Goal: Task Accomplishment & Management: Use online tool/utility

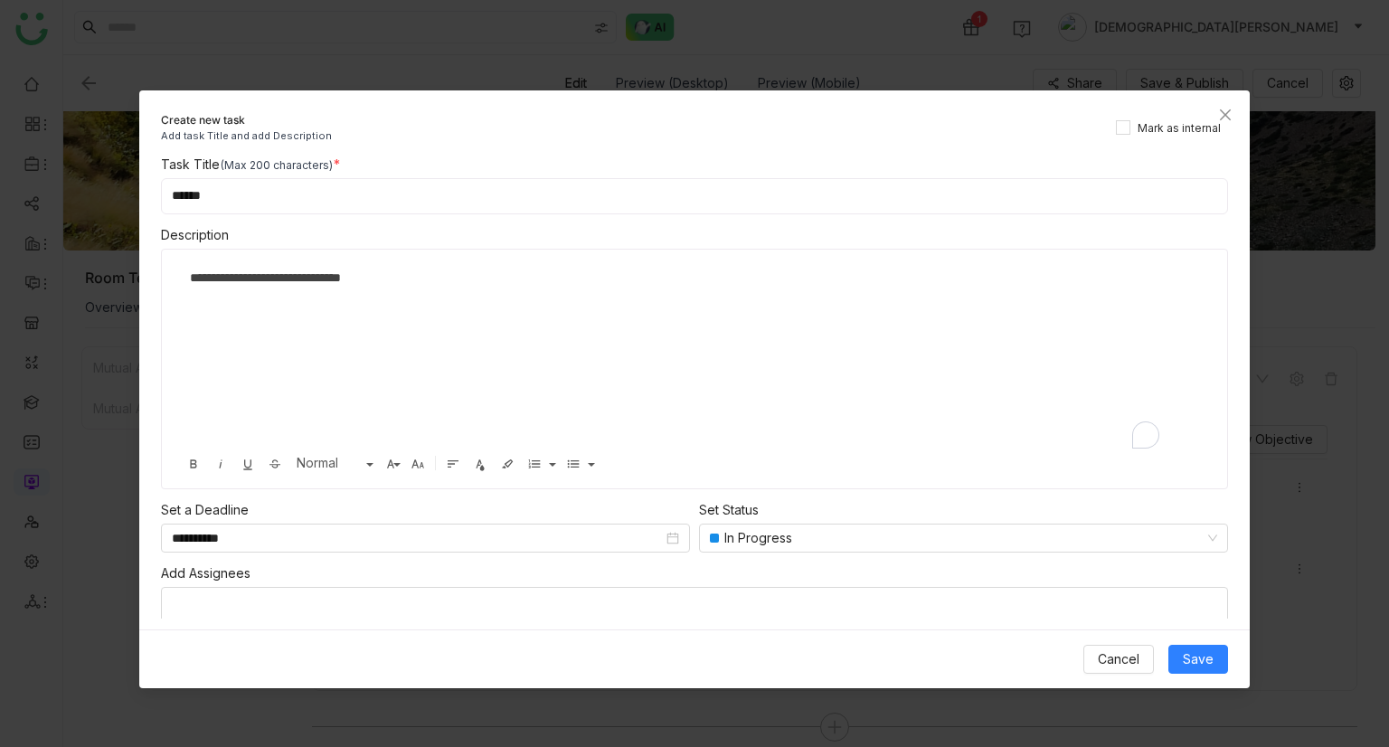
scroll to position [0, 7]
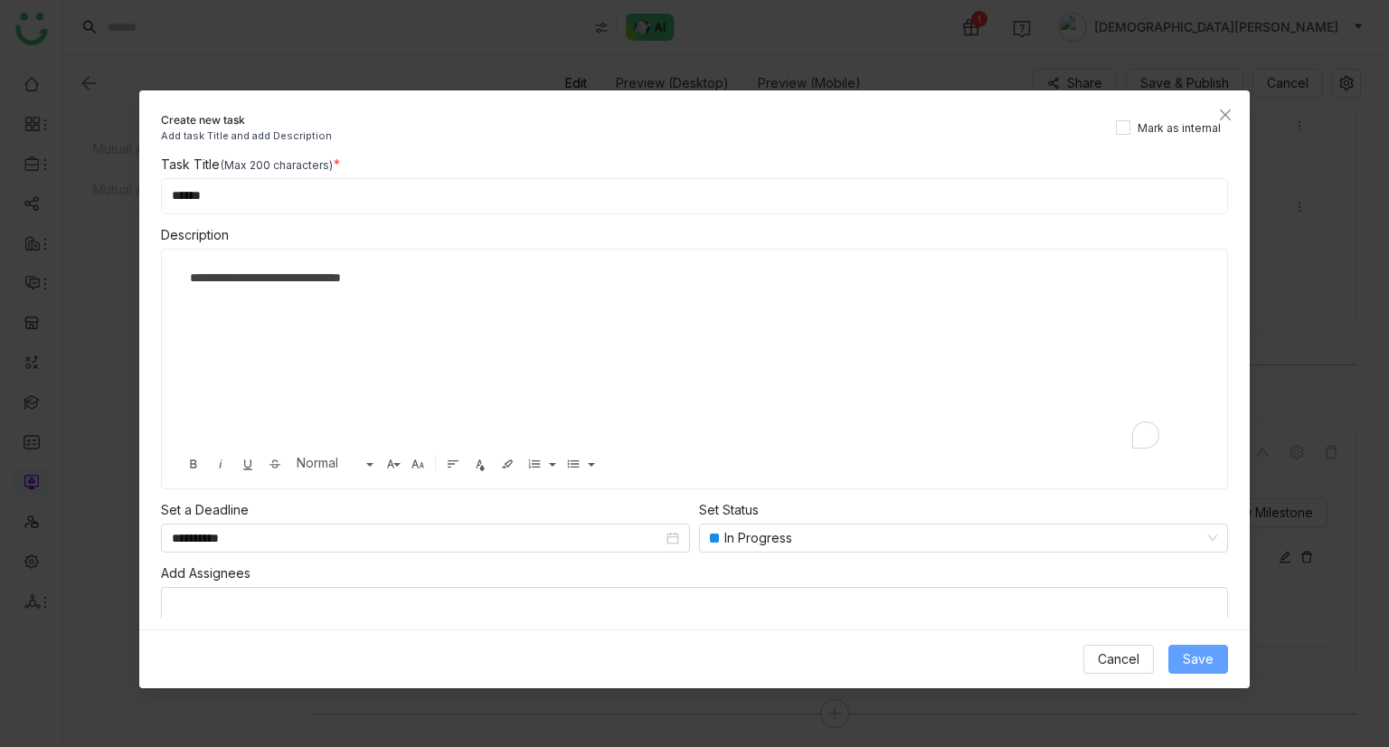
click at [1197, 665] on span "Save" at bounding box center [1198, 659] width 31 height 20
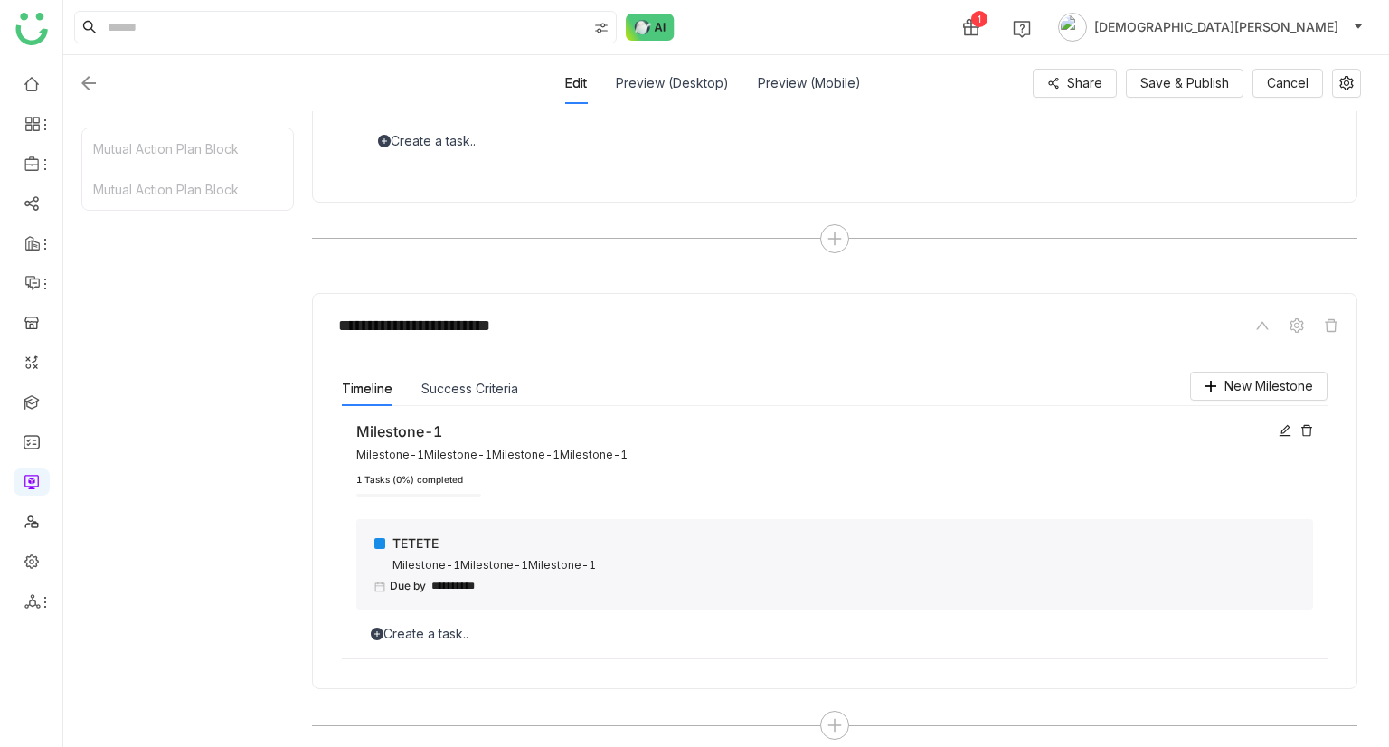
scroll to position [500, 0]
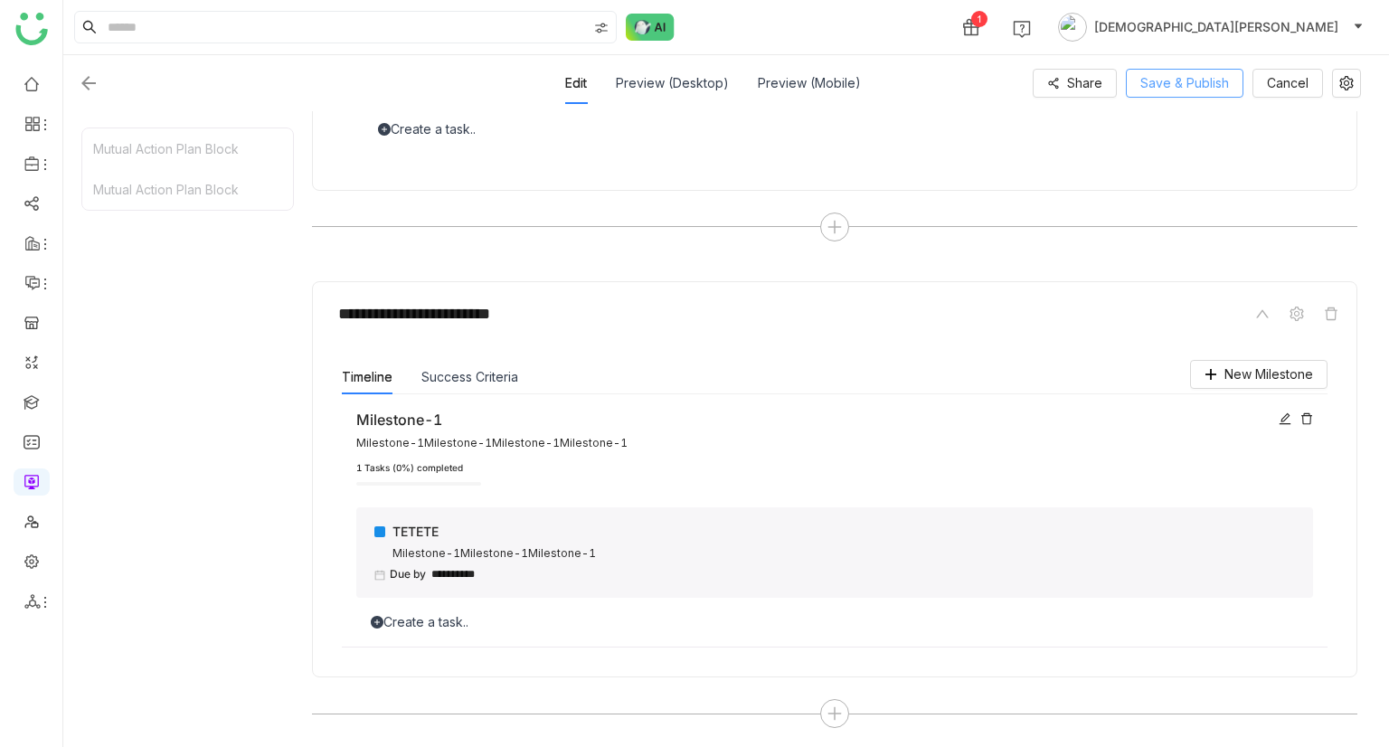
click at [1199, 91] on span "Save & Publish" at bounding box center [1184, 83] width 89 height 20
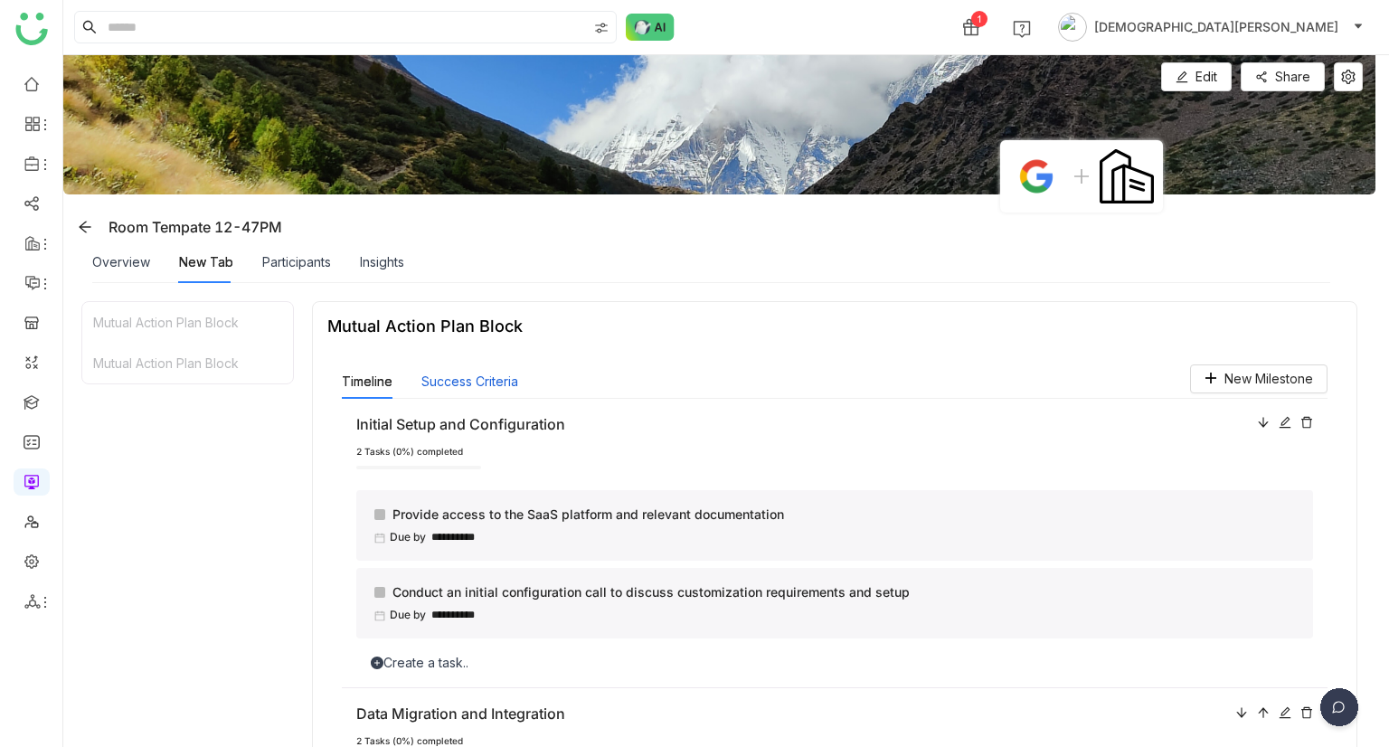
click at [446, 387] on button "Success Criteria" at bounding box center [469, 382] width 97 height 20
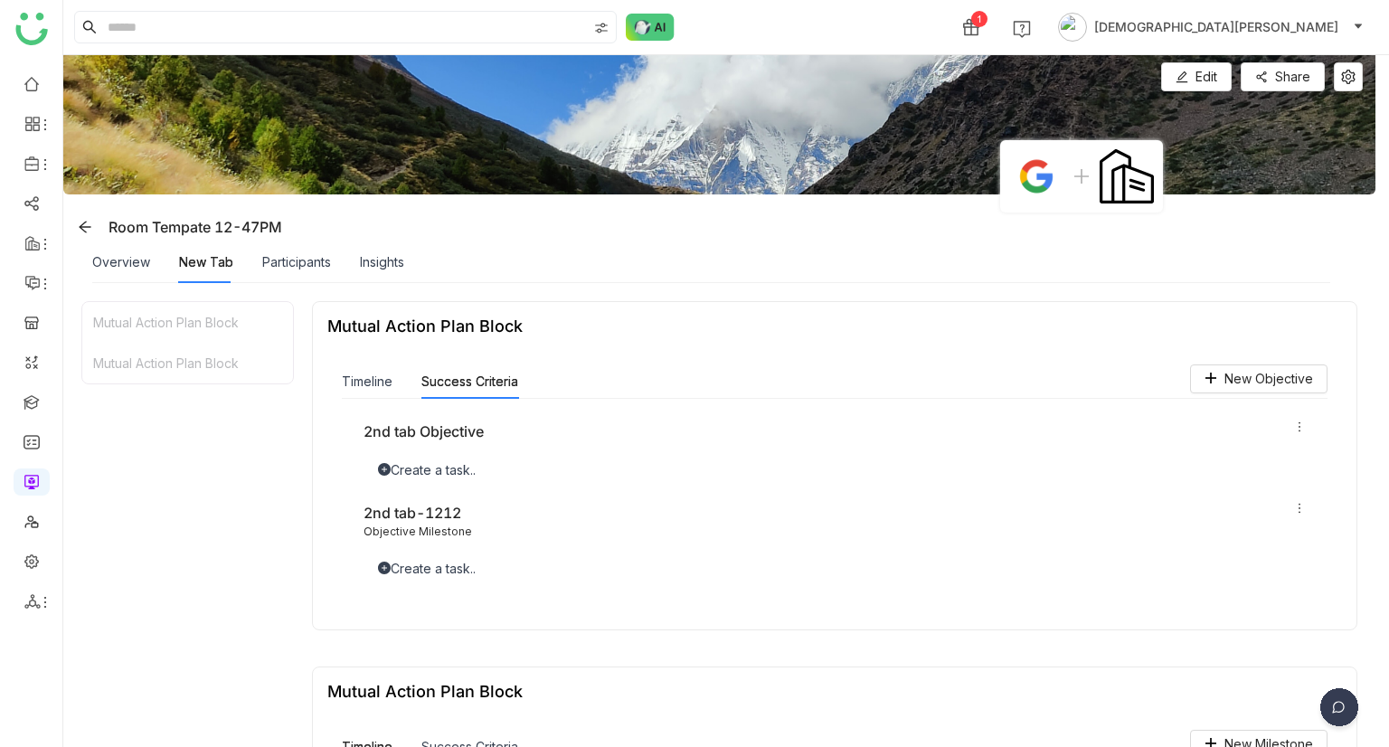
click at [1298, 429] on icon at bounding box center [1299, 426] width 2 height 10
click at [1256, 455] on span "Edit" at bounding box center [1257, 456] width 39 height 20
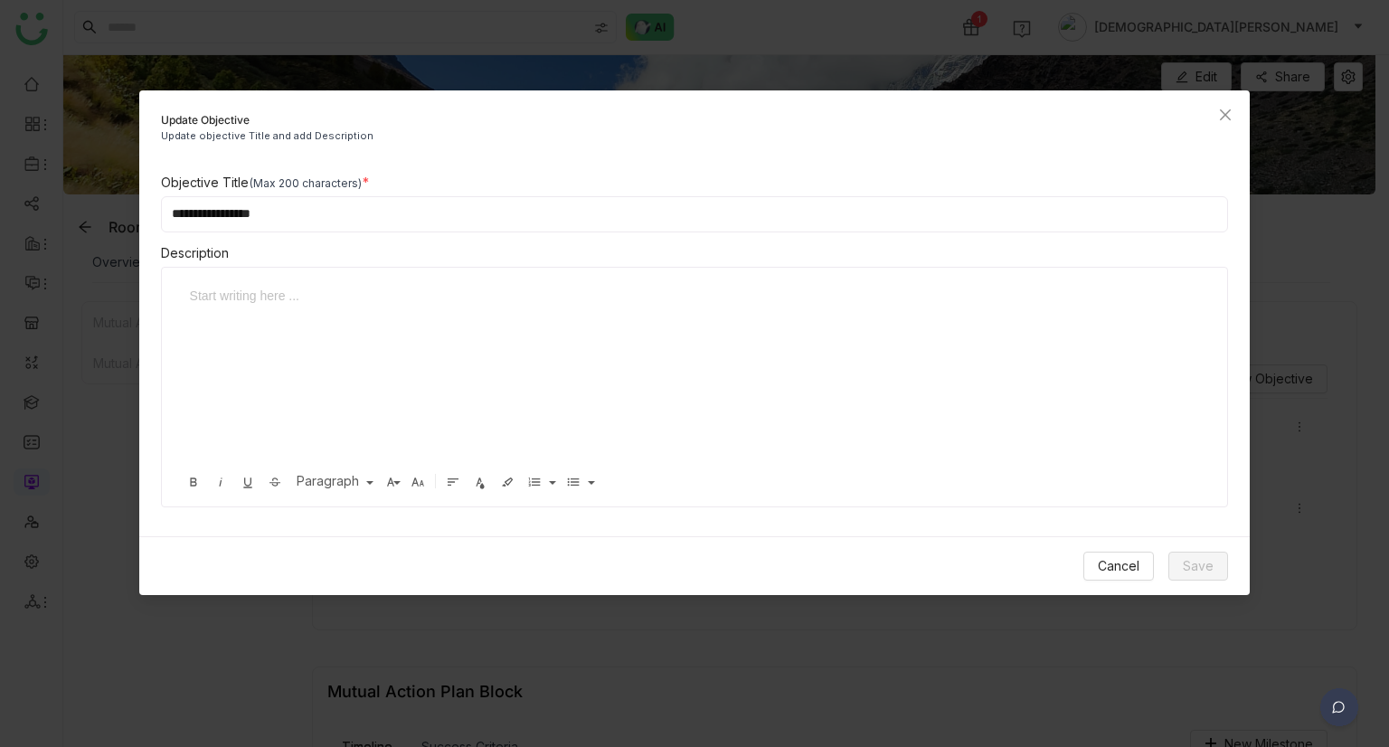
click at [290, 227] on input "**********" at bounding box center [695, 214] width 1068 height 36
type input "**********"
click at [1207, 570] on span "Save" at bounding box center [1198, 566] width 31 height 20
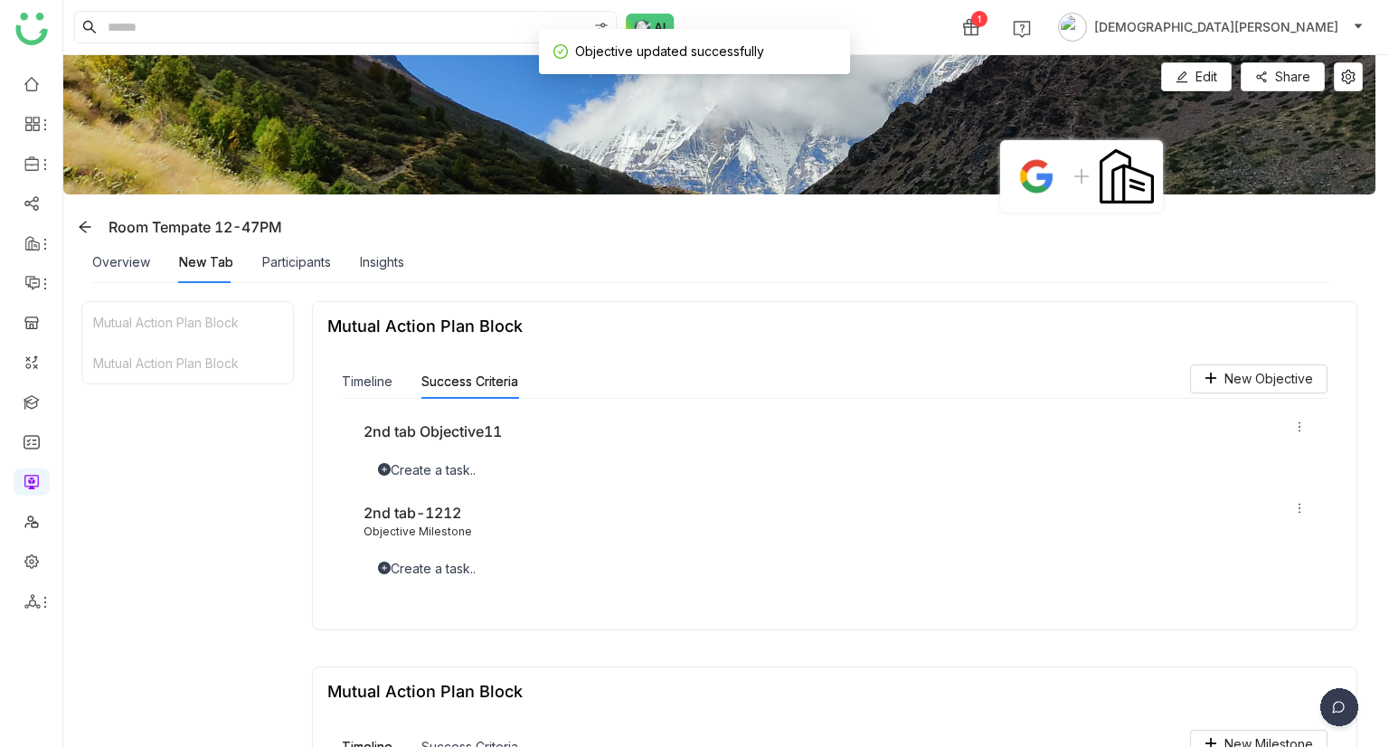
click at [454, 476] on div "Create a task.." at bounding box center [834, 470] width 942 height 20
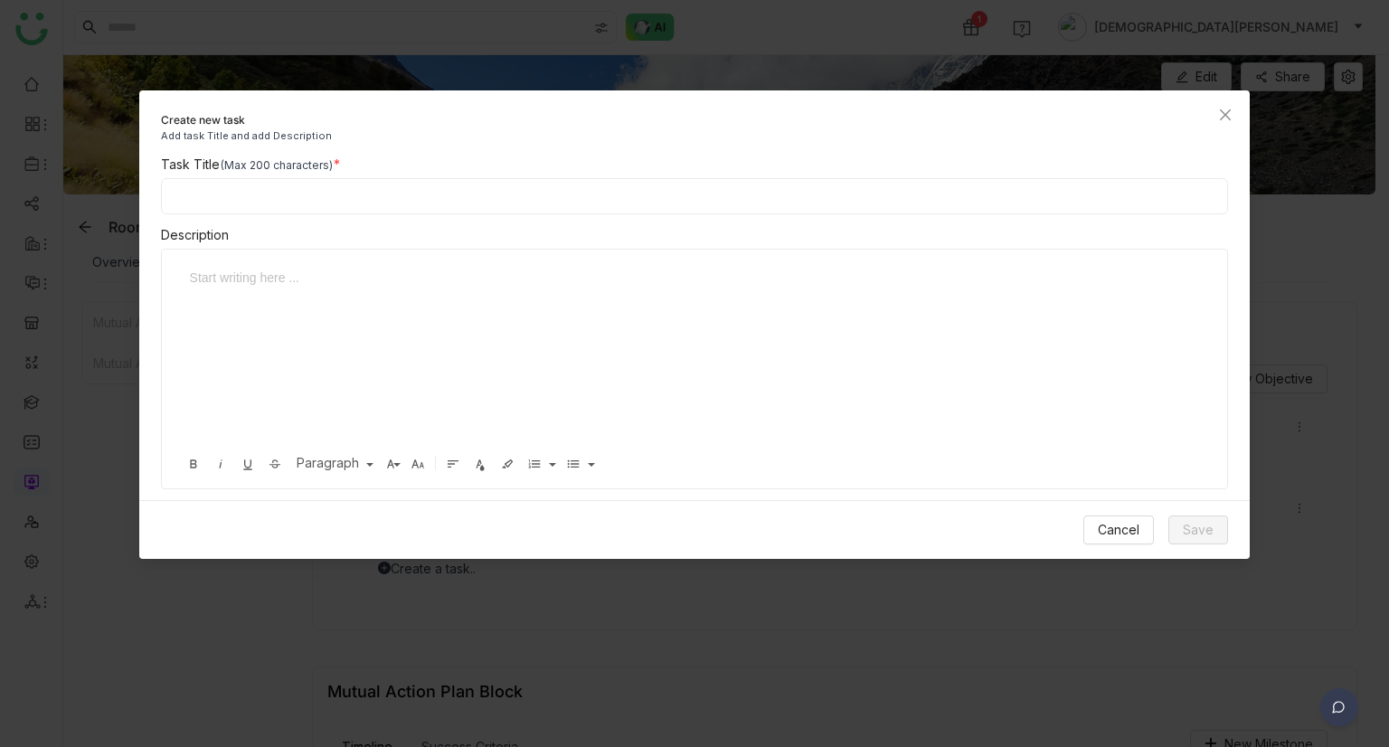
click at [410, 178] on input at bounding box center [695, 196] width 1068 height 36
type input "***"
click at [1202, 524] on span "Save" at bounding box center [1198, 530] width 31 height 20
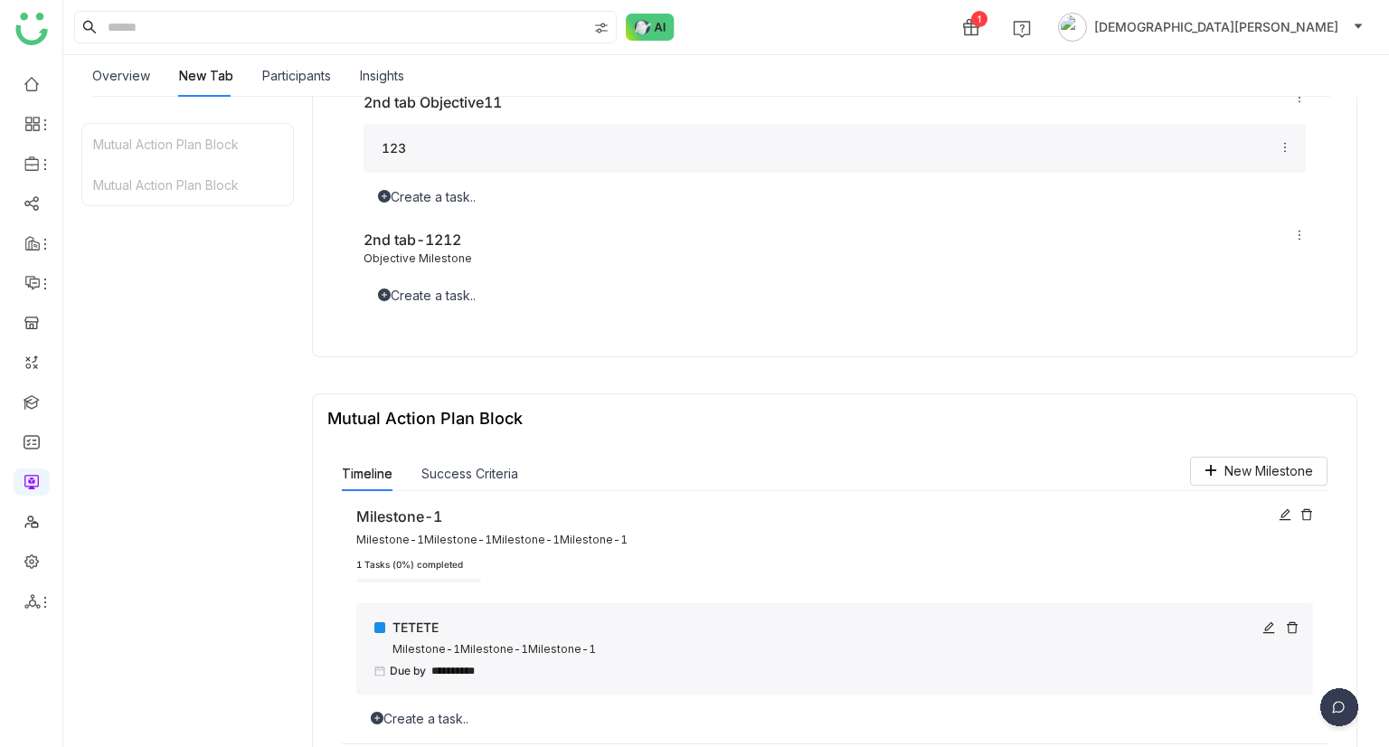
scroll to position [374, 0]
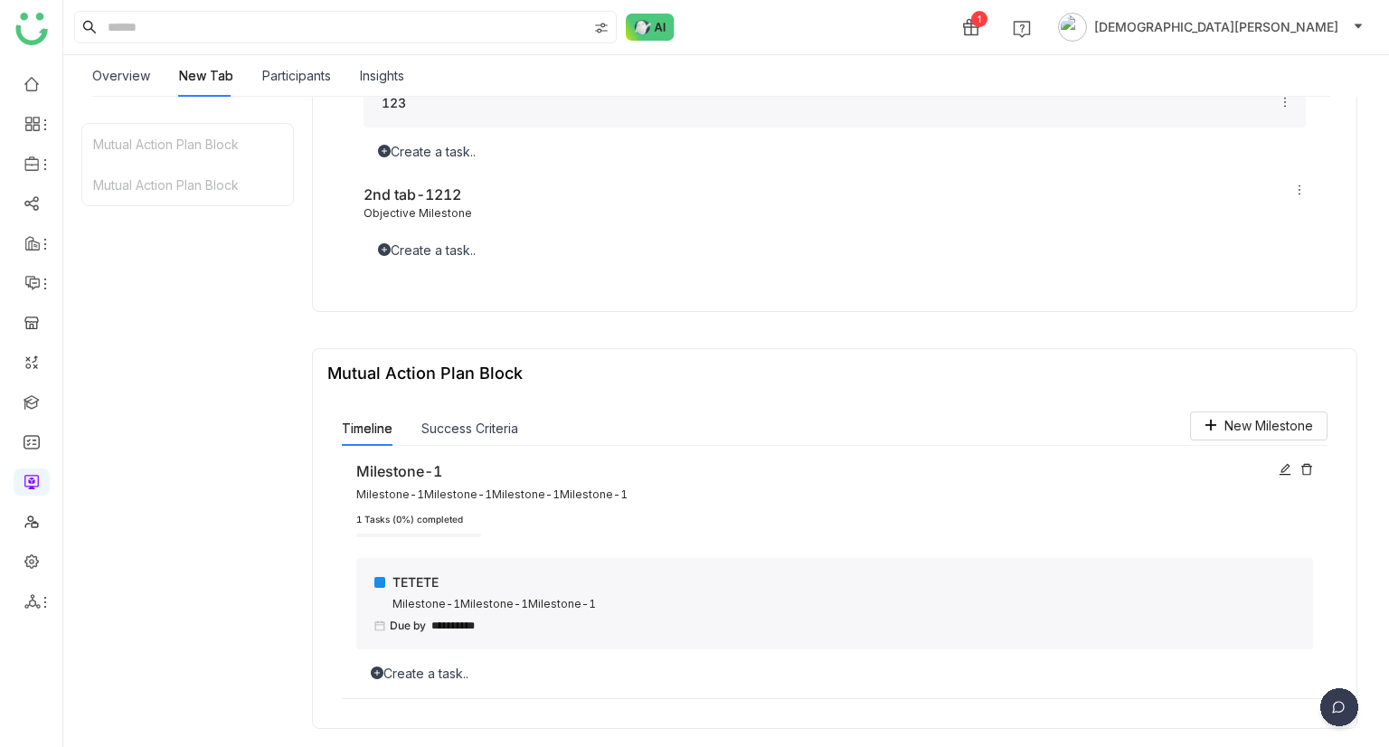
click at [393, 668] on div "Create a task.." at bounding box center [834, 674] width 957 height 20
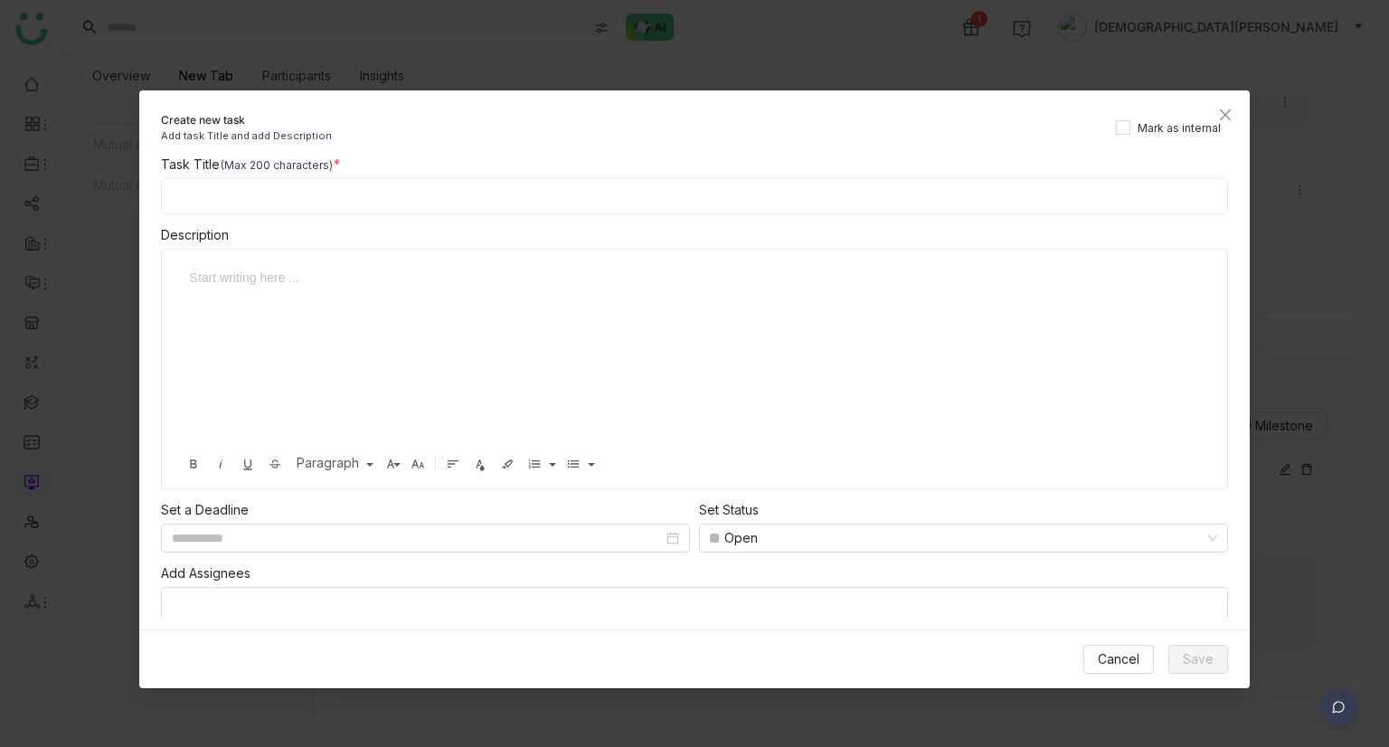
click at [252, 212] on input at bounding box center [695, 196] width 1068 height 36
type input "**********"
click at [199, 291] on div "To enrich screen reader interactions, please activate Accessibility in Grammarl…" at bounding box center [688, 358] width 1016 height 181
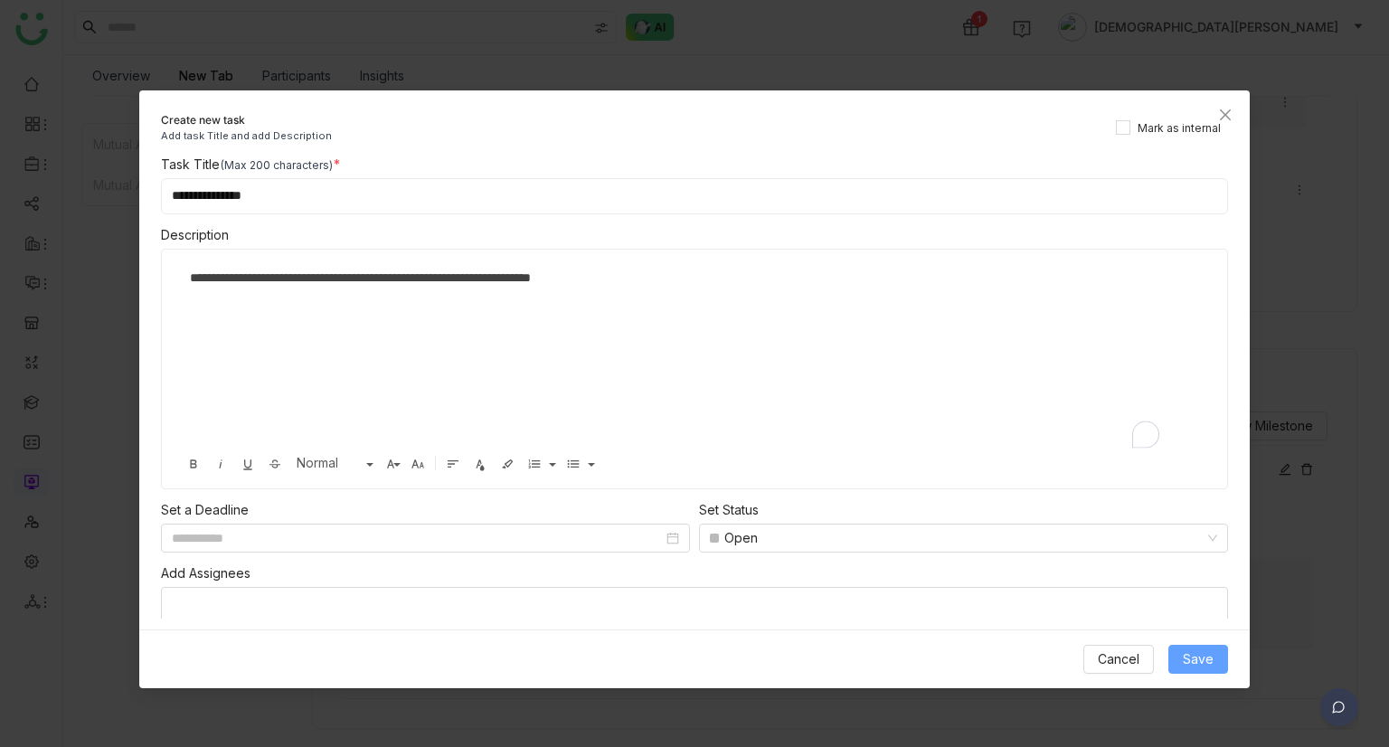
click at [1183, 659] on button "Save" at bounding box center [1198, 659] width 60 height 29
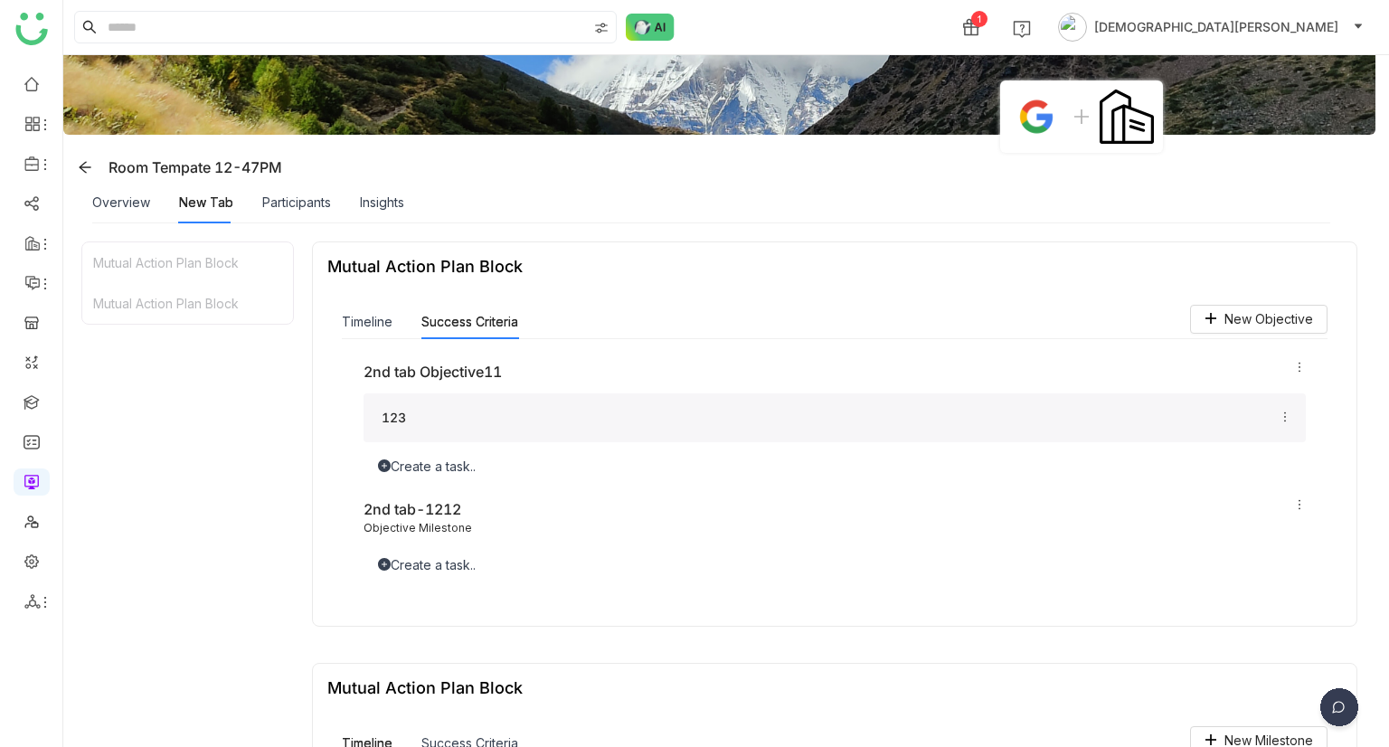
scroll to position [0, 0]
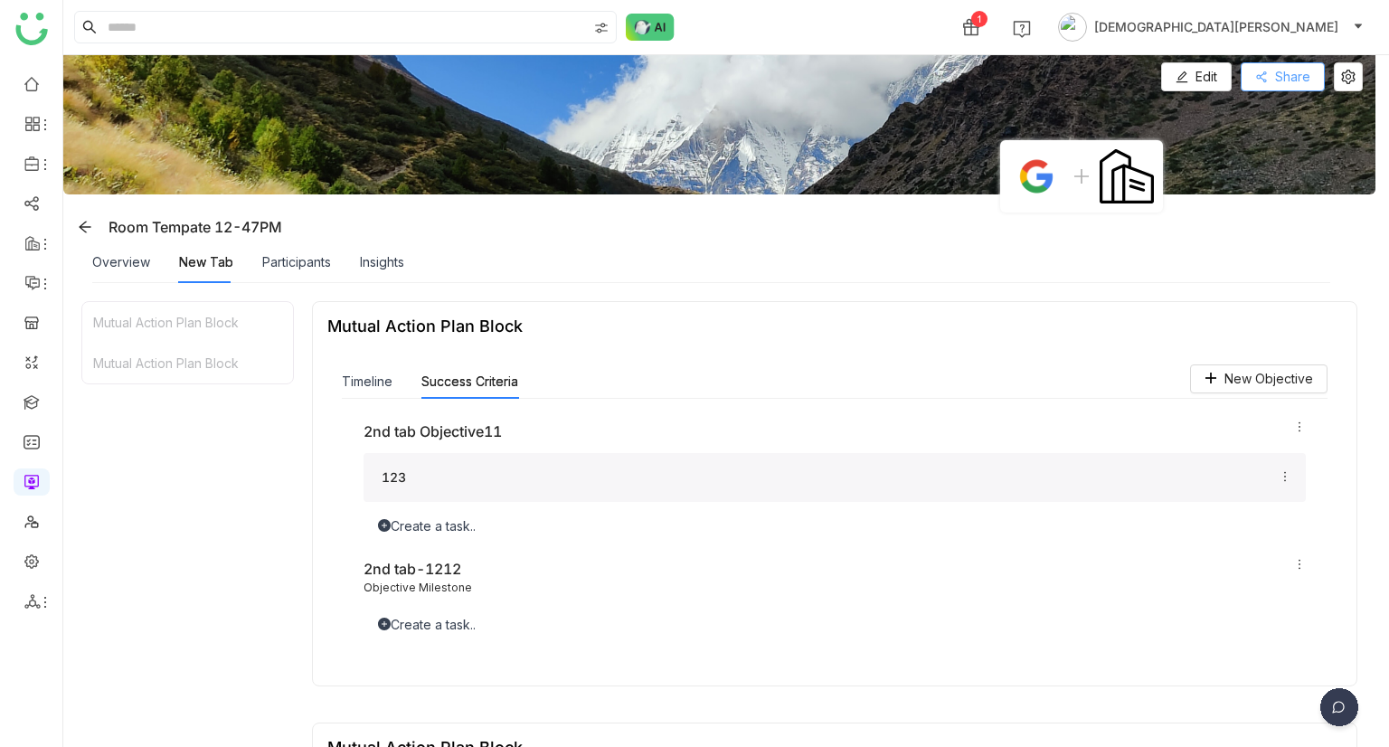
click at [1269, 84] on button "Share" at bounding box center [1282, 76] width 84 height 29
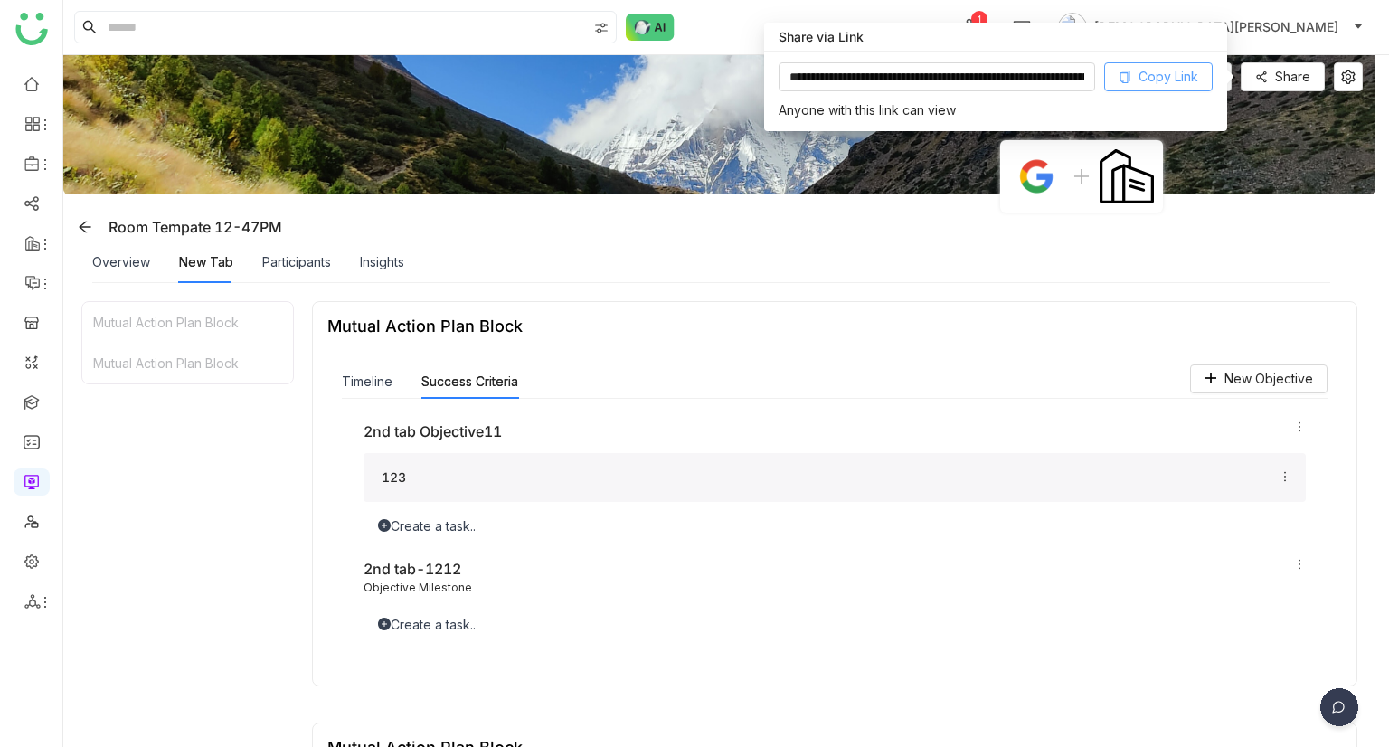
click at [1130, 72] on icon at bounding box center [1124, 77] width 13 height 13
click at [1331, 75] on div "Edit Share" at bounding box center [1262, 76] width 202 height 29
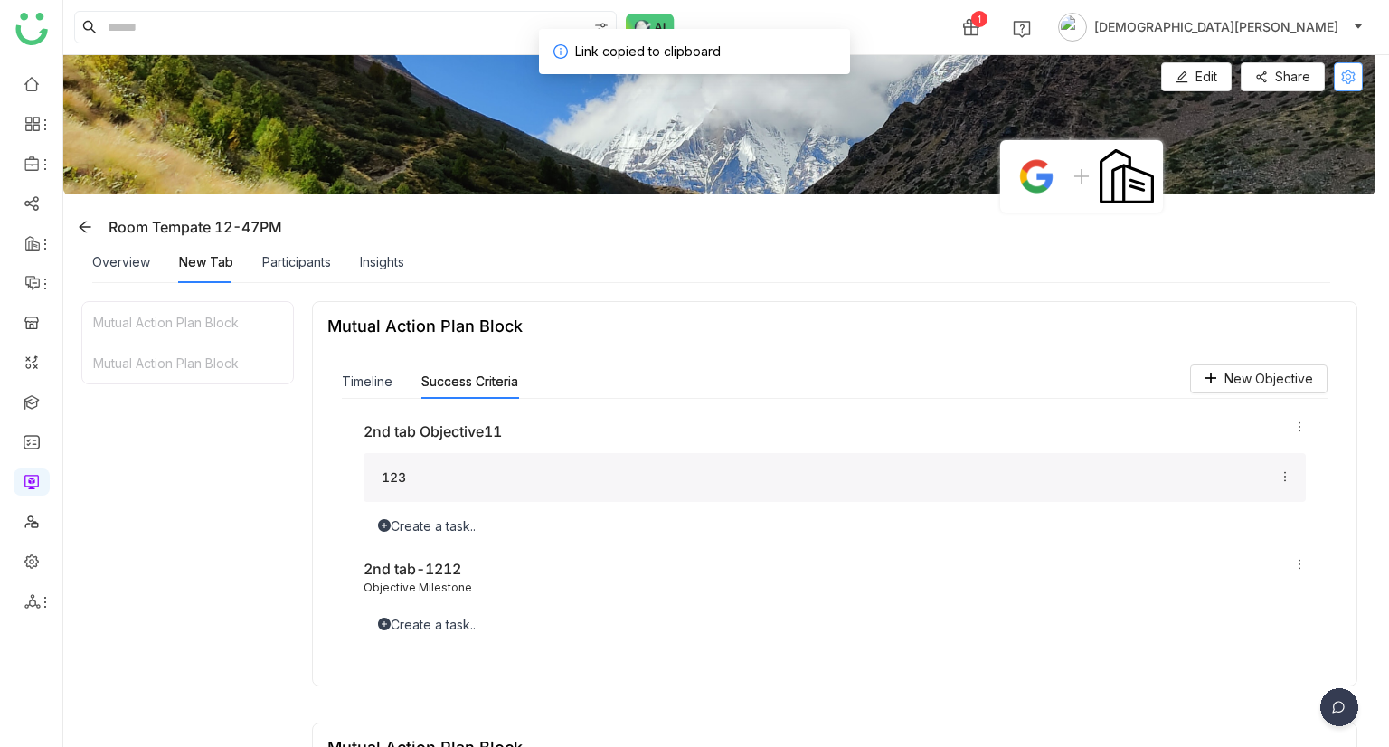
click at [1335, 73] on icon at bounding box center [1347, 77] width 27 height 14
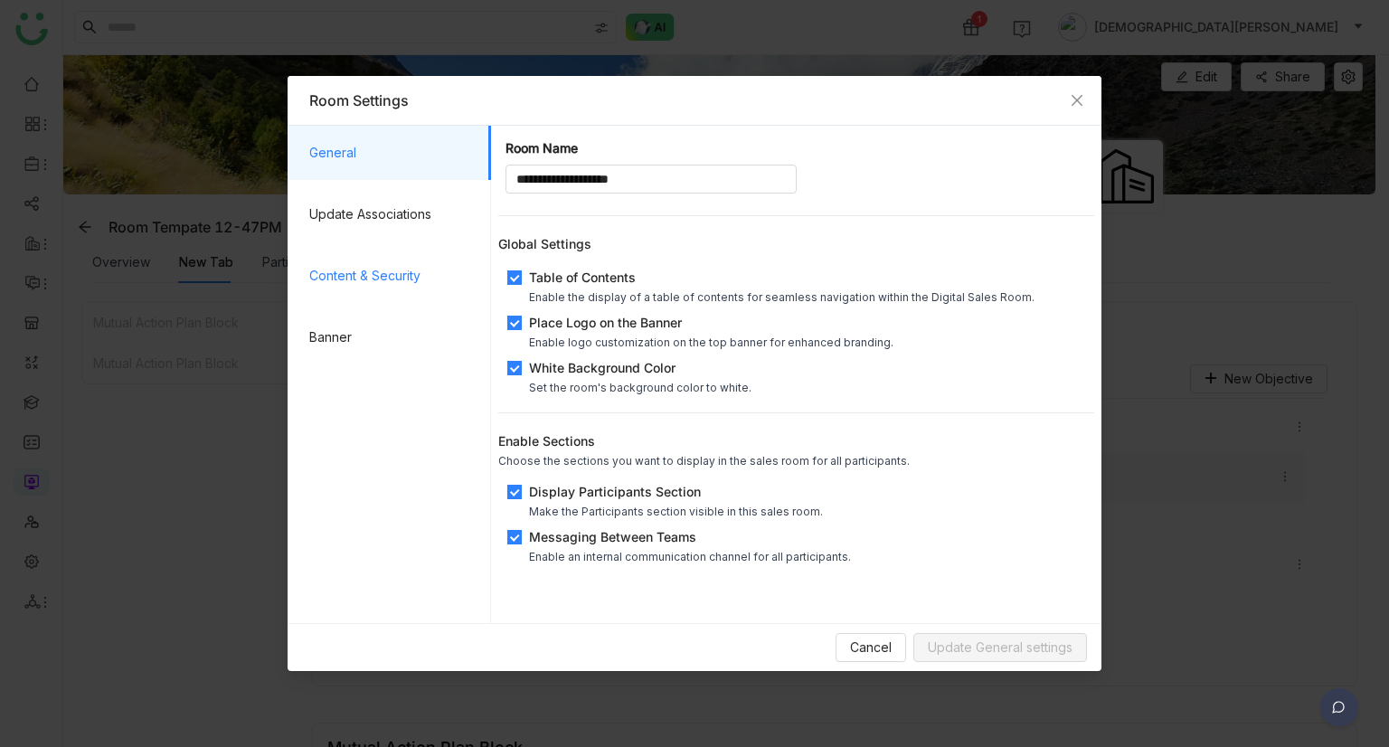
click at [392, 282] on span "Content & Security" at bounding box center [392, 276] width 167 height 54
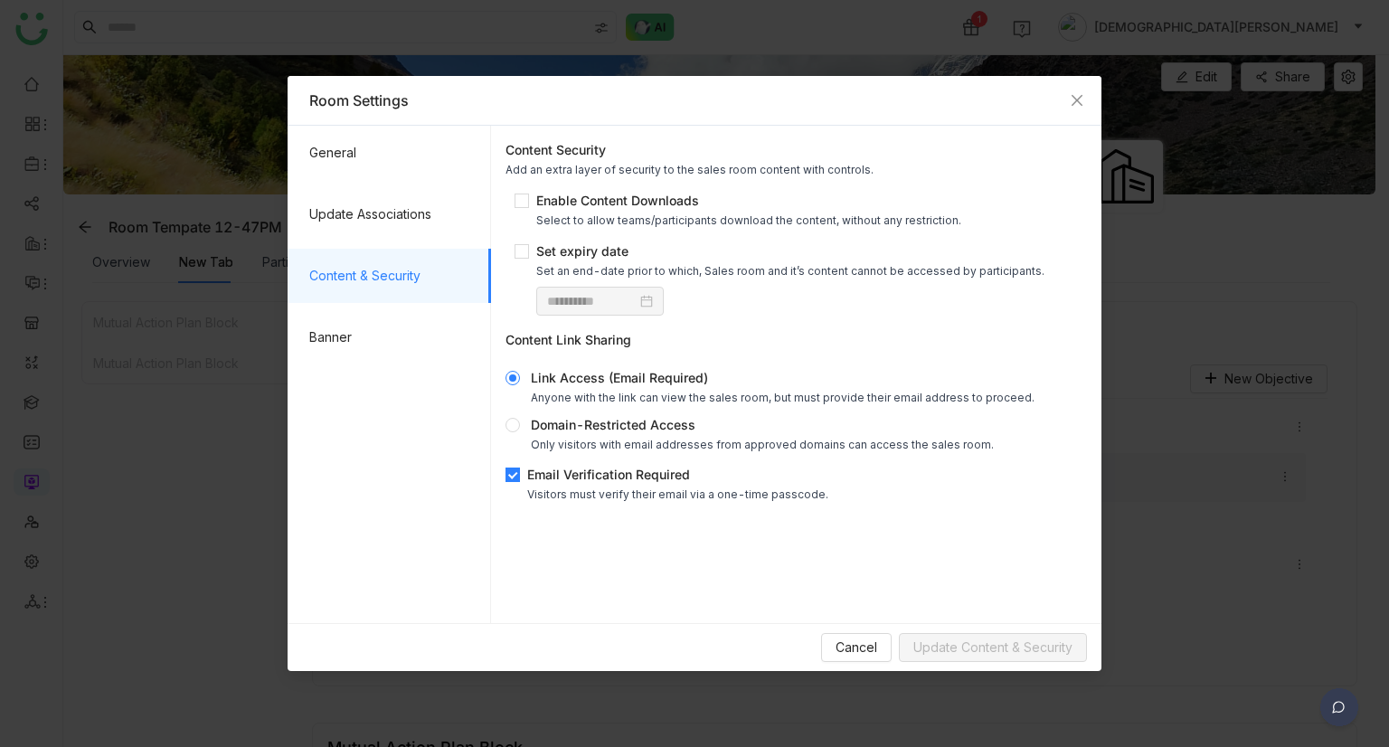
click at [550, 476] on div "Email Verification Required" at bounding box center [677, 474] width 301 height 19
click at [957, 652] on span "Update Content & Security" at bounding box center [992, 647] width 159 height 20
click at [1068, 99] on span "Close" at bounding box center [1076, 100] width 49 height 49
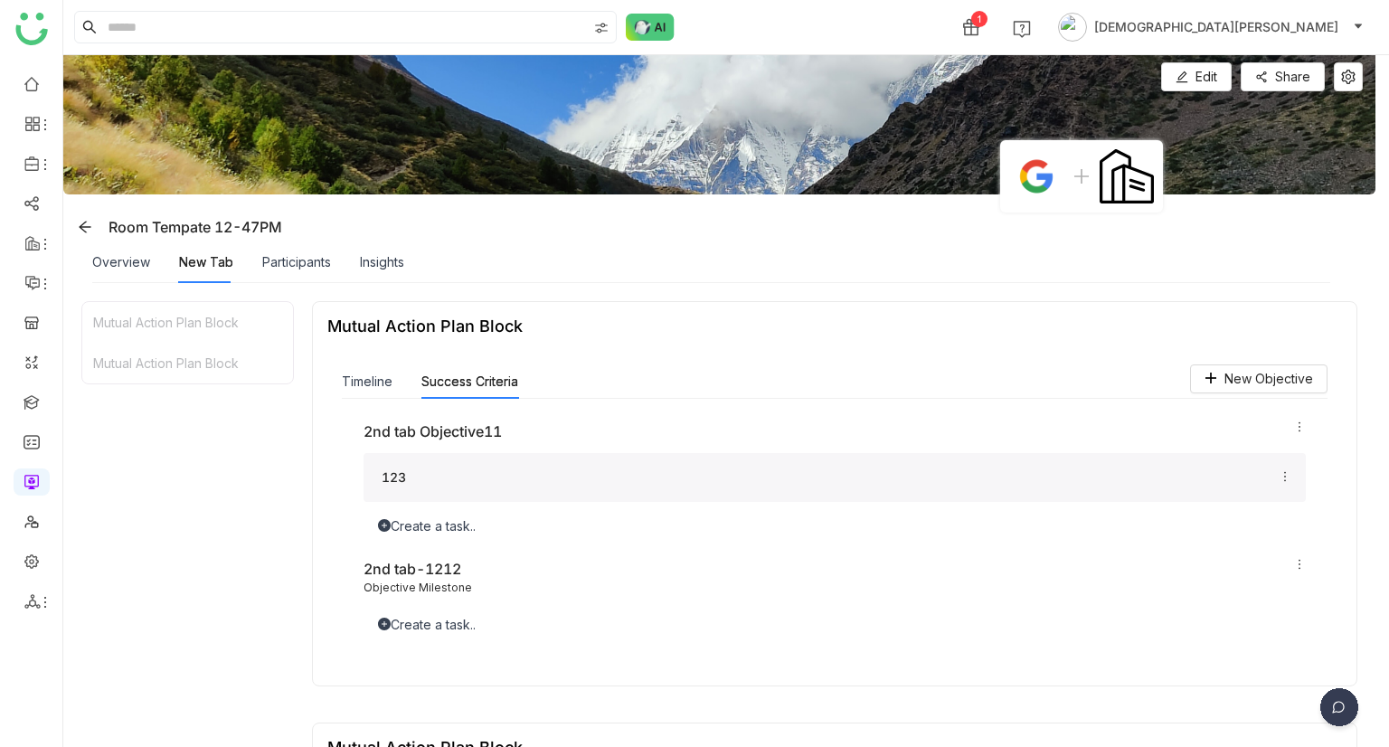
click at [135, 278] on div "Overview" at bounding box center [121, 262] width 58 height 42
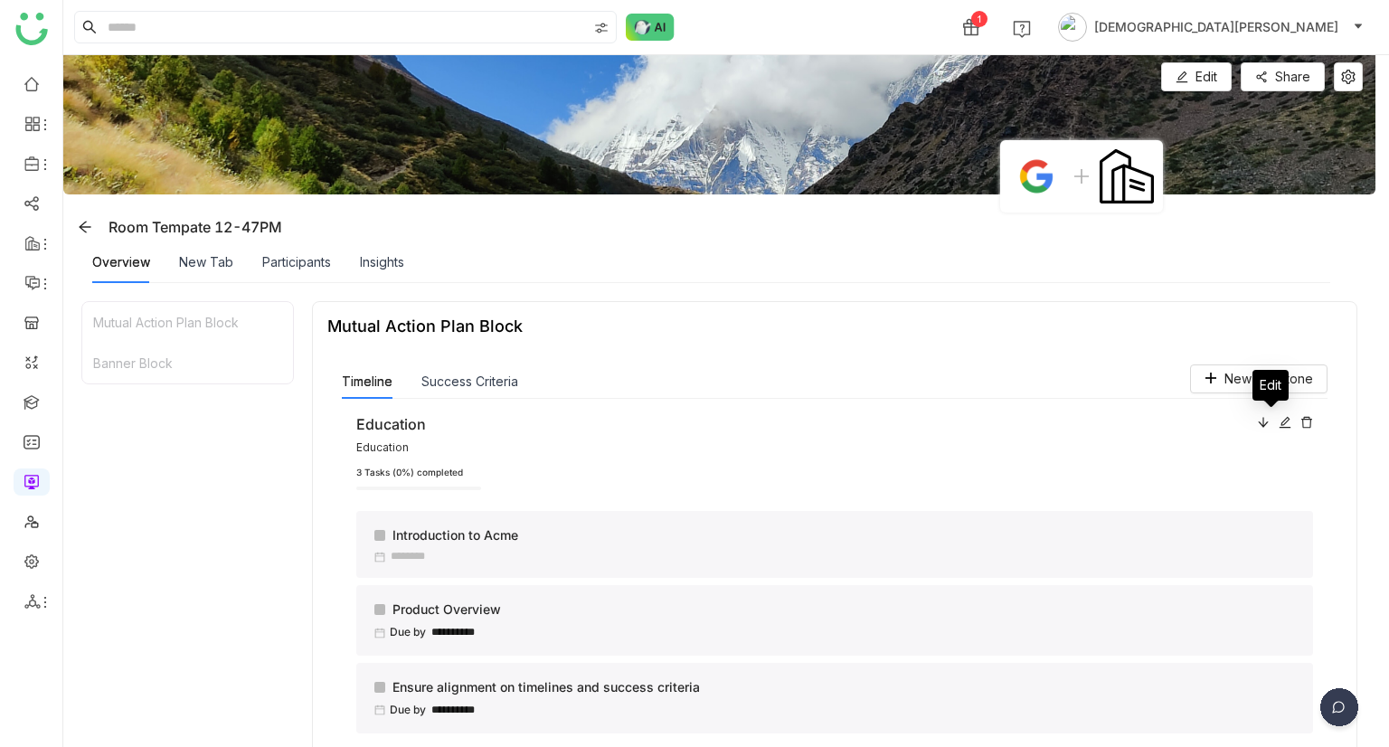
click at [1278, 426] on icon at bounding box center [1284, 422] width 13 height 13
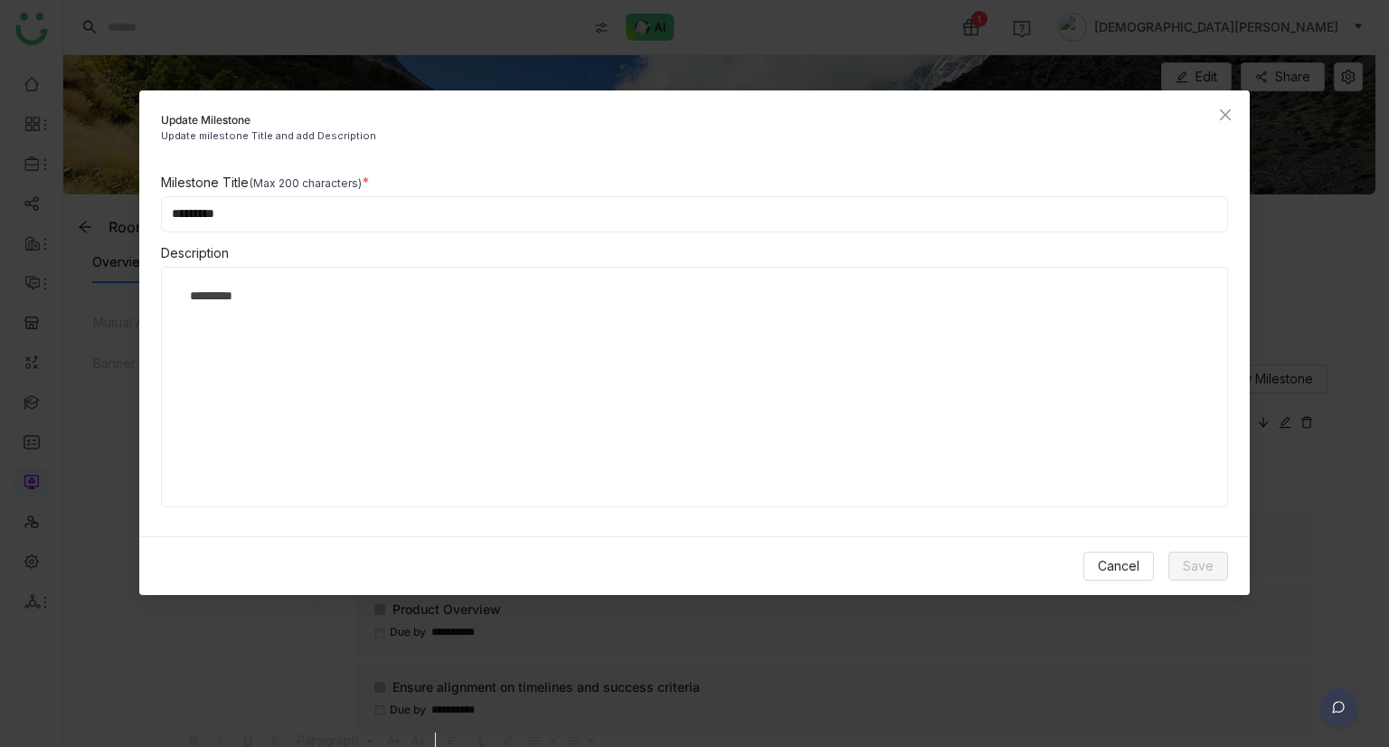
click at [286, 214] on input "*********" at bounding box center [695, 214] width 1068 height 36
type input "**********"
click at [1201, 565] on span "Save" at bounding box center [1198, 566] width 31 height 20
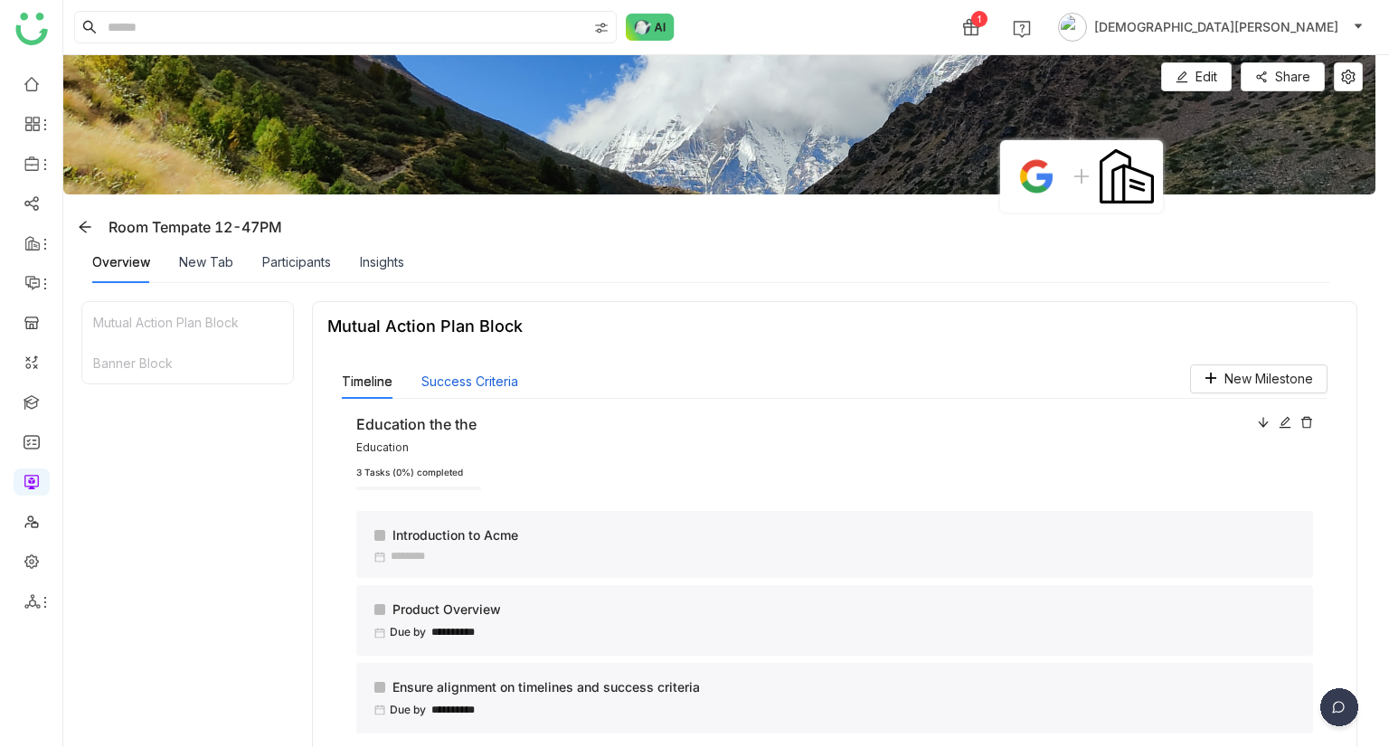
click at [458, 376] on button "Success Criteria" at bounding box center [469, 382] width 97 height 20
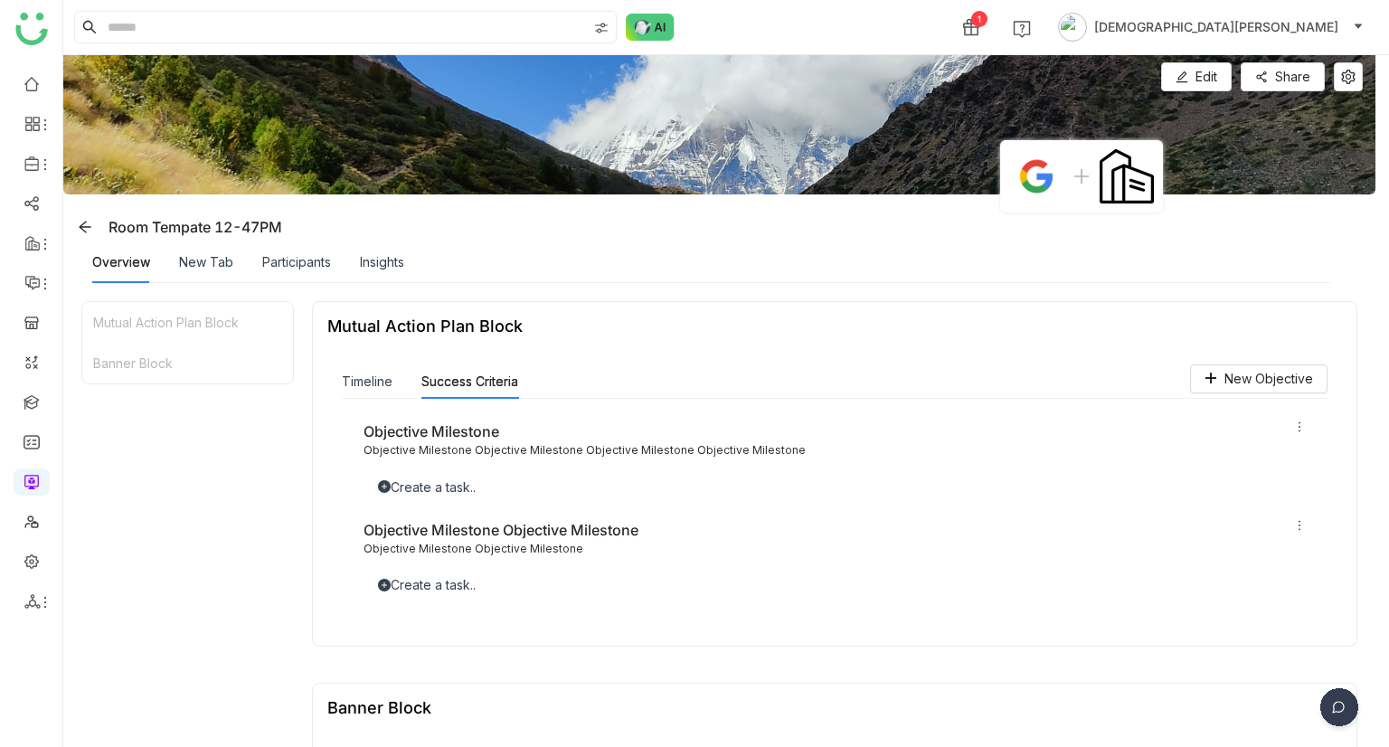
click at [402, 480] on div "Create a task.." at bounding box center [834, 487] width 942 height 20
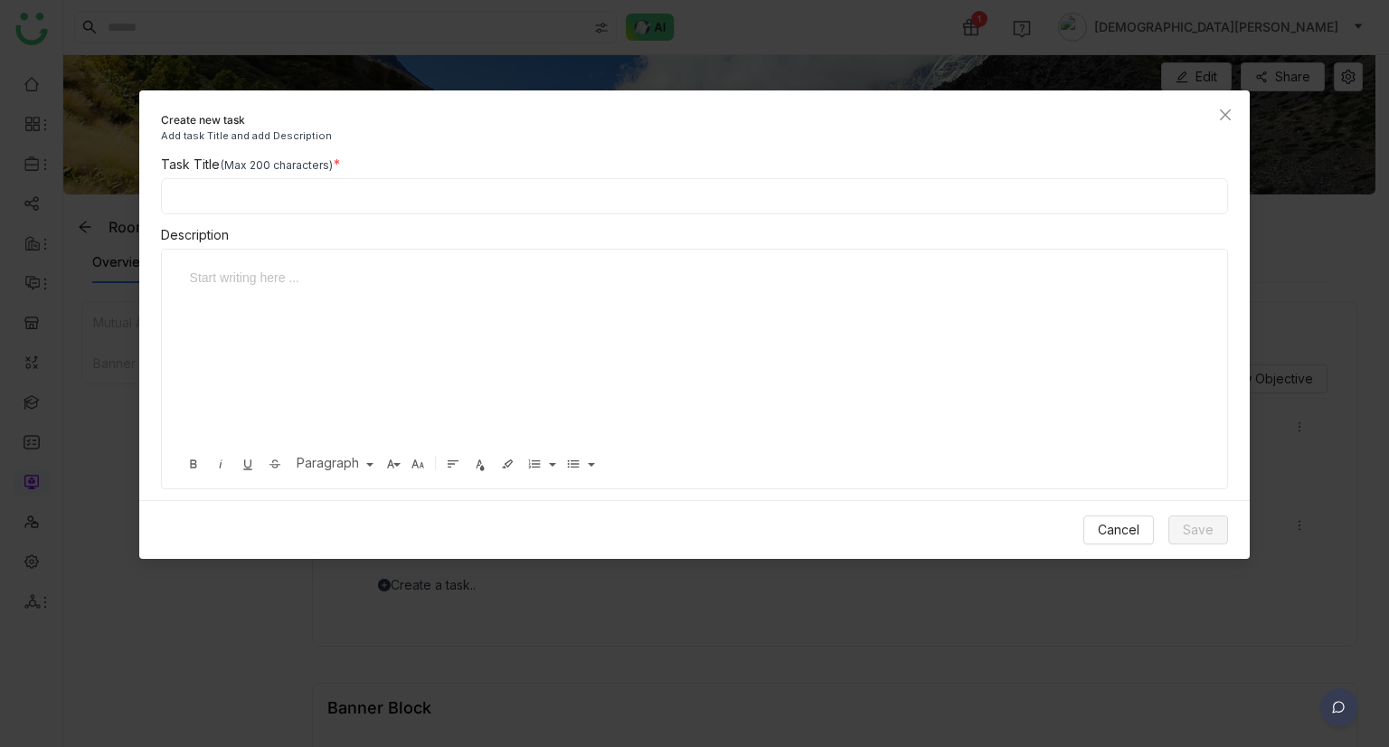
click at [295, 198] on input at bounding box center [695, 196] width 1068 height 36
type input "**"
click at [597, 379] on div at bounding box center [688, 358] width 1016 height 181
click at [1193, 527] on span "Save" at bounding box center [1198, 530] width 31 height 20
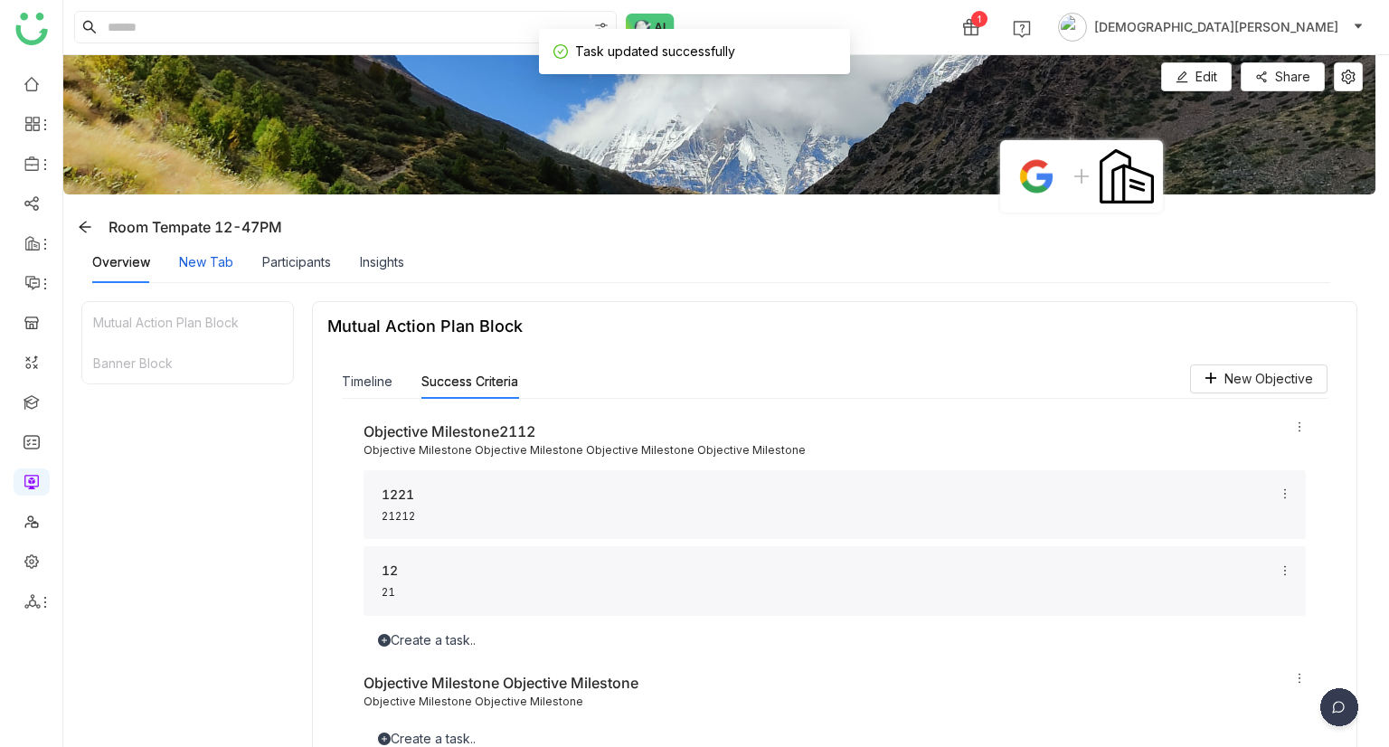
click at [209, 267] on div "New Tab" at bounding box center [206, 262] width 54 height 20
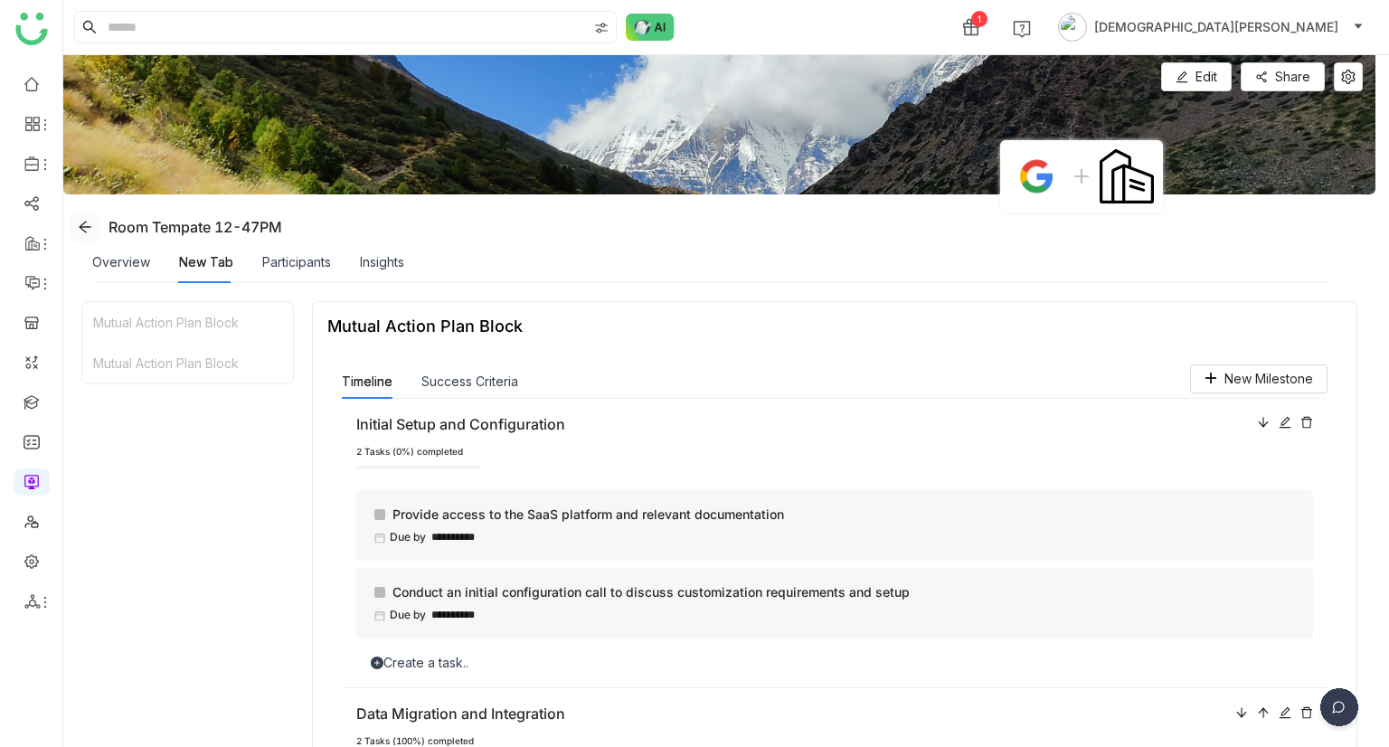
click at [76, 225] on span at bounding box center [84, 227] width 27 height 14
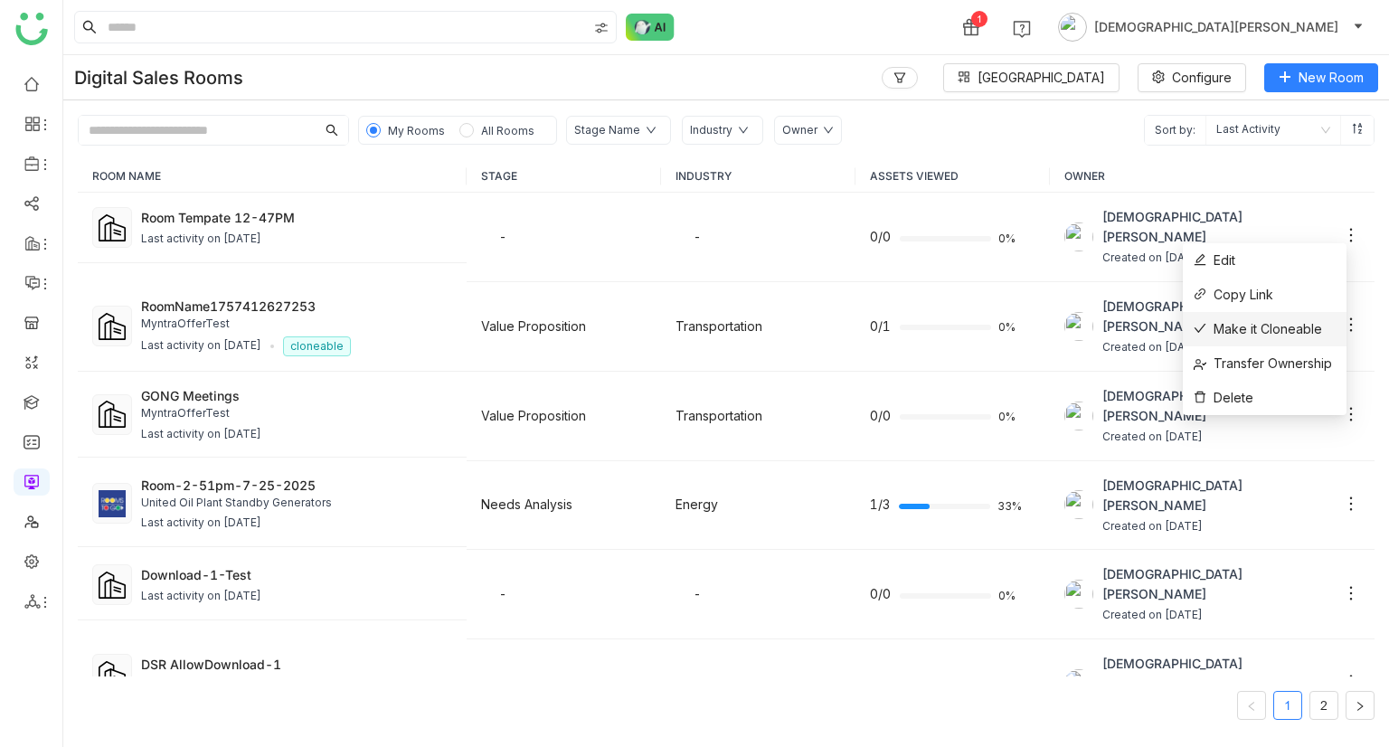
click at [1277, 328] on span "Make it Cloneable" at bounding box center [1257, 329] width 128 height 20
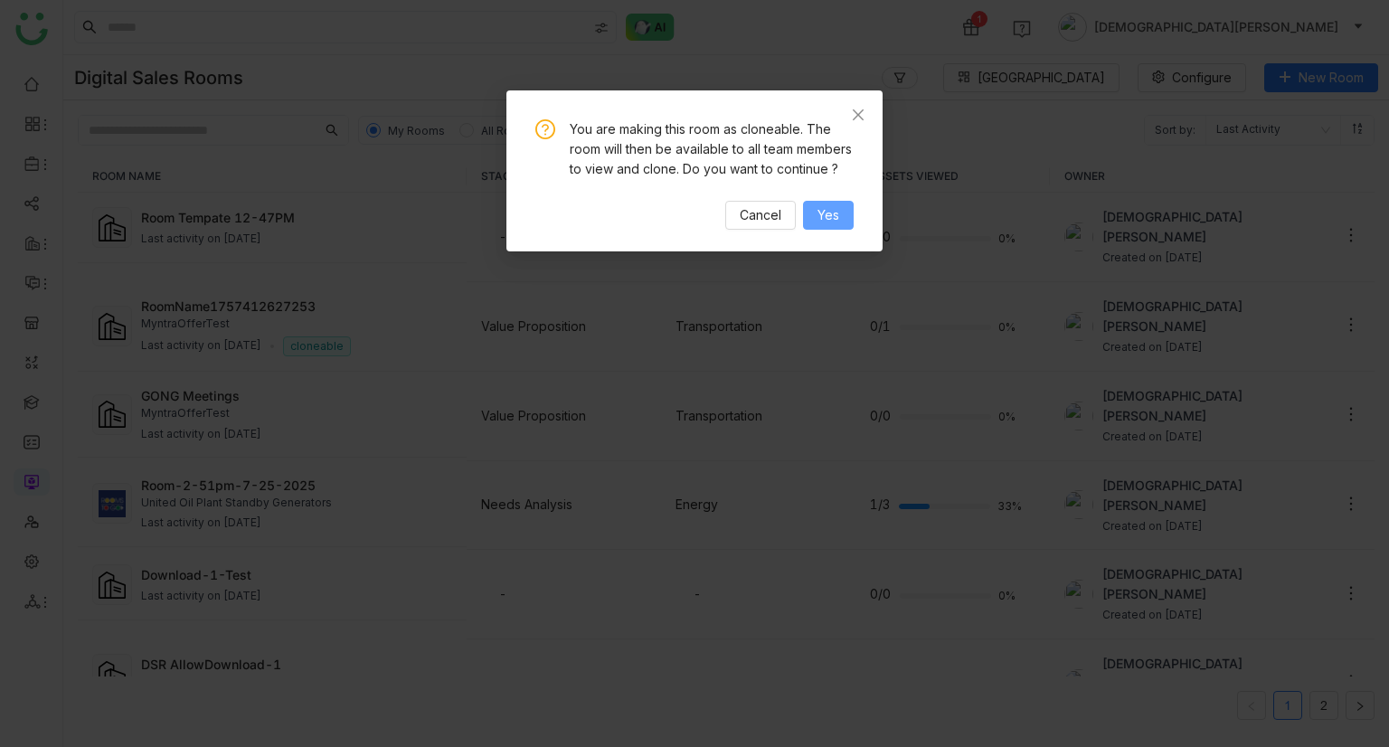
click at [834, 214] on span "Yes" at bounding box center [828, 215] width 22 height 20
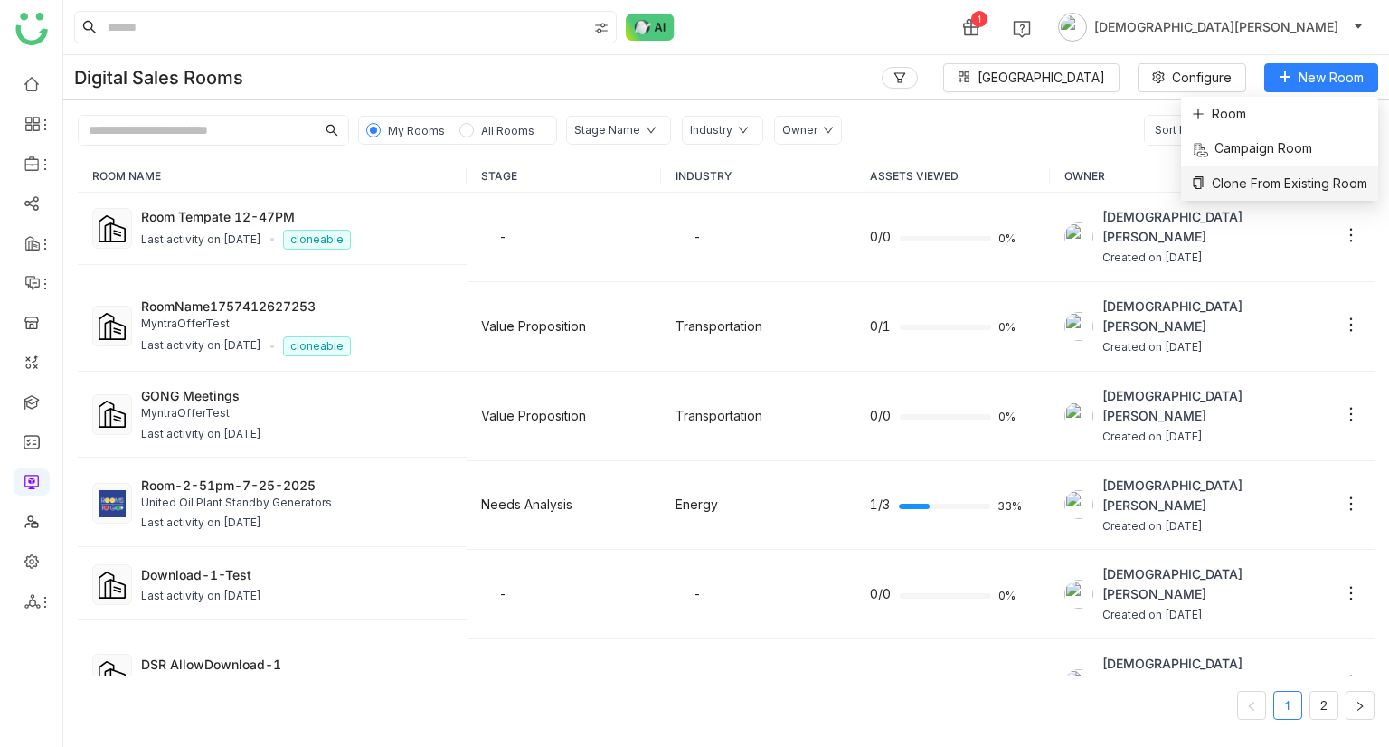
click at [1244, 180] on span "Clone From Existing Room" at bounding box center [1279, 184] width 175 height 20
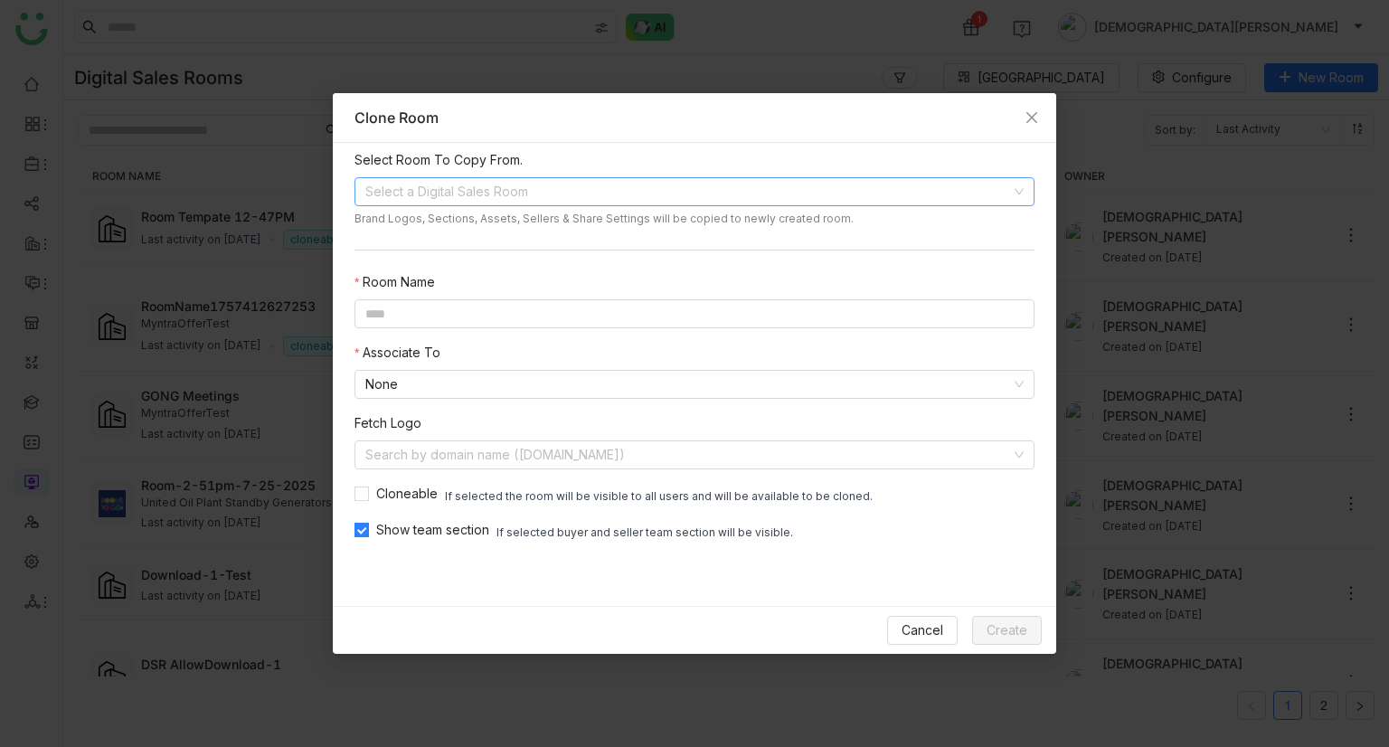
click at [439, 191] on input at bounding box center [688, 191] width 646 height 27
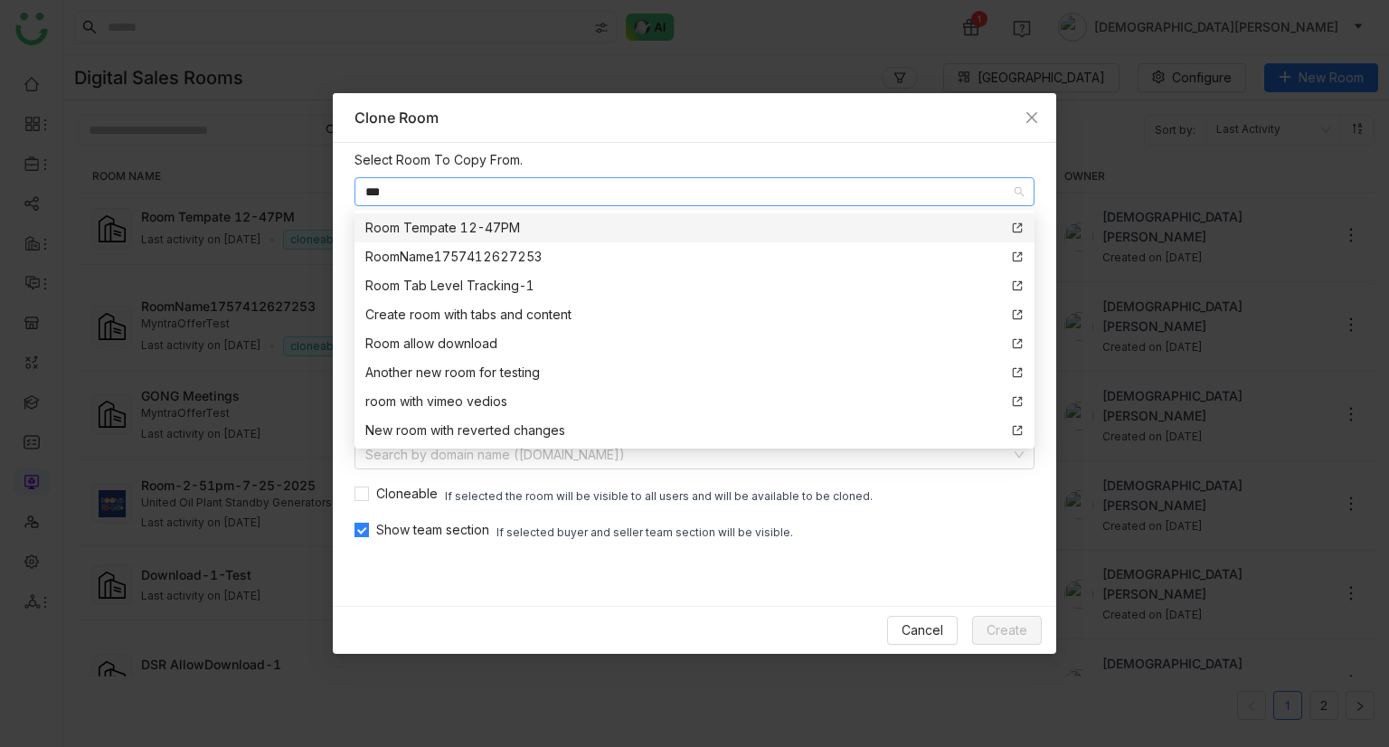
type input "***"
click at [421, 231] on div "Room Tempate 12-47PM" at bounding box center [442, 228] width 155 height 20
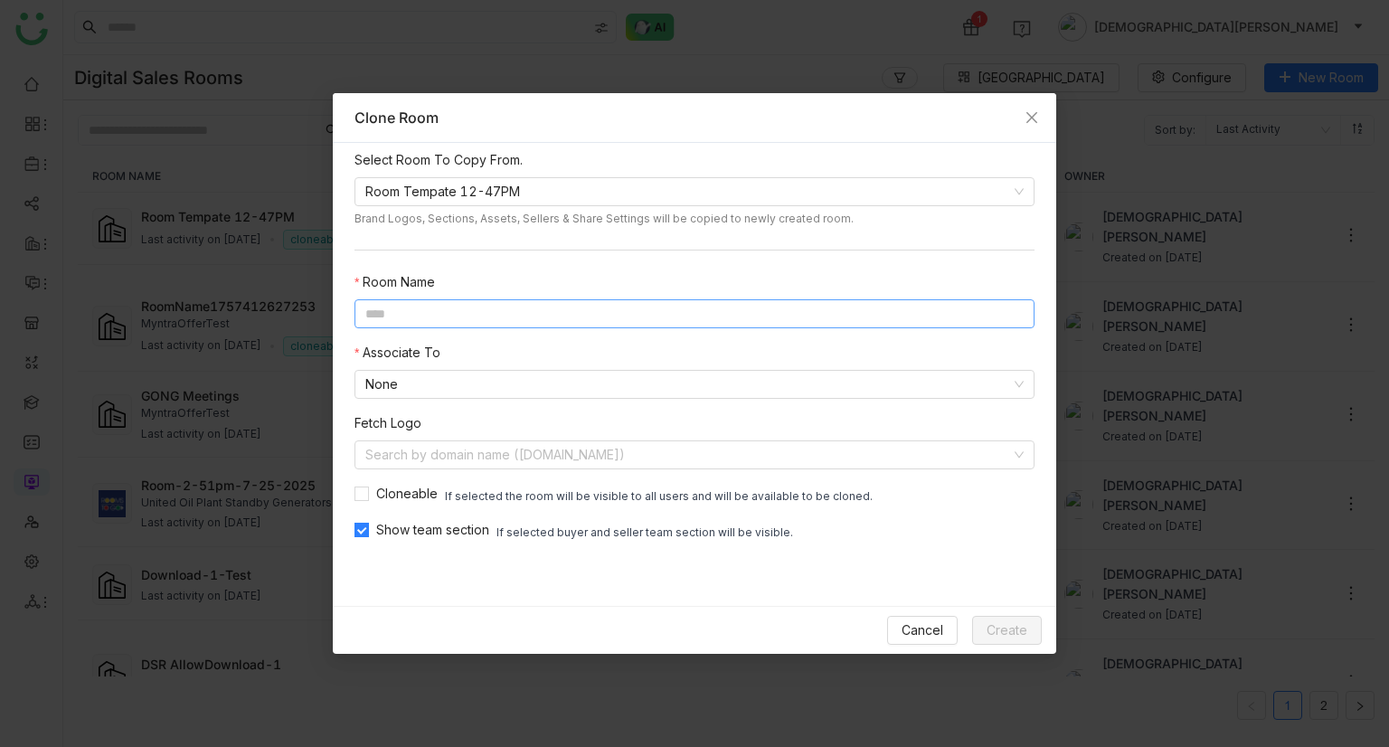
click at [402, 311] on input at bounding box center [694, 313] width 680 height 29
type input "**********"
click at [459, 388] on nz-select-item "None" at bounding box center [694, 384] width 658 height 27
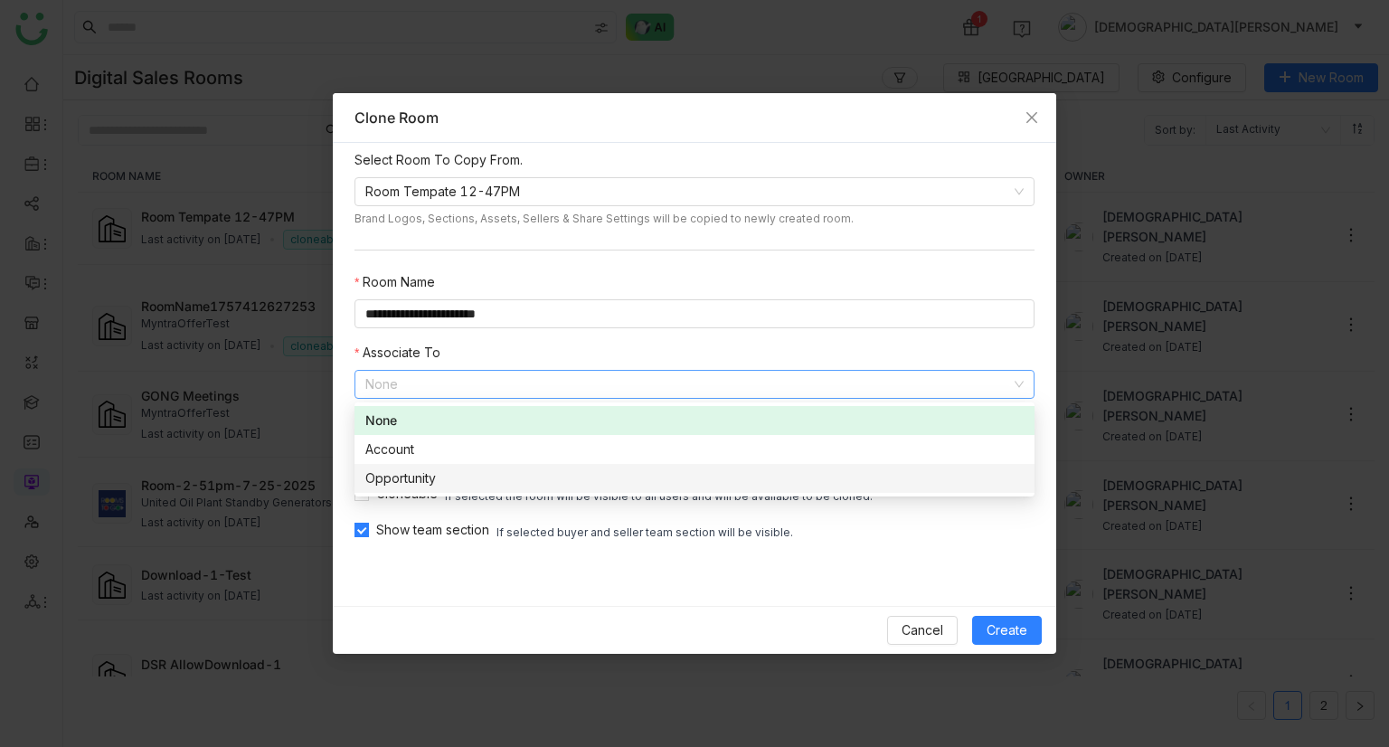
click at [404, 467] on nz-option-item "Opportunity" at bounding box center [694, 478] width 680 height 29
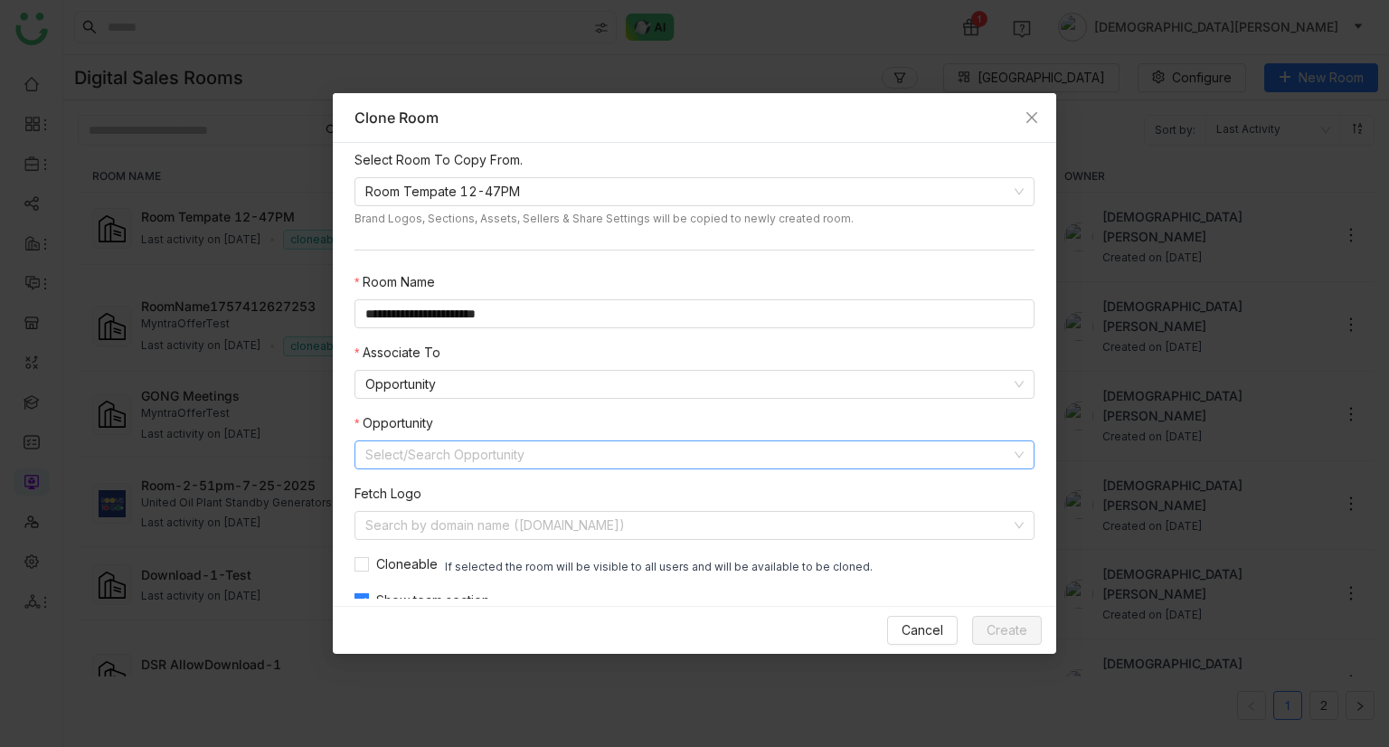
drag, startPoint x: 438, startPoint y: 451, endPoint x: 414, endPoint y: 456, distance: 24.8
click at [414, 456] on input at bounding box center [688, 454] width 646 height 27
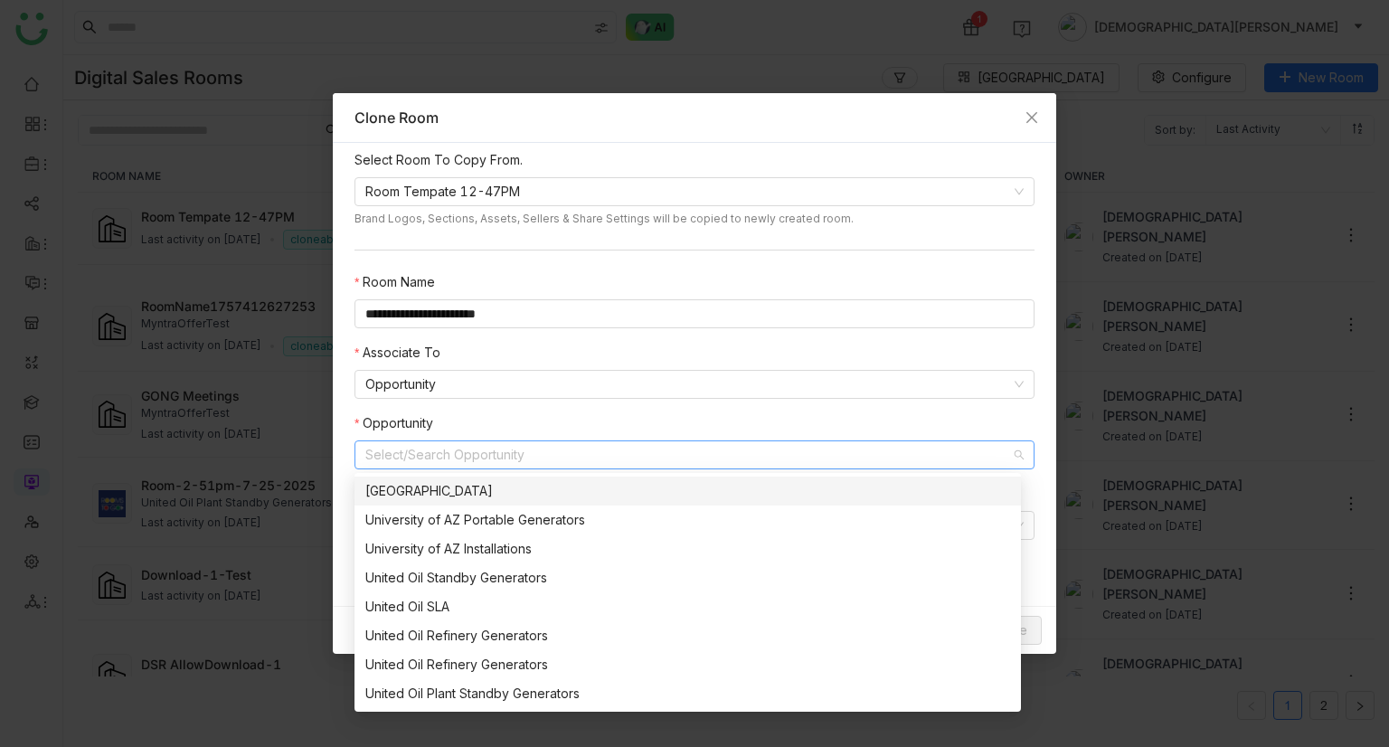
click at [418, 485] on div "University of AZ SLA" at bounding box center [687, 491] width 645 height 20
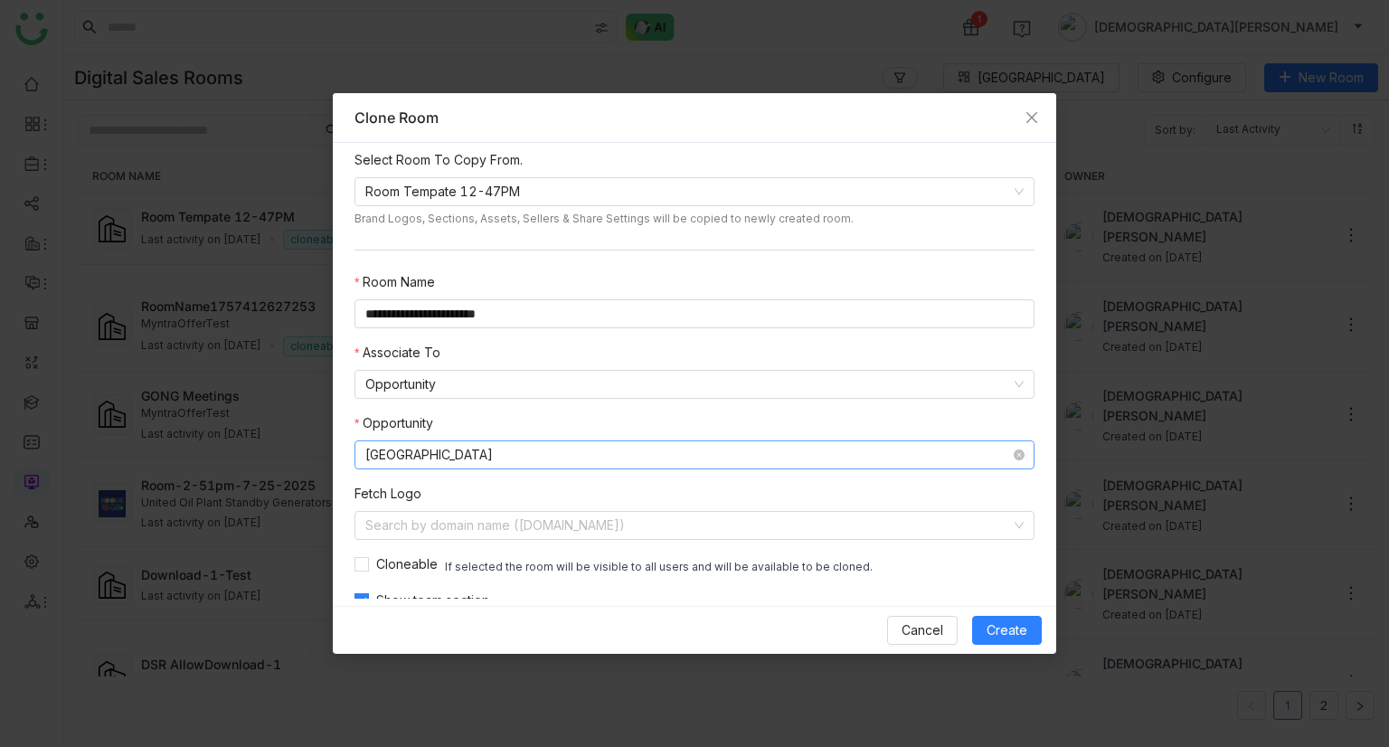
scroll to position [28, 0]
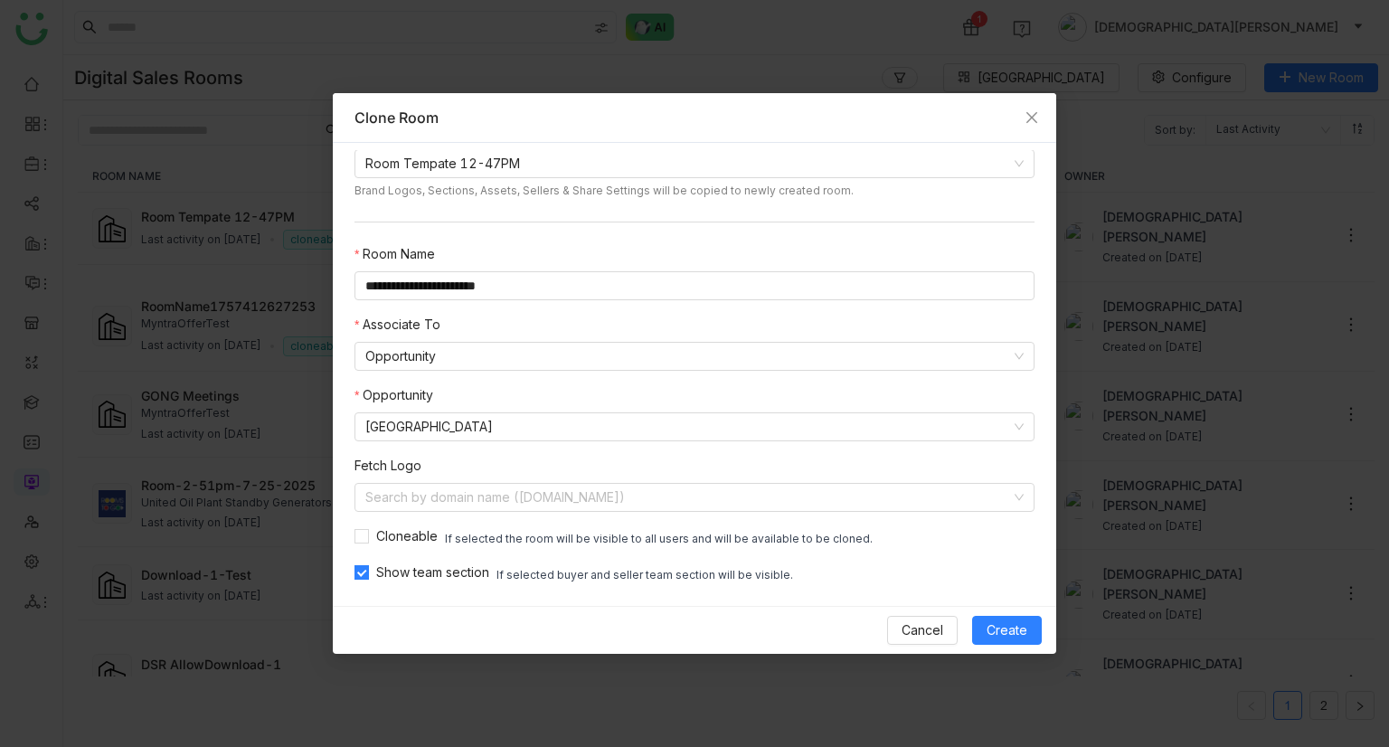
click at [541, 541] on div "If selected the room will be visible to all users and will be available to be c…" at bounding box center [659, 539] width 428 height 17
click at [352, 536] on div "**********" at bounding box center [694, 374] width 723 height 463
click at [1023, 628] on span "Create" at bounding box center [1006, 630] width 41 height 20
click at [994, 623] on span "Create" at bounding box center [1006, 630] width 41 height 20
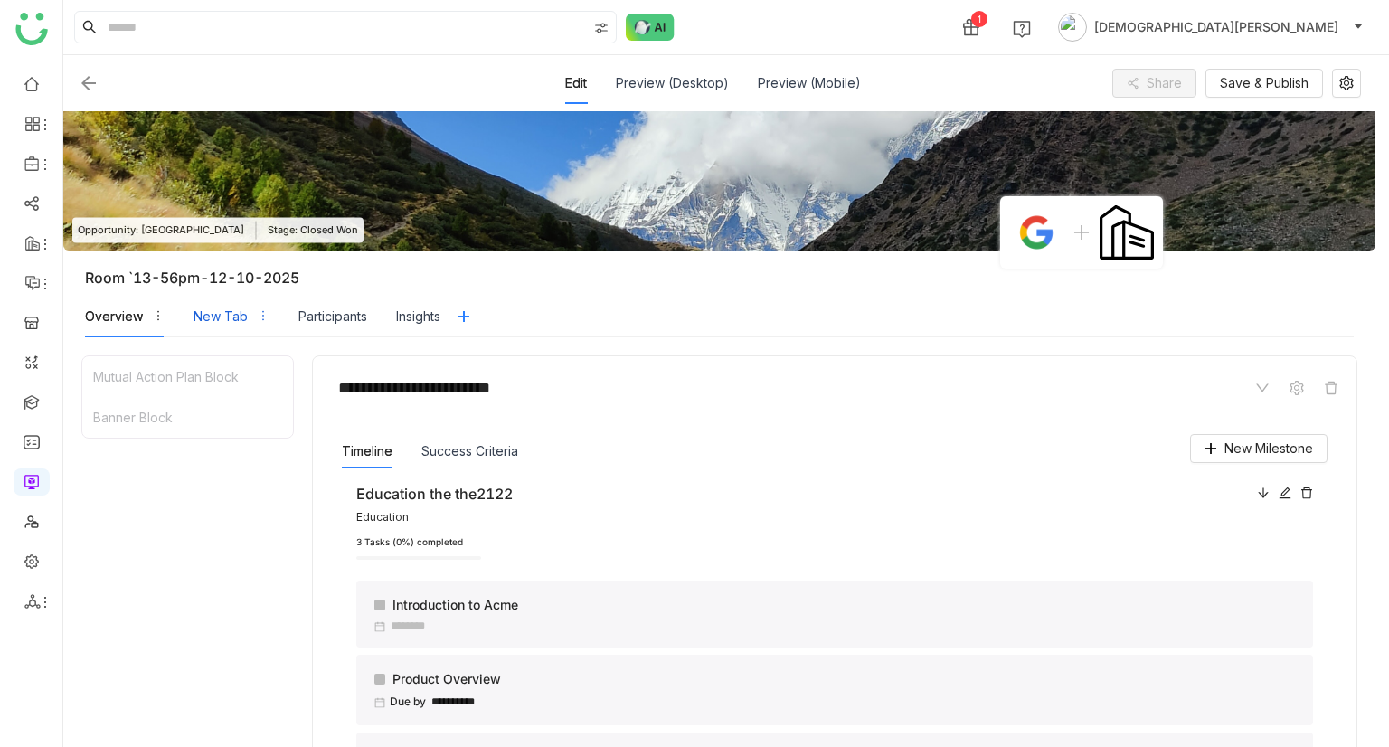
click at [223, 321] on div "New Tab" at bounding box center [220, 316] width 54 height 20
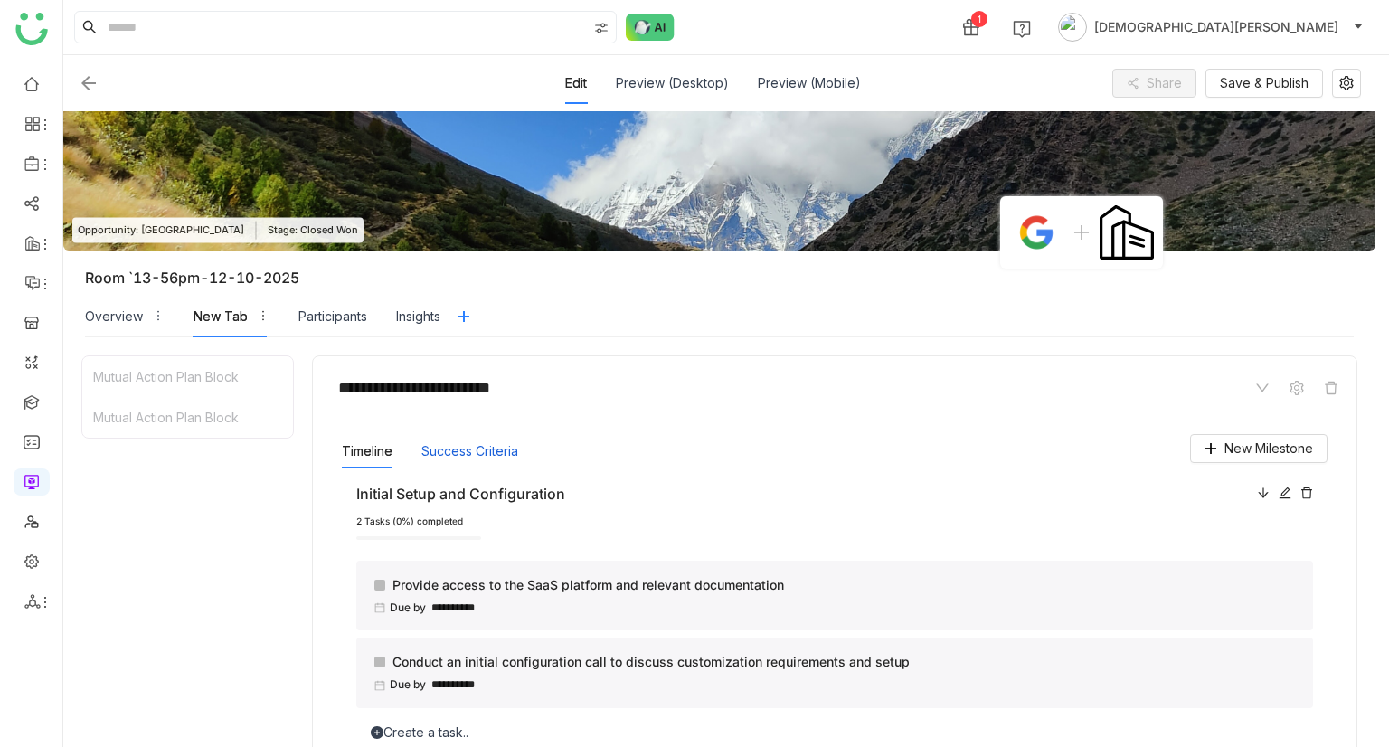
click at [461, 446] on button "Success Criteria" at bounding box center [469, 451] width 97 height 20
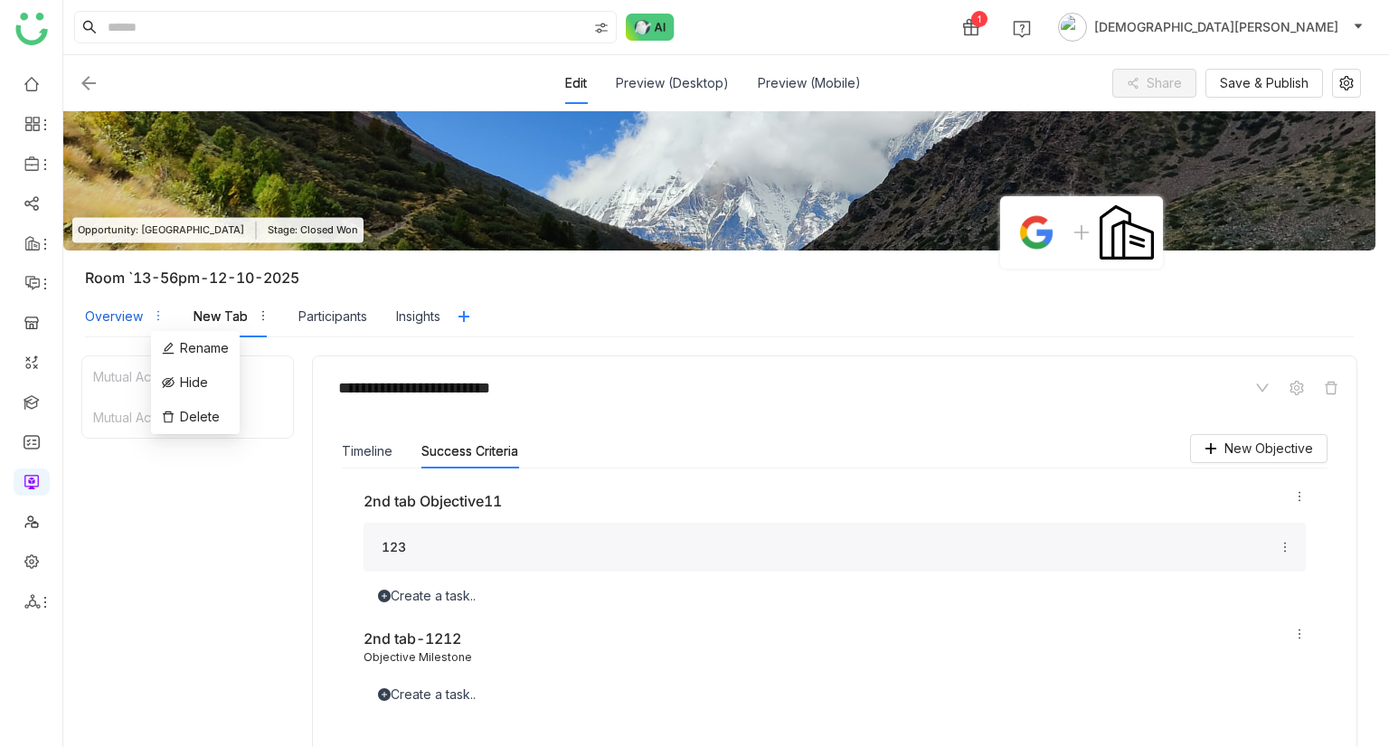
click at [152, 320] on icon "button" at bounding box center [158, 315] width 13 height 13
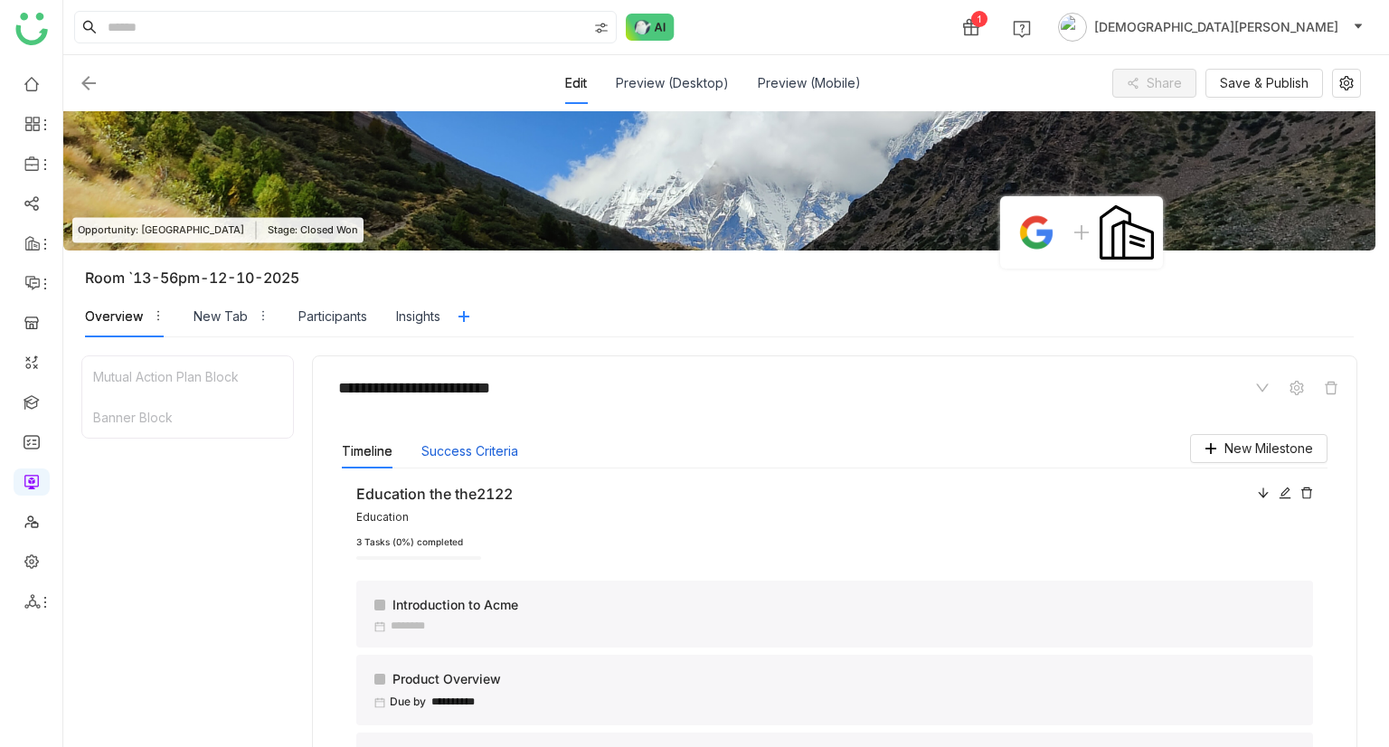
click at [477, 443] on button "Success Criteria" at bounding box center [469, 451] width 97 height 20
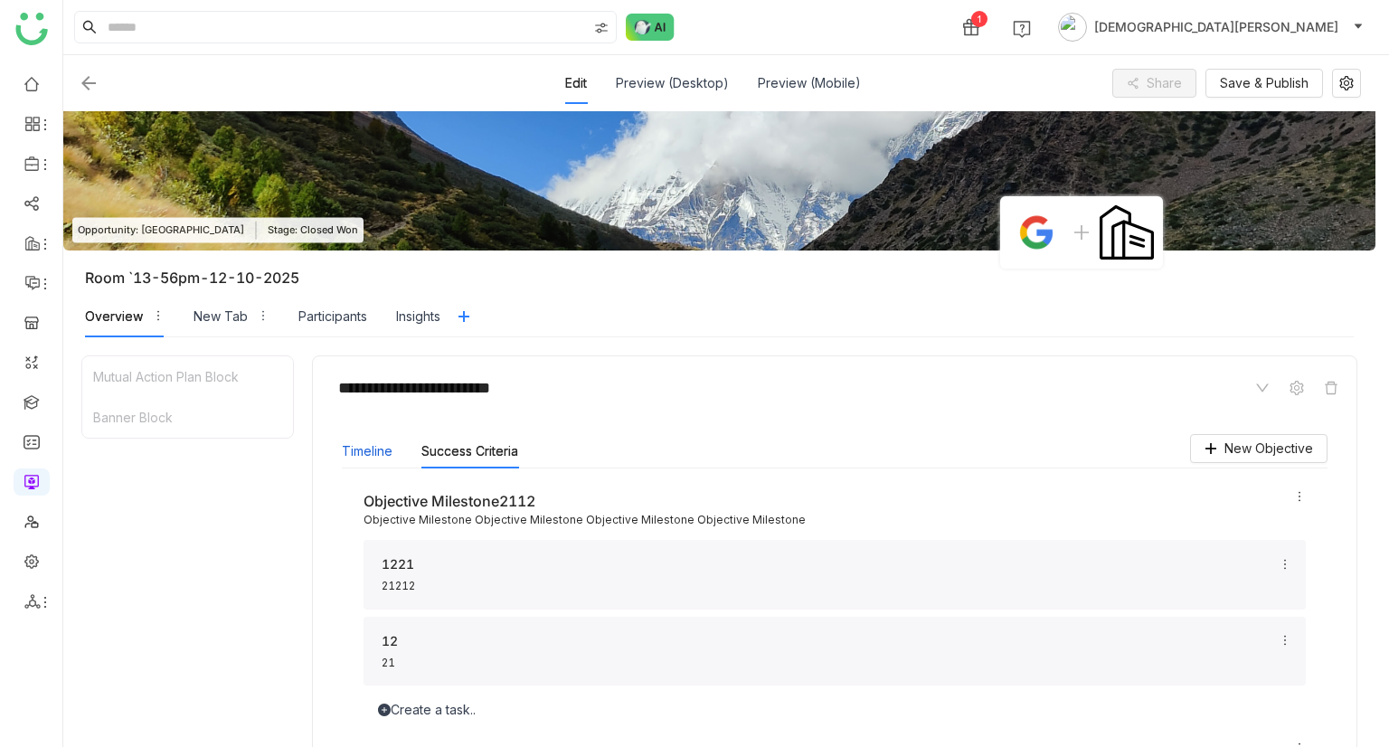
click at [374, 453] on button "Timeline" at bounding box center [367, 451] width 51 height 20
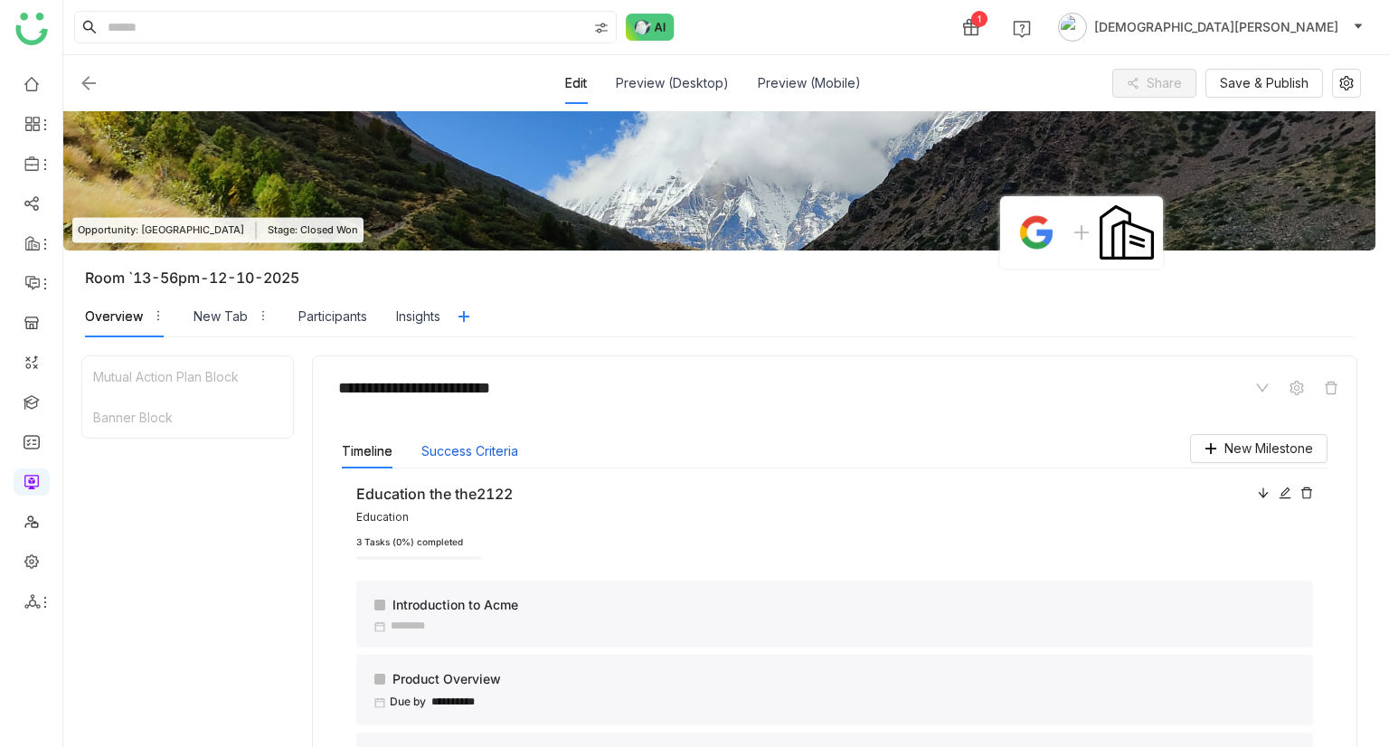
click at [479, 457] on button "Success Criteria" at bounding box center [469, 451] width 97 height 20
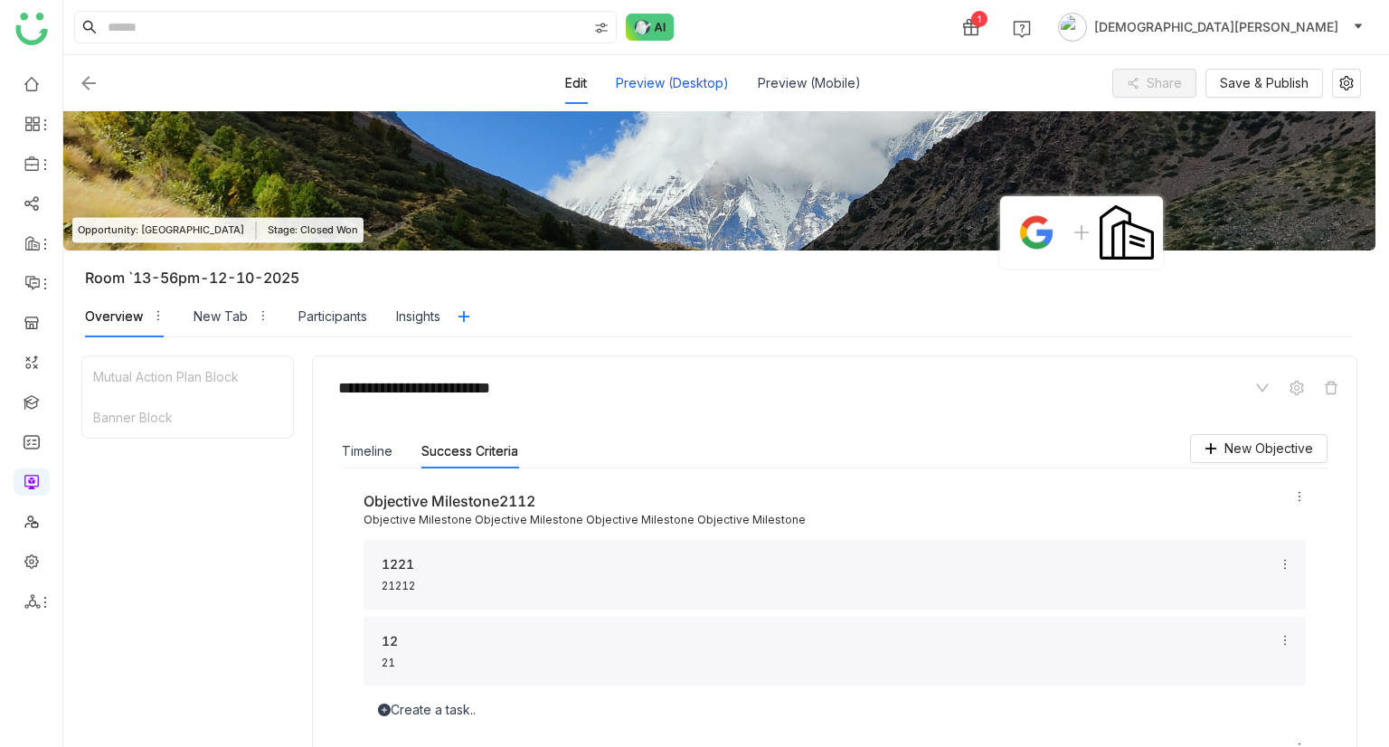
click at [695, 77] on div "Preview (Desktop)" at bounding box center [672, 83] width 113 height 42
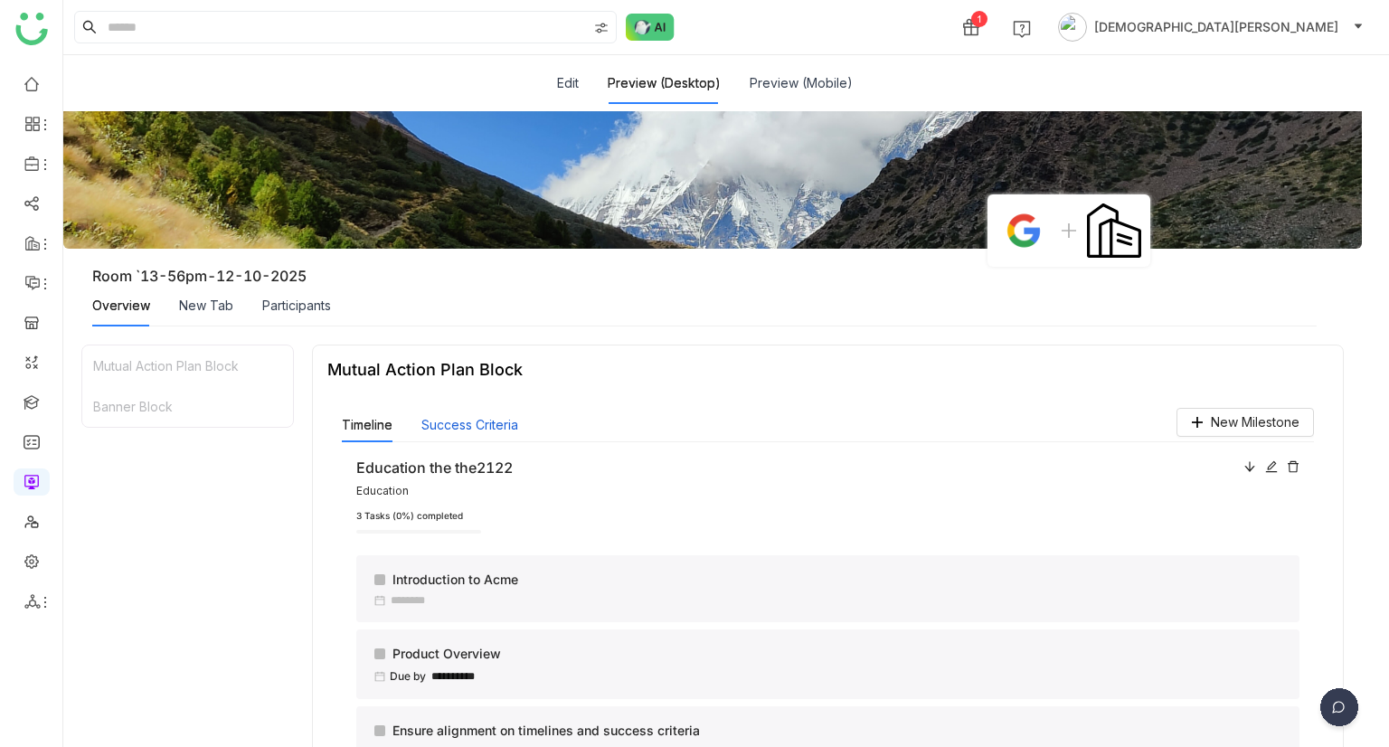
click at [481, 426] on button "Success Criteria" at bounding box center [469, 425] width 97 height 20
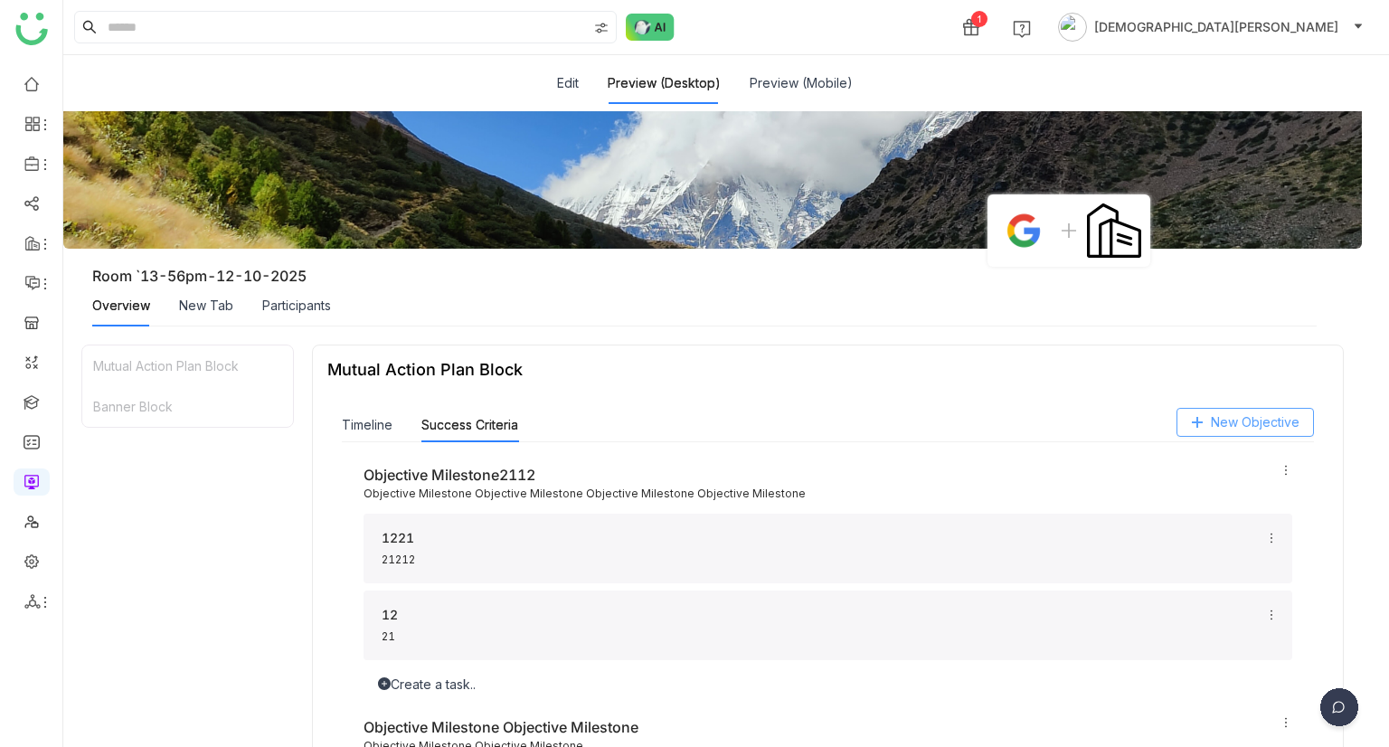
click at [1214, 412] on span "New Objective" at bounding box center [1255, 422] width 89 height 20
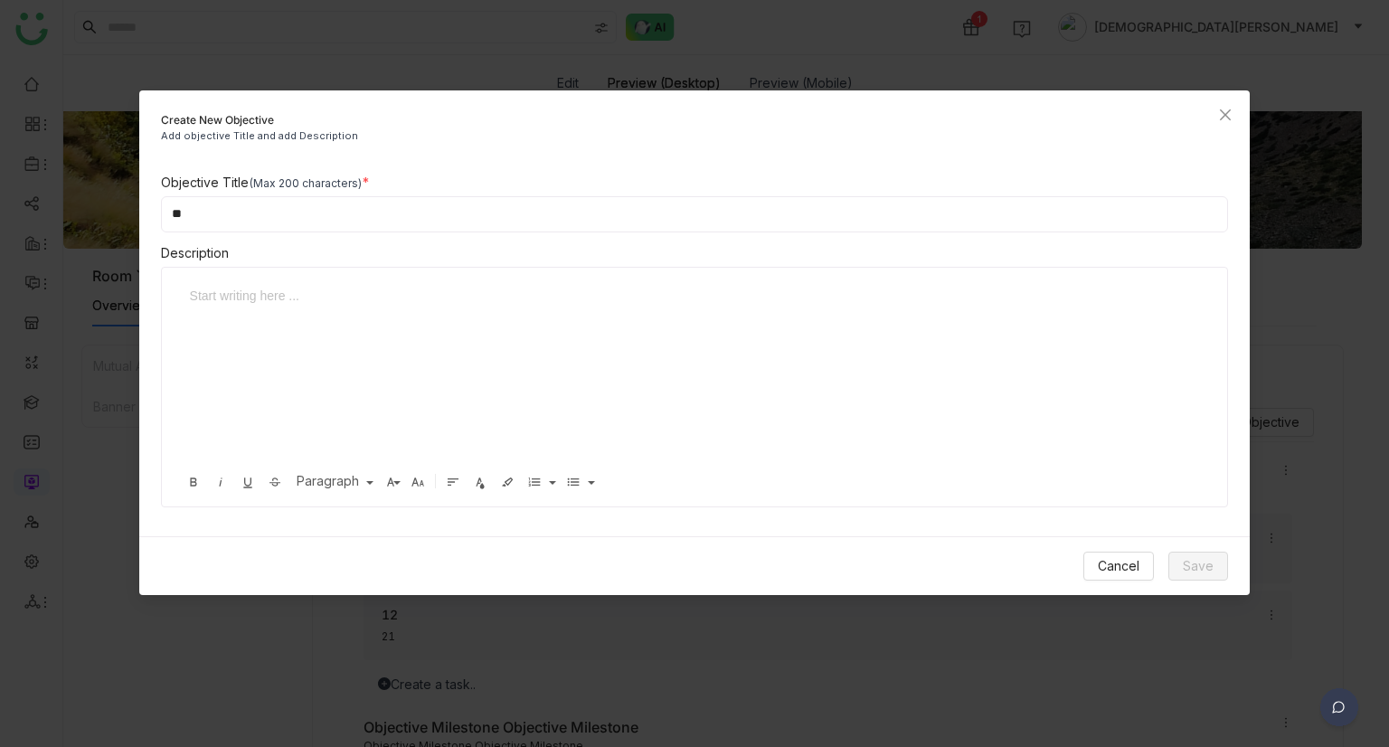
click at [485, 218] on input "**" at bounding box center [695, 214] width 1068 height 36
type input "****"
click at [367, 329] on div "To enrich screen reader interactions, please activate Accessibility in Grammarl…" at bounding box center [688, 376] width 1016 height 181
click at [1215, 567] on button "Save" at bounding box center [1198, 565] width 60 height 29
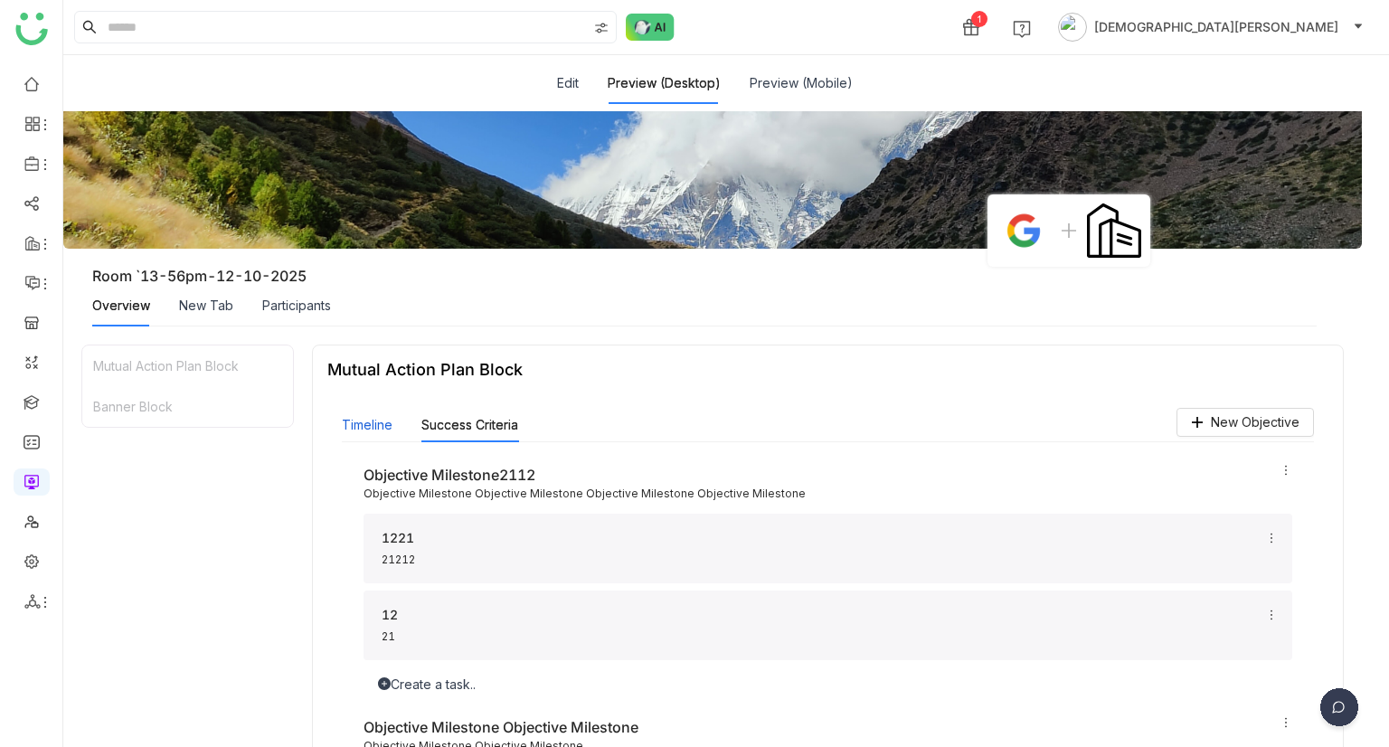
click at [376, 428] on button "Timeline" at bounding box center [367, 425] width 51 height 20
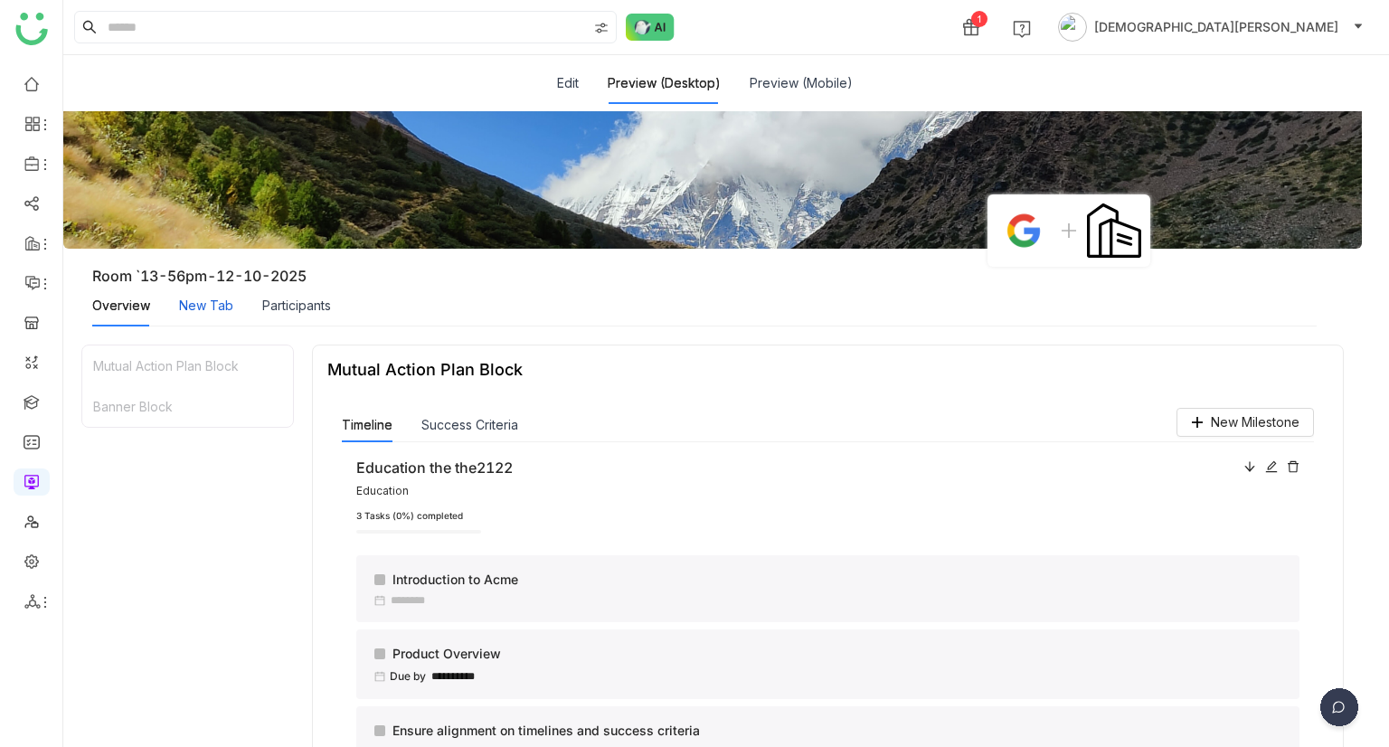
click at [201, 308] on div "New Tab" at bounding box center [206, 306] width 54 height 20
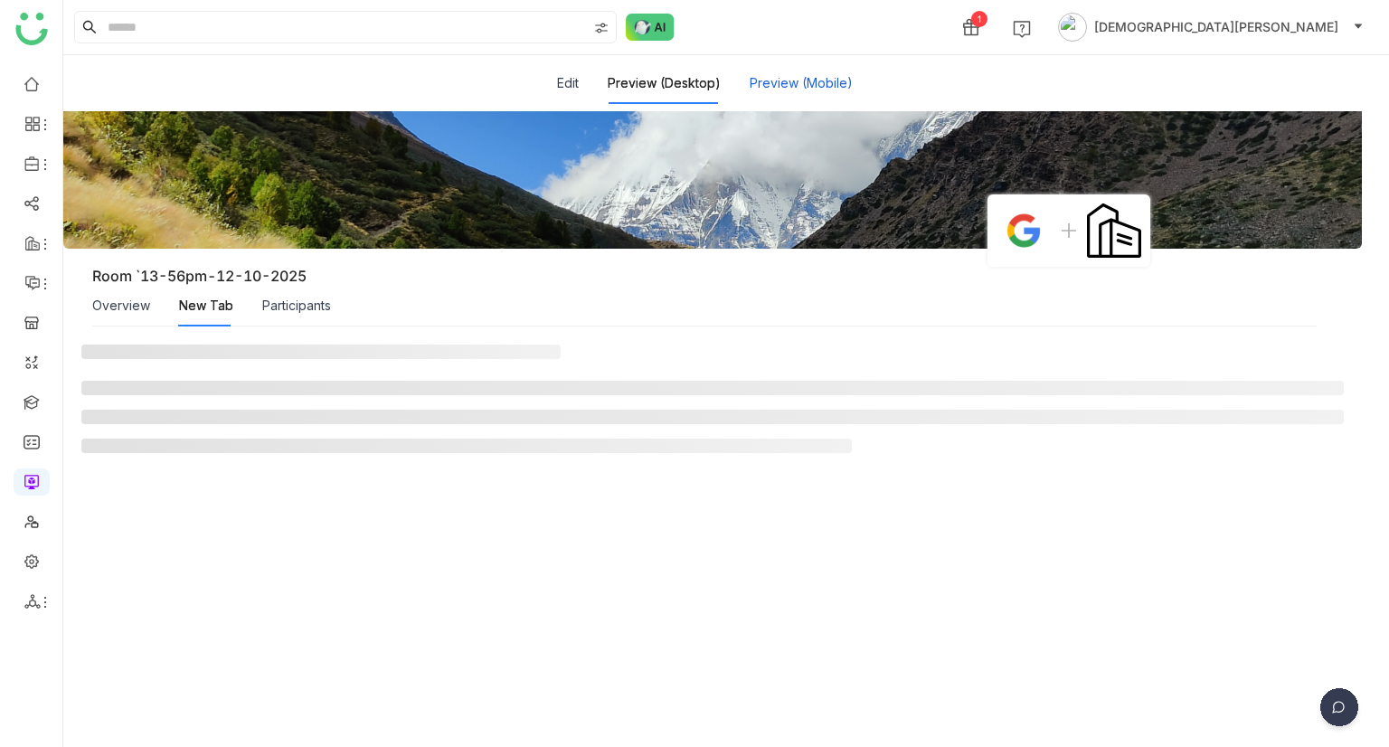
click at [752, 73] on button "Preview (Mobile)" at bounding box center [800, 83] width 103 height 20
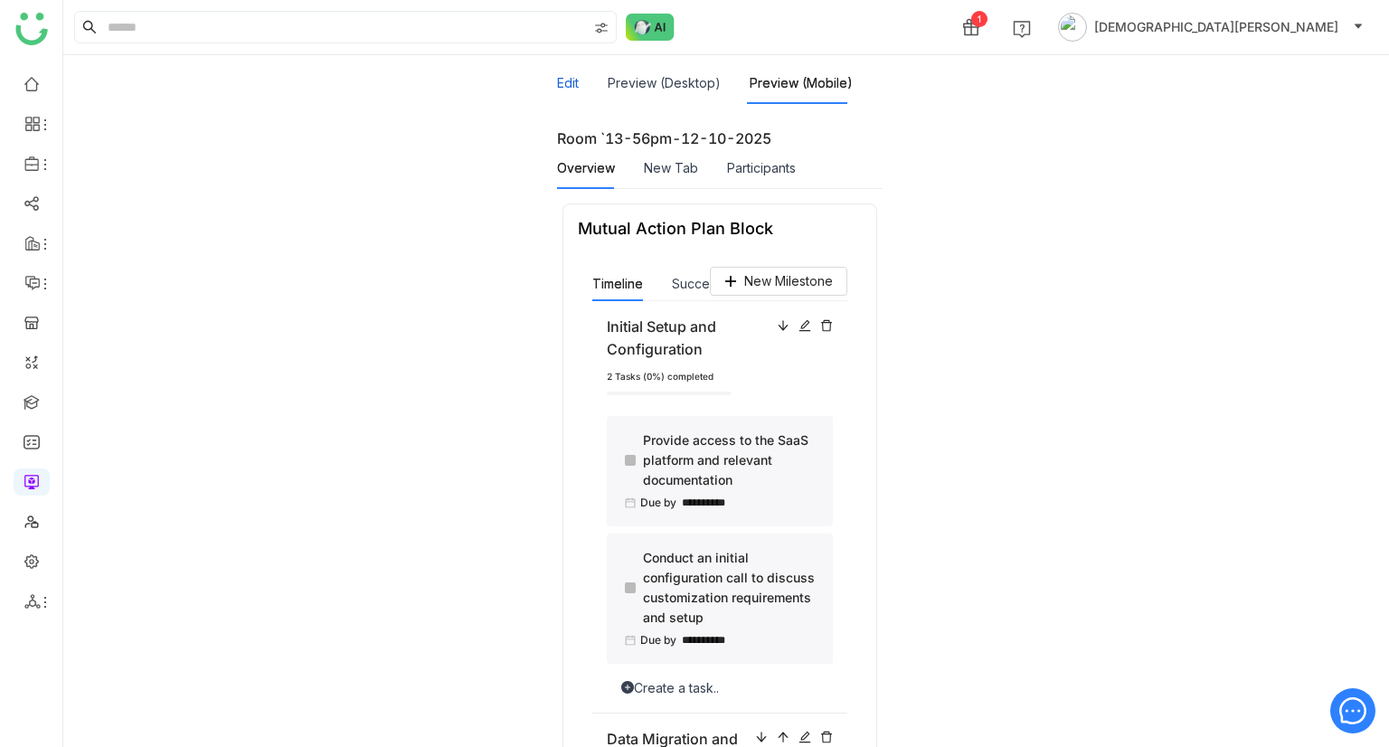
click at [579, 82] on button "Edit" at bounding box center [568, 83] width 22 height 20
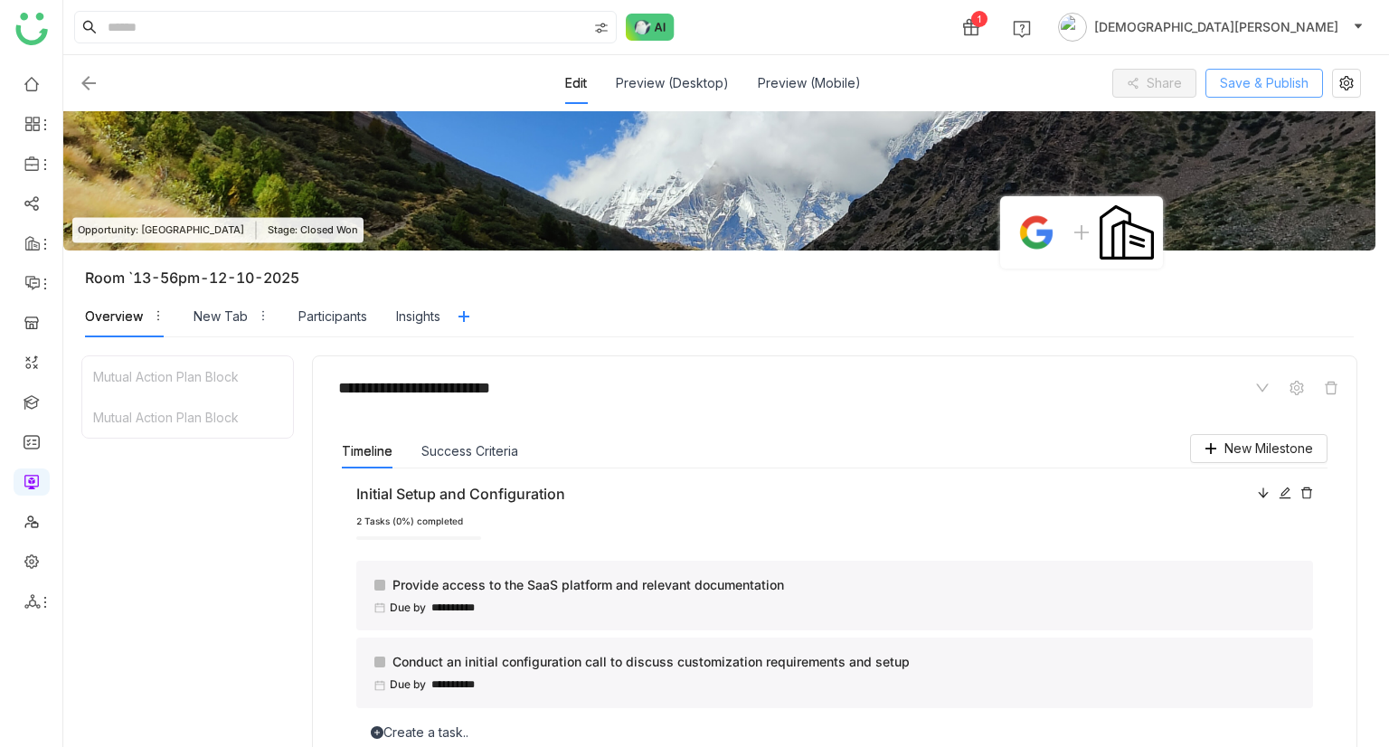
click at [1277, 80] on span "Save & Publish" at bounding box center [1264, 83] width 89 height 20
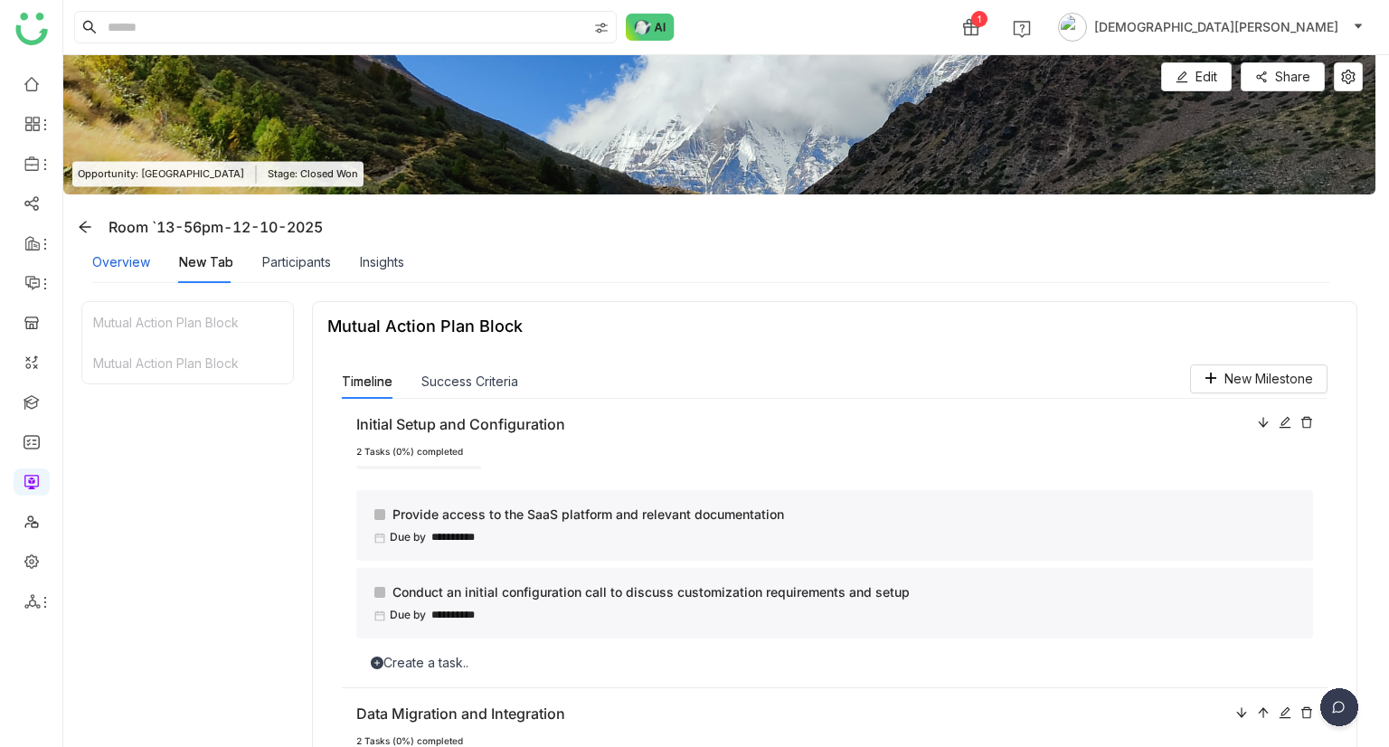
click at [104, 270] on div "Overview" at bounding box center [121, 262] width 58 height 20
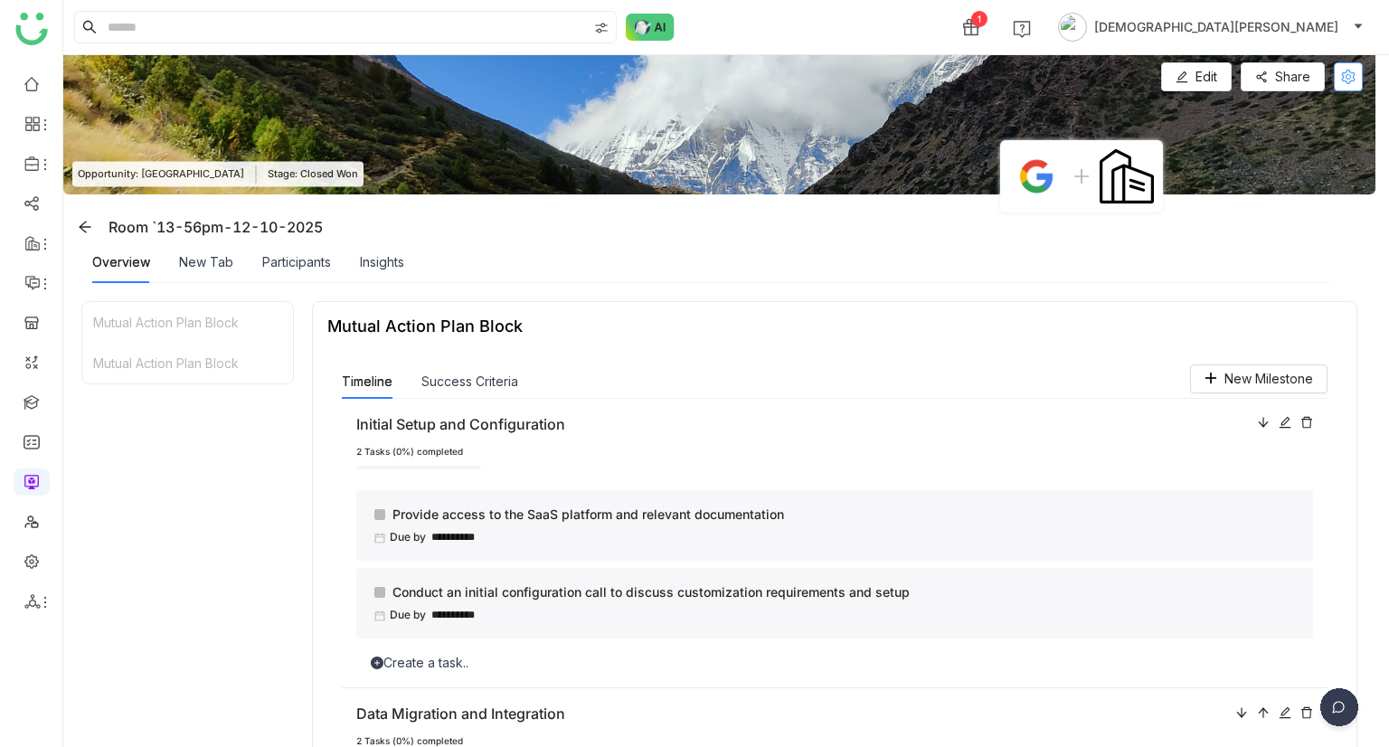
click at [1347, 79] on icon at bounding box center [1348, 77] width 14 height 14
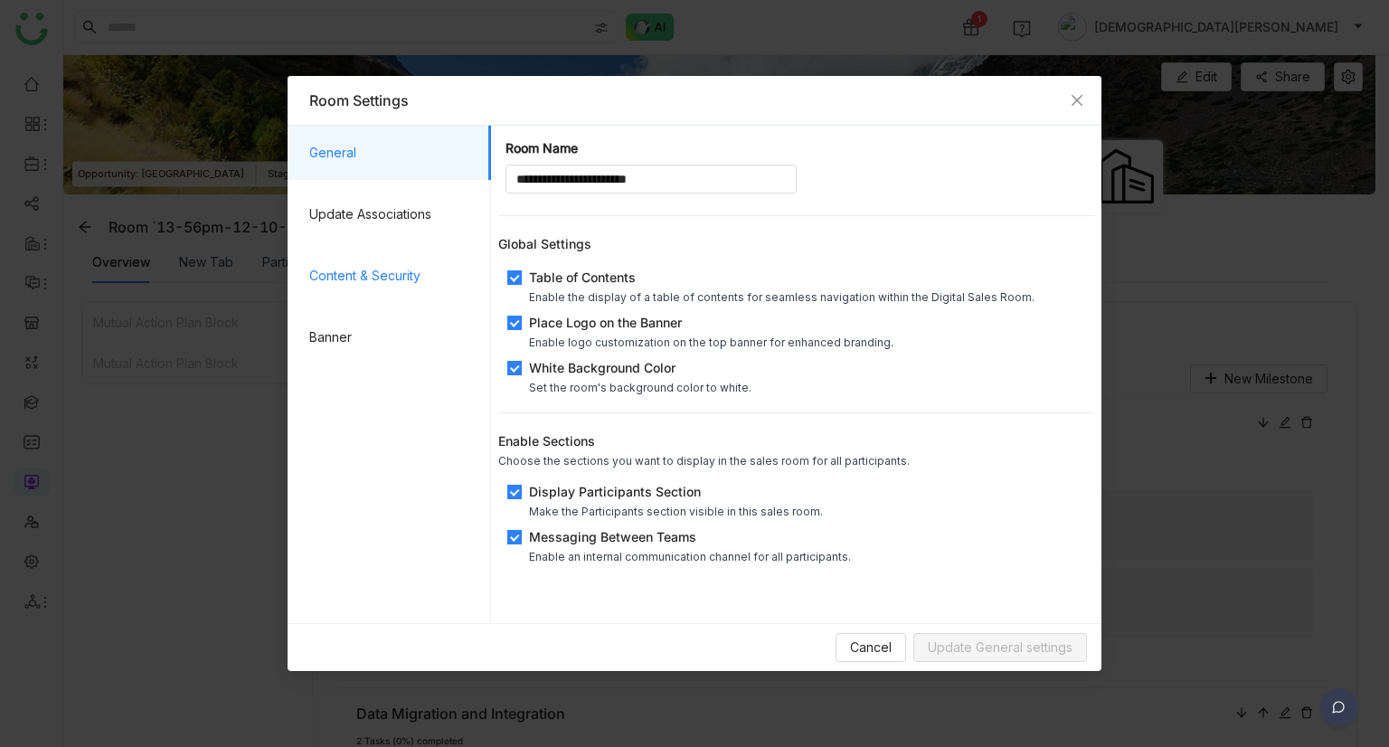
click at [396, 266] on span "Content & Security" at bounding box center [392, 276] width 167 height 54
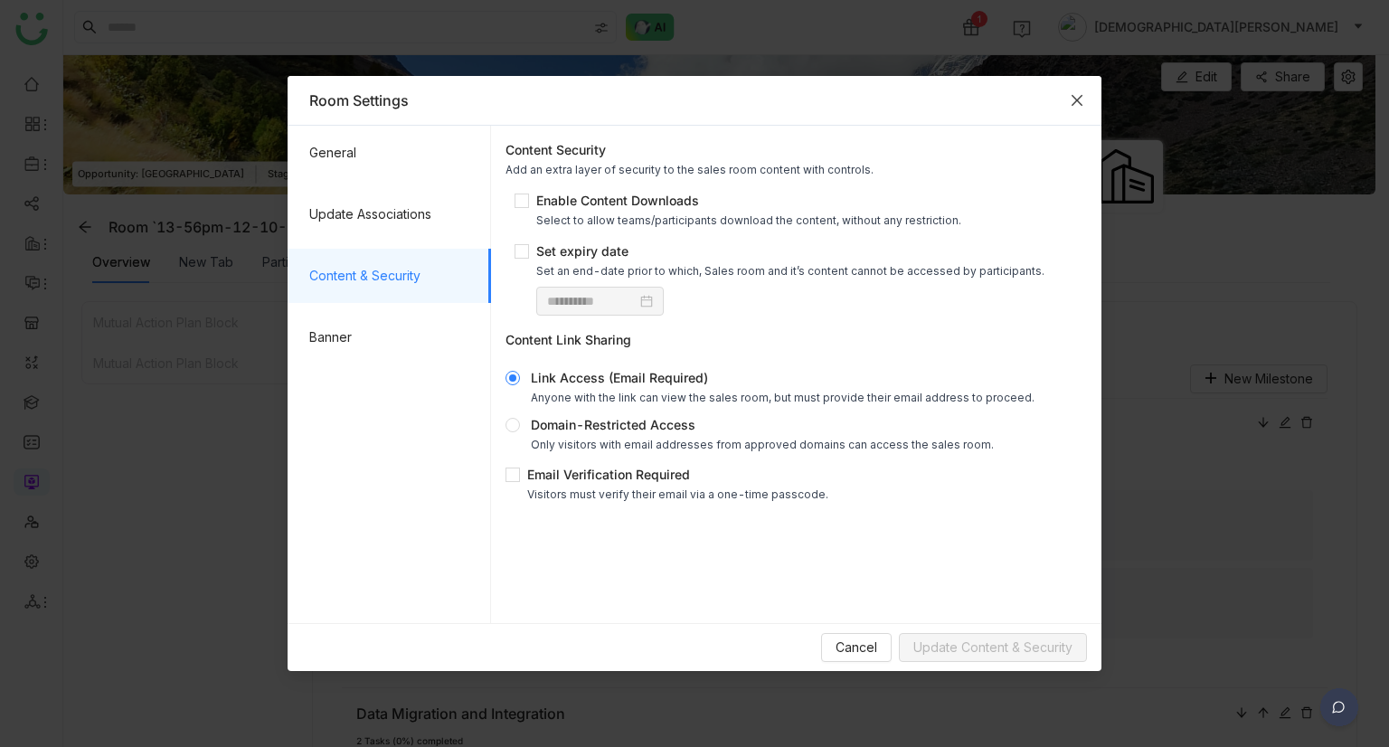
click at [1074, 99] on icon "Close" at bounding box center [1077, 100] width 14 height 14
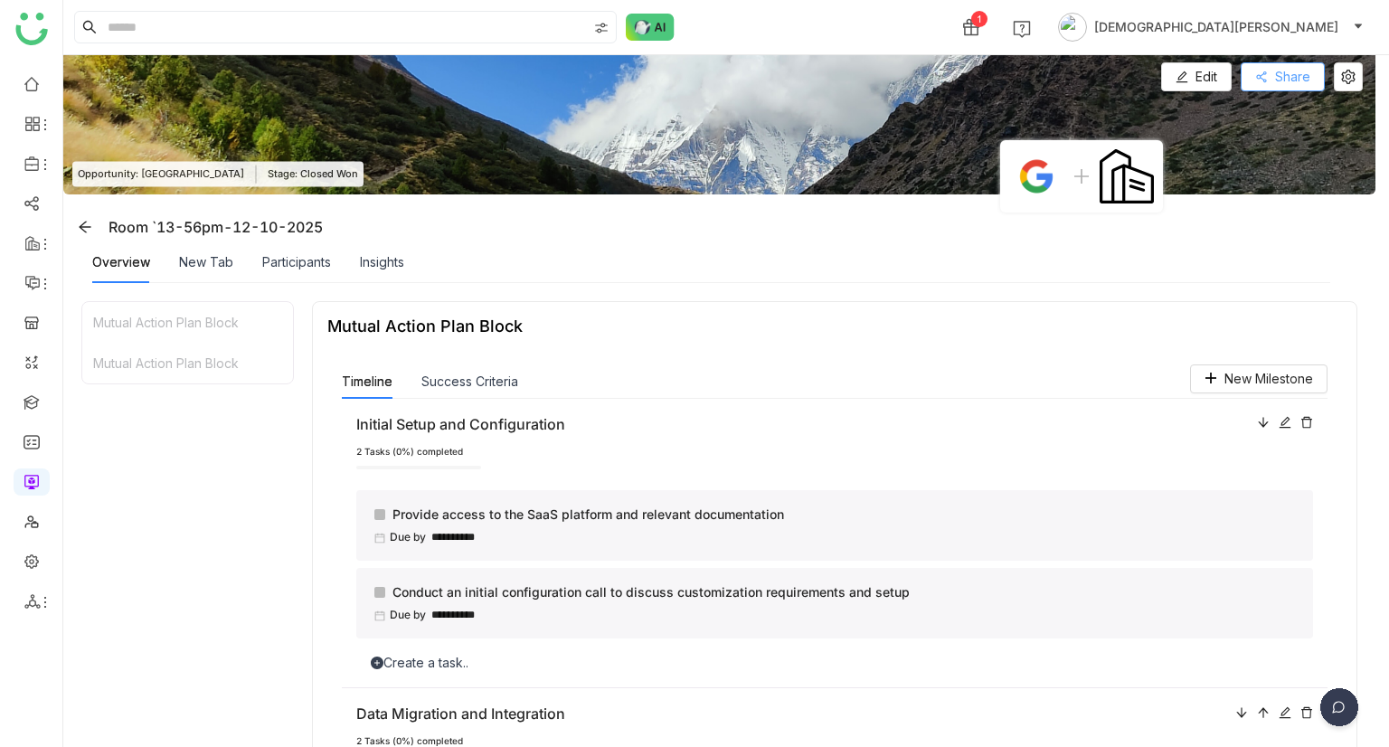
click at [1288, 85] on span "Share" at bounding box center [1292, 77] width 35 height 20
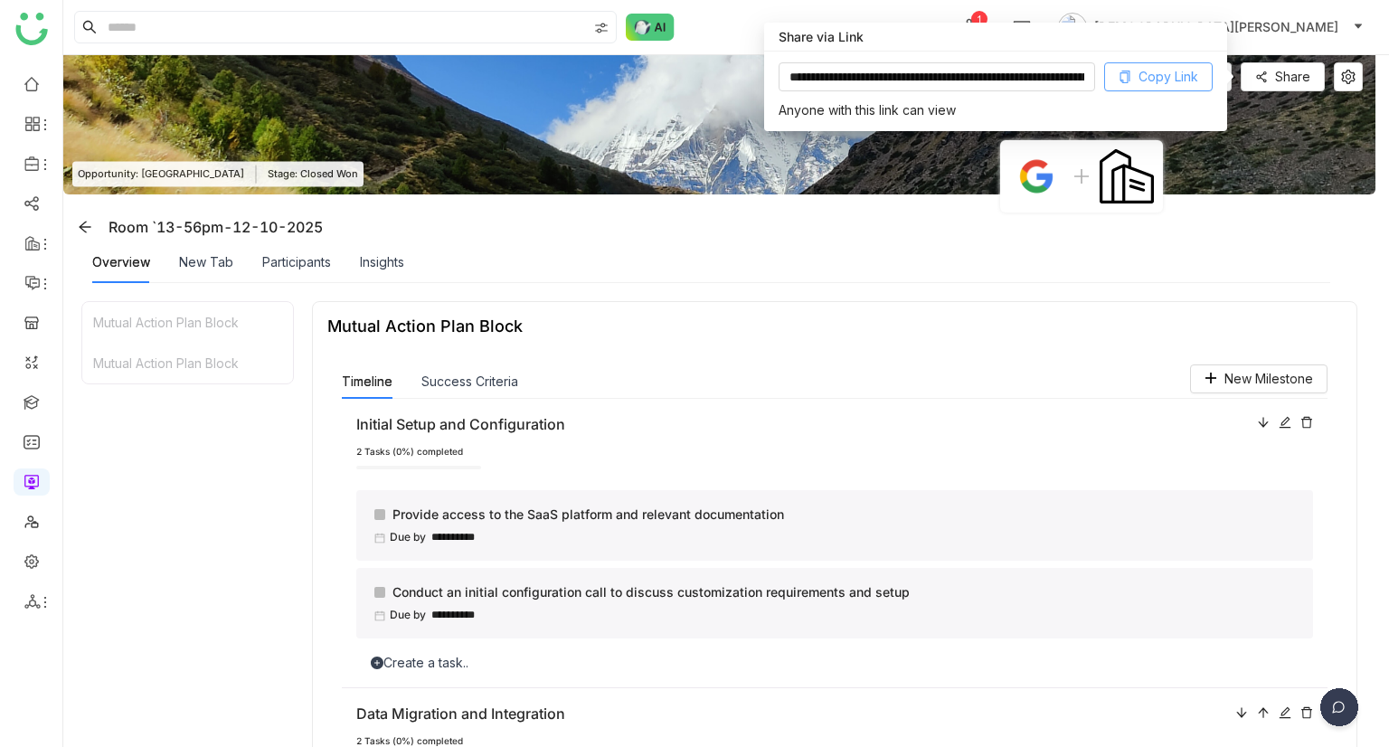
click at [1140, 70] on span "Copy Link" at bounding box center [1168, 77] width 60 height 20
click at [458, 382] on button "Success Criteria" at bounding box center [469, 382] width 97 height 20
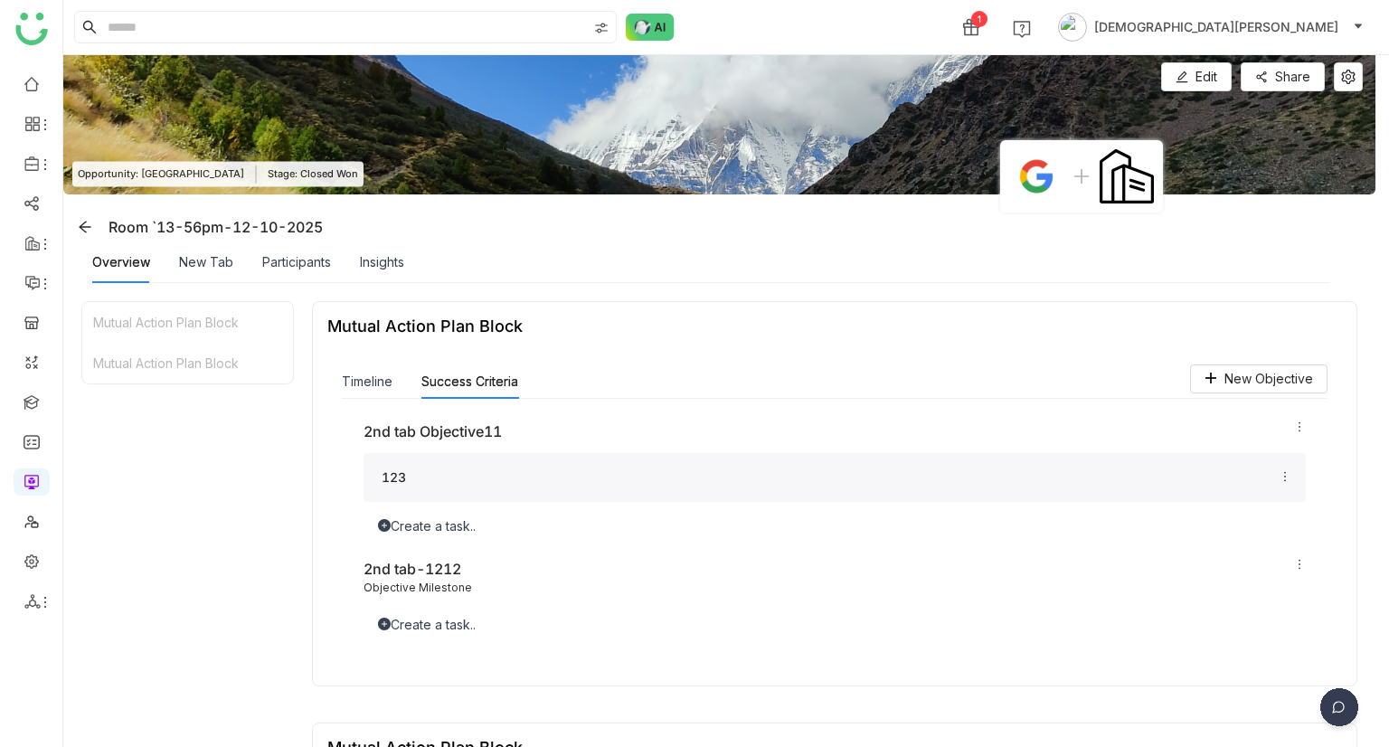
click at [340, 379] on div "**********" at bounding box center [834, 510] width 1014 height 321
click at [202, 360] on div "Mutual Action Plan Block" at bounding box center [187, 363] width 211 height 41
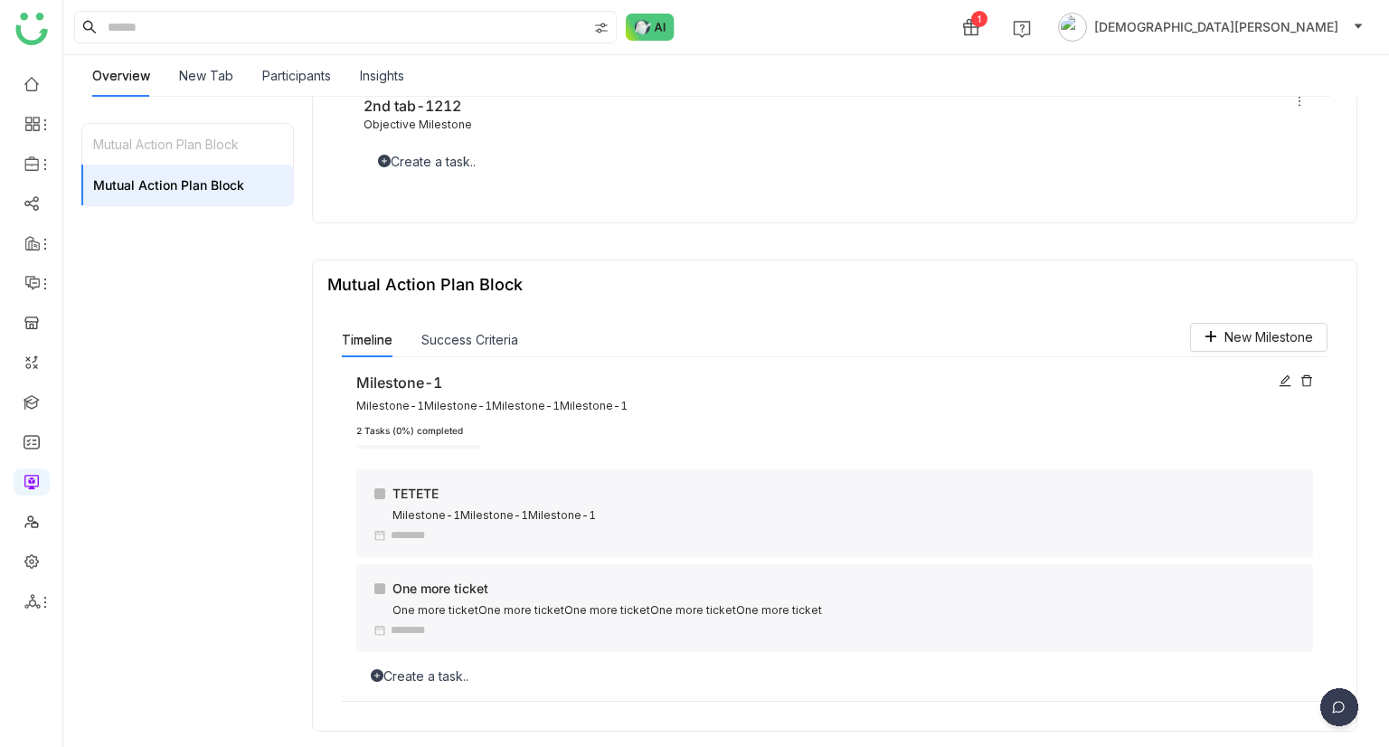
scroll to position [468, 0]
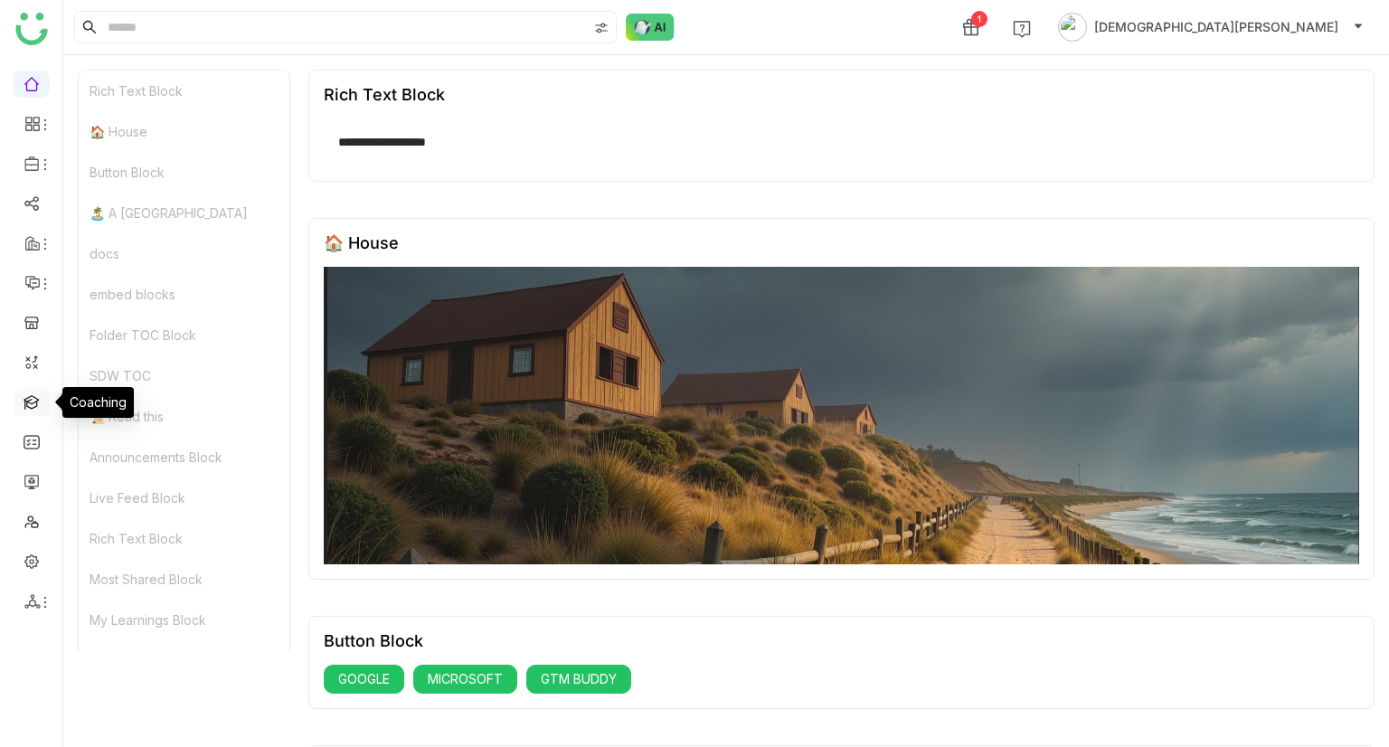
click at [33, 395] on link at bounding box center [32, 400] width 16 height 15
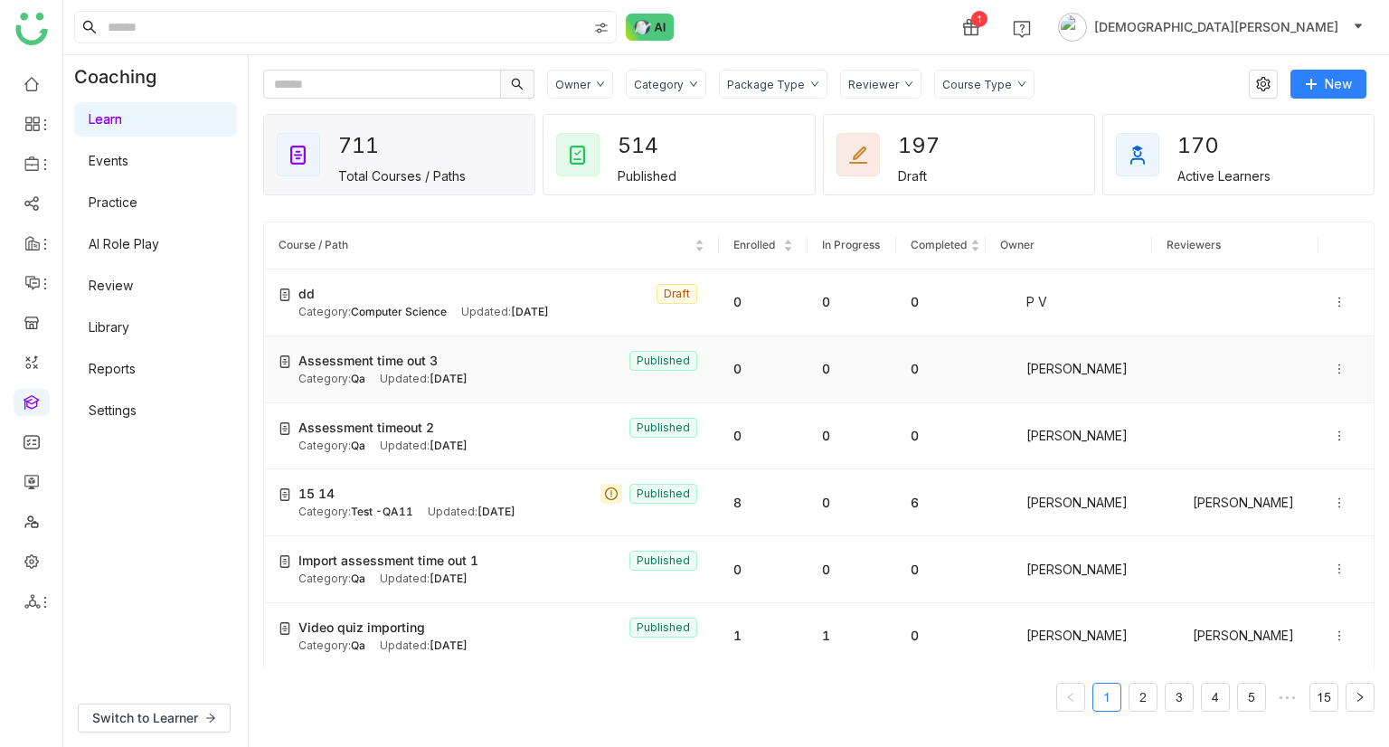
scroll to position [146, 0]
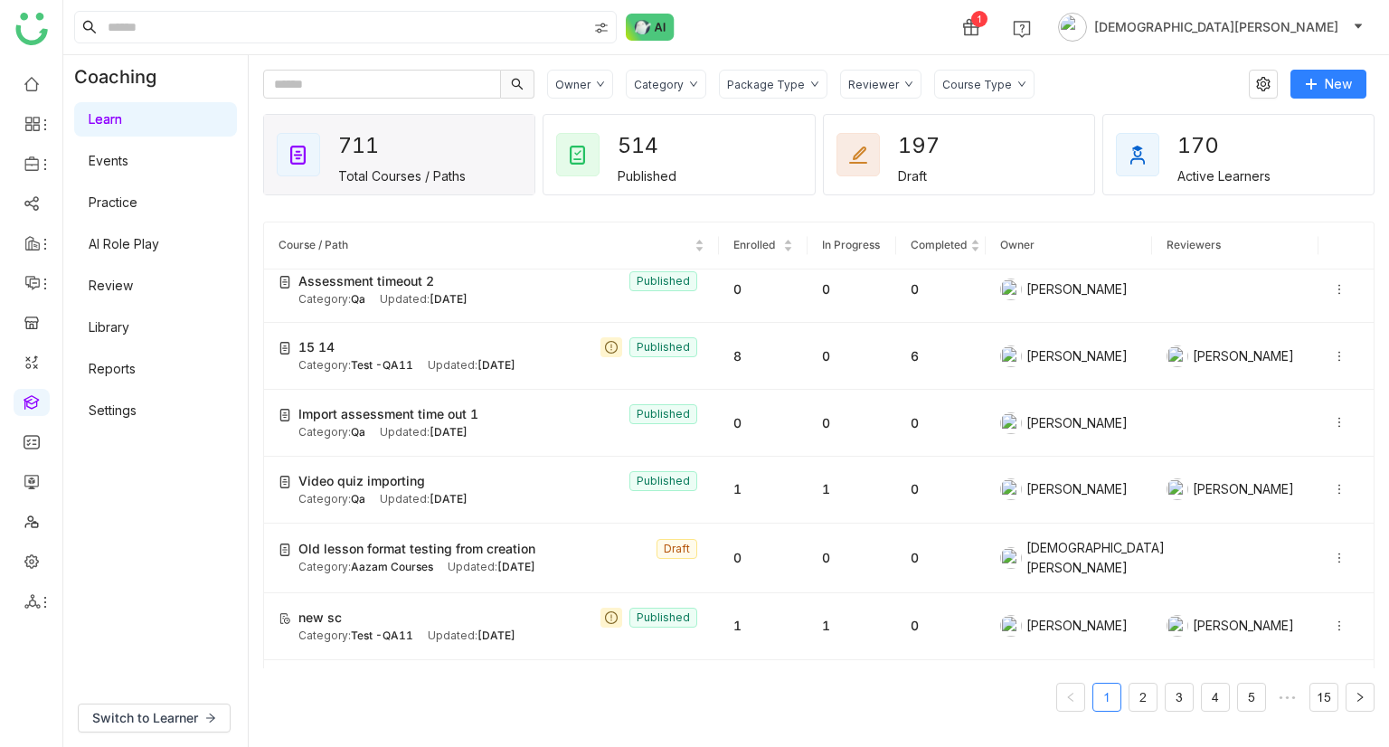
click at [127, 335] on link "Library" at bounding box center [109, 326] width 41 height 15
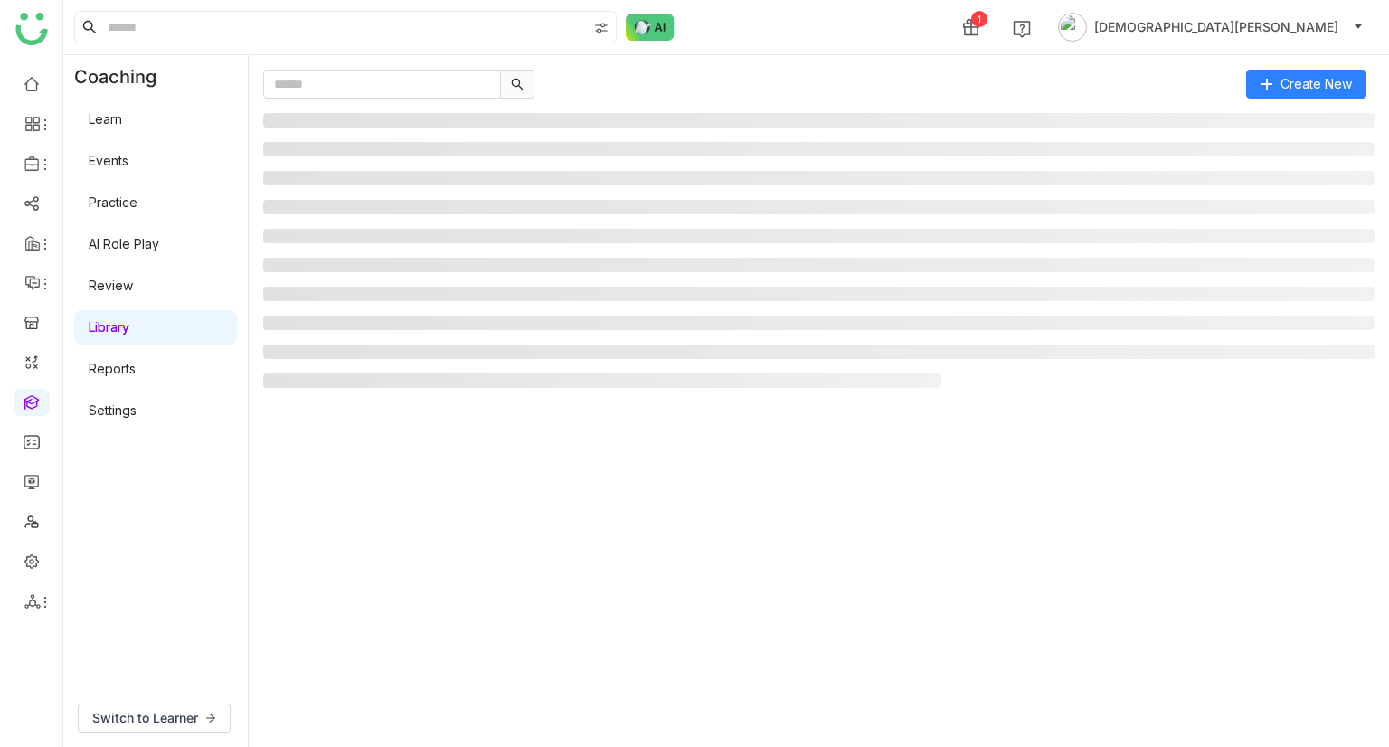
click at [127, 335] on link "Library" at bounding box center [109, 326] width 41 height 15
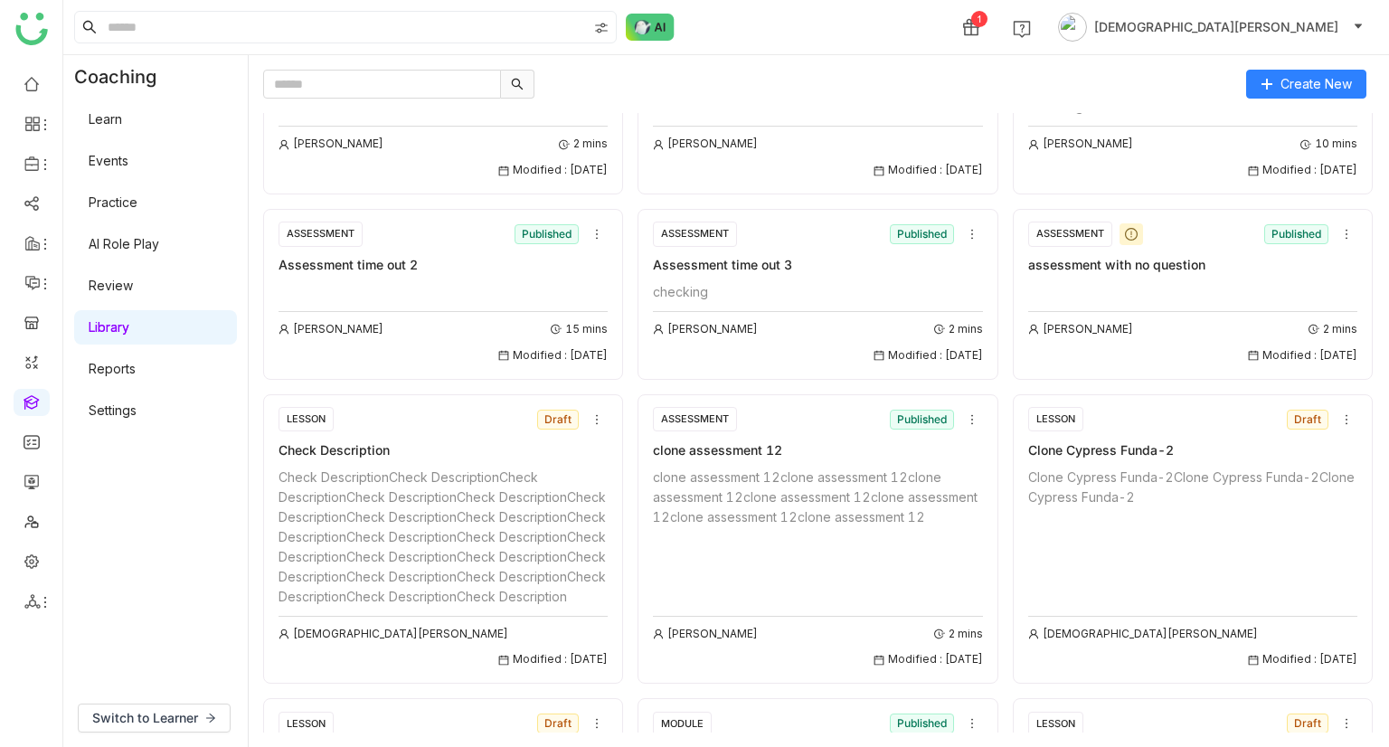
scroll to position [2189, 0]
click at [591, 230] on icon at bounding box center [596, 236] width 13 height 13
click at [605, 278] on li "Edit" at bounding box center [635, 261] width 108 height 34
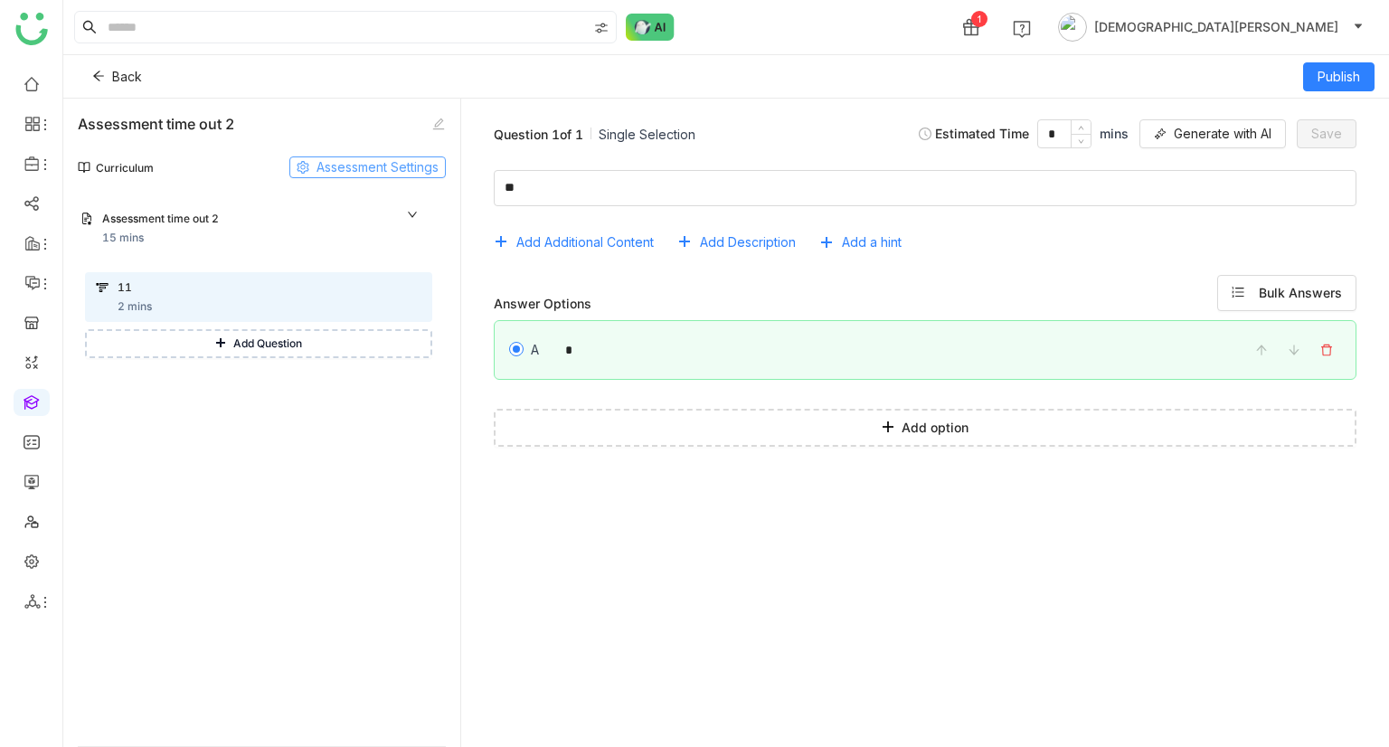
click at [377, 174] on span "Assessment Settings" at bounding box center [377, 167] width 122 height 20
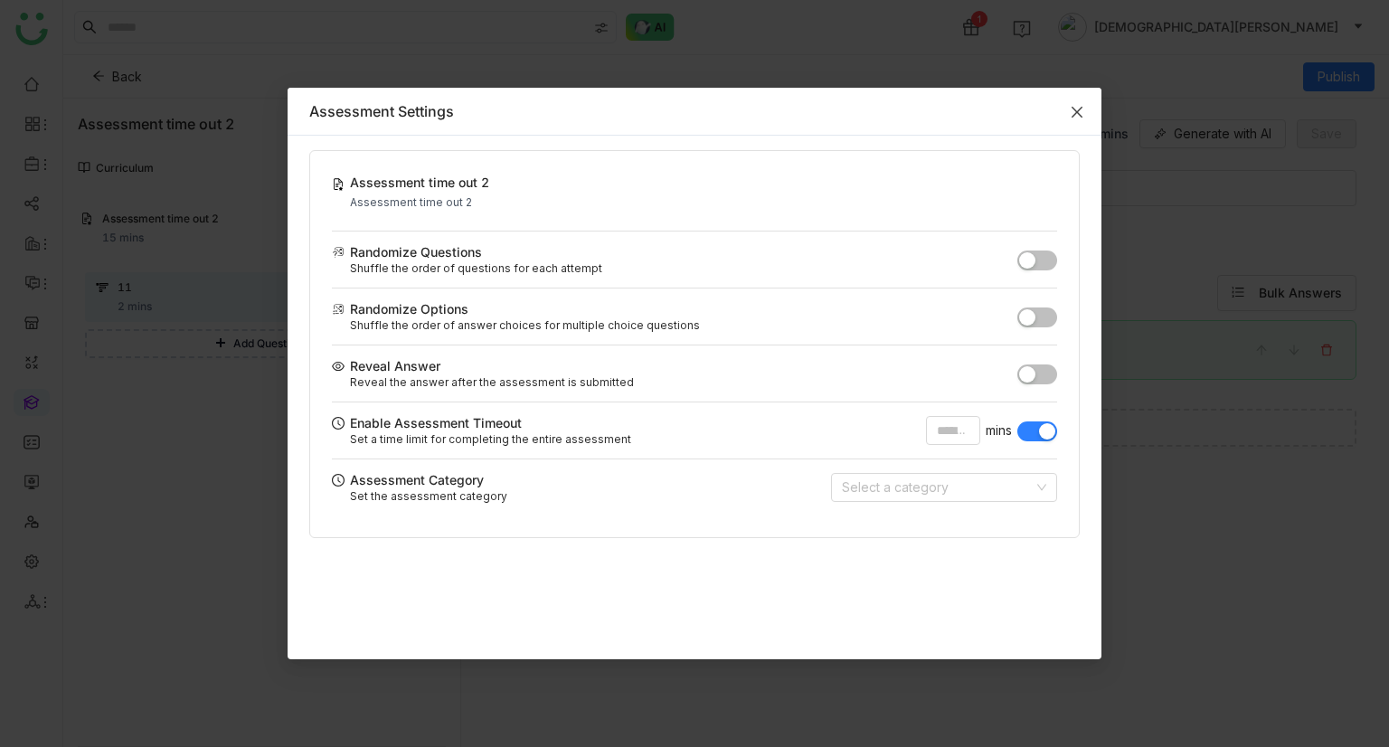
click at [1074, 115] on icon "Close" at bounding box center [1076, 112] width 11 height 11
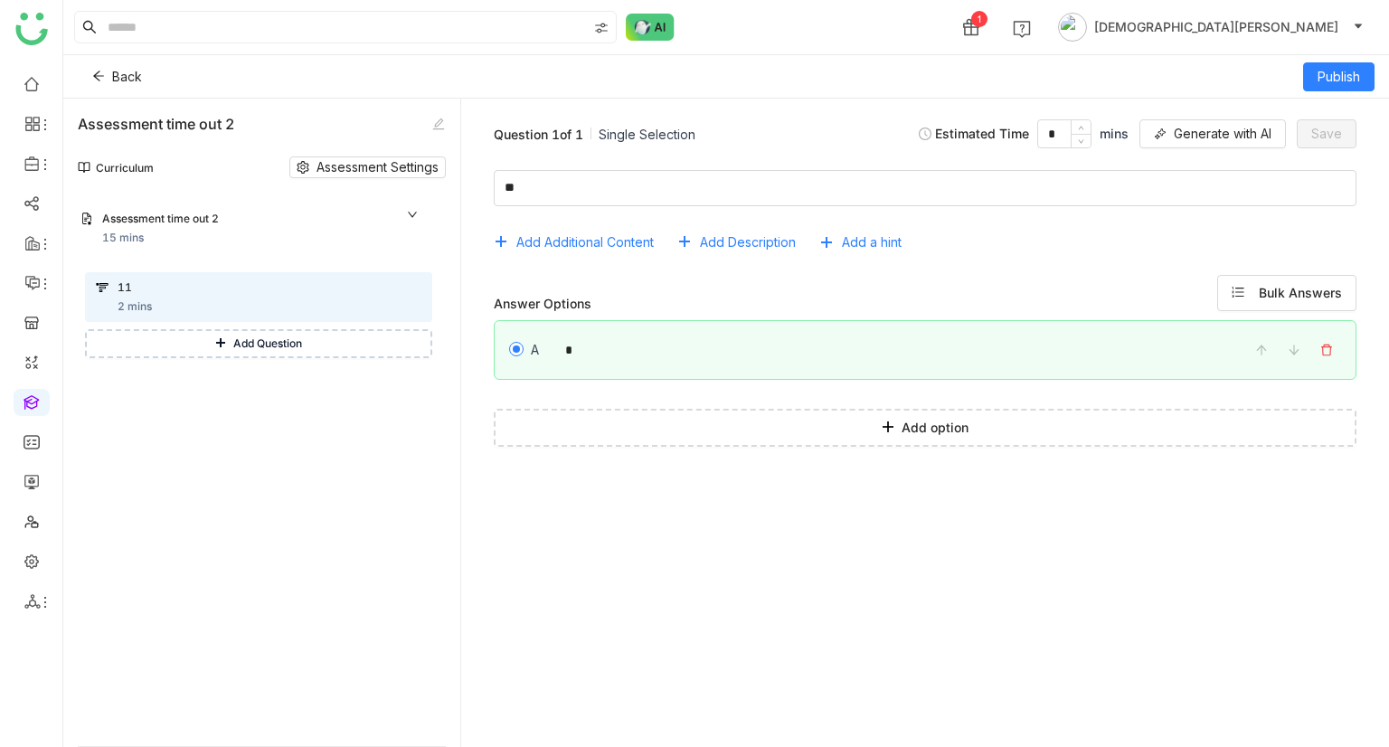
drag, startPoint x: 233, startPoint y: 127, endPoint x: 80, endPoint y: 127, distance: 153.7
click at [80, 127] on div "Assessment time out 2" at bounding box center [156, 124] width 156 height 22
copy div "Assessment time out 2"
click at [96, 77] on icon at bounding box center [98, 76] width 13 height 13
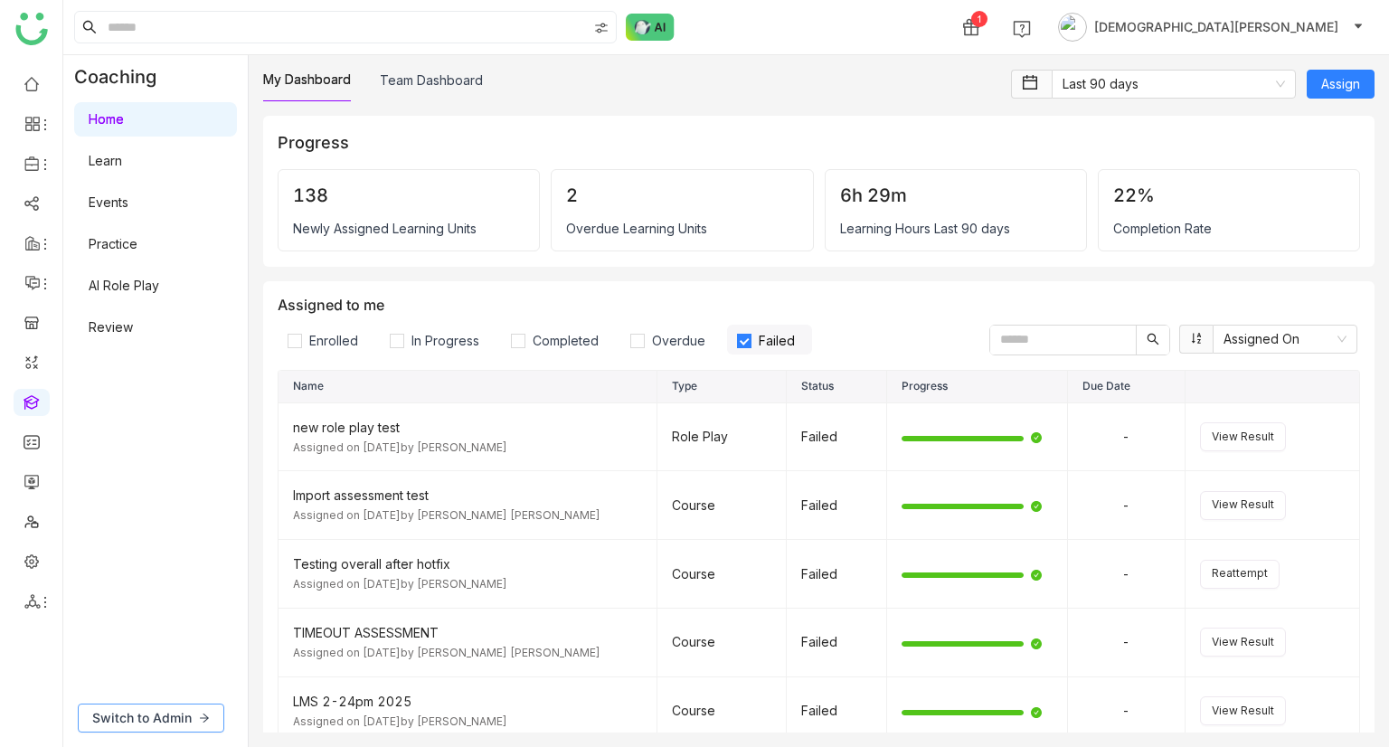
click at [177, 708] on span "Switch to Admin" at bounding box center [141, 718] width 99 height 20
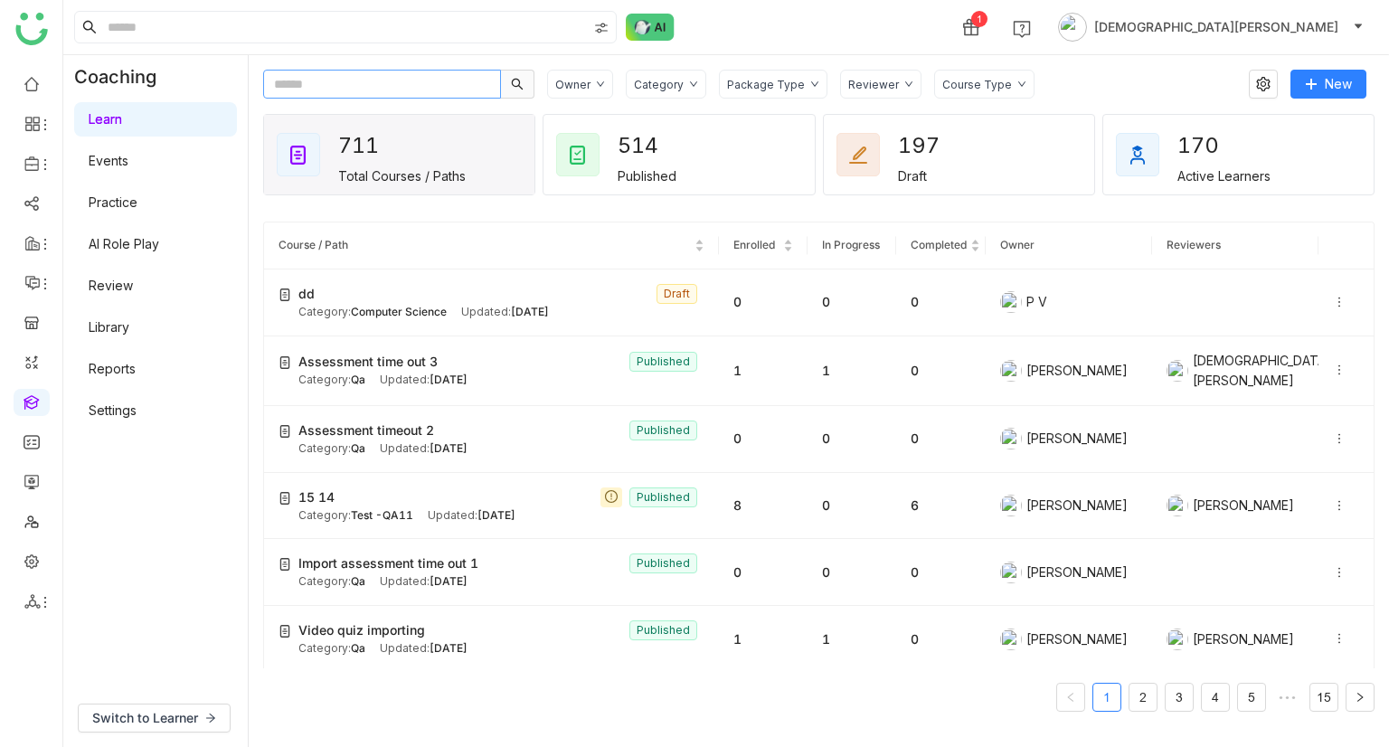
paste input "**********"
click at [379, 79] on input "**********" at bounding box center [382, 84] width 238 height 29
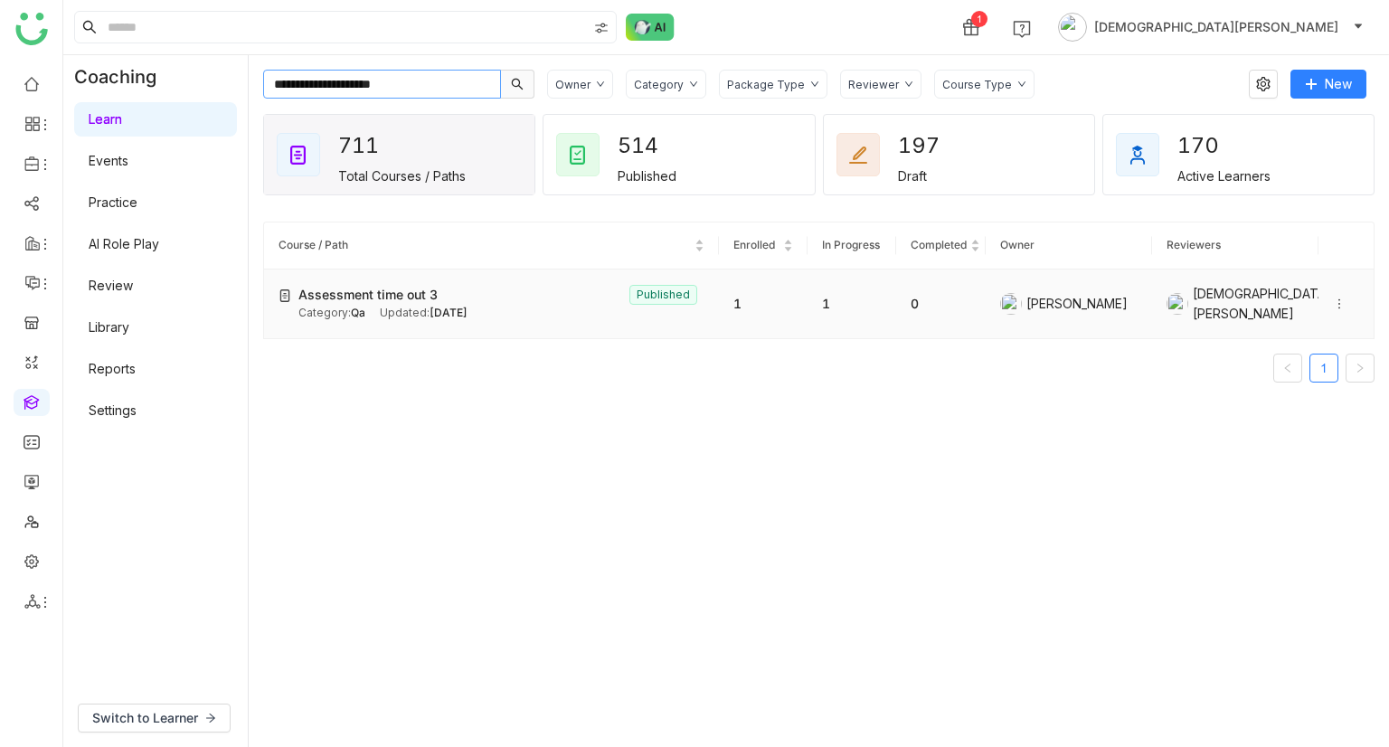
type input "**********"
click at [1333, 301] on icon at bounding box center [1339, 303] width 13 height 13
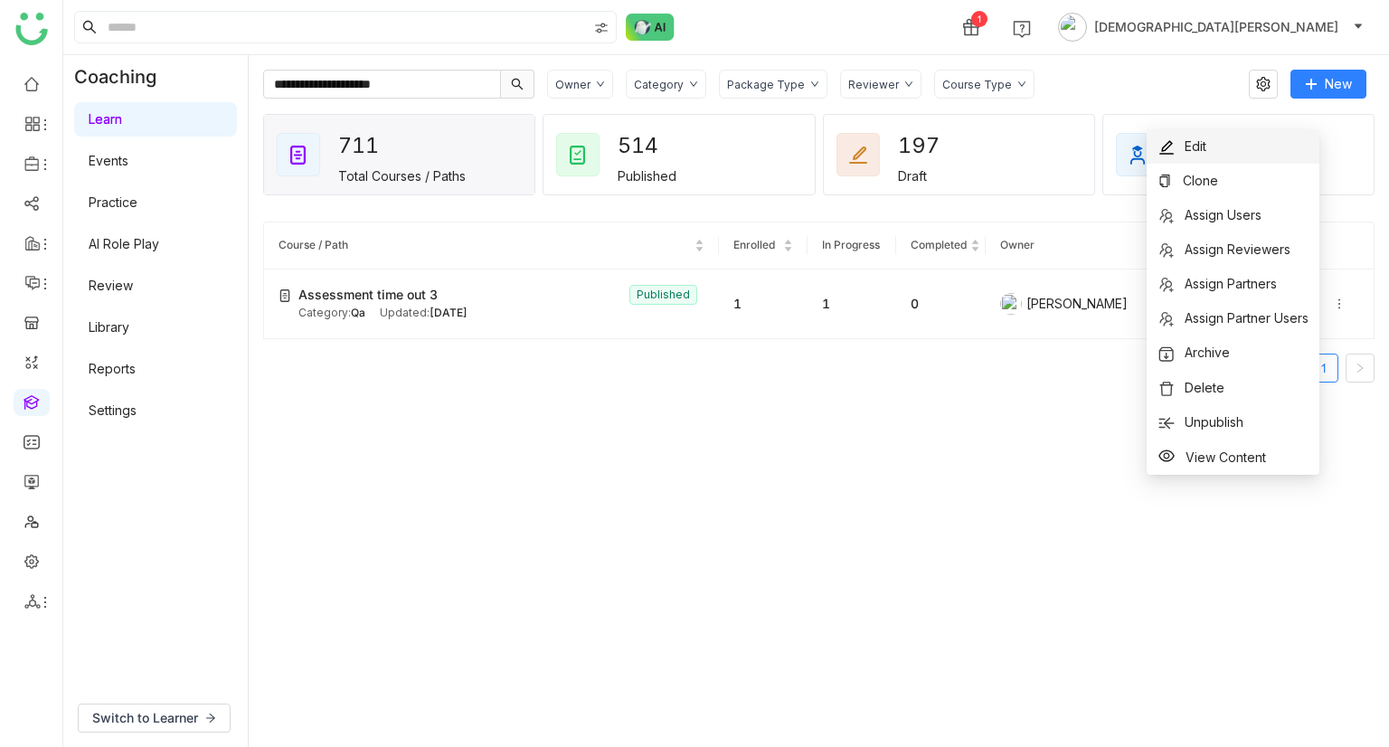
click at [1222, 140] on li "Edit" at bounding box center [1232, 146] width 173 height 34
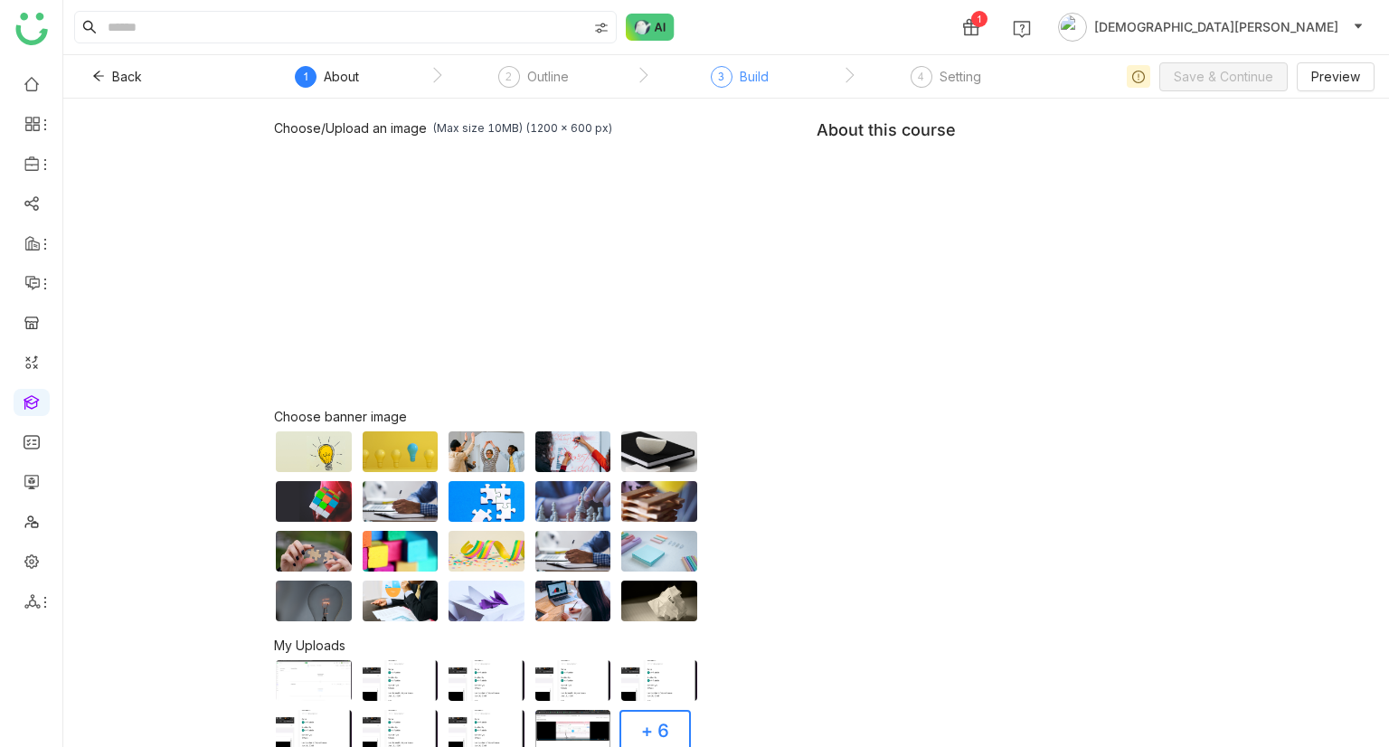
click at [750, 88] on div "3 Build" at bounding box center [740, 82] width 58 height 33
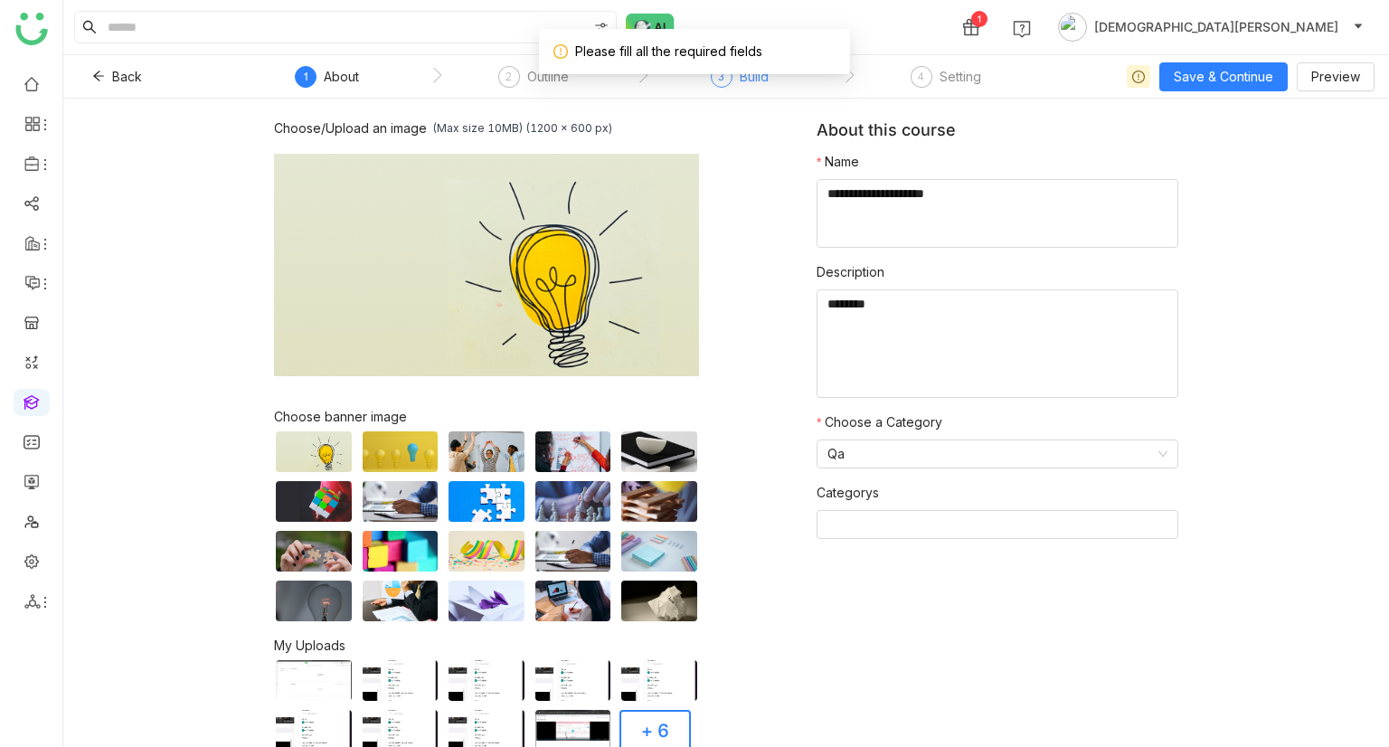
click at [750, 88] on div "3 Build" at bounding box center [740, 82] width 58 height 33
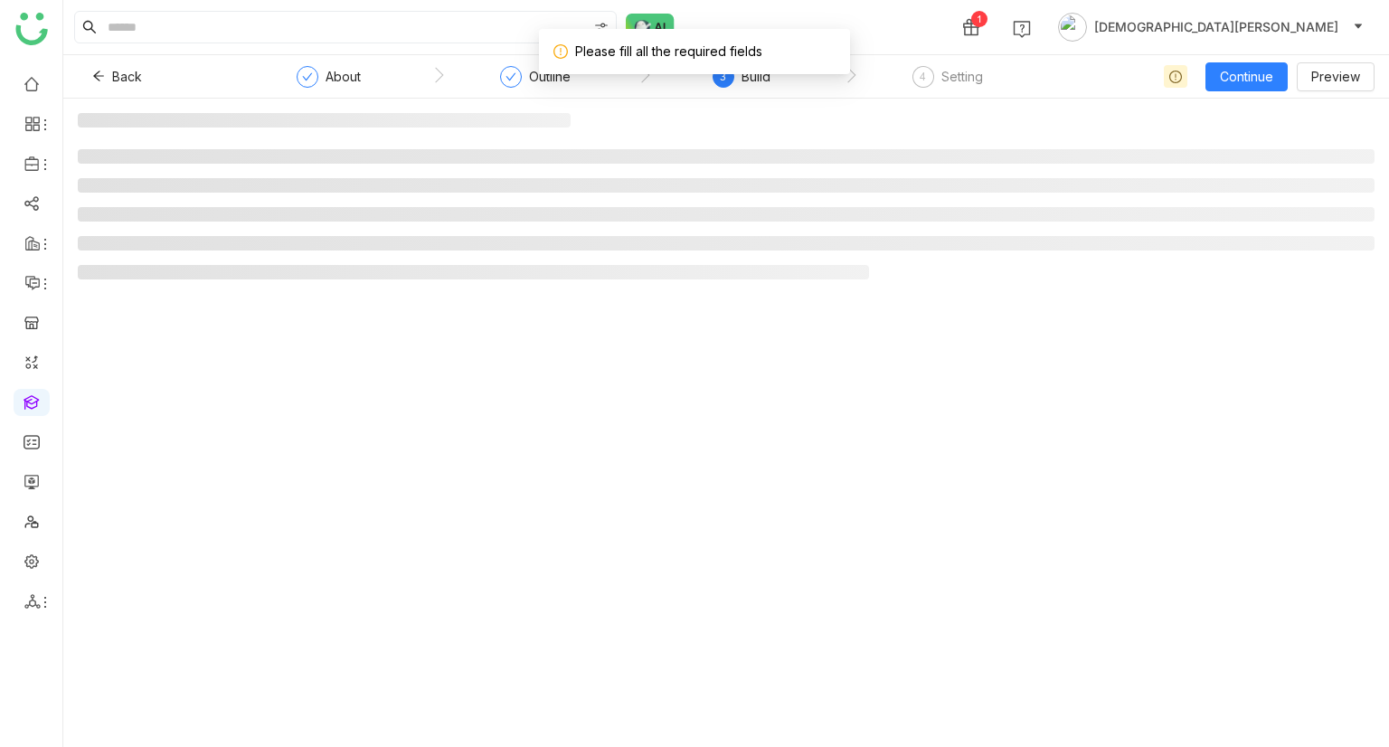
click at [750, 88] on div "3 Build" at bounding box center [741, 82] width 58 height 33
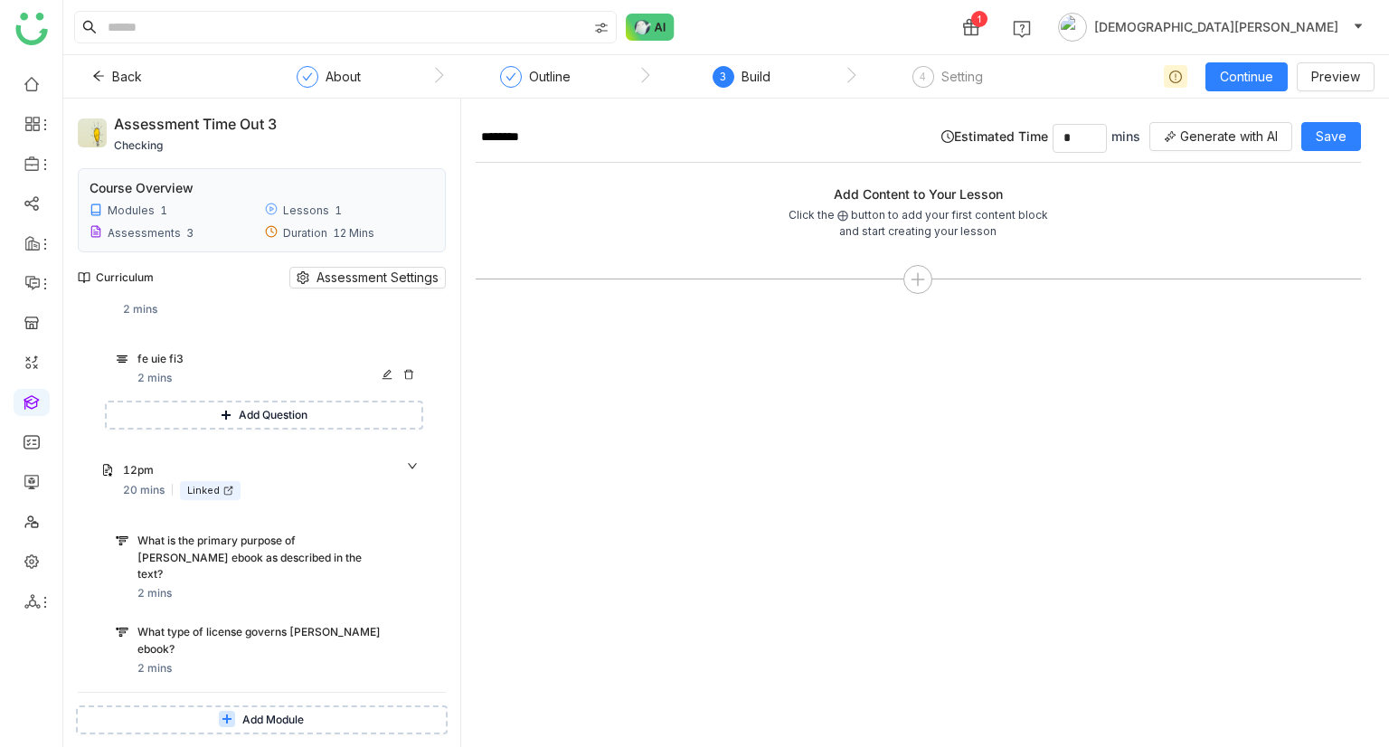
scroll to position [403, 0]
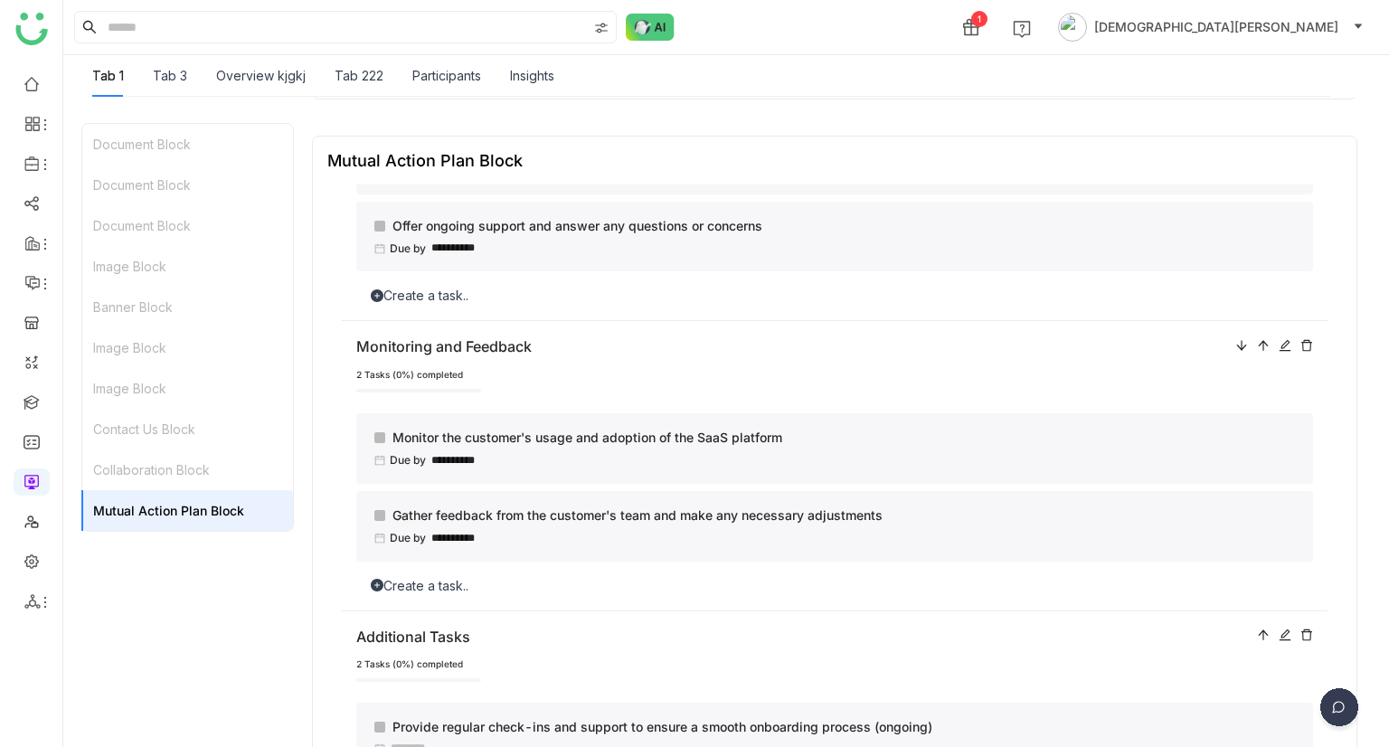
scroll to position [2600, 0]
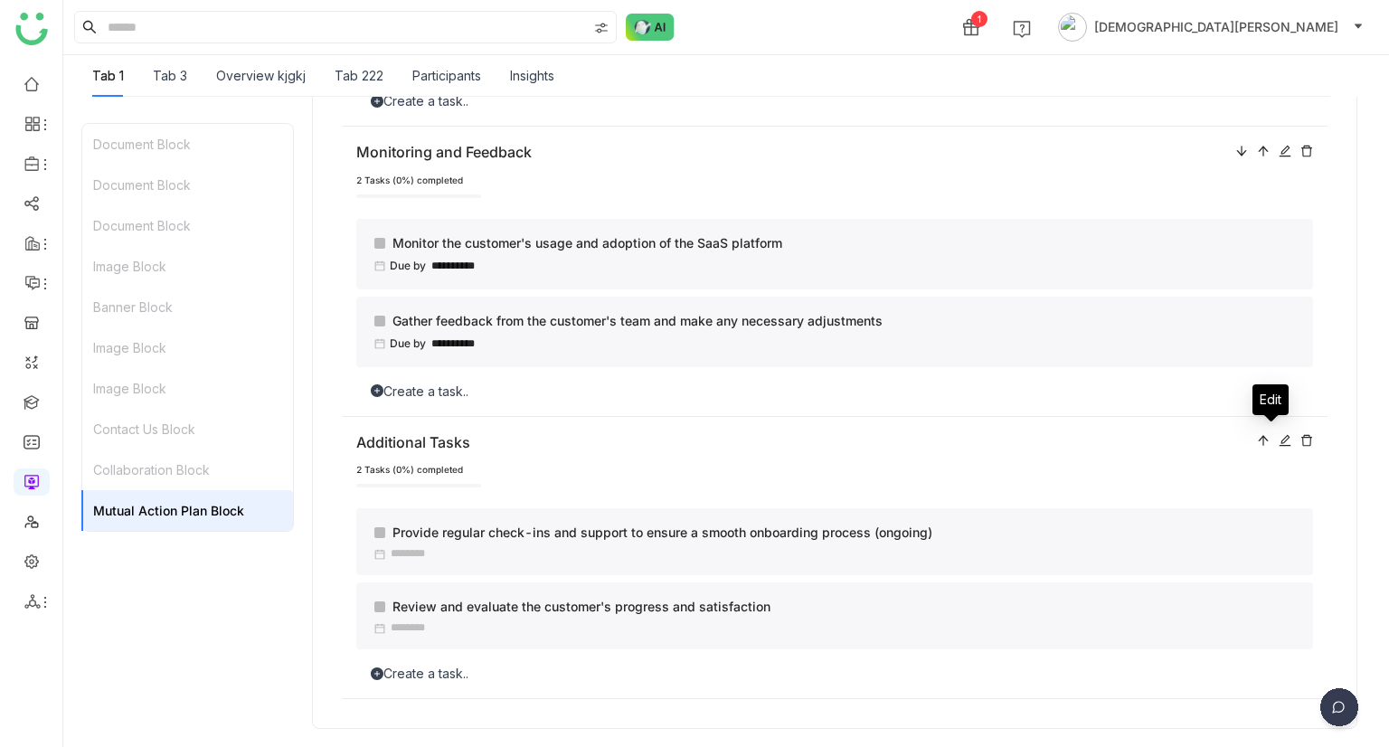
click at [1278, 438] on icon at bounding box center [1284, 440] width 13 height 13
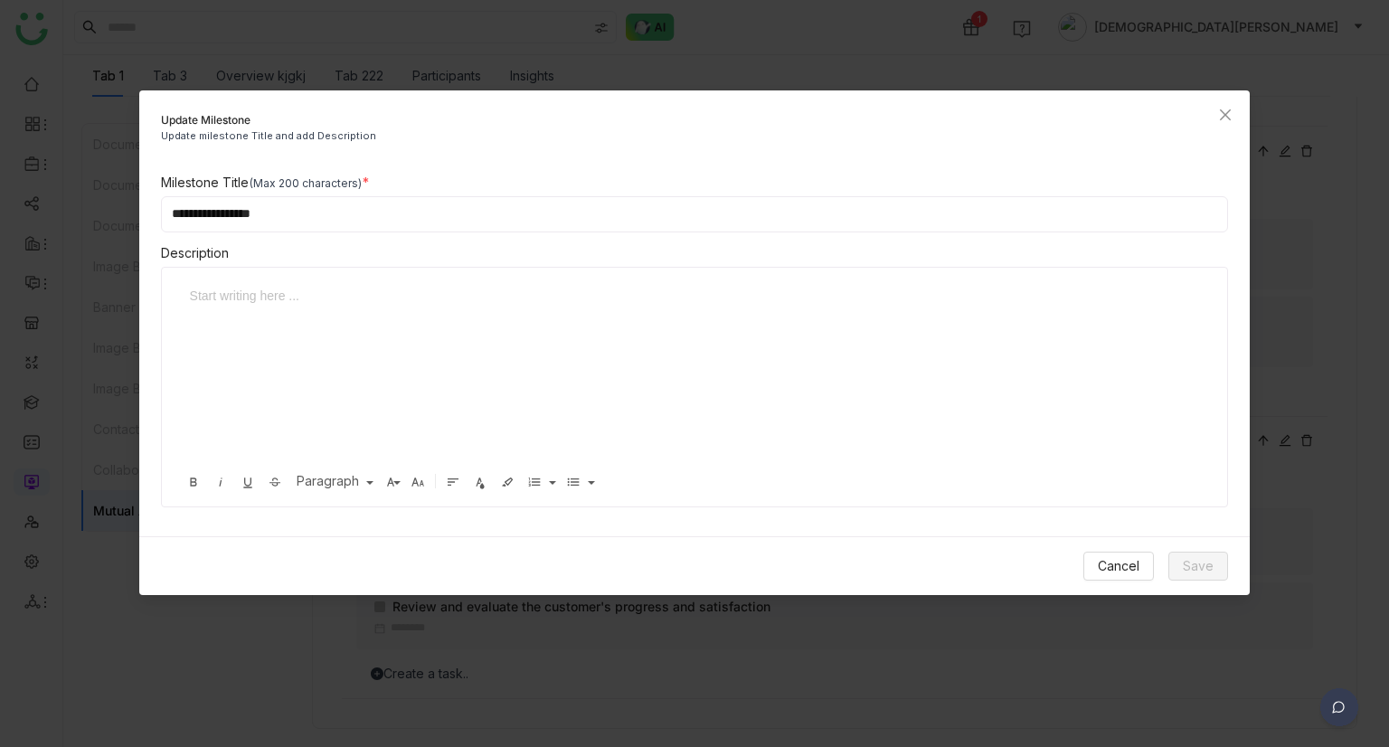
click at [328, 203] on input "**********" at bounding box center [695, 214] width 1068 height 36
type input "**********"
click at [1204, 565] on span "Save" at bounding box center [1198, 566] width 31 height 20
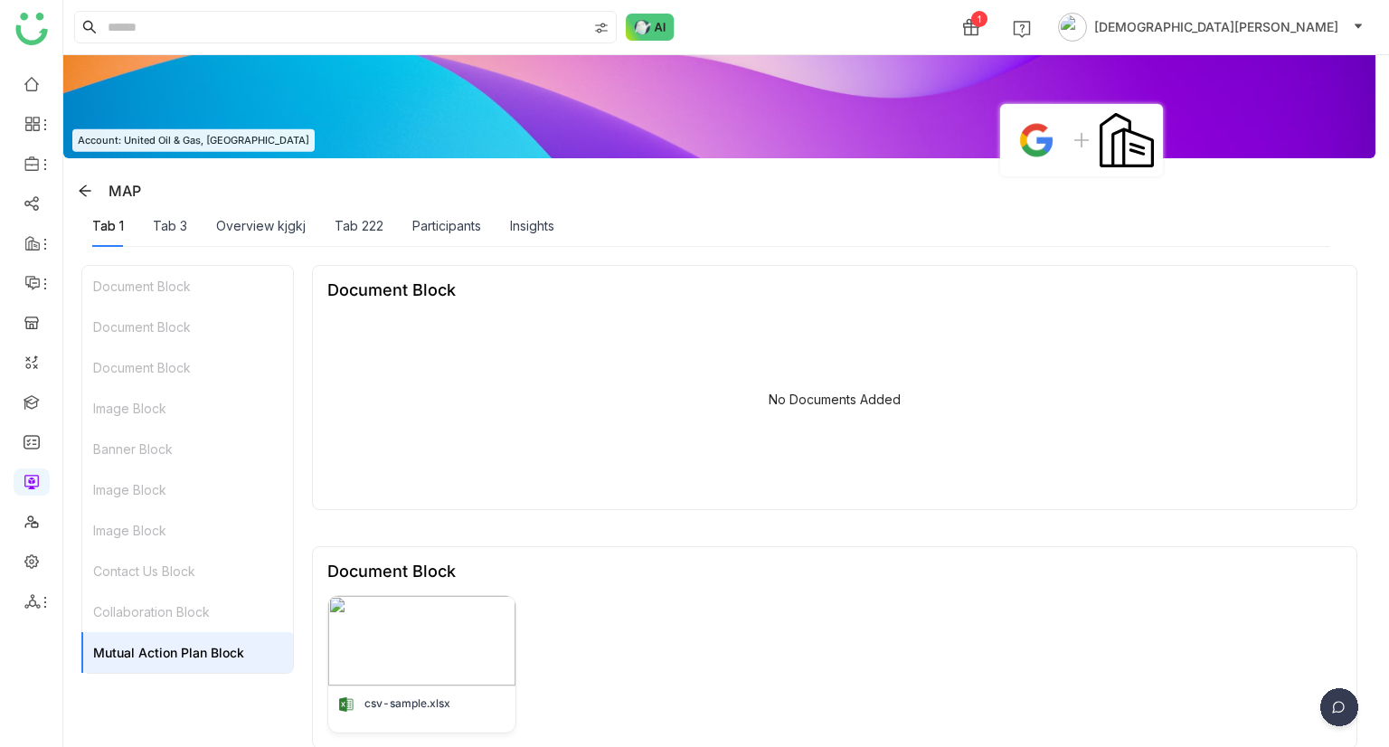
scroll to position [0, 0]
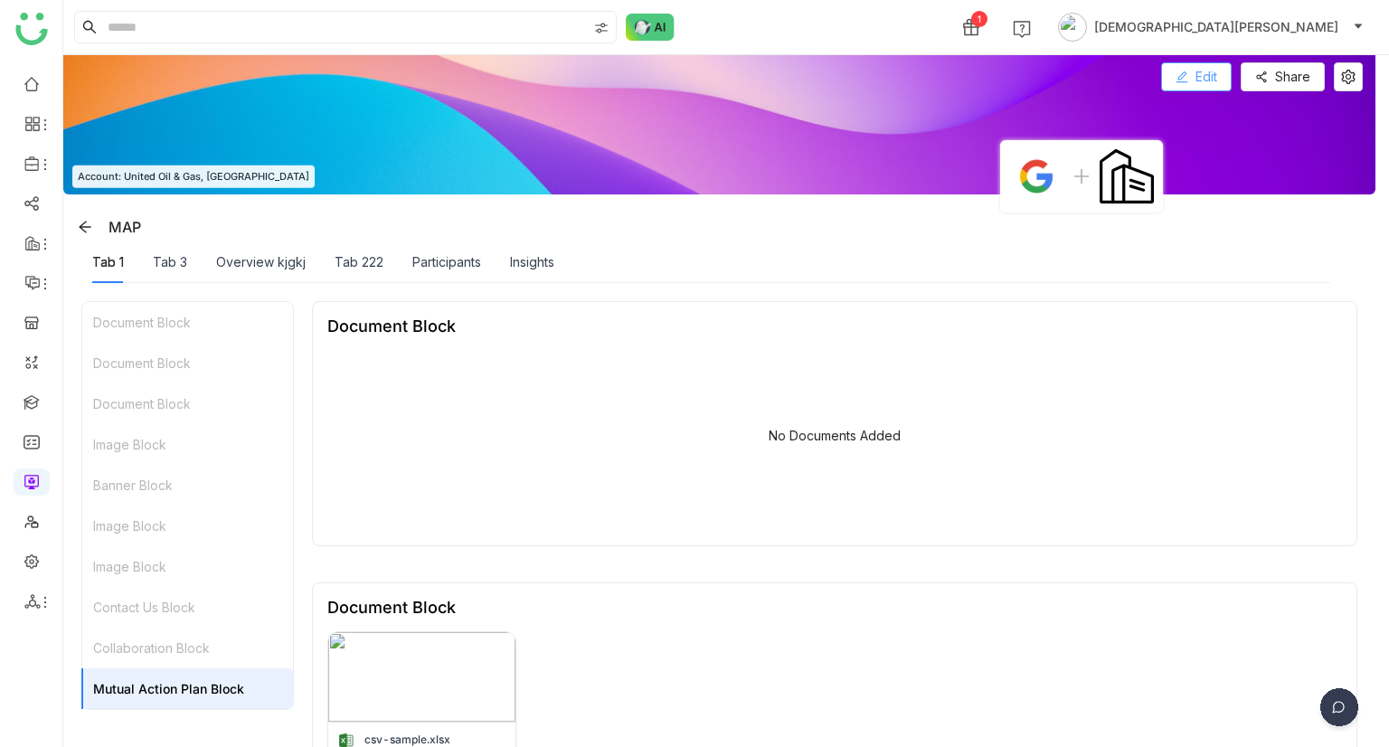
click at [1183, 76] on icon at bounding box center [1181, 77] width 13 height 13
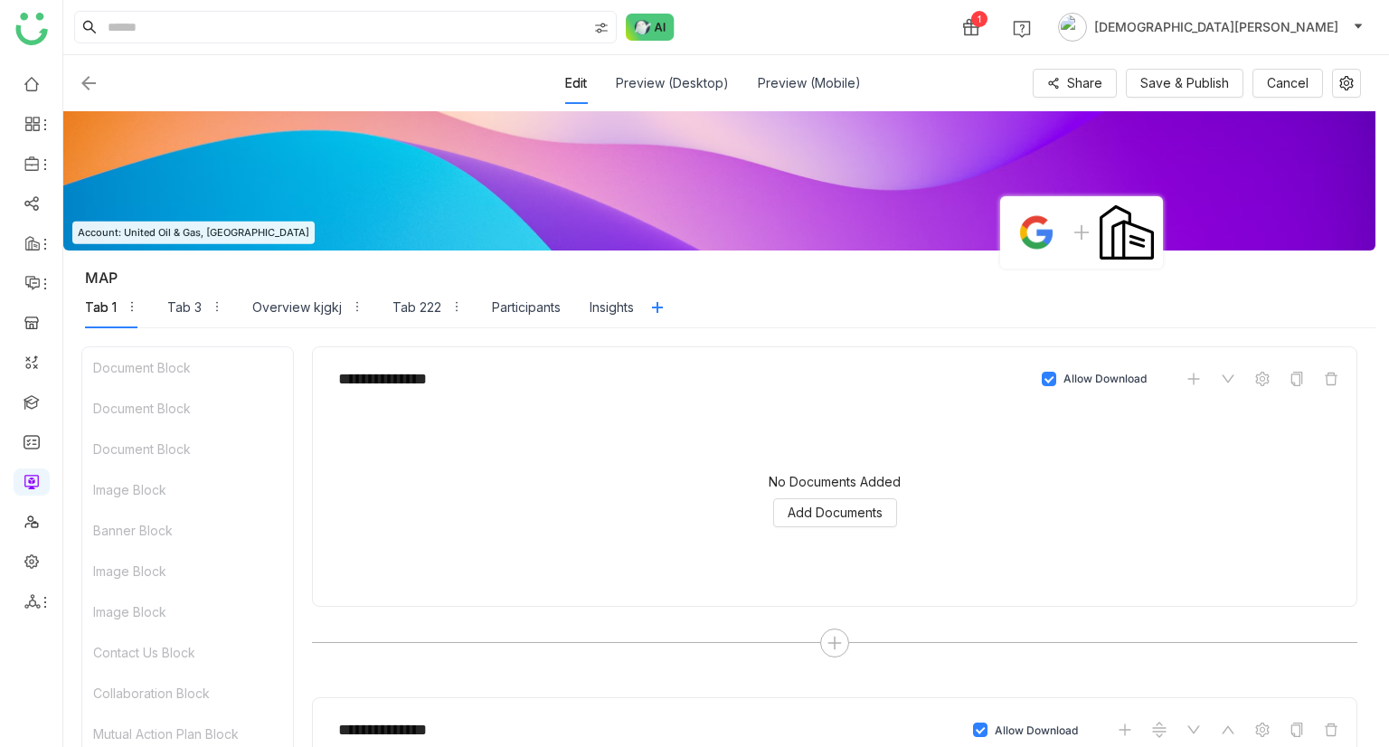
scroll to position [108, 0]
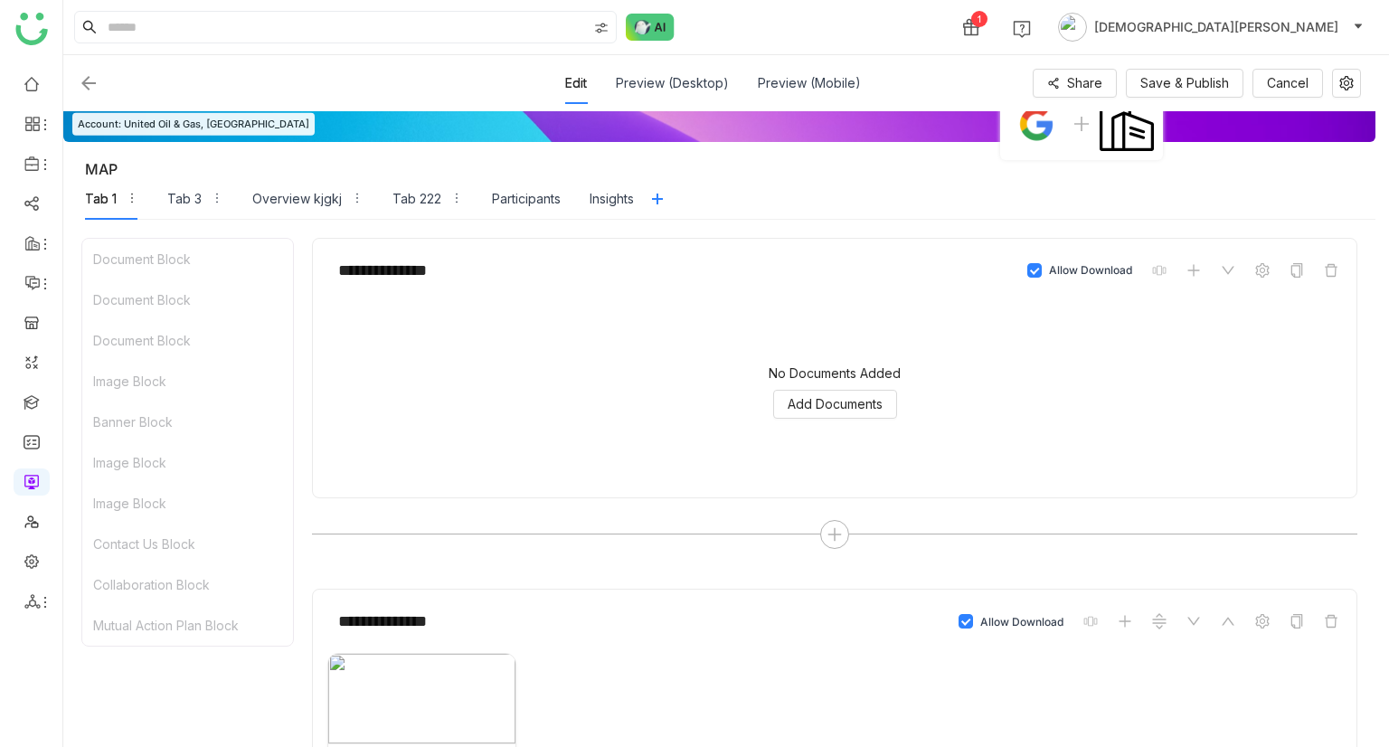
click at [160, 627] on div "Mutual Action Plan Block" at bounding box center [187, 625] width 211 height 41
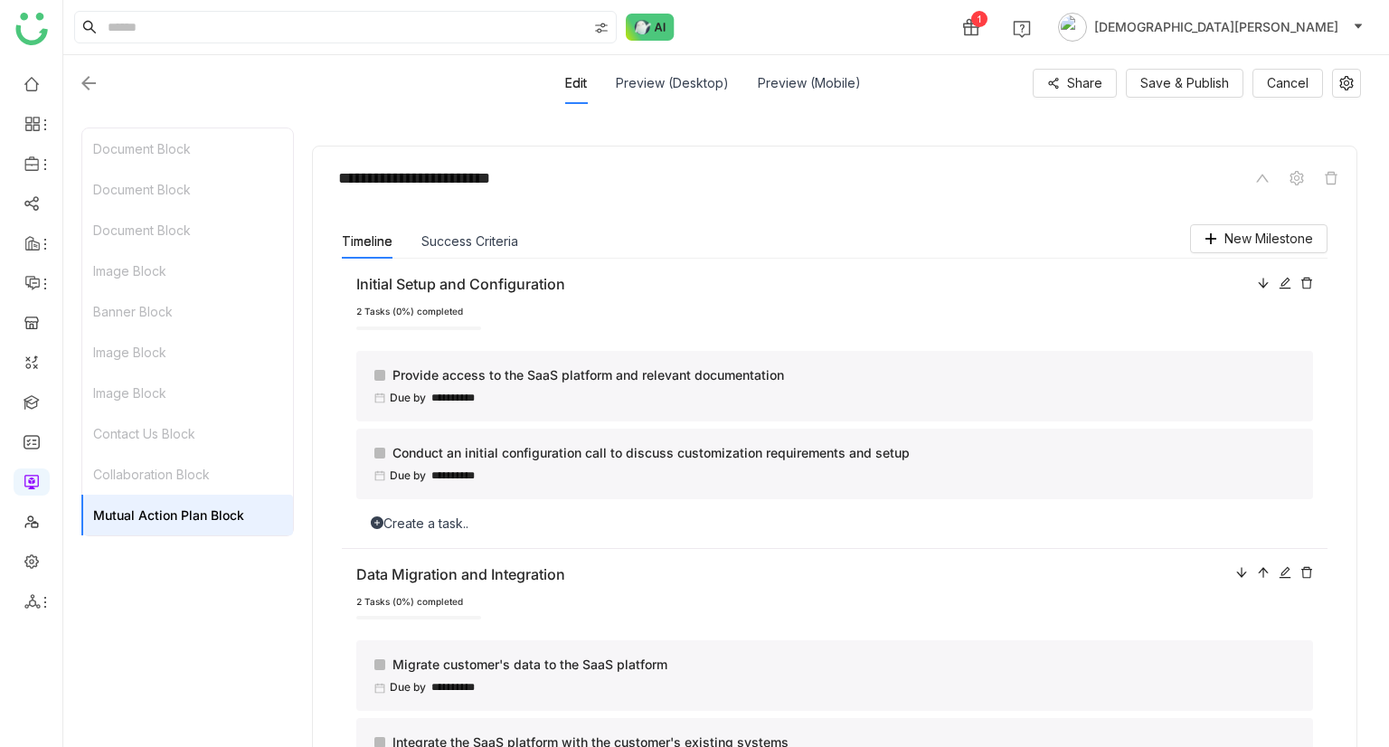
scroll to position [3047, 0]
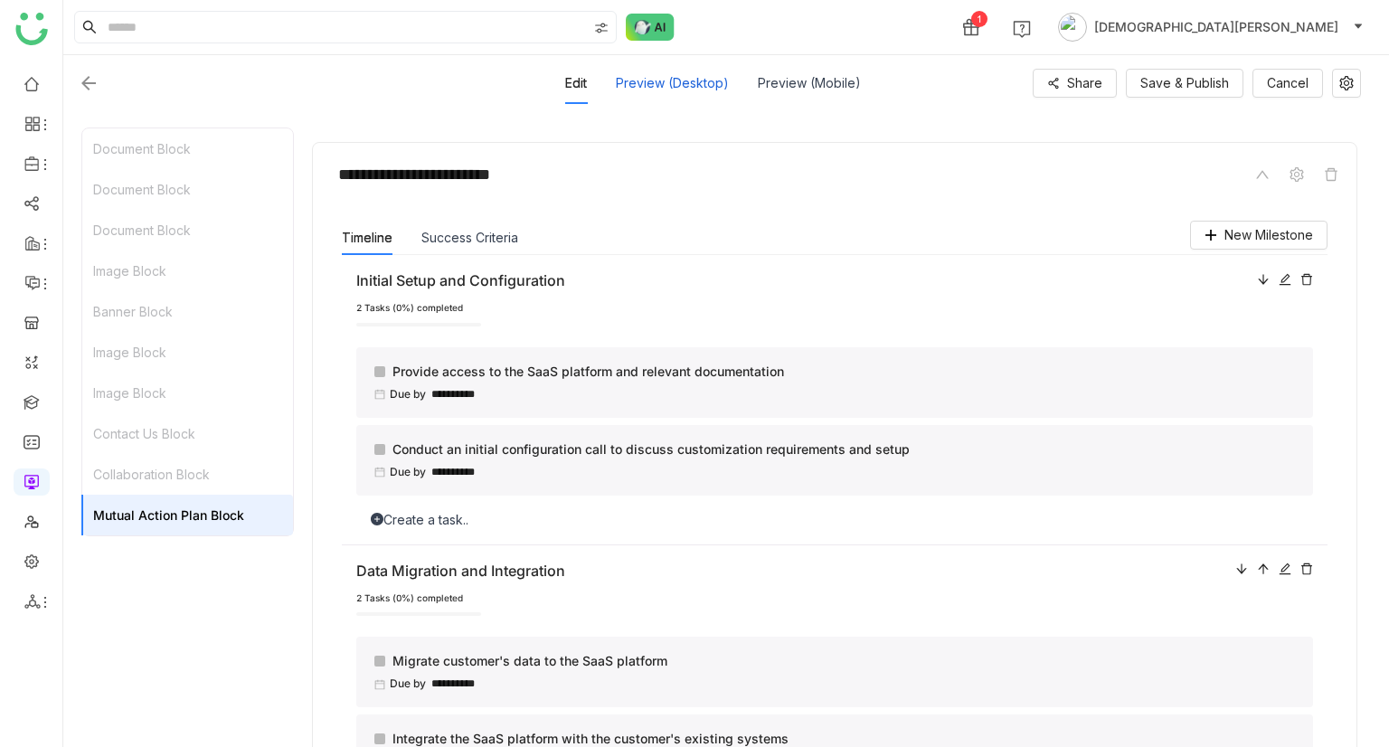
click at [672, 81] on div "Preview (Desktop)" at bounding box center [672, 83] width 113 height 42
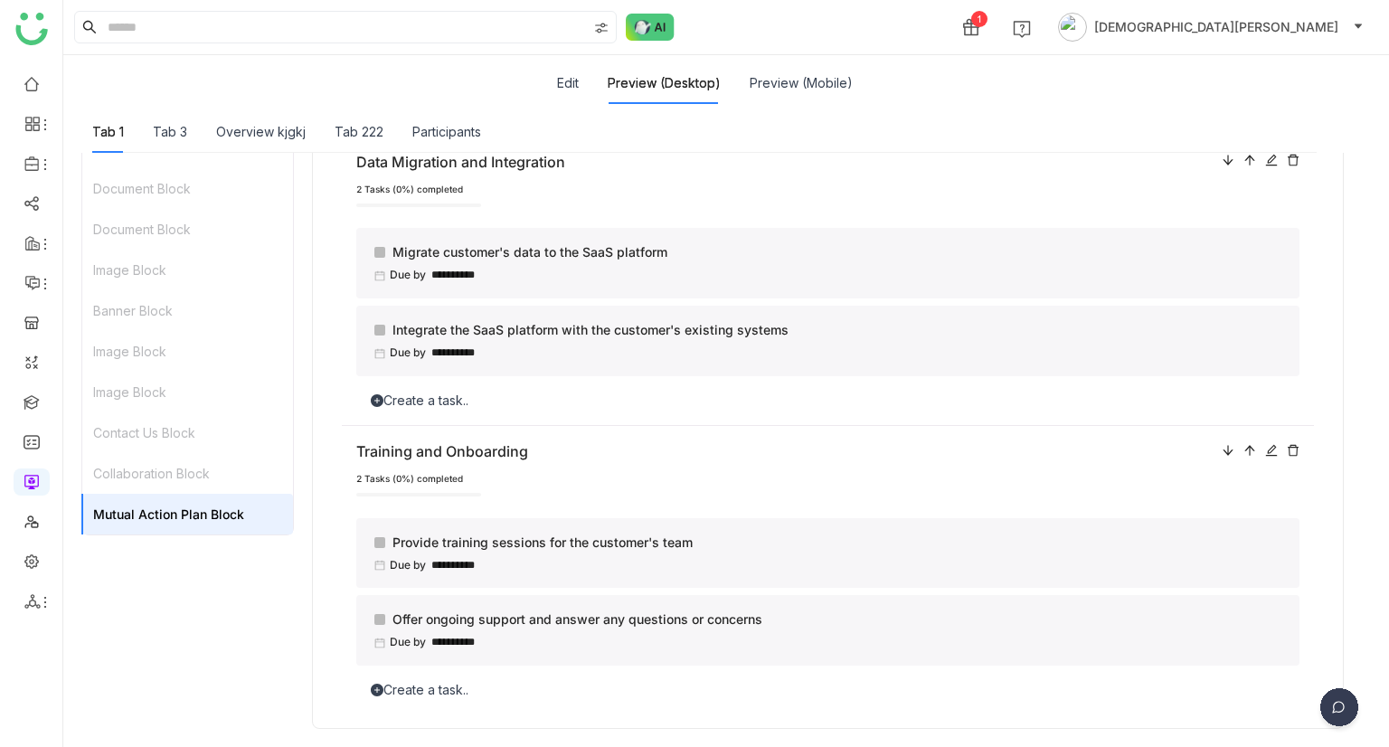
scroll to position [0, 0]
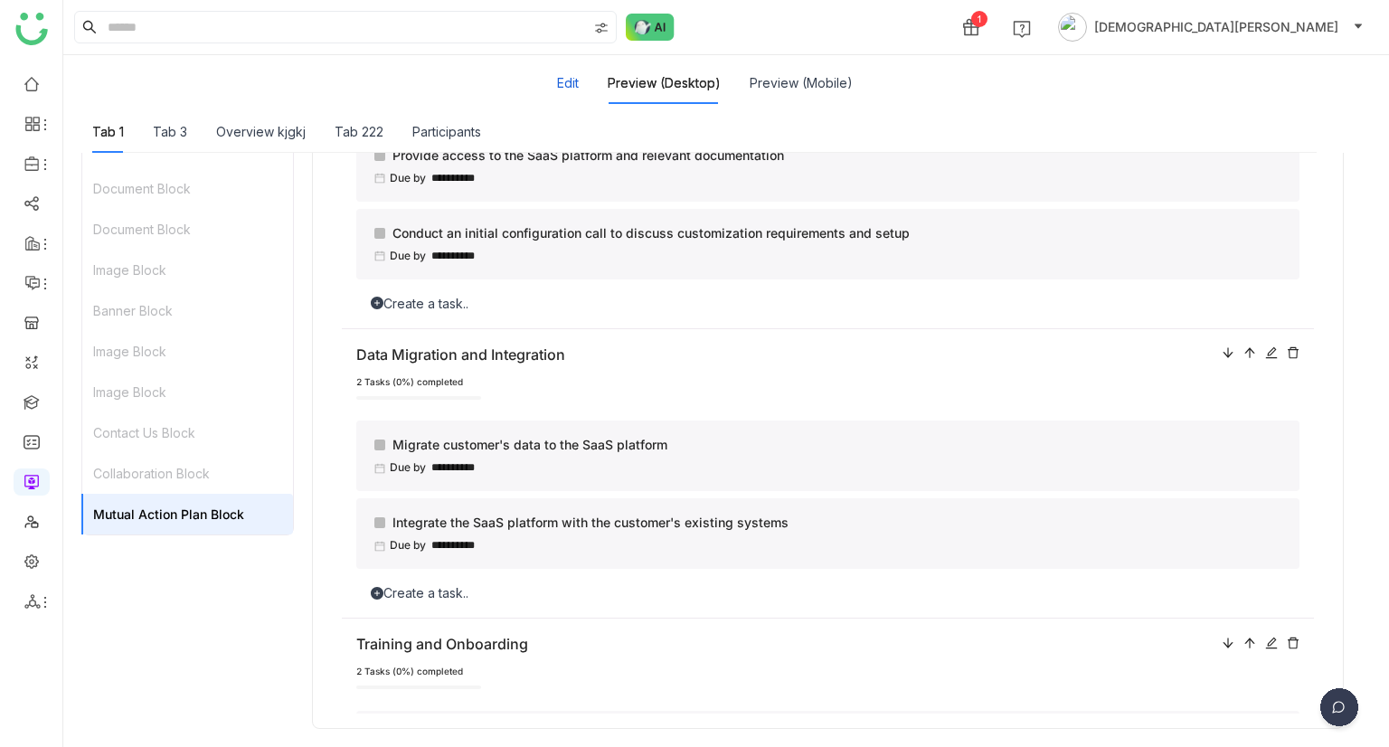
click at [569, 79] on button "Edit" at bounding box center [568, 83] width 22 height 20
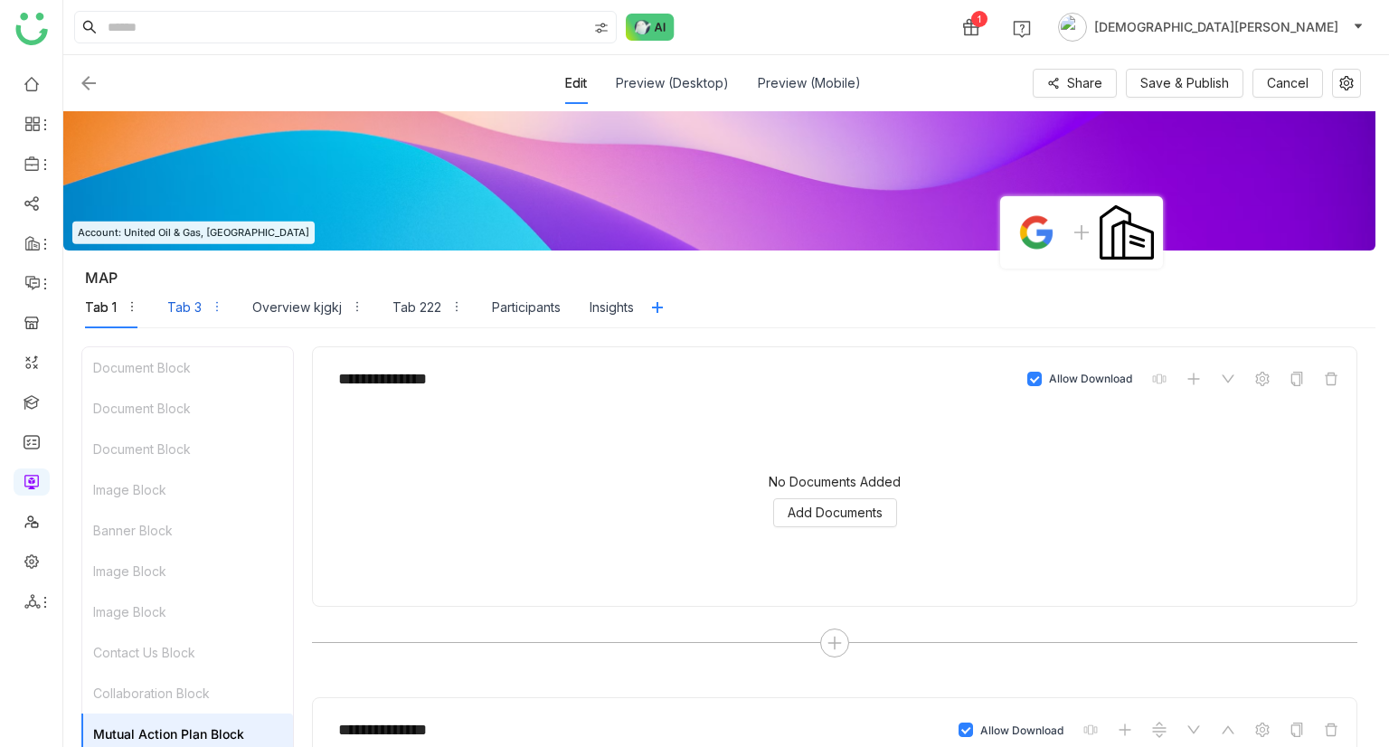
click at [179, 305] on div "Tab 3" at bounding box center [184, 307] width 34 height 20
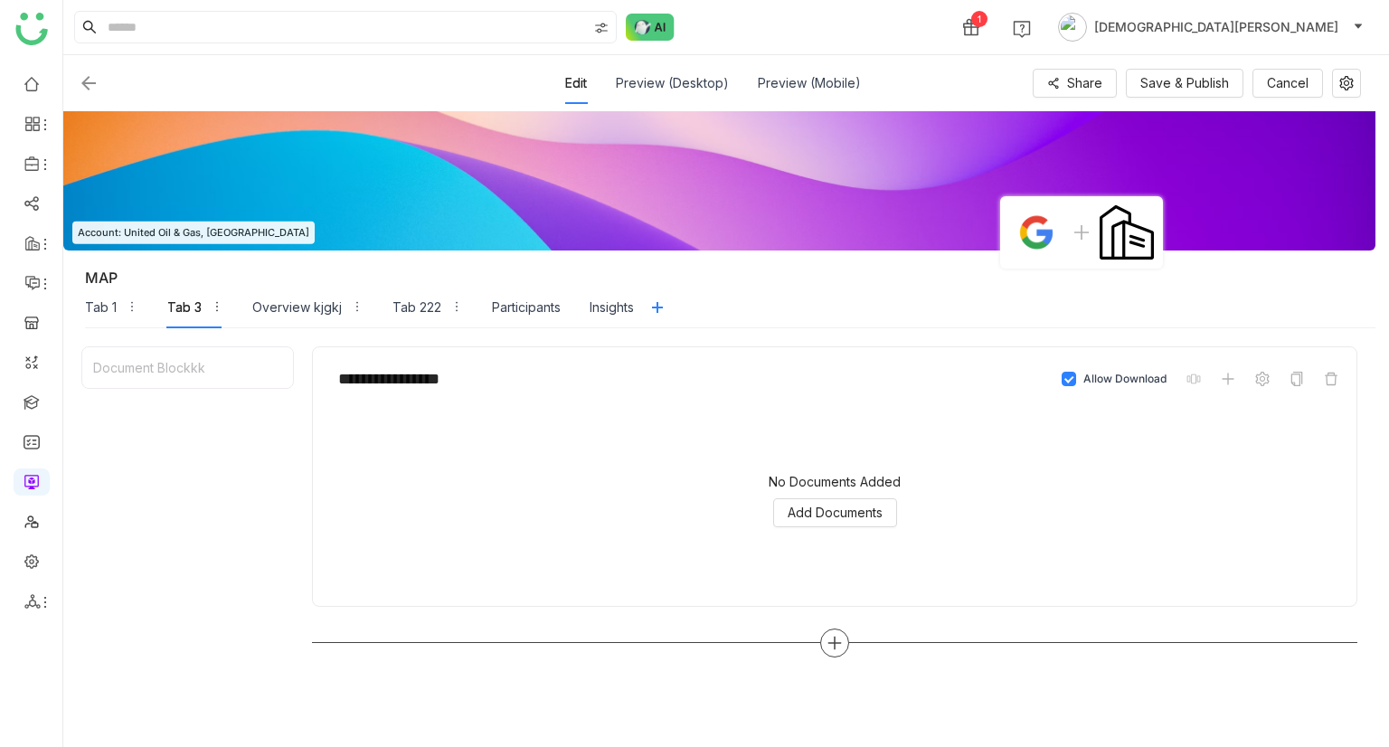
click at [837, 630] on div at bounding box center [834, 642] width 29 height 29
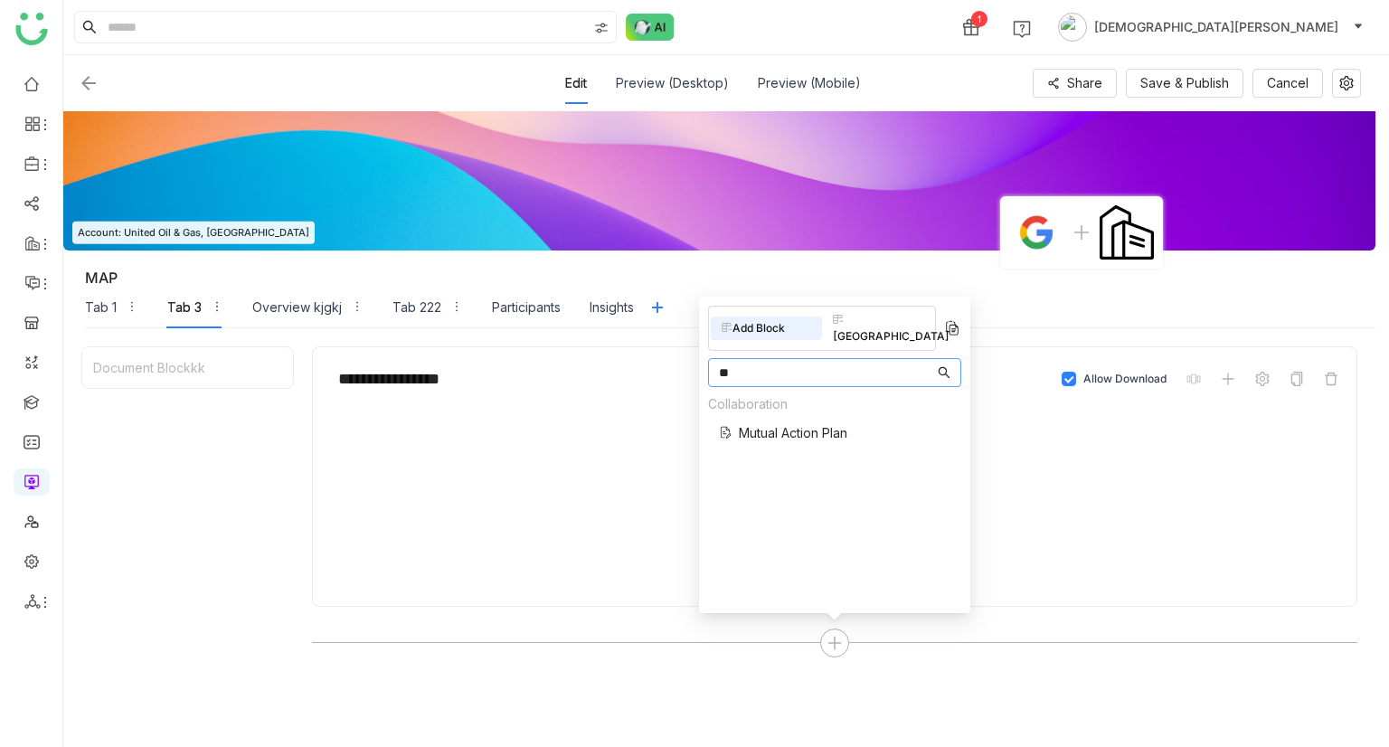
type input "**"
click at [820, 423] on span "Mutual Action Plan" at bounding box center [793, 432] width 108 height 19
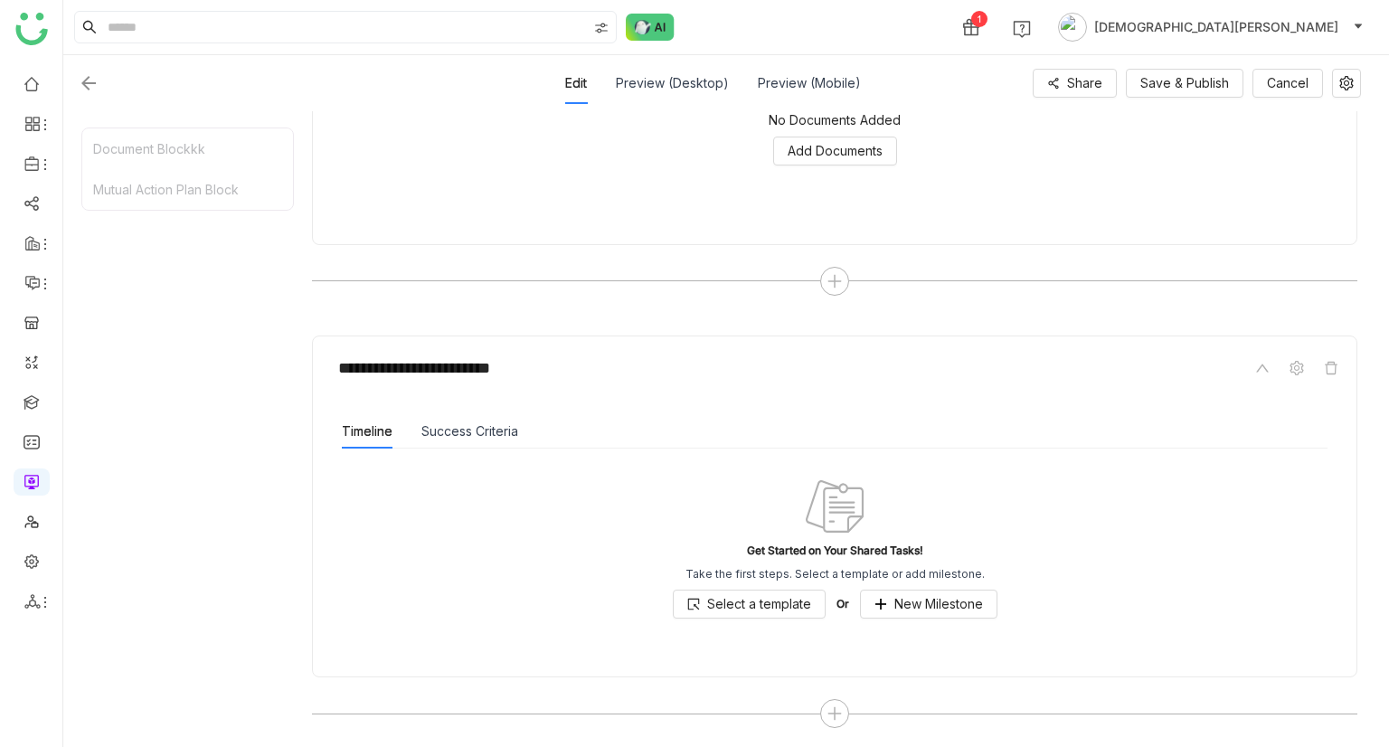
scroll to position [362, 0]
click at [737, 612] on button "Select a template" at bounding box center [749, 603] width 153 height 29
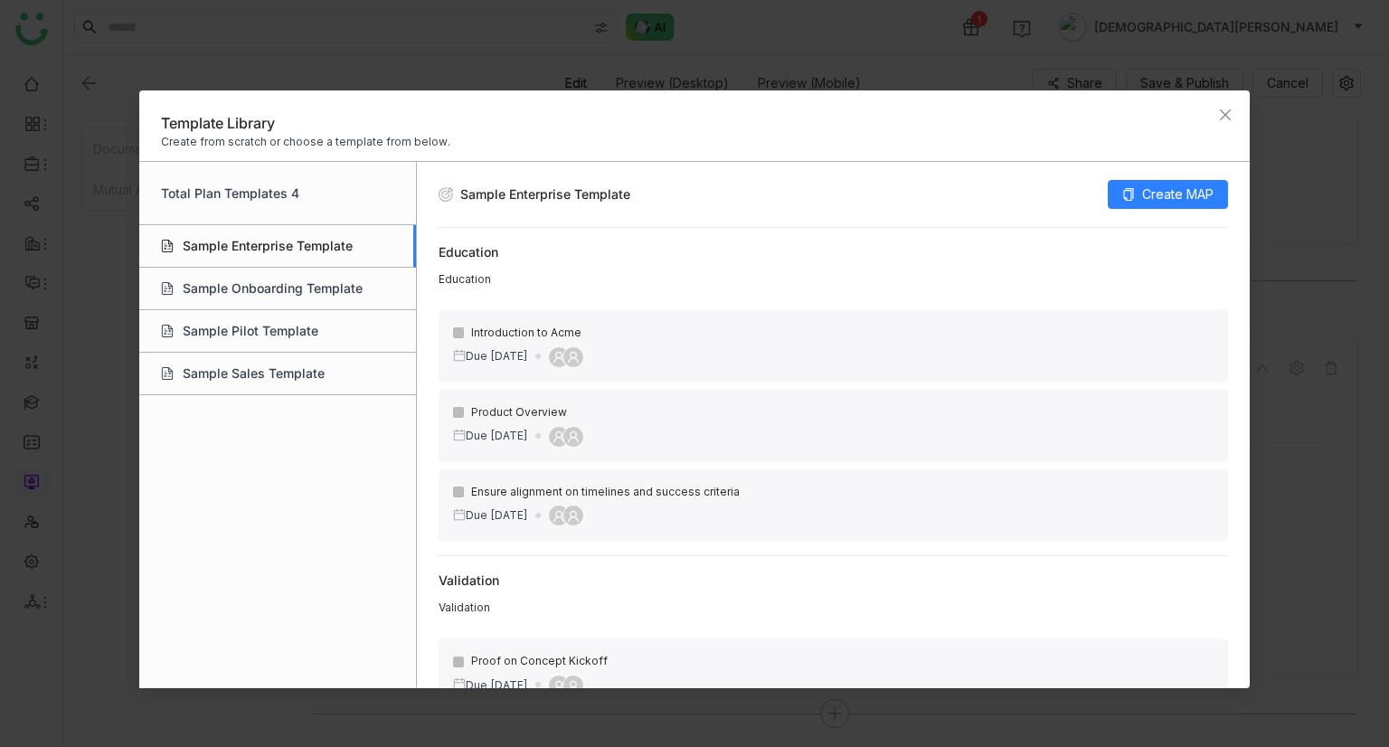
click at [268, 252] on div "Sample Enterprise Template" at bounding box center [277, 246] width 277 height 42
click at [1161, 195] on span "Create MAP" at bounding box center [1177, 194] width 71 height 20
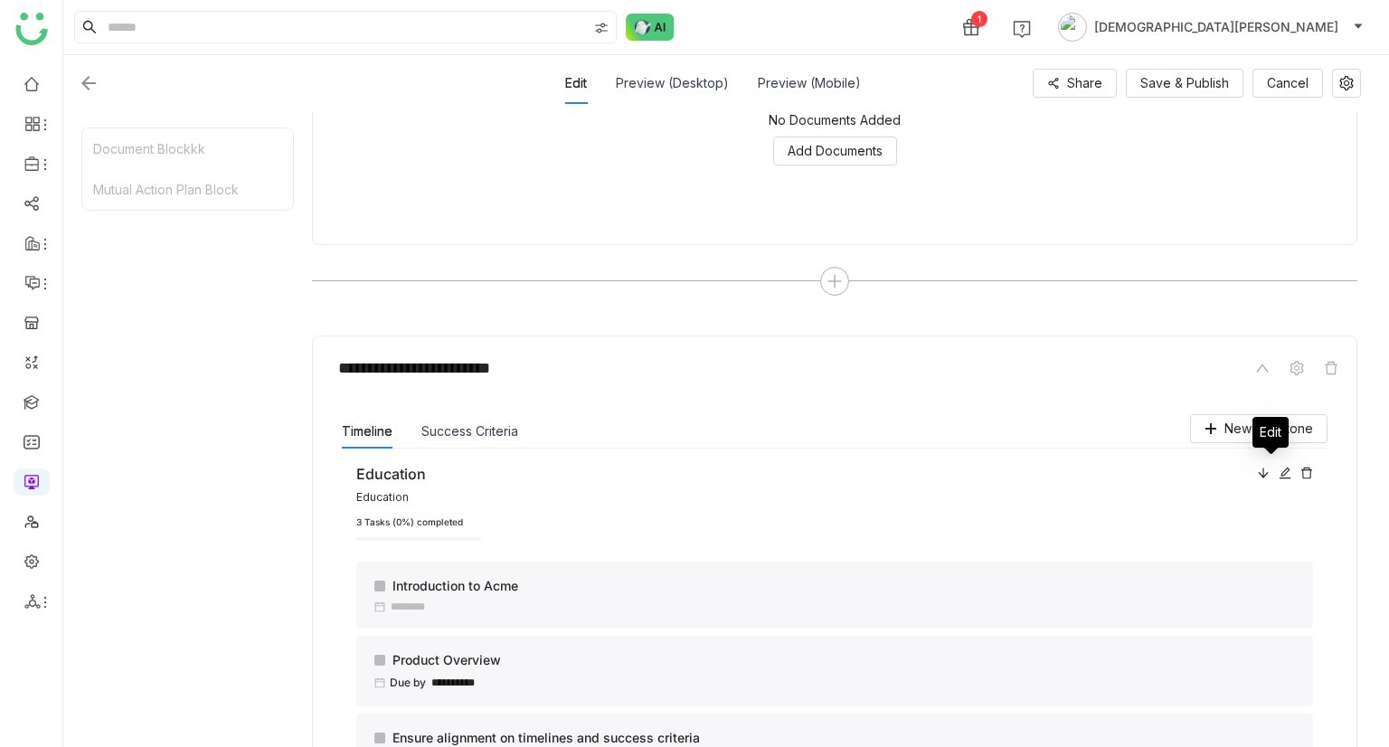
click at [1278, 473] on icon at bounding box center [1284, 473] width 13 height 13
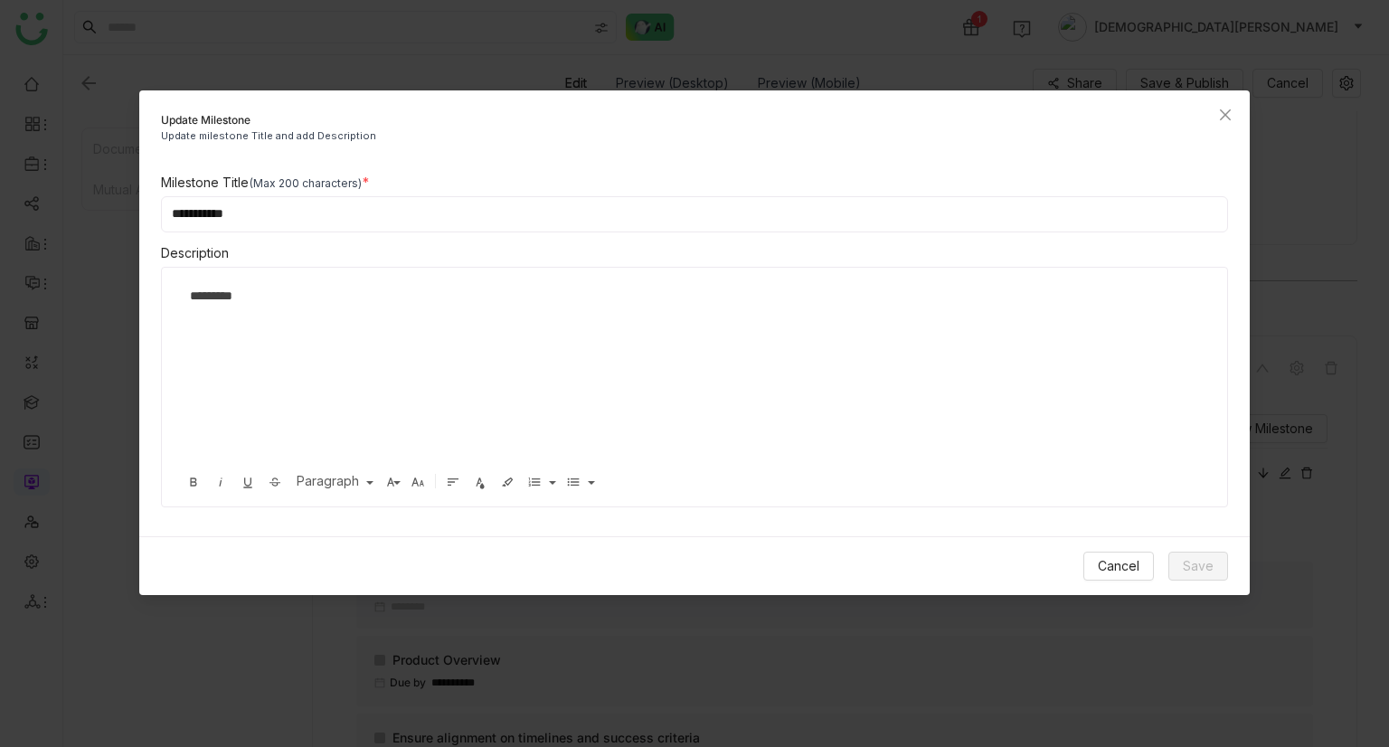
click at [351, 220] on input "**********" at bounding box center [695, 214] width 1068 height 36
type input "**********"
click at [1197, 561] on span "Save" at bounding box center [1198, 566] width 31 height 20
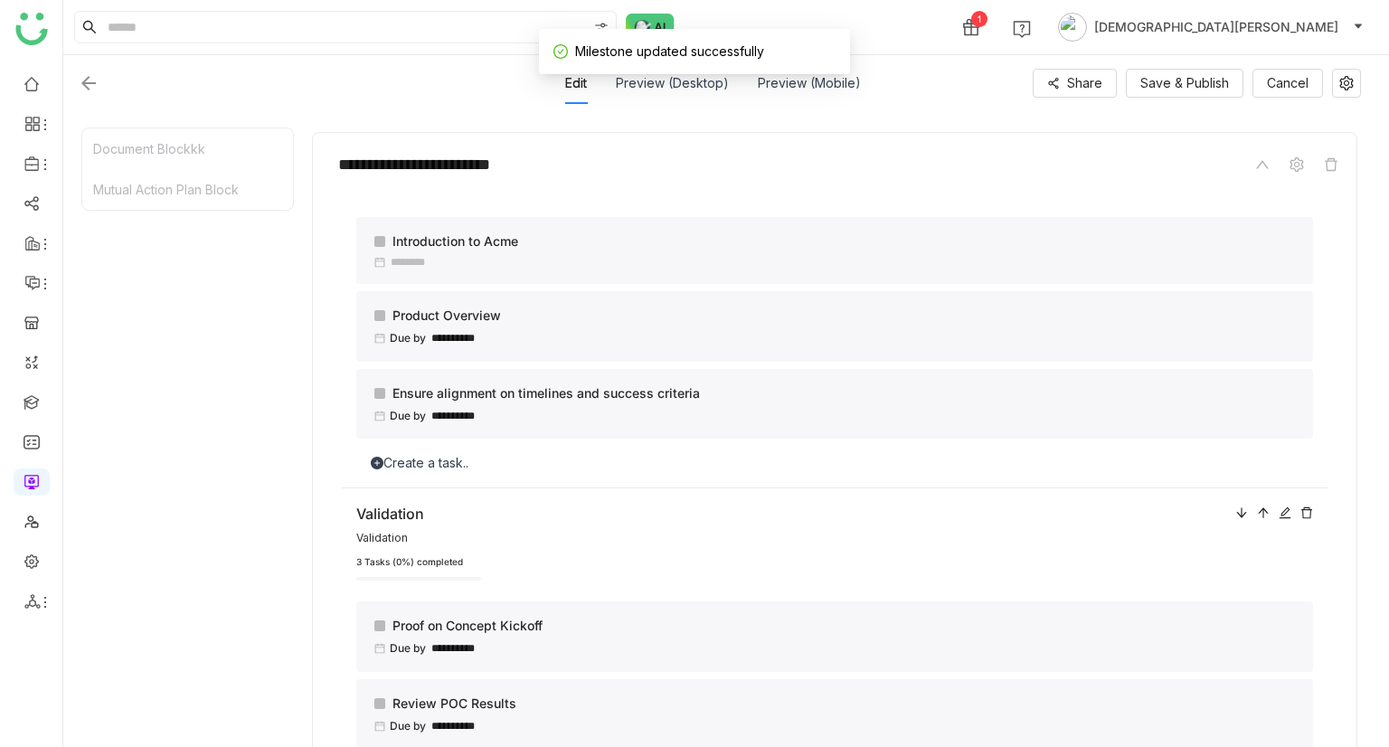
scroll to position [0, 0]
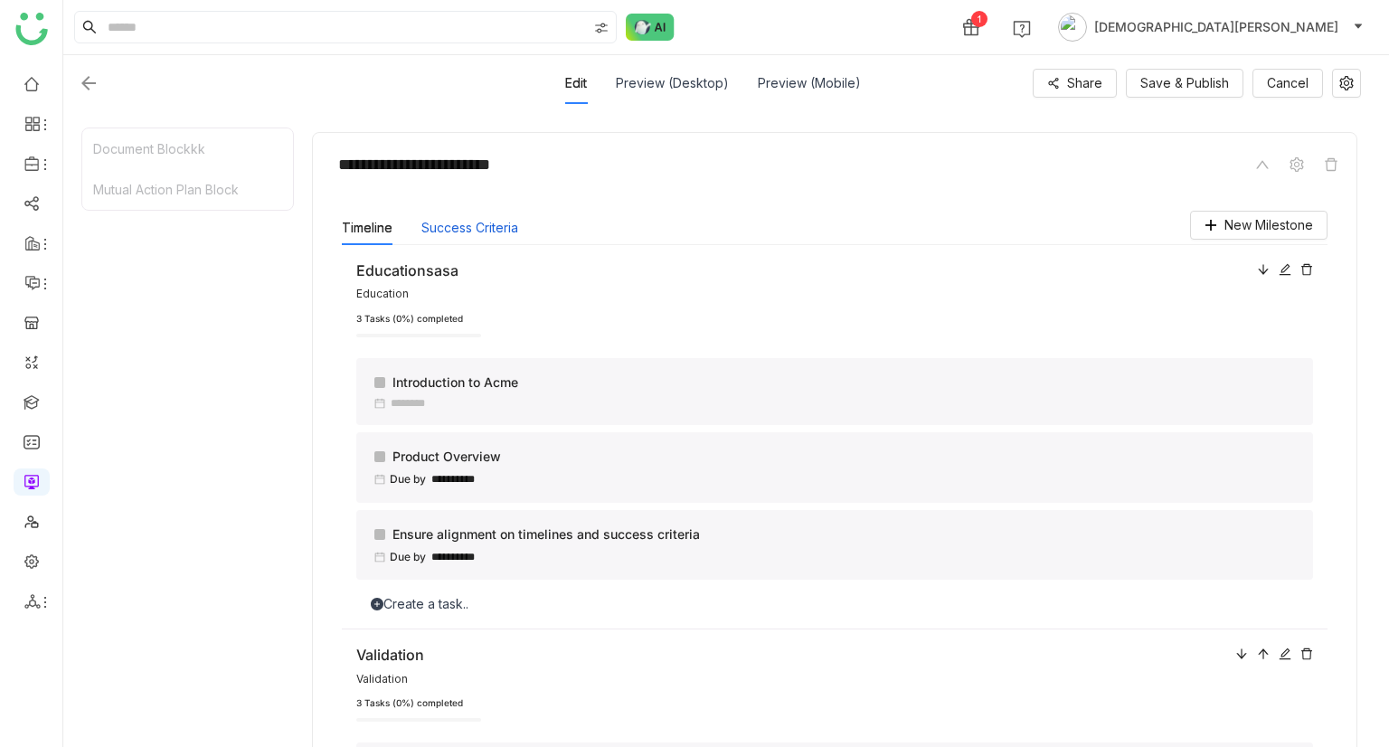
click at [436, 222] on button "Success Criteria" at bounding box center [469, 228] width 97 height 20
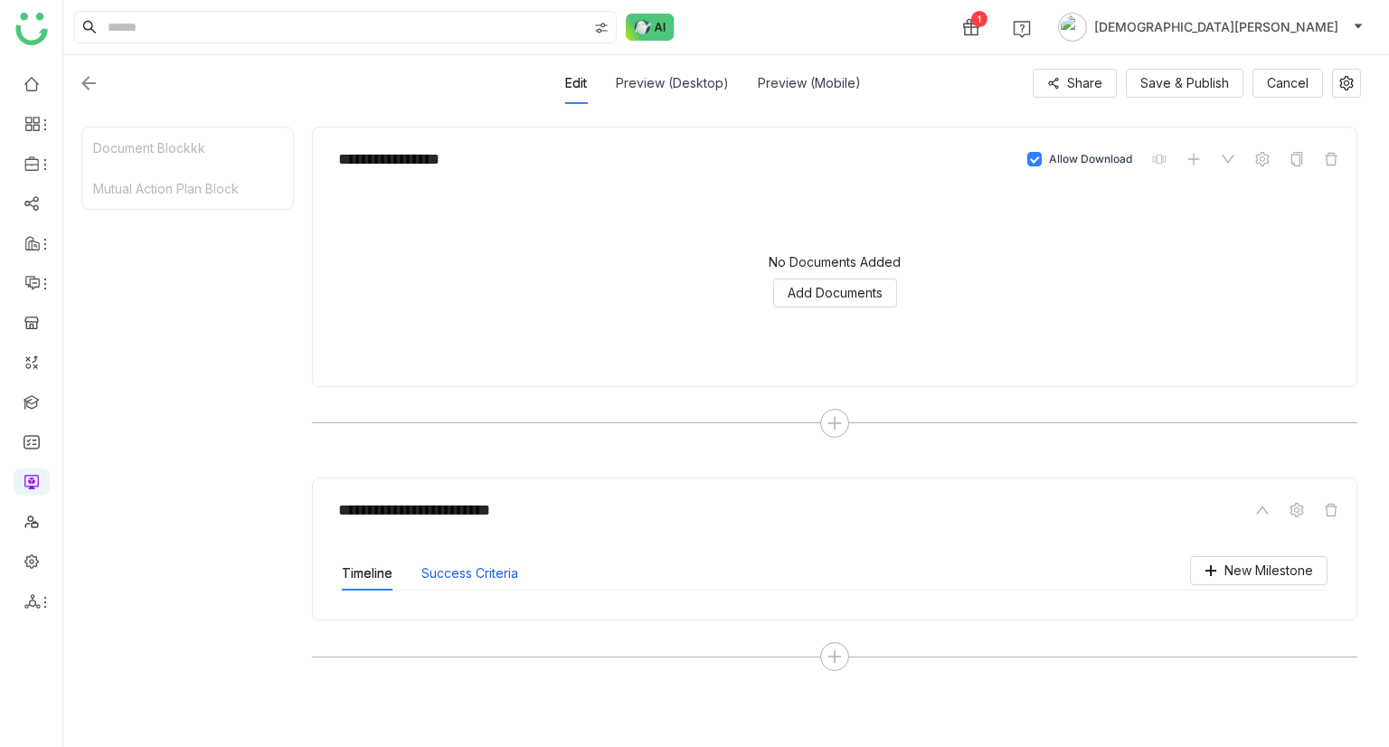
scroll to position [369, 0]
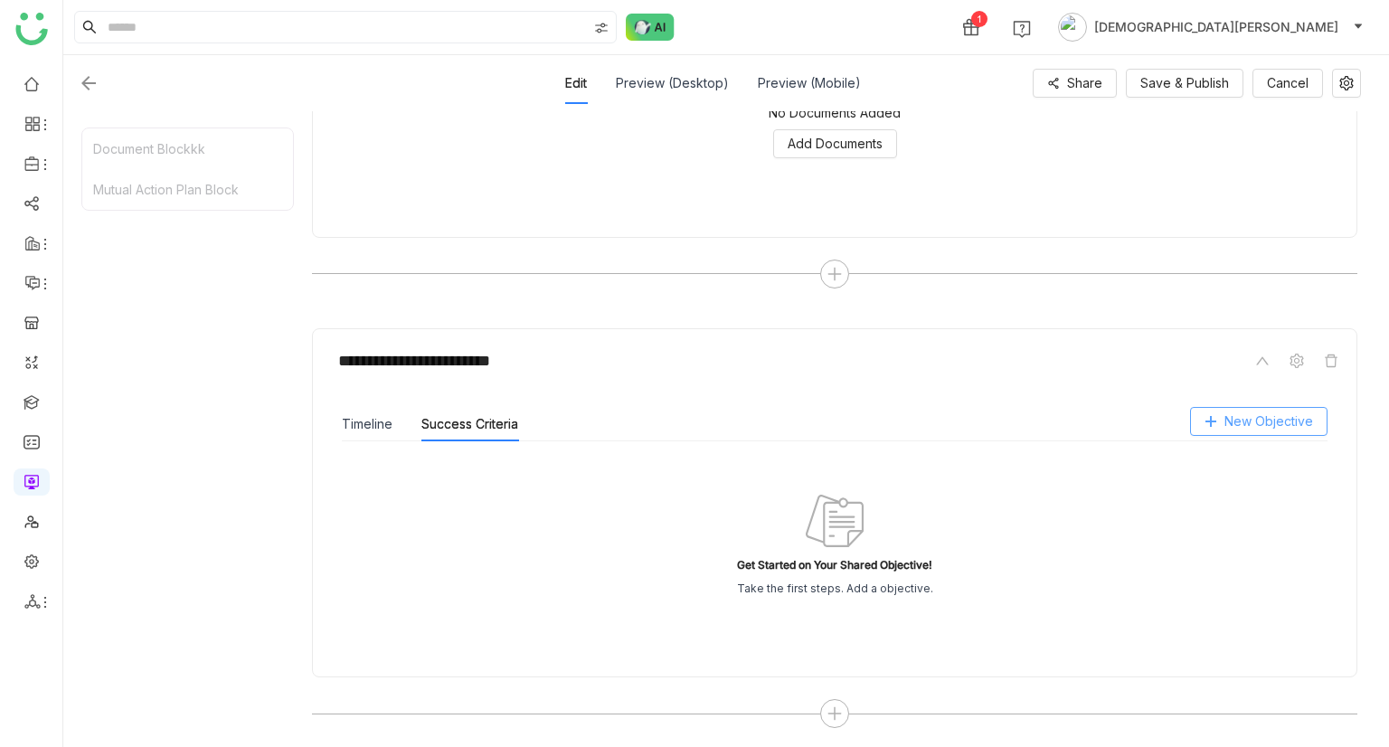
click at [1280, 424] on span "New Objective" at bounding box center [1268, 421] width 89 height 20
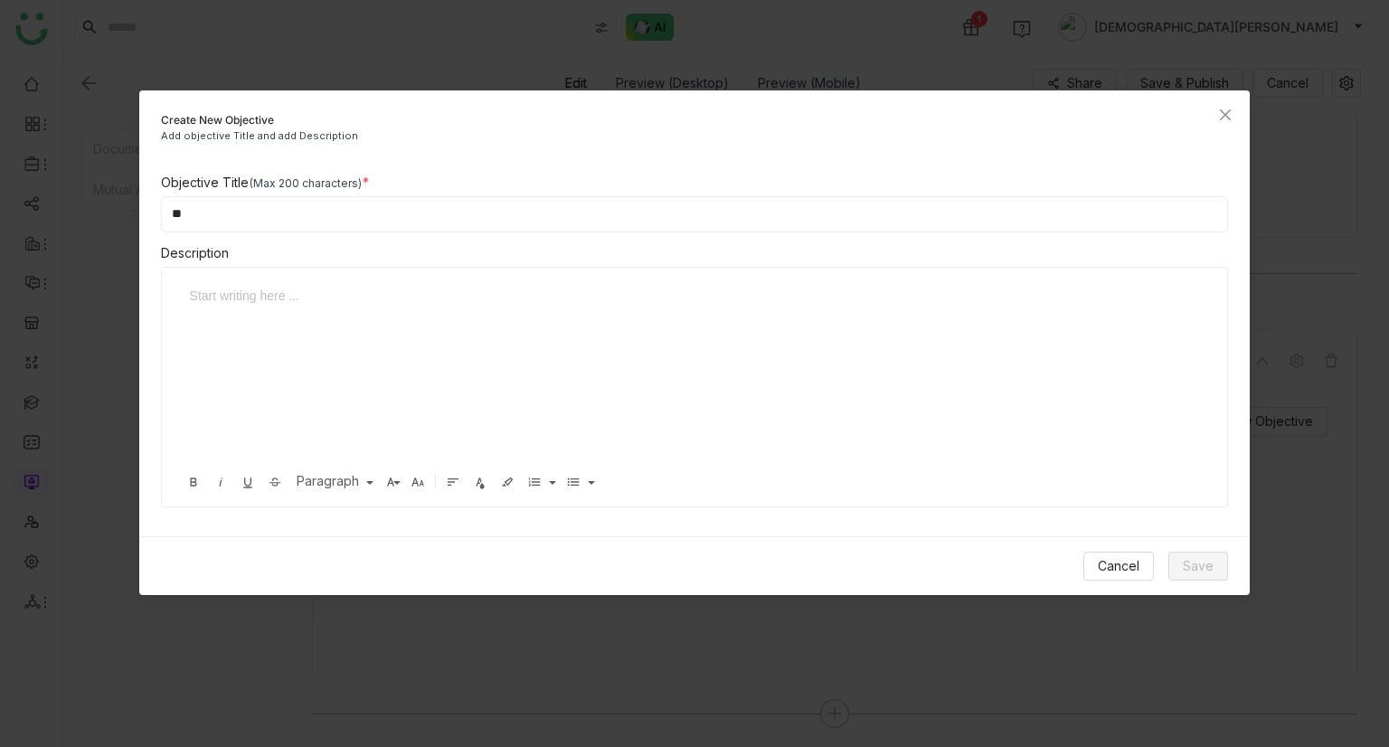
click at [271, 225] on input "**" at bounding box center [695, 214] width 1068 height 36
type input "******"
click at [242, 302] on div at bounding box center [681, 296] width 983 height 20
click at [1175, 579] on button "Save" at bounding box center [1198, 565] width 60 height 29
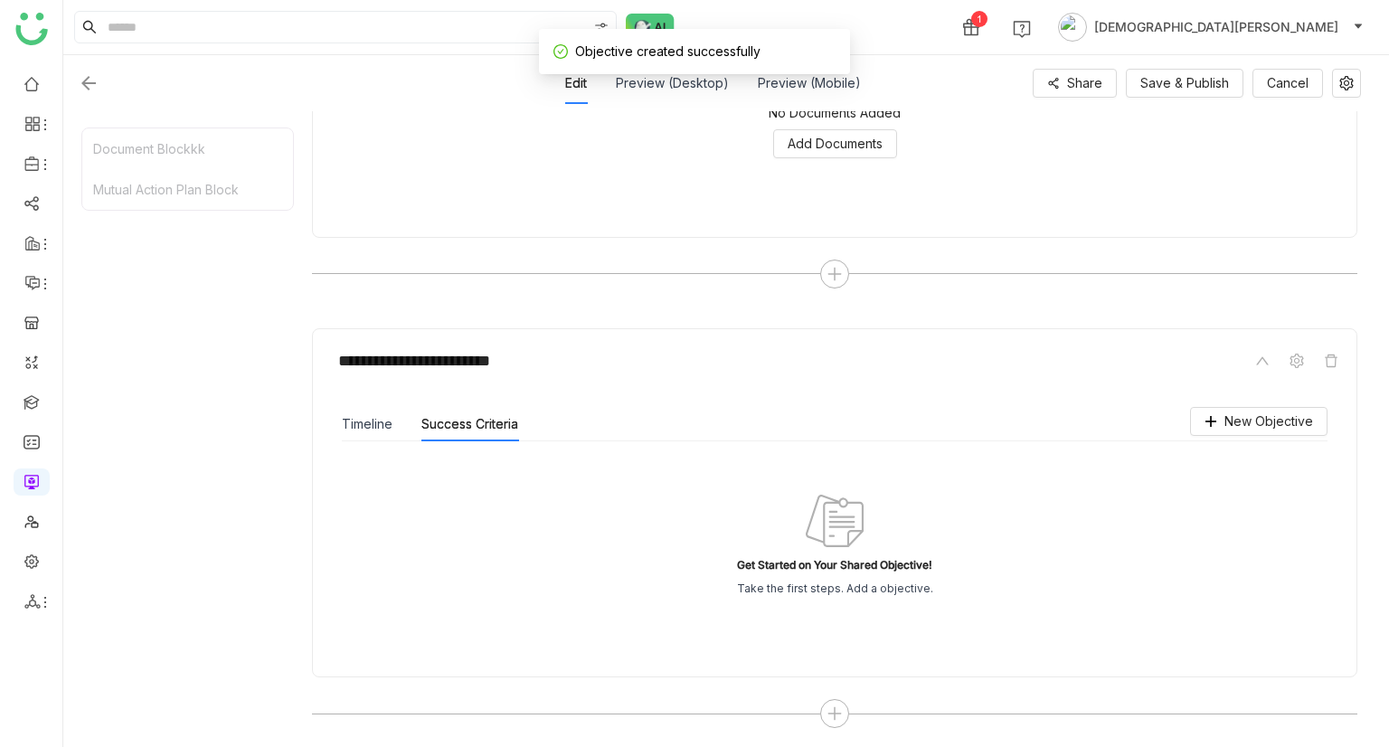
click at [1193, 567] on nz-modal-container at bounding box center [694, 373] width 1389 height 747
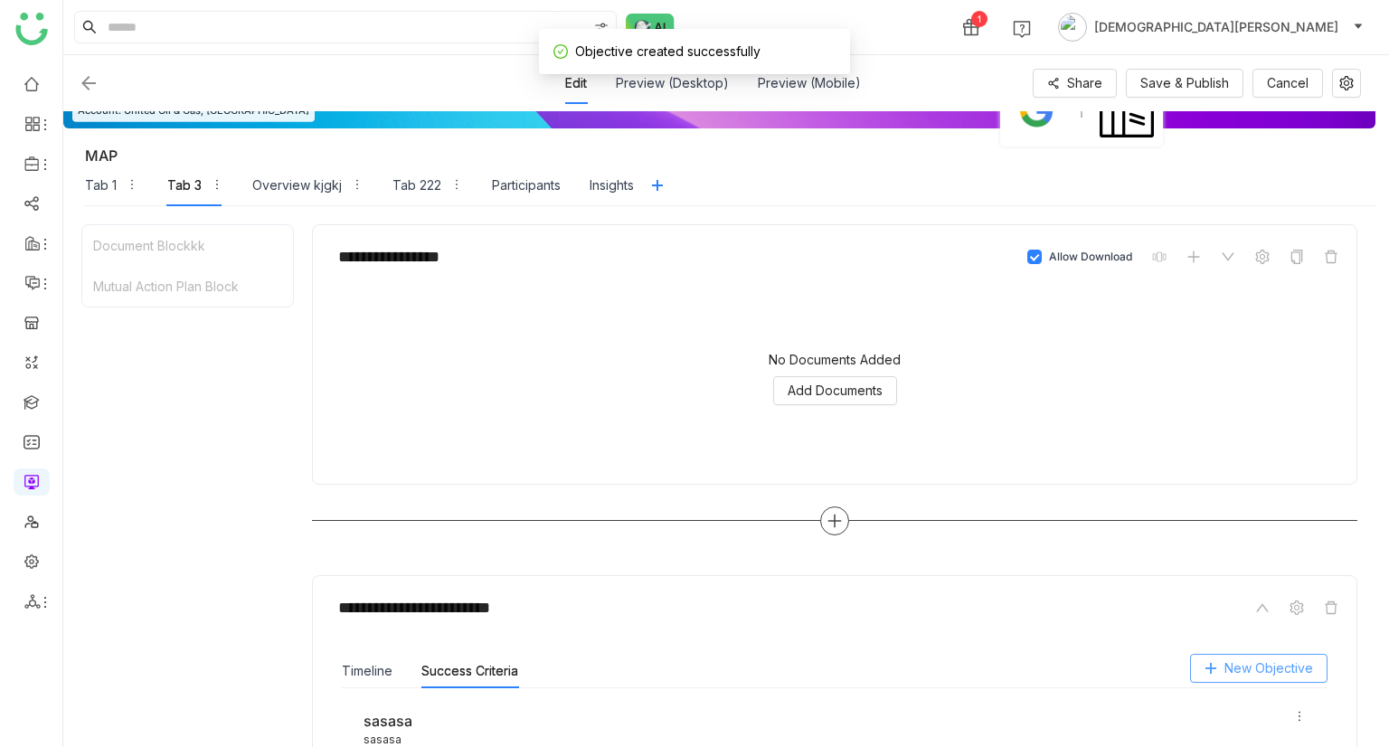
scroll to position [108, 0]
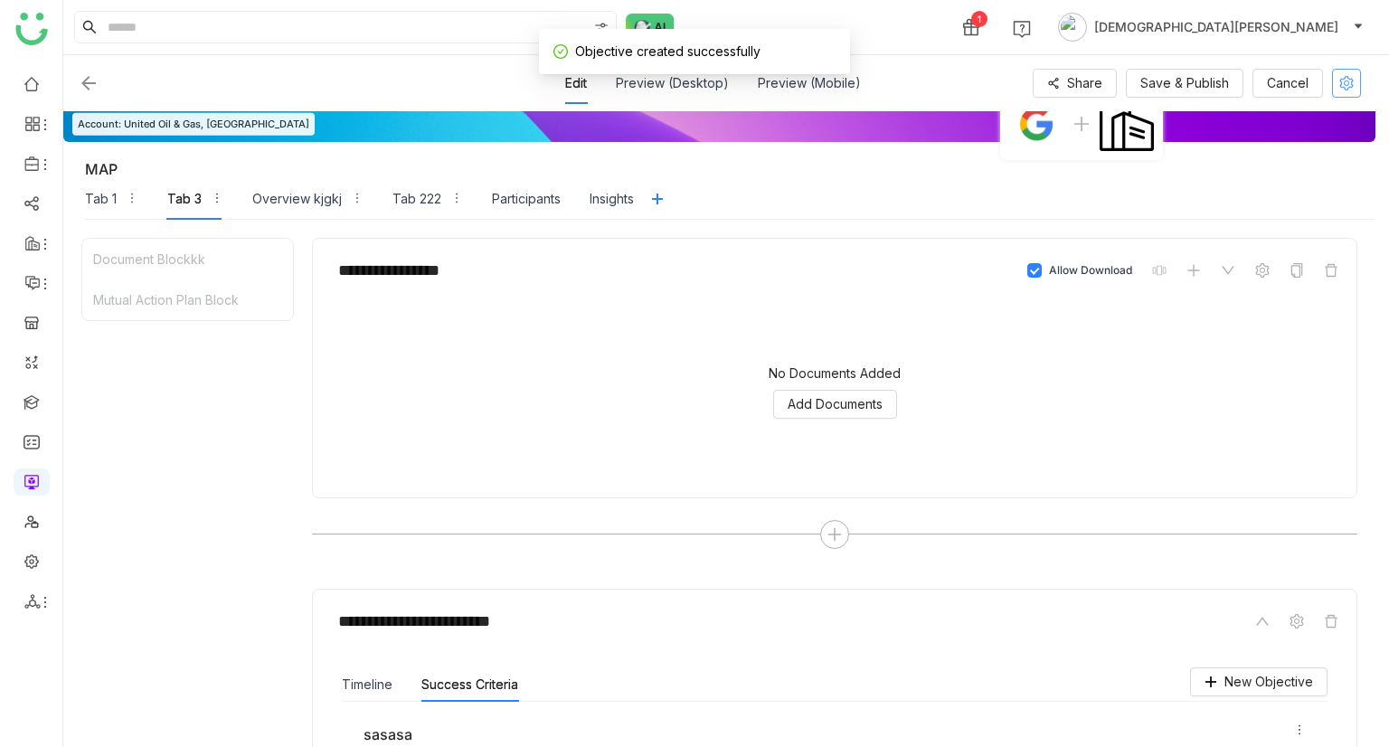
click at [1343, 90] on icon at bounding box center [1346, 83] width 14 height 14
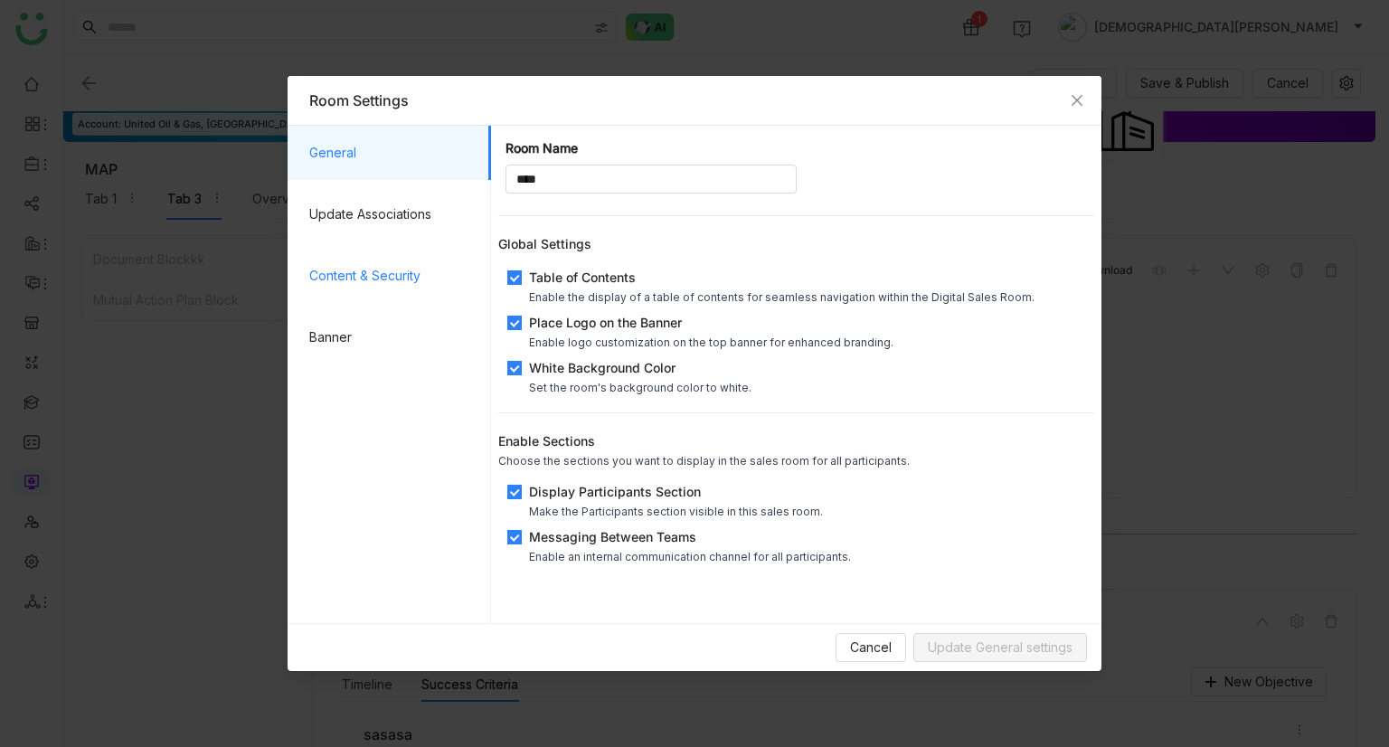
click at [397, 282] on span "Content & Security" at bounding box center [392, 276] width 167 height 54
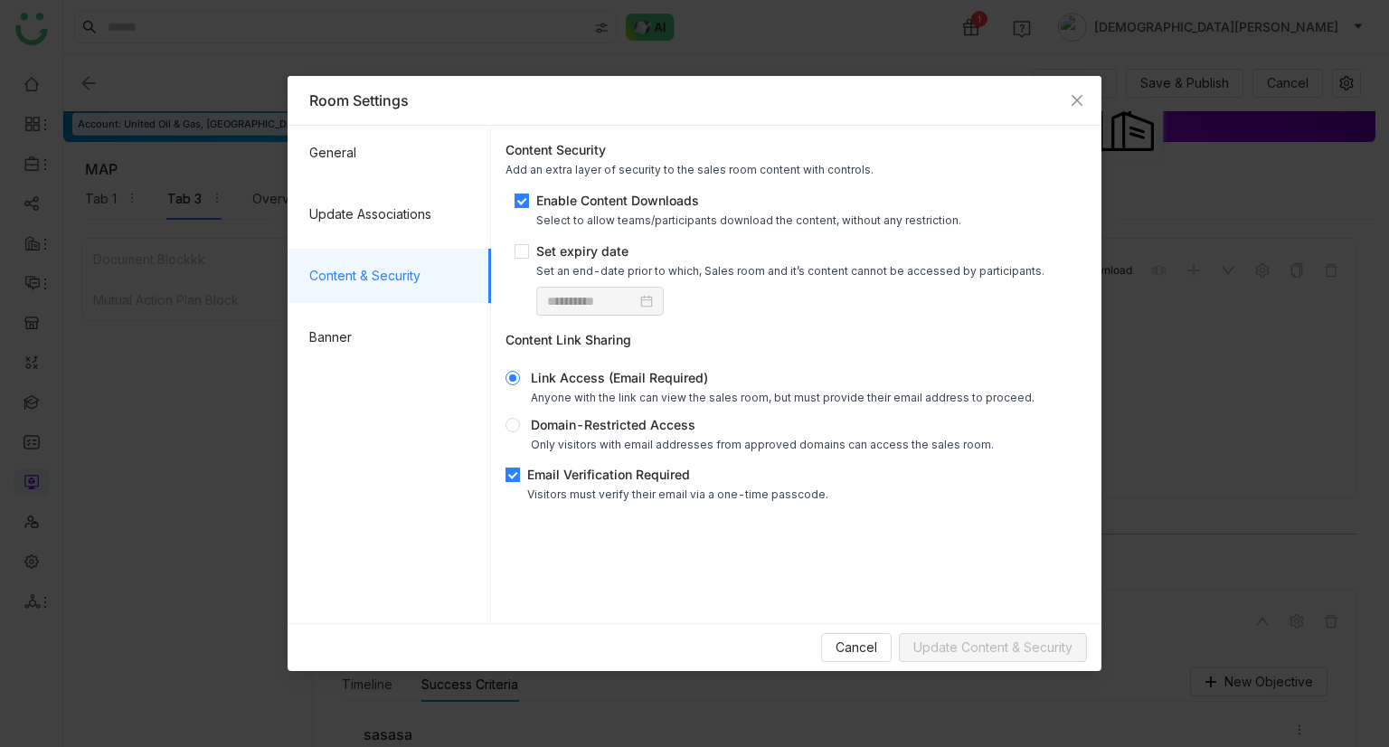
click at [553, 466] on div "Email Verification Required" at bounding box center [677, 474] width 301 height 19
click at [945, 641] on span "Update Content & Security" at bounding box center [992, 647] width 159 height 20
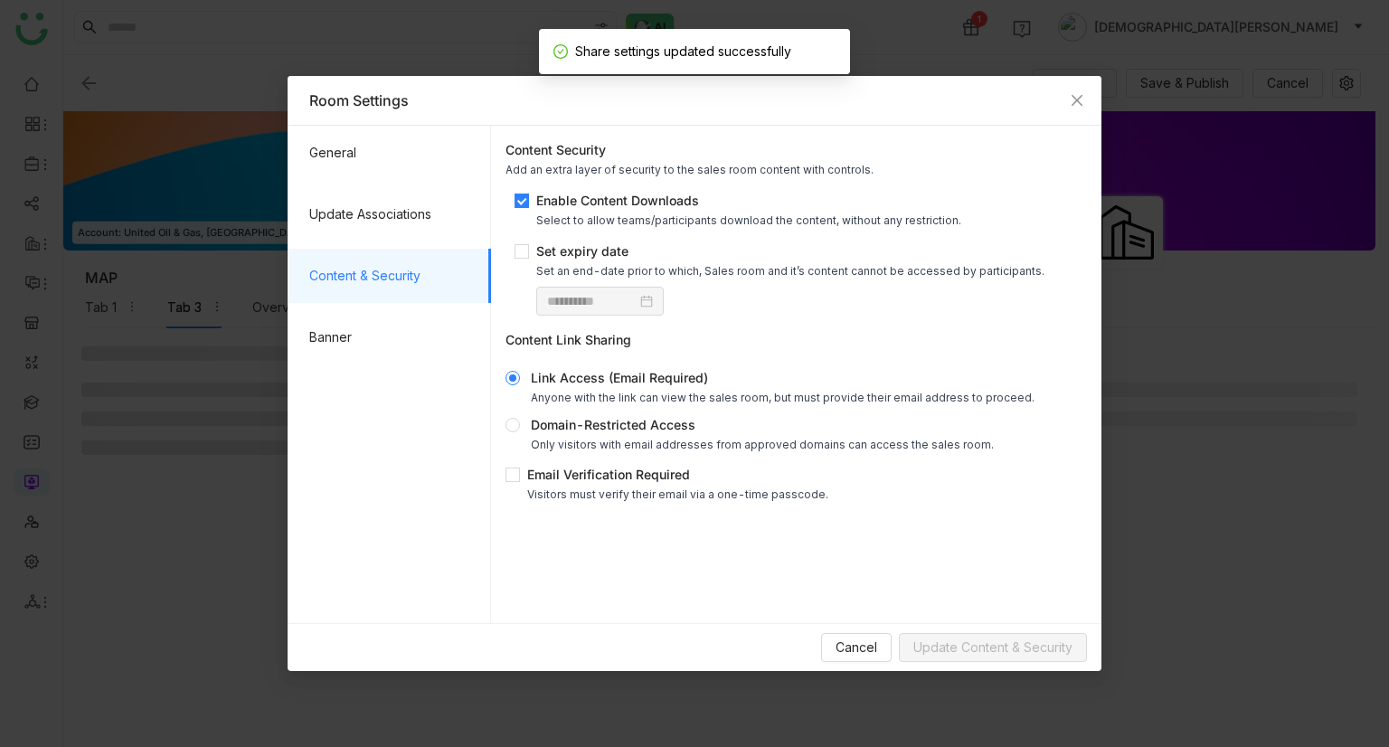
scroll to position [0, 0]
click at [1082, 88] on span "Close" at bounding box center [1076, 100] width 49 height 49
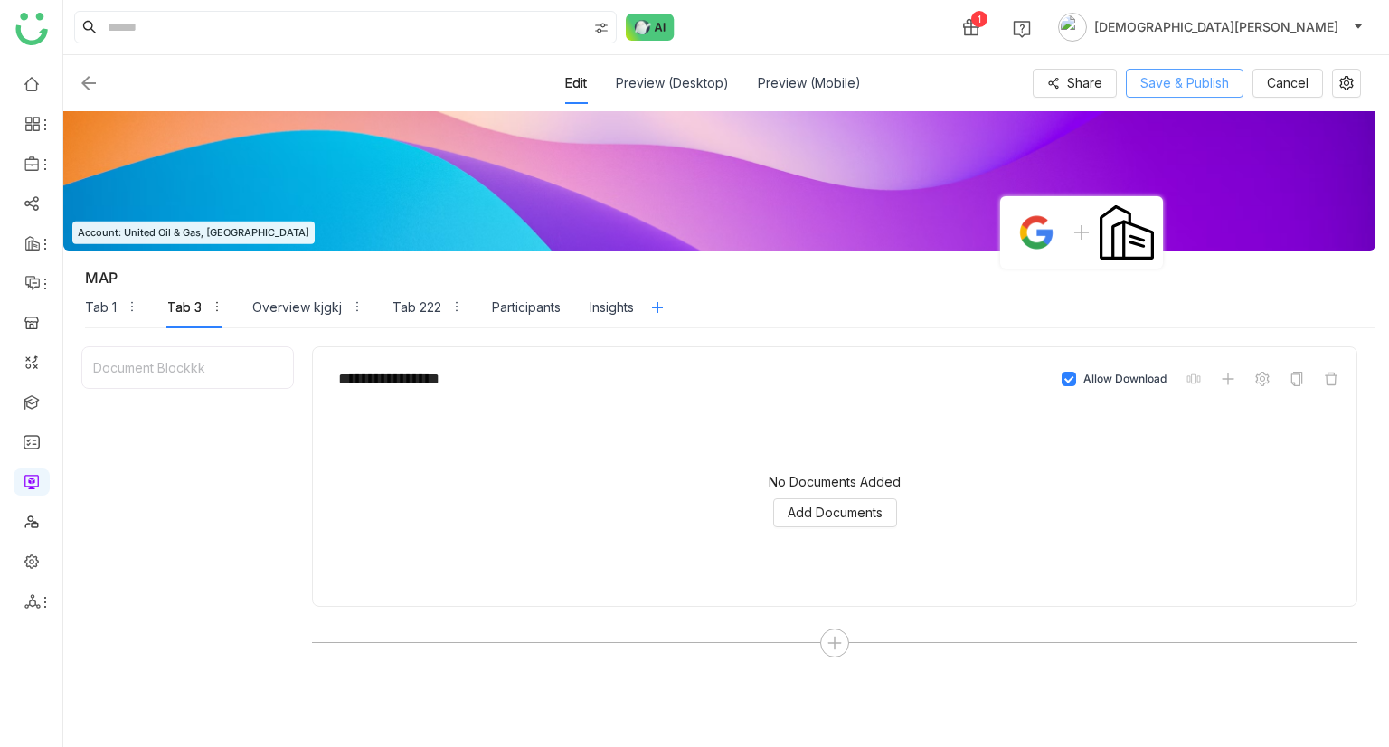
click at [1146, 84] on span "Save & Publish" at bounding box center [1184, 83] width 89 height 20
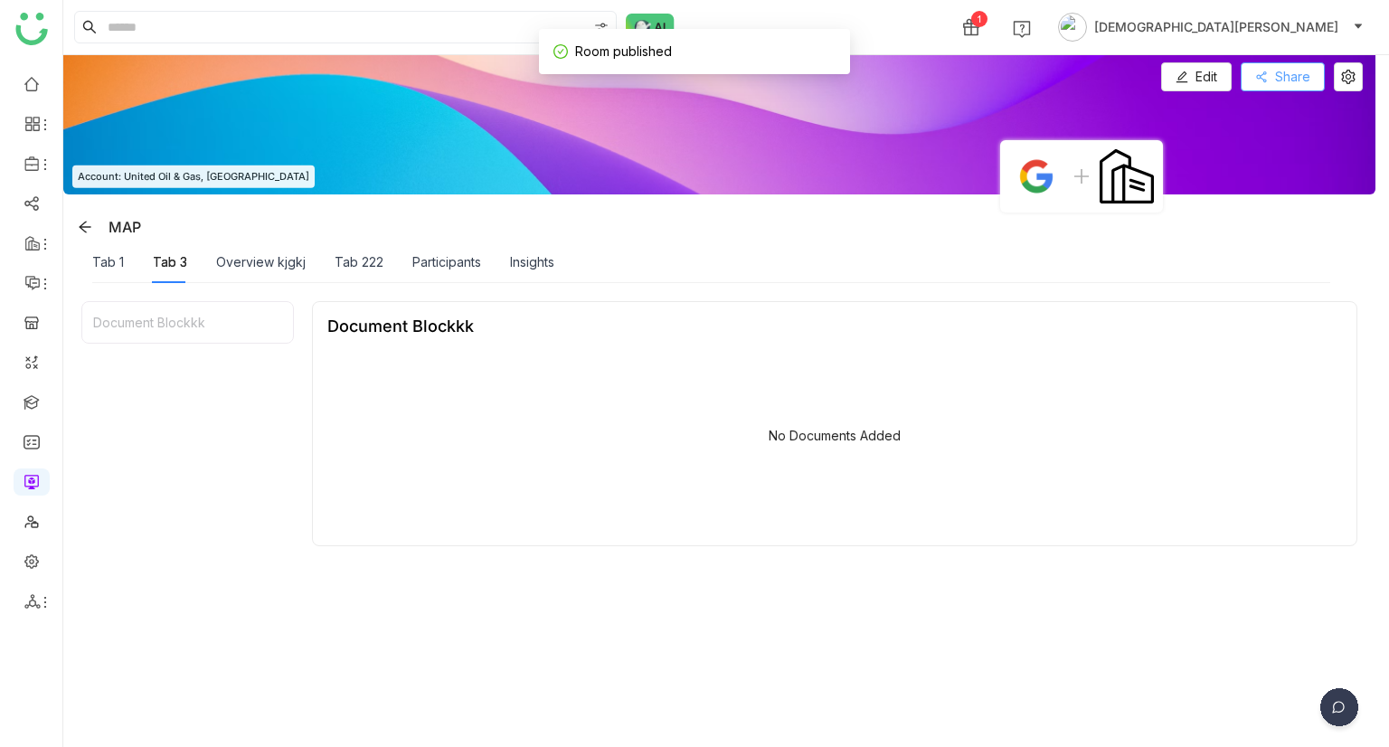
click at [1280, 80] on span "Share" at bounding box center [1292, 77] width 35 height 20
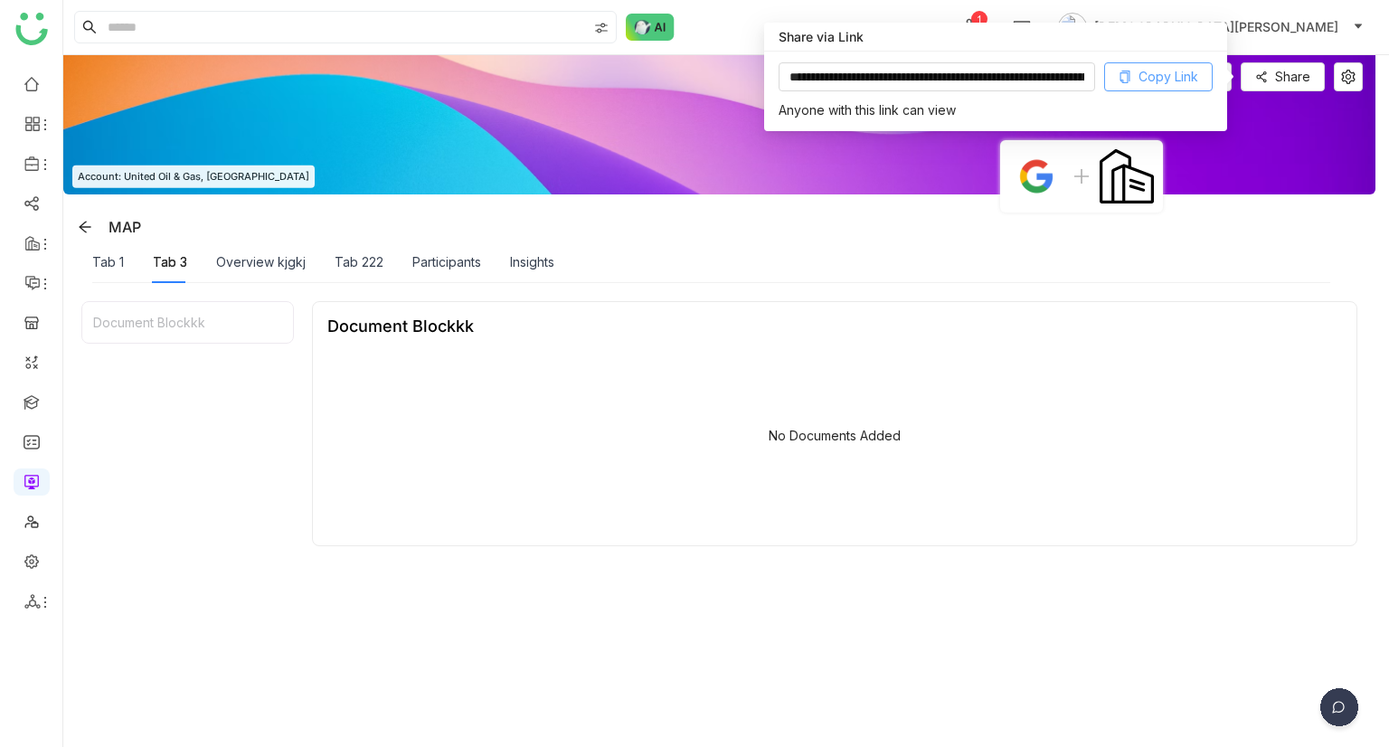
click at [1144, 70] on span "Copy Link" at bounding box center [1168, 77] width 60 height 20
click at [248, 258] on div "Overview kjgkj" at bounding box center [261, 262] width 90 height 20
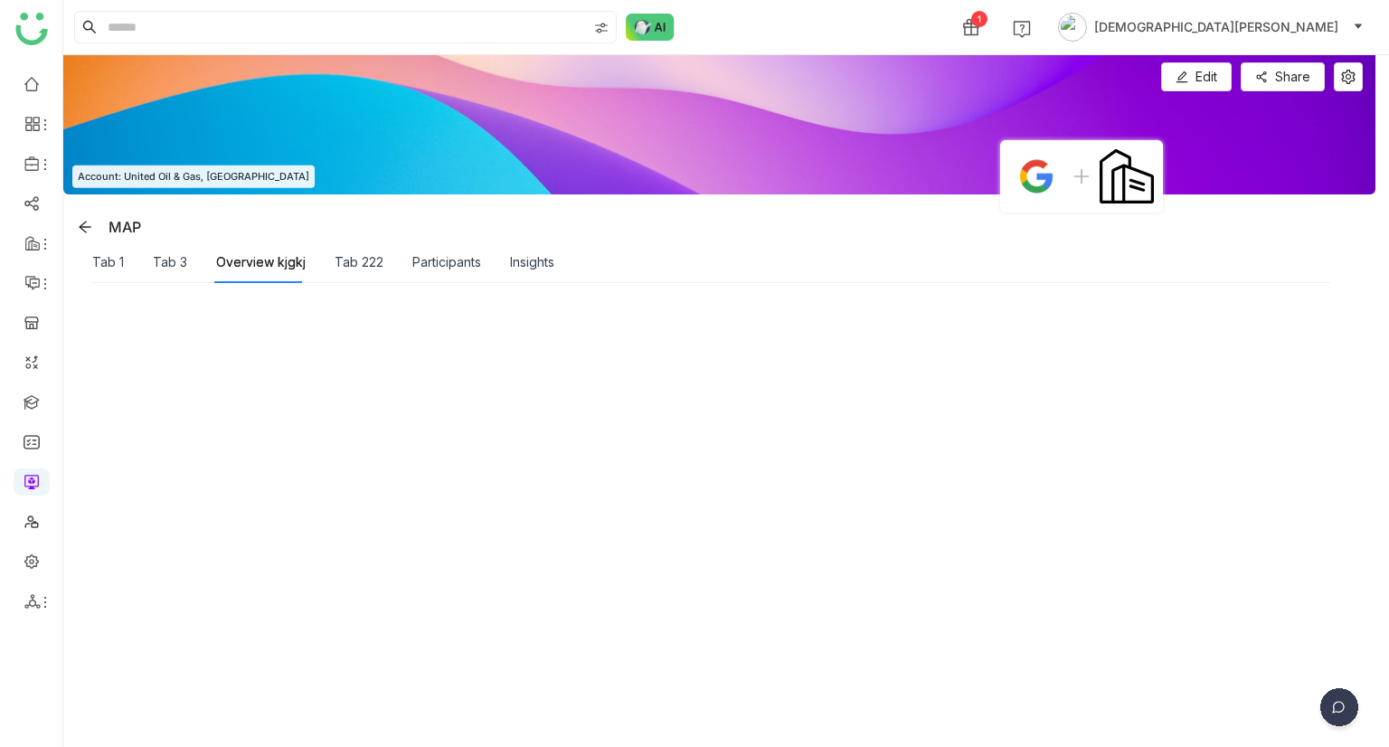
click at [351, 273] on div "Tab 222" at bounding box center [359, 262] width 49 height 42
click at [178, 278] on div "Tab 3" at bounding box center [170, 262] width 34 height 42
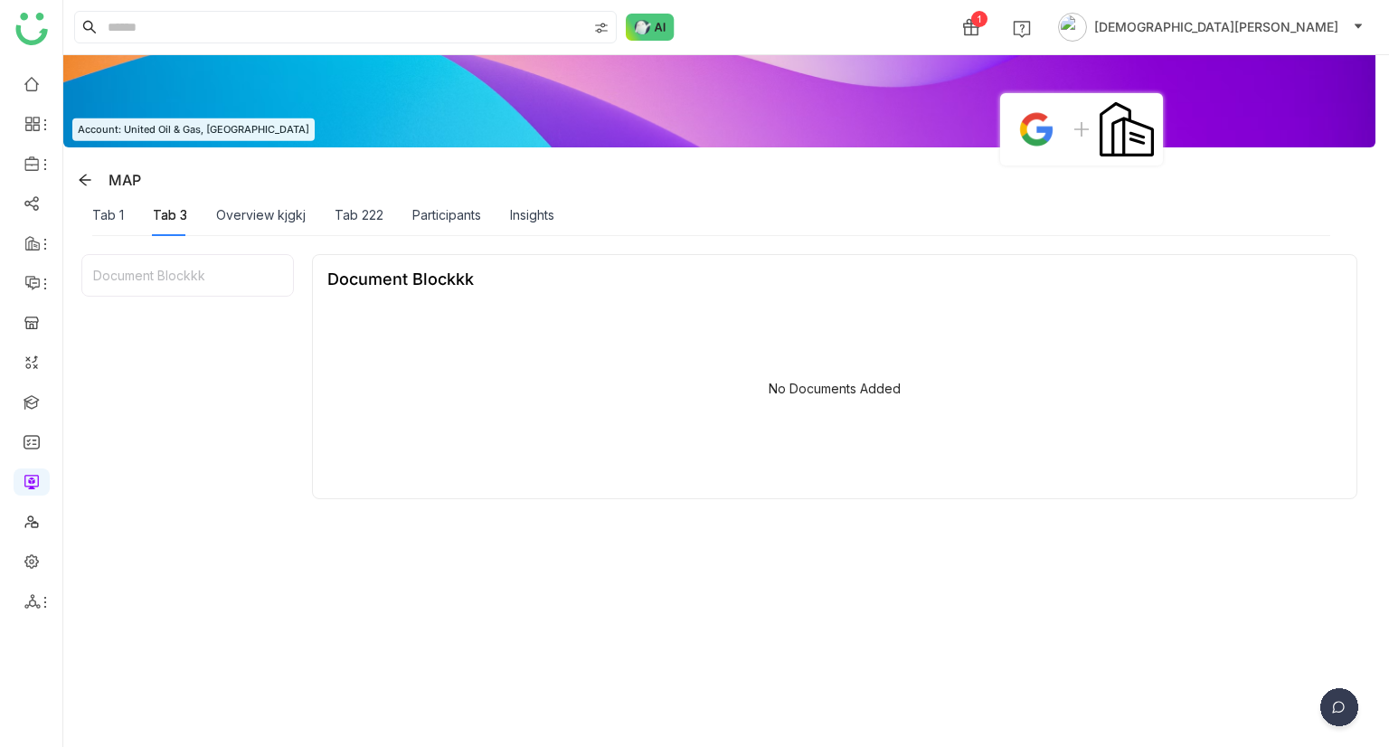
click at [104, 229] on div "Tab 1" at bounding box center [108, 215] width 32 height 42
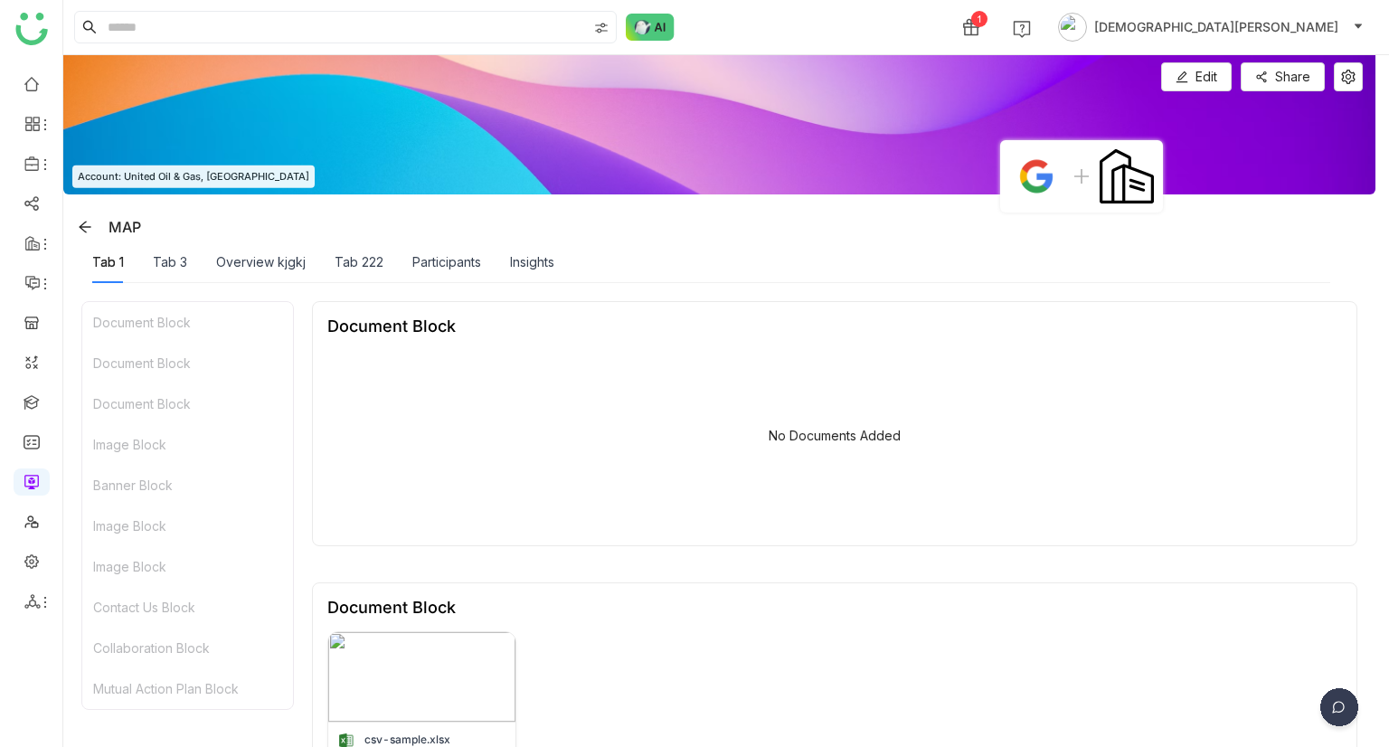
click at [192, 265] on div "Tab 1 Tab 3 Overview kjgkj Tab 222 Participants Insights" at bounding box center [323, 262] width 462 height 42
click at [174, 257] on div "Tab 3" at bounding box center [170, 262] width 34 height 20
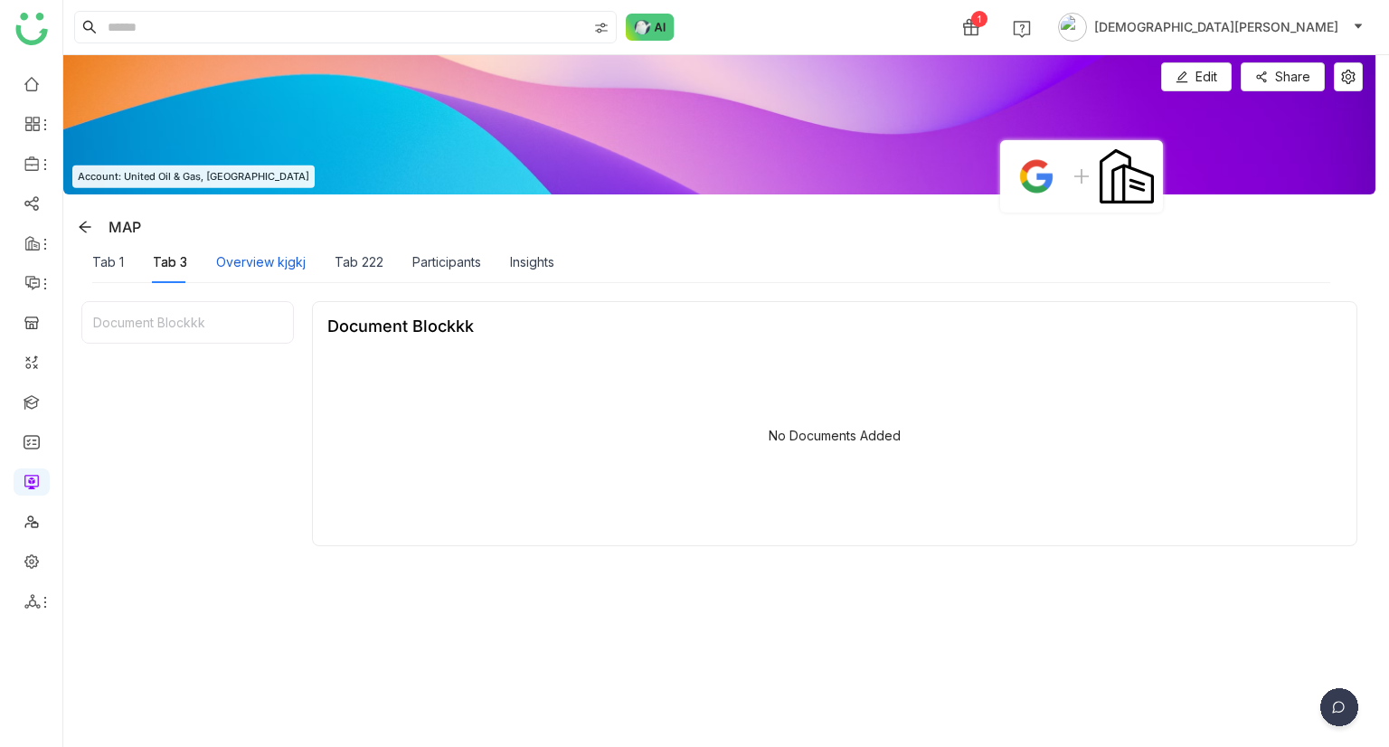
click at [263, 269] on div "Overview kjgkj" at bounding box center [261, 262] width 90 height 20
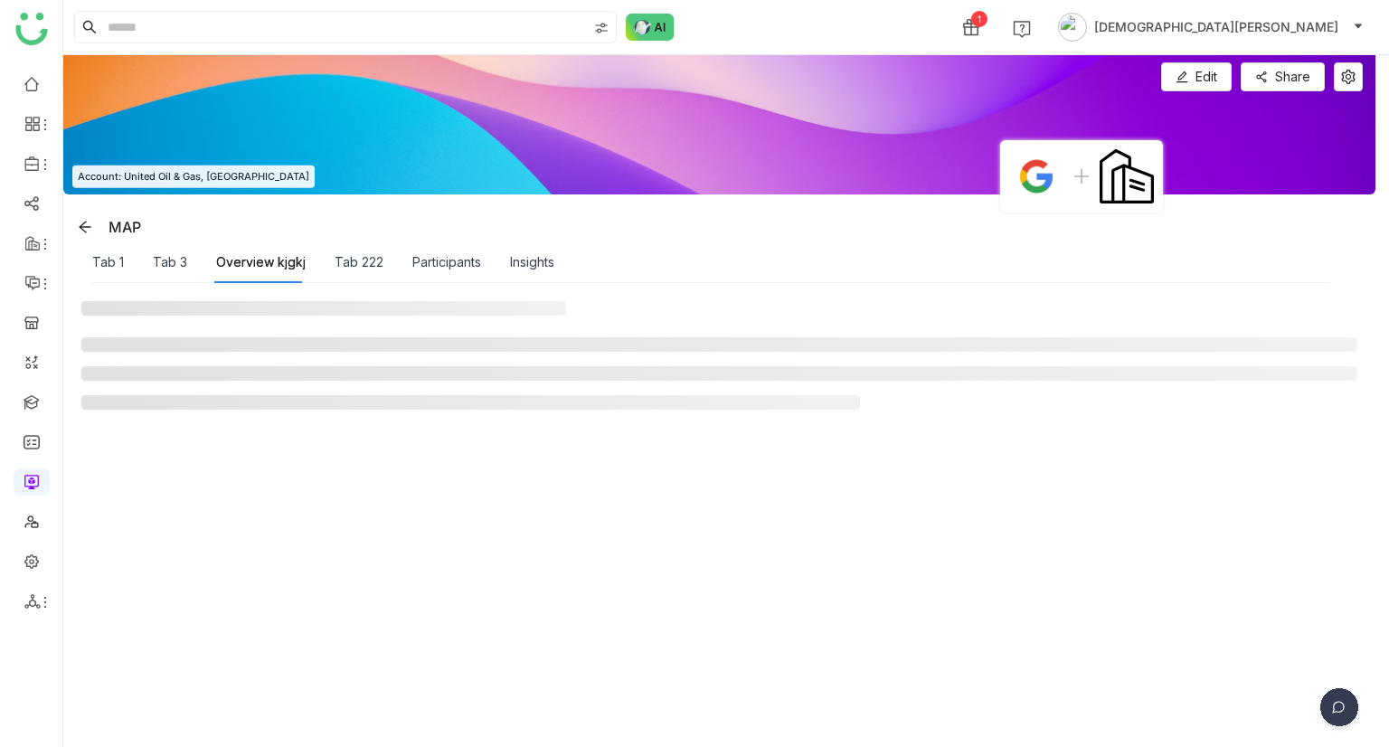
click at [271, 254] on div "Overview kjgkj" at bounding box center [261, 262] width 90 height 20
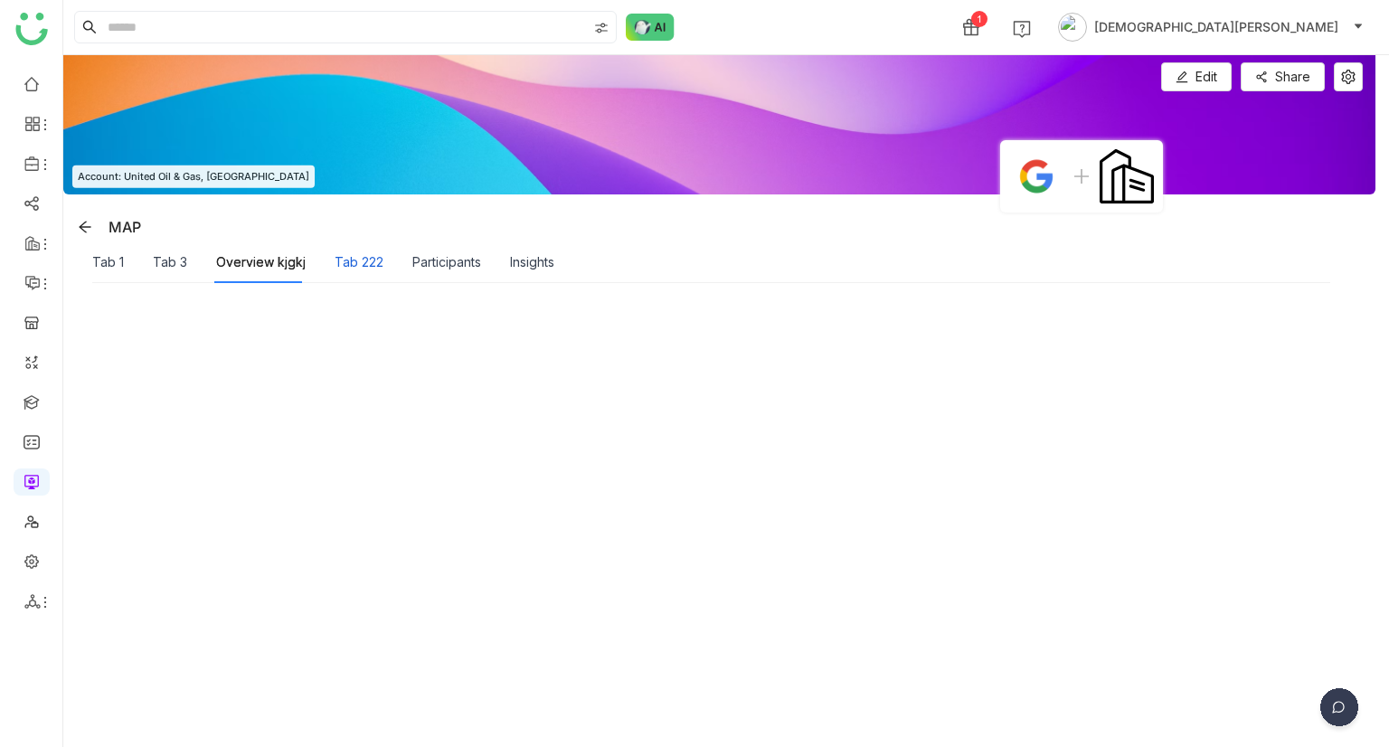
click at [375, 263] on div "Tab 222" at bounding box center [359, 262] width 49 height 20
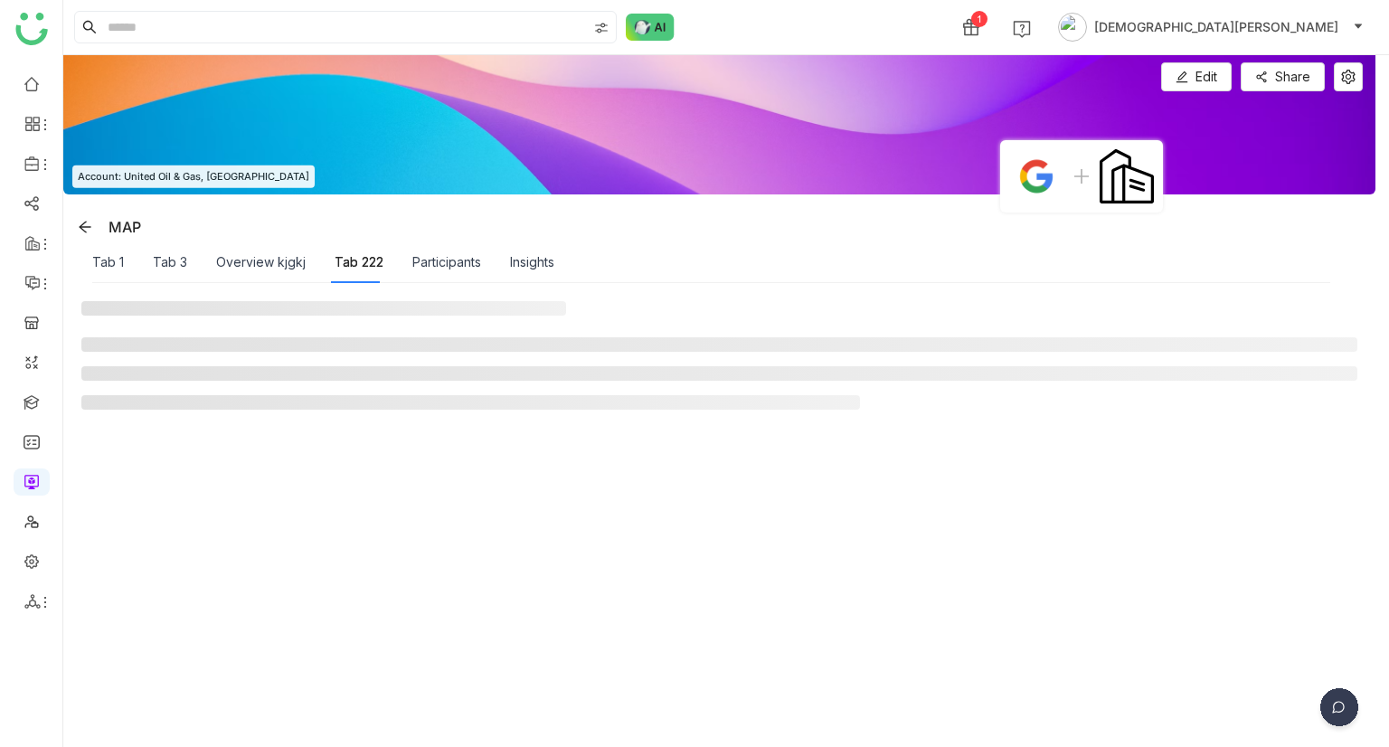
click at [347, 262] on div "Tab 222" at bounding box center [359, 262] width 49 height 20
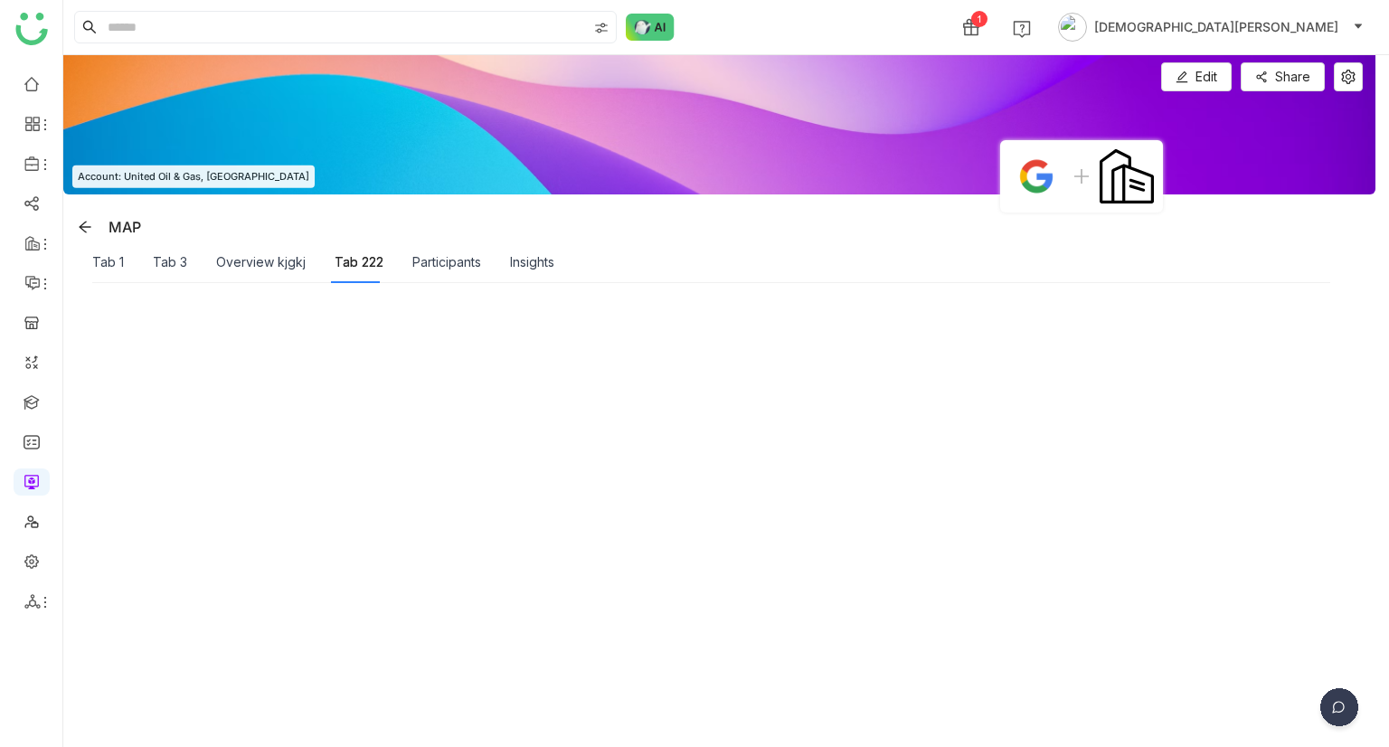
click at [438, 272] on div "Participants" at bounding box center [446, 262] width 69 height 42
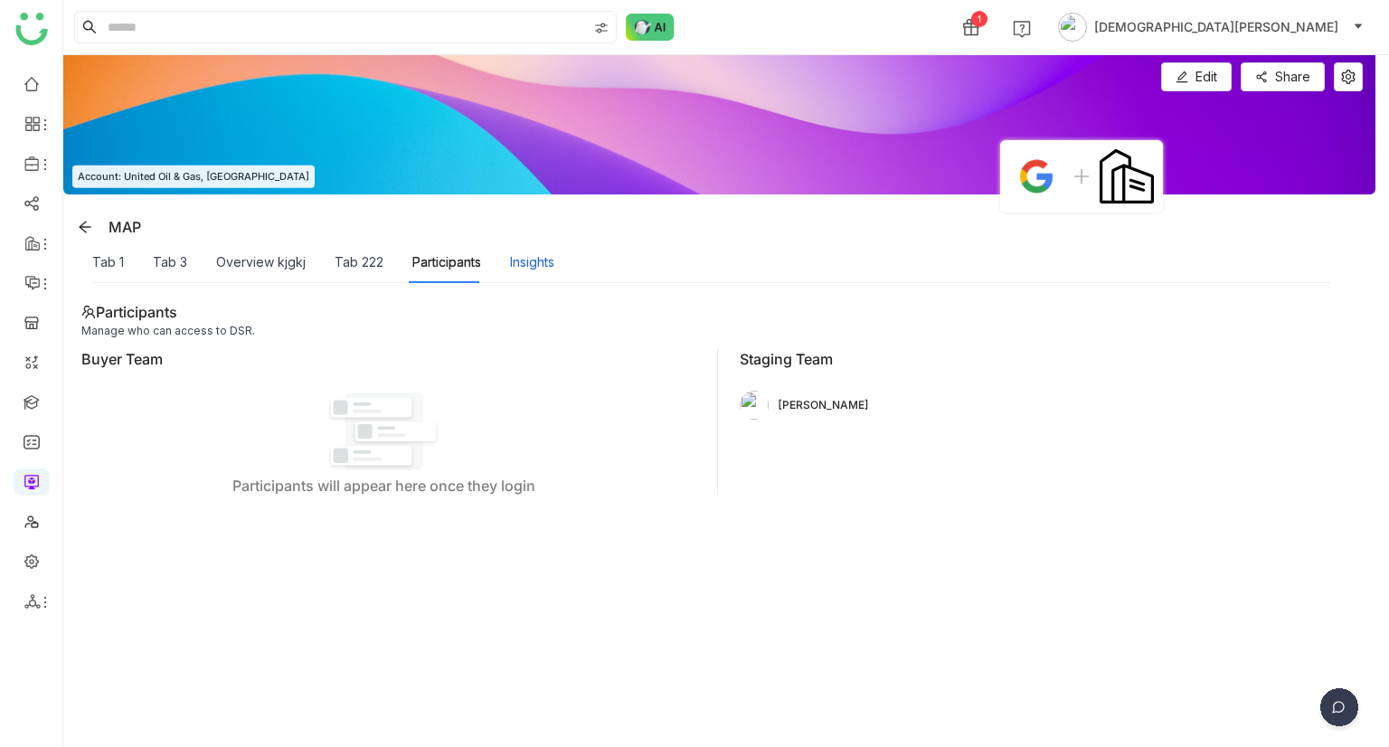
click at [535, 259] on div "Insights" at bounding box center [532, 262] width 44 height 20
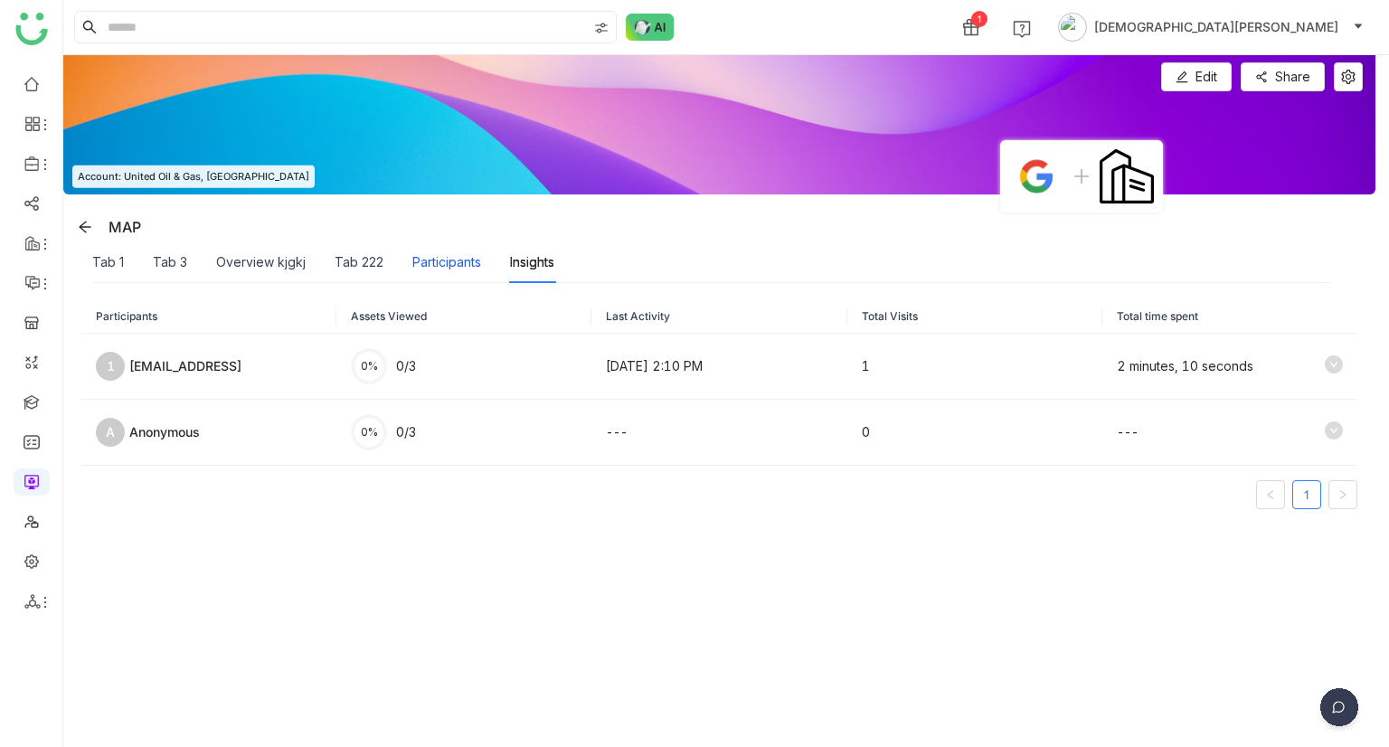
click at [439, 252] on div "Participants" at bounding box center [446, 262] width 69 height 20
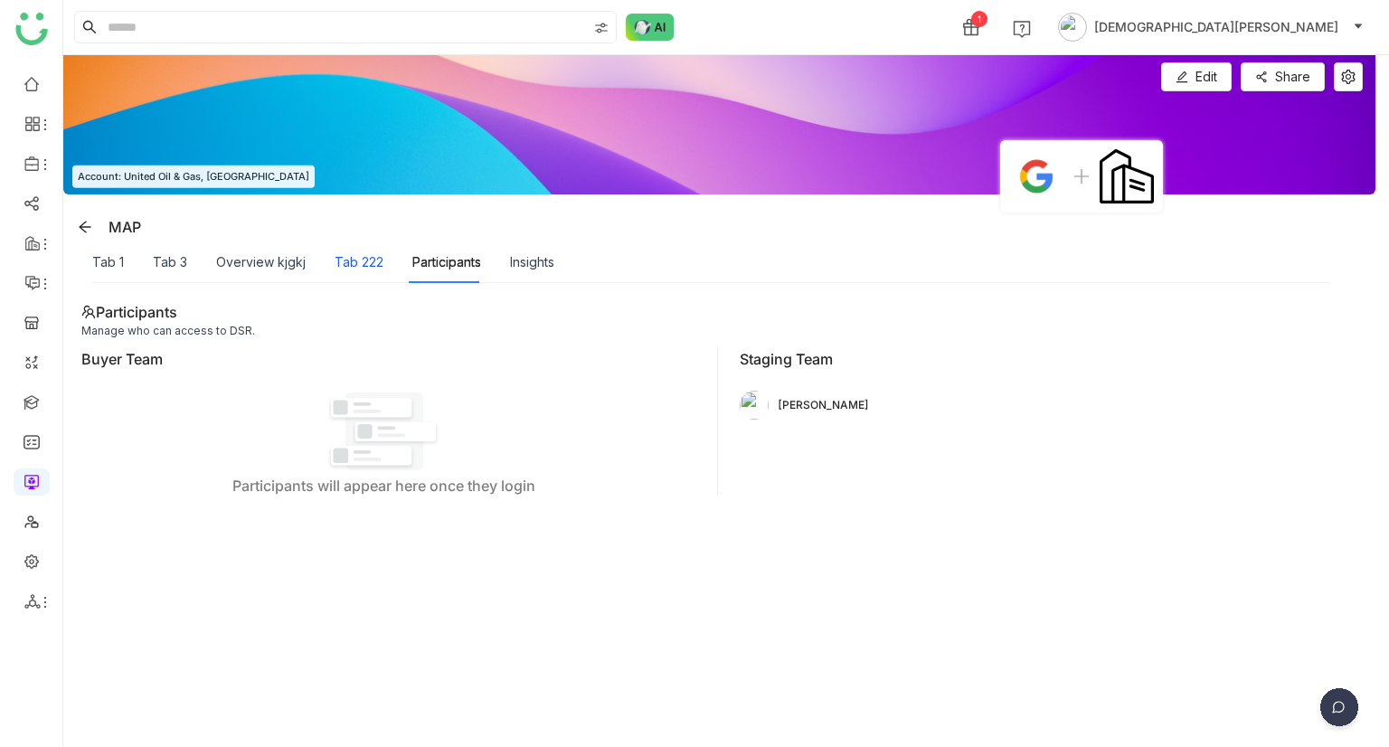
click at [365, 252] on div "Tab 222" at bounding box center [359, 262] width 49 height 20
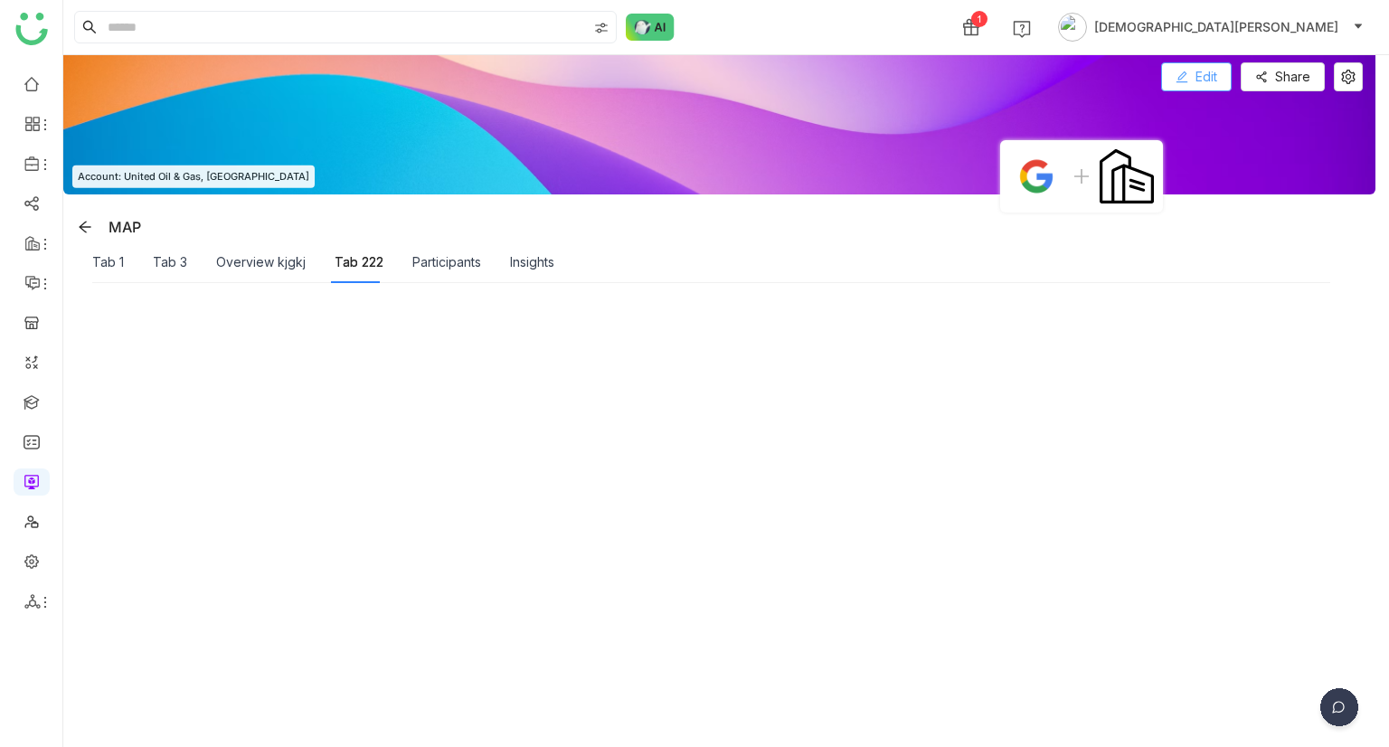
click at [1215, 80] on span "Edit" at bounding box center [1206, 77] width 22 height 20
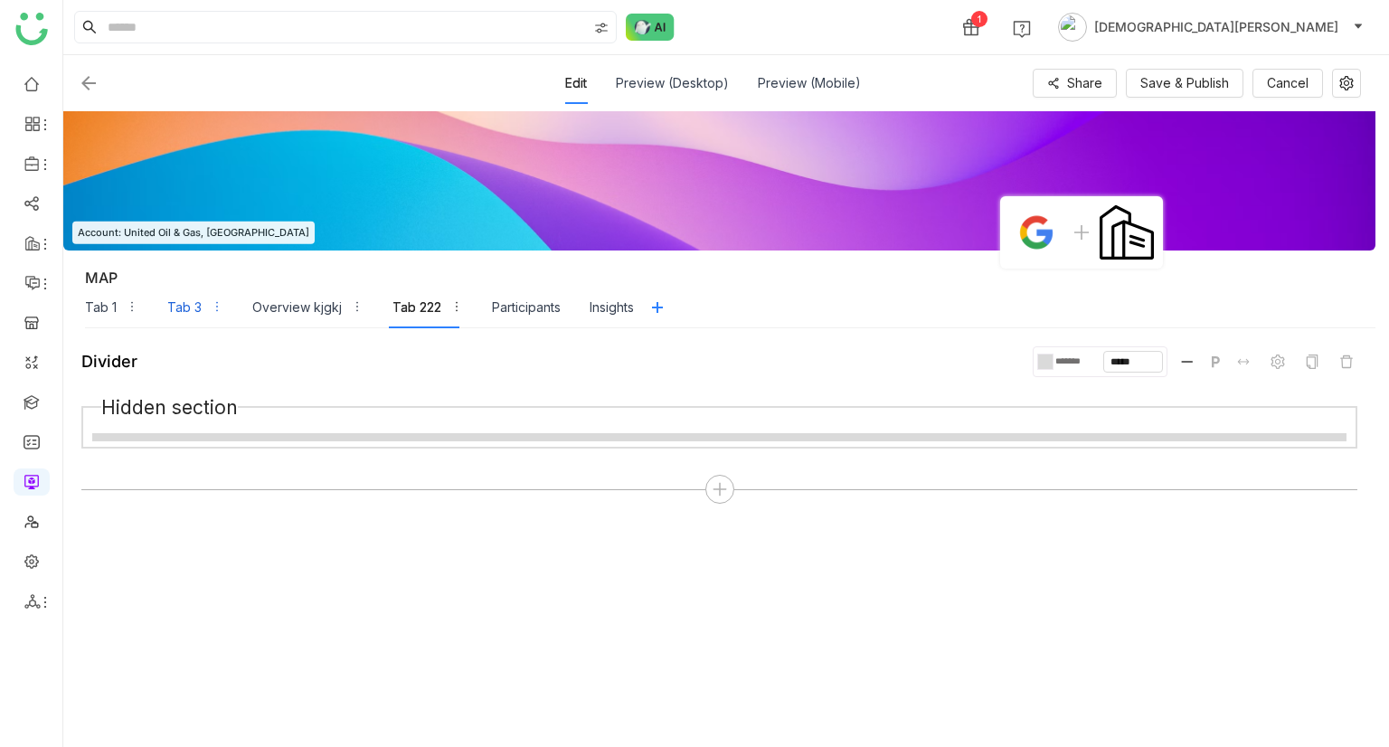
click at [178, 312] on div "Tab 3" at bounding box center [184, 307] width 34 height 20
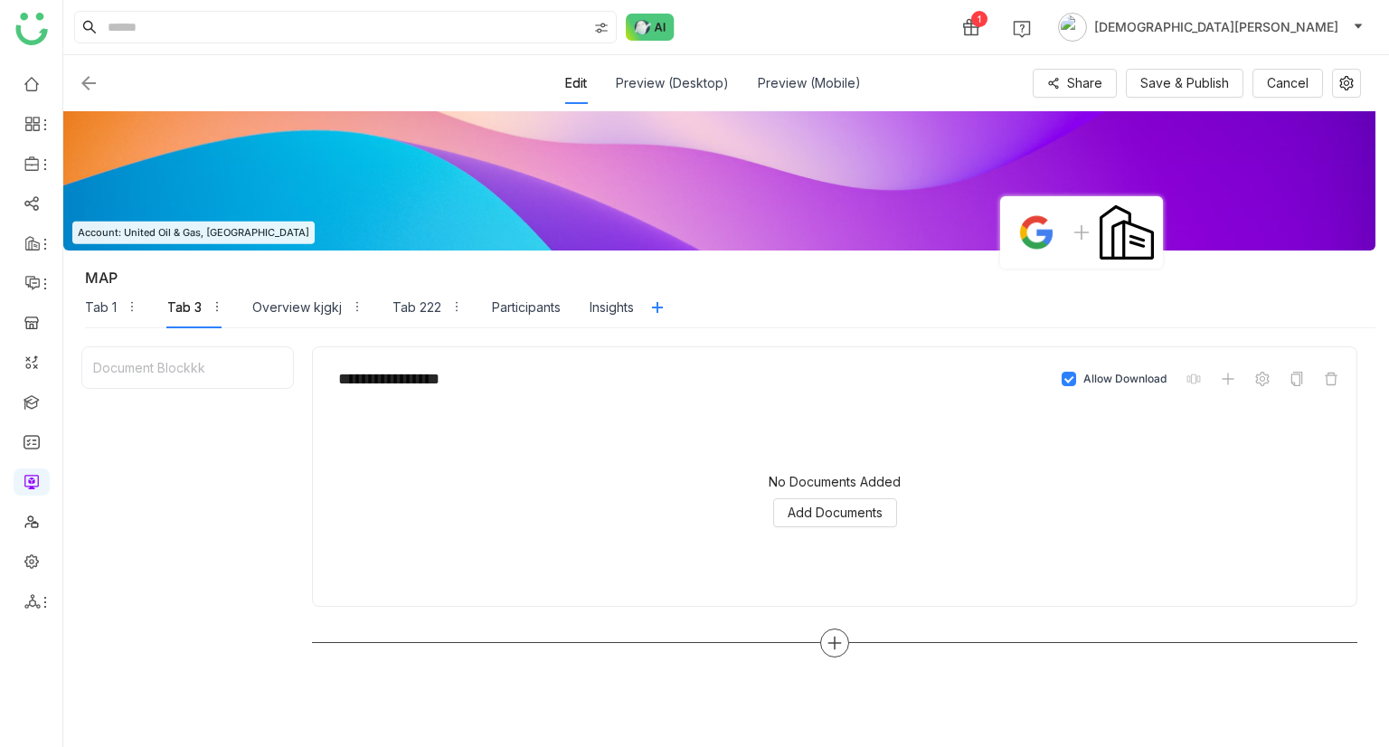
click at [830, 635] on icon at bounding box center [834, 643] width 16 height 16
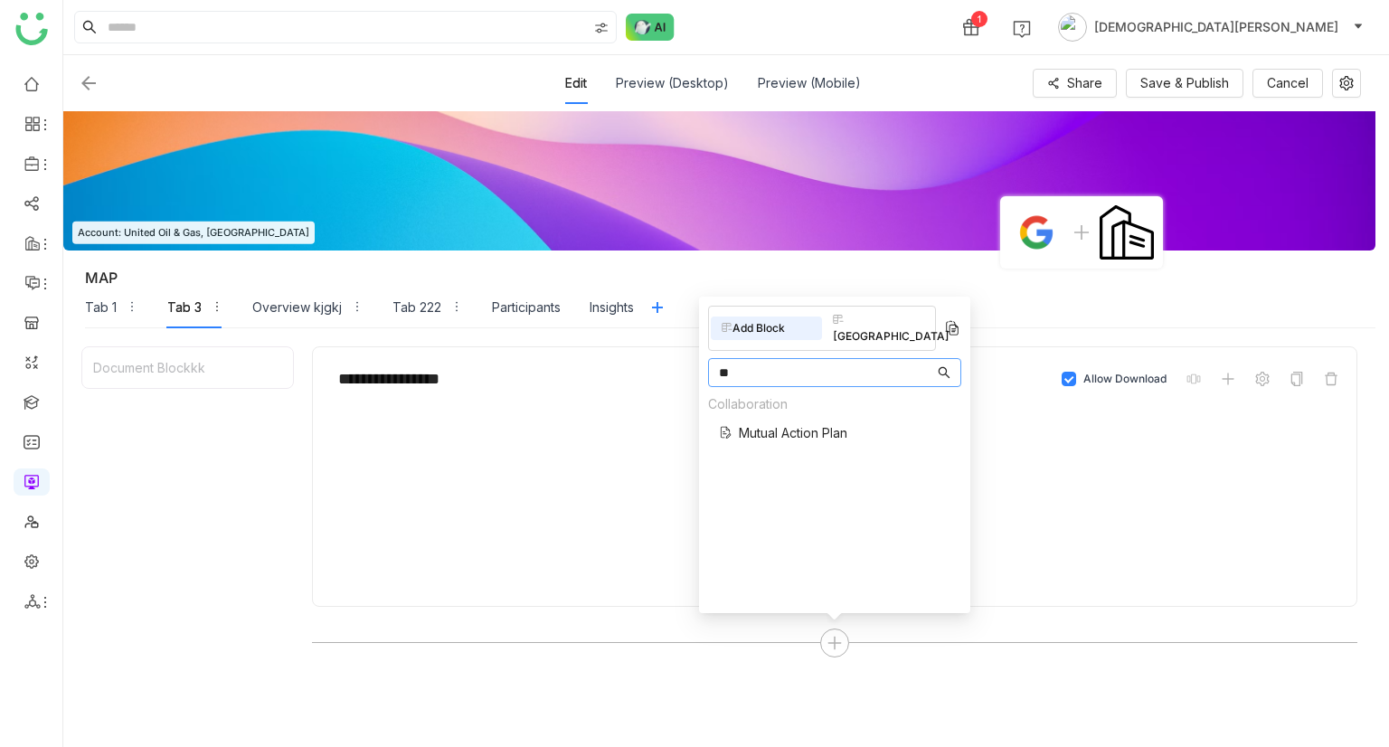
type input "**"
click at [781, 423] on span "Mutual Action Plan" at bounding box center [793, 432] width 108 height 19
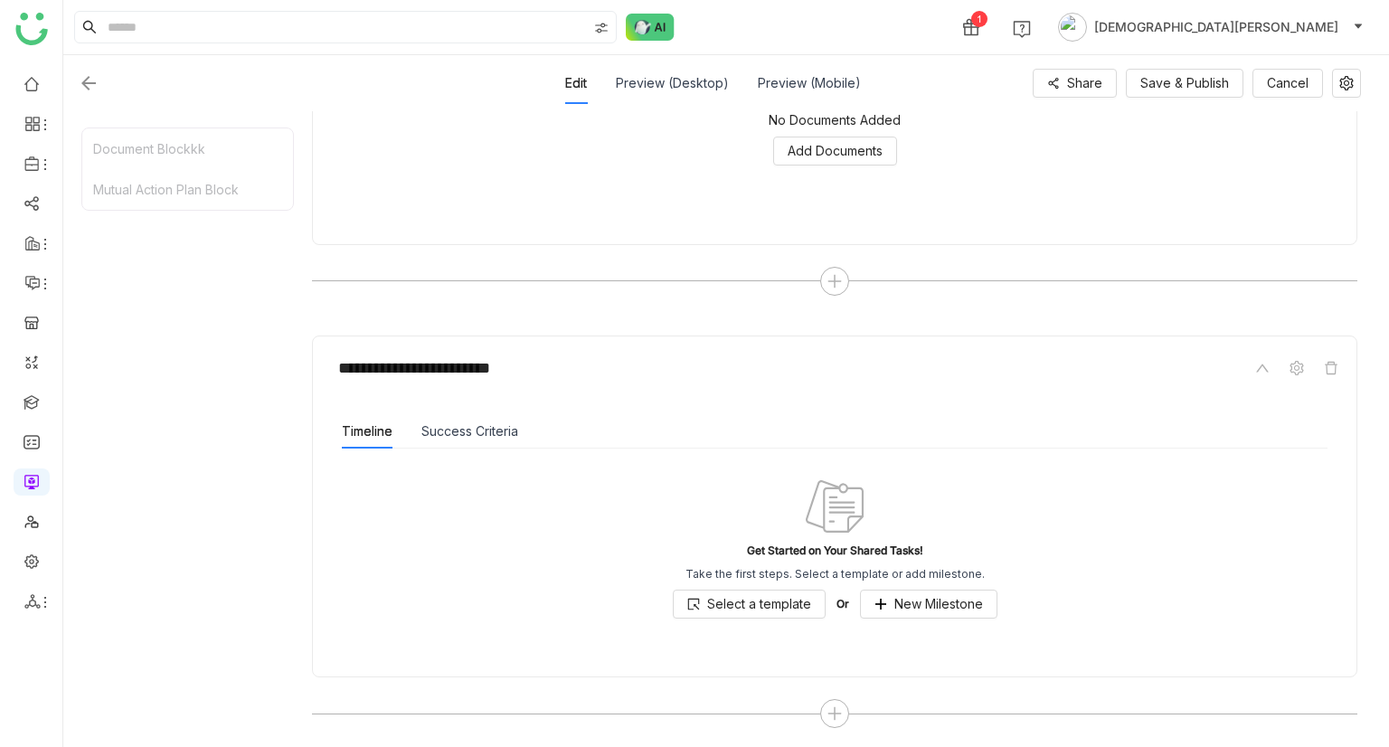
scroll to position [362, 0]
click at [733, 595] on span "Select a template" at bounding box center [759, 604] width 104 height 20
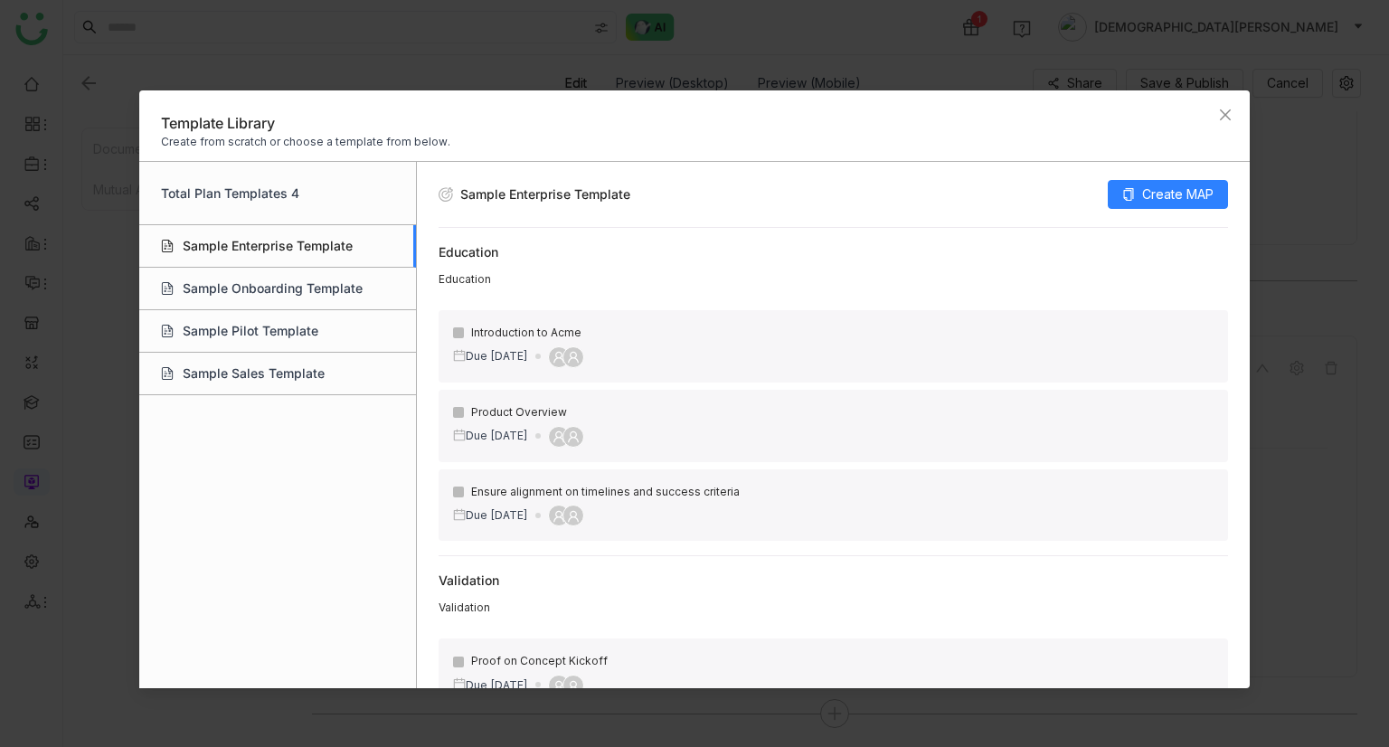
click at [270, 229] on div "Sample Enterprise Template" at bounding box center [277, 246] width 277 height 42
click at [1183, 193] on span "Create MAP" at bounding box center [1177, 194] width 71 height 20
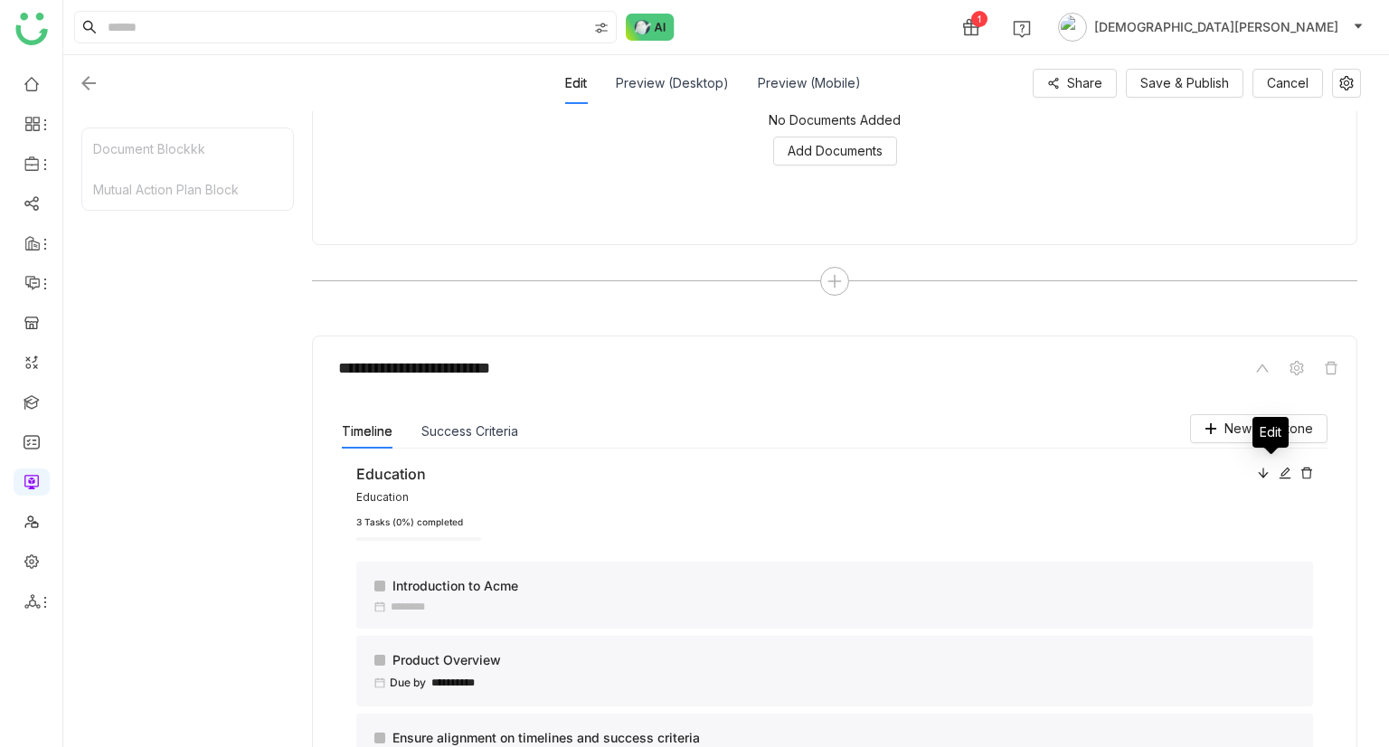
click at [1279, 467] on icon at bounding box center [1285, 473] width 12 height 12
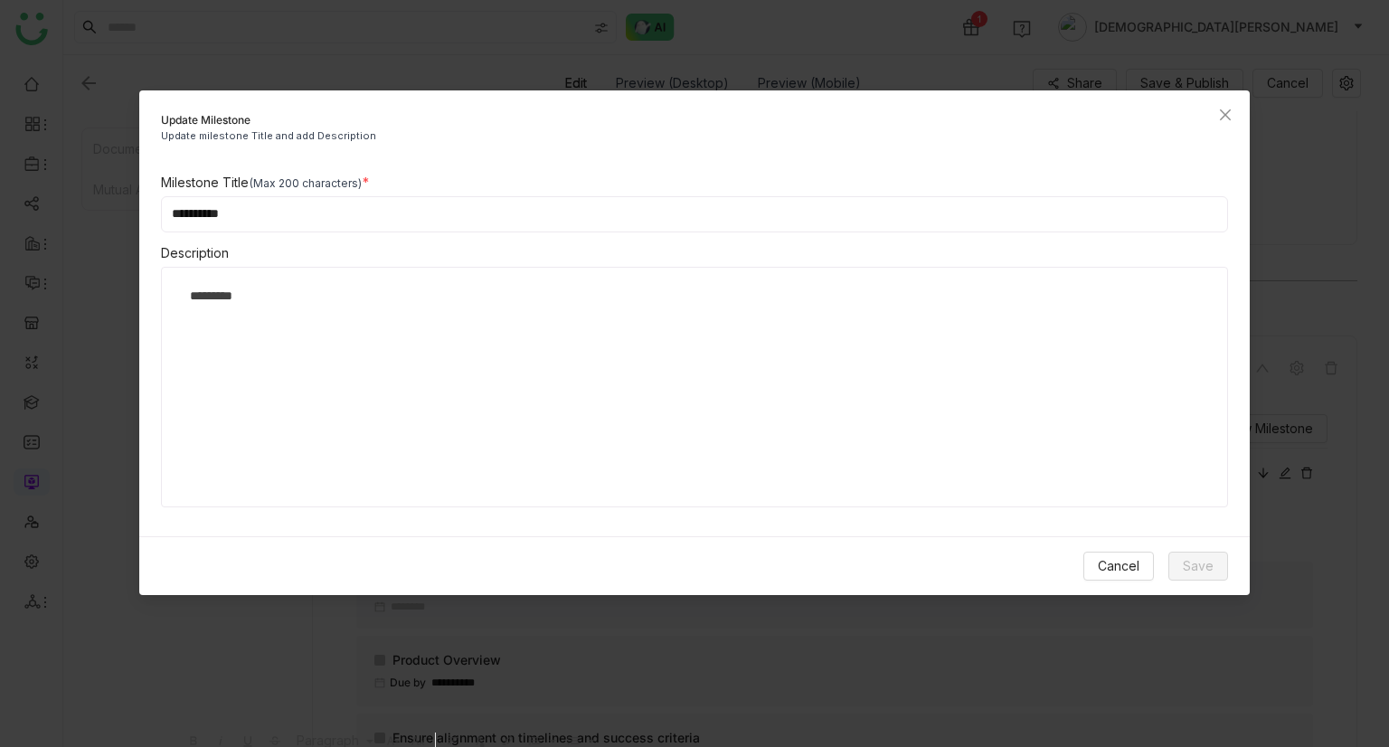
click at [289, 216] on input "*********" at bounding box center [695, 214] width 1068 height 36
type input "**********"
click at [1175, 552] on button "Save" at bounding box center [1198, 565] width 60 height 29
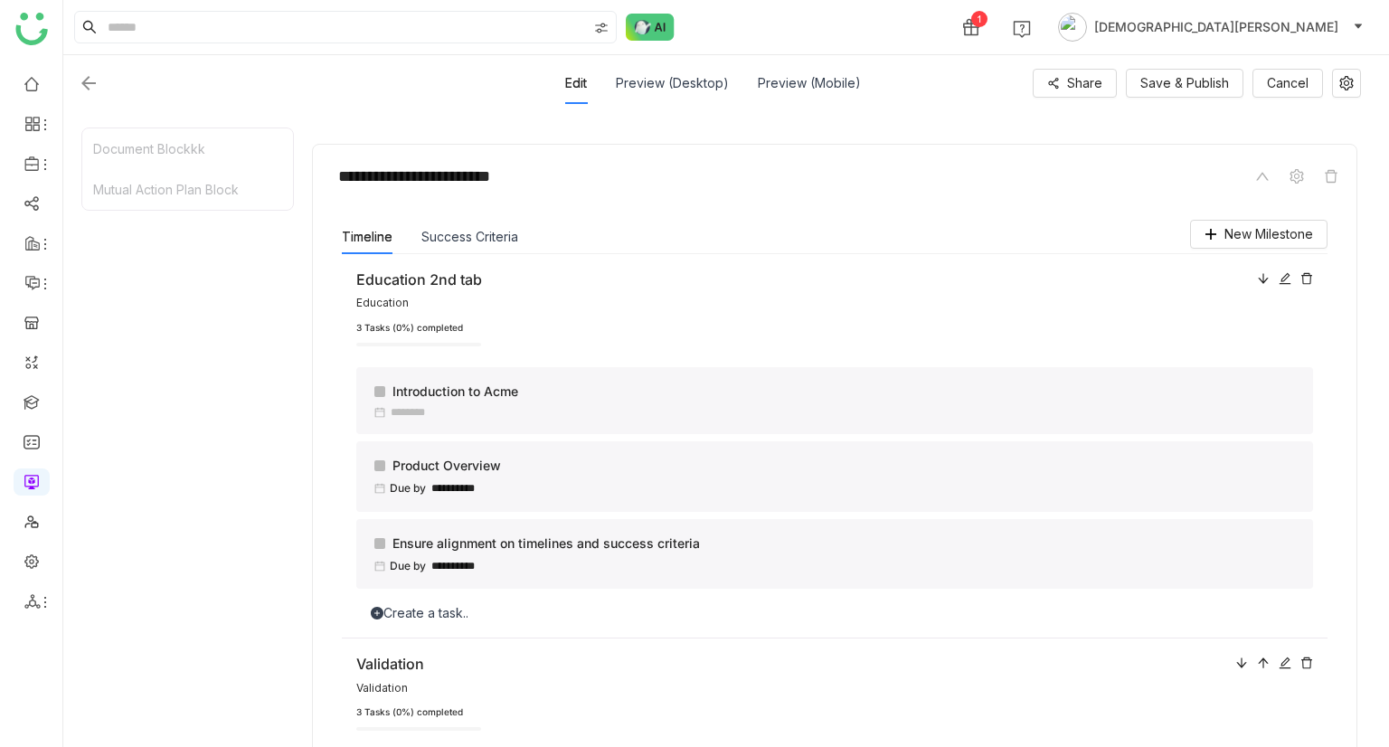
scroll to position [0, 0]
click at [456, 238] on button "Success Criteria" at bounding box center [469, 240] width 97 height 20
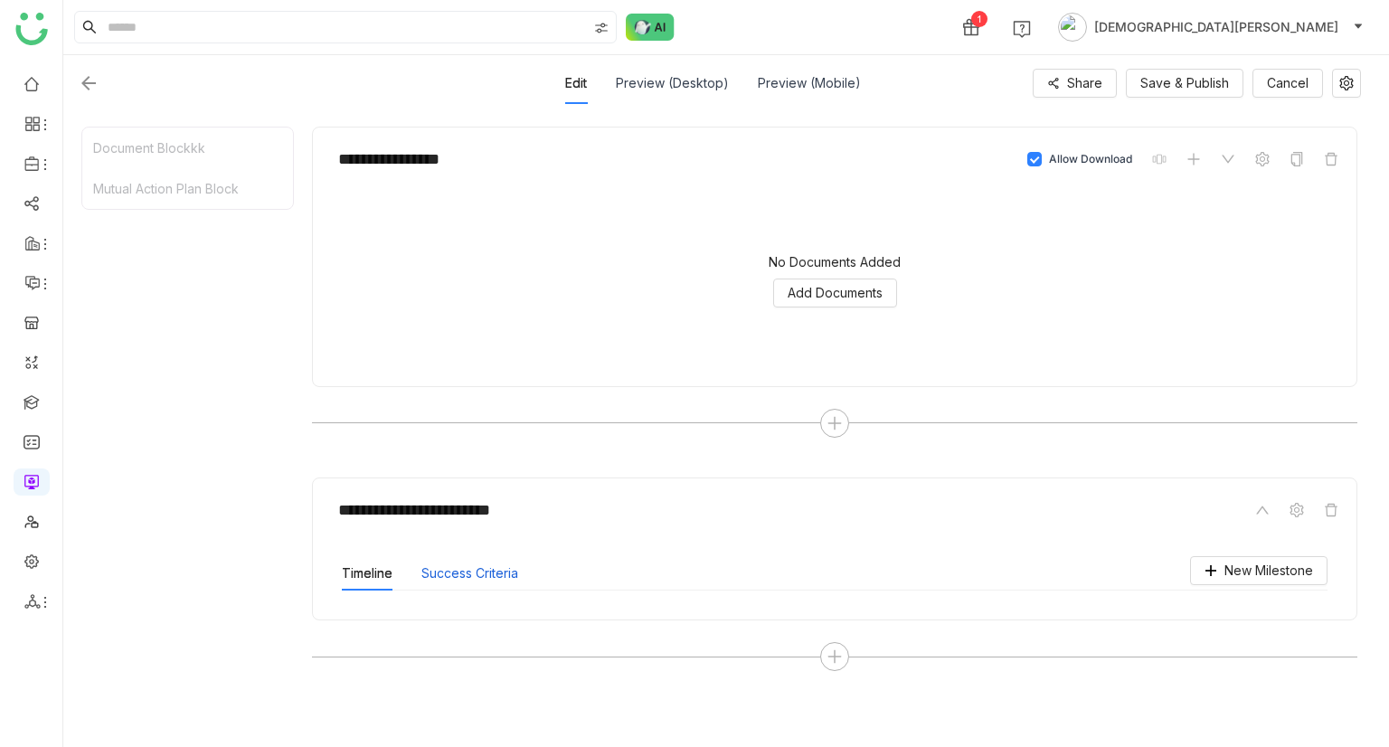
scroll to position [369, 0]
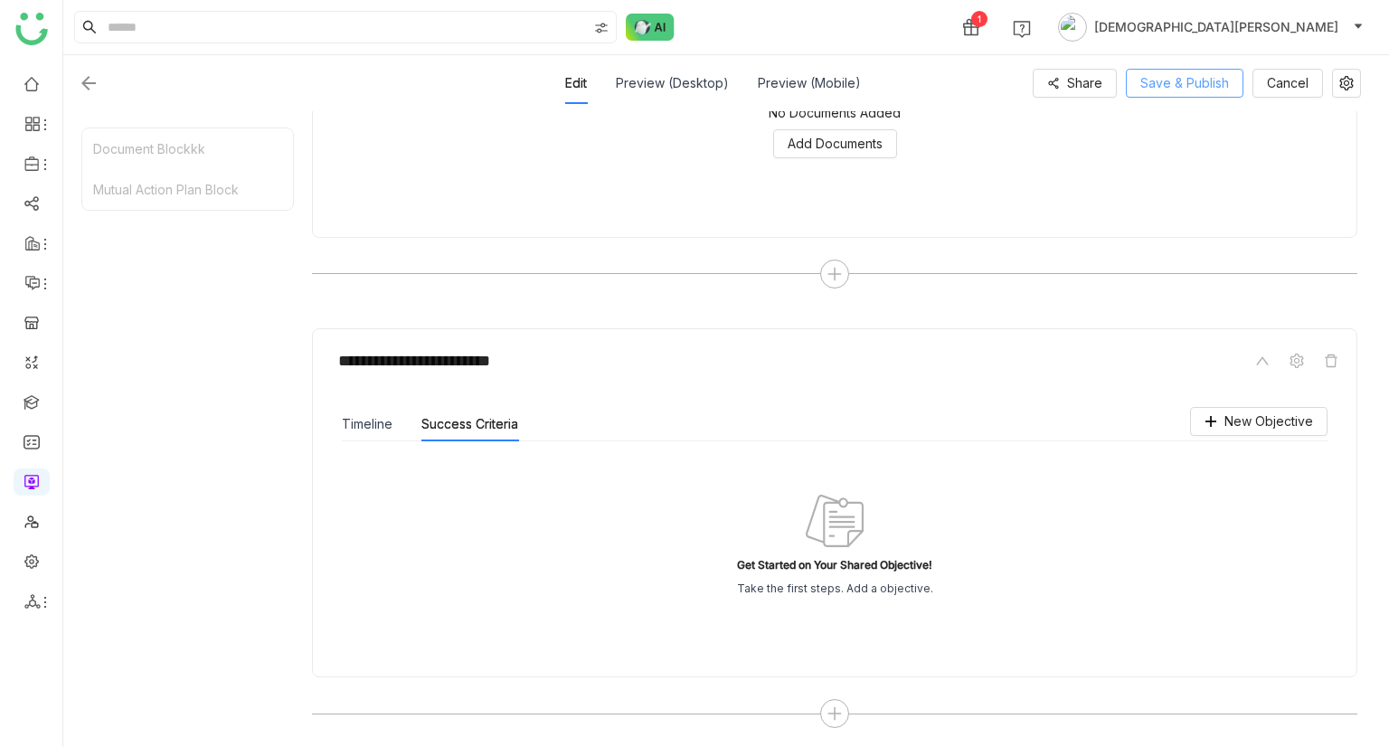
click at [1164, 74] on span "Save & Publish" at bounding box center [1184, 83] width 89 height 20
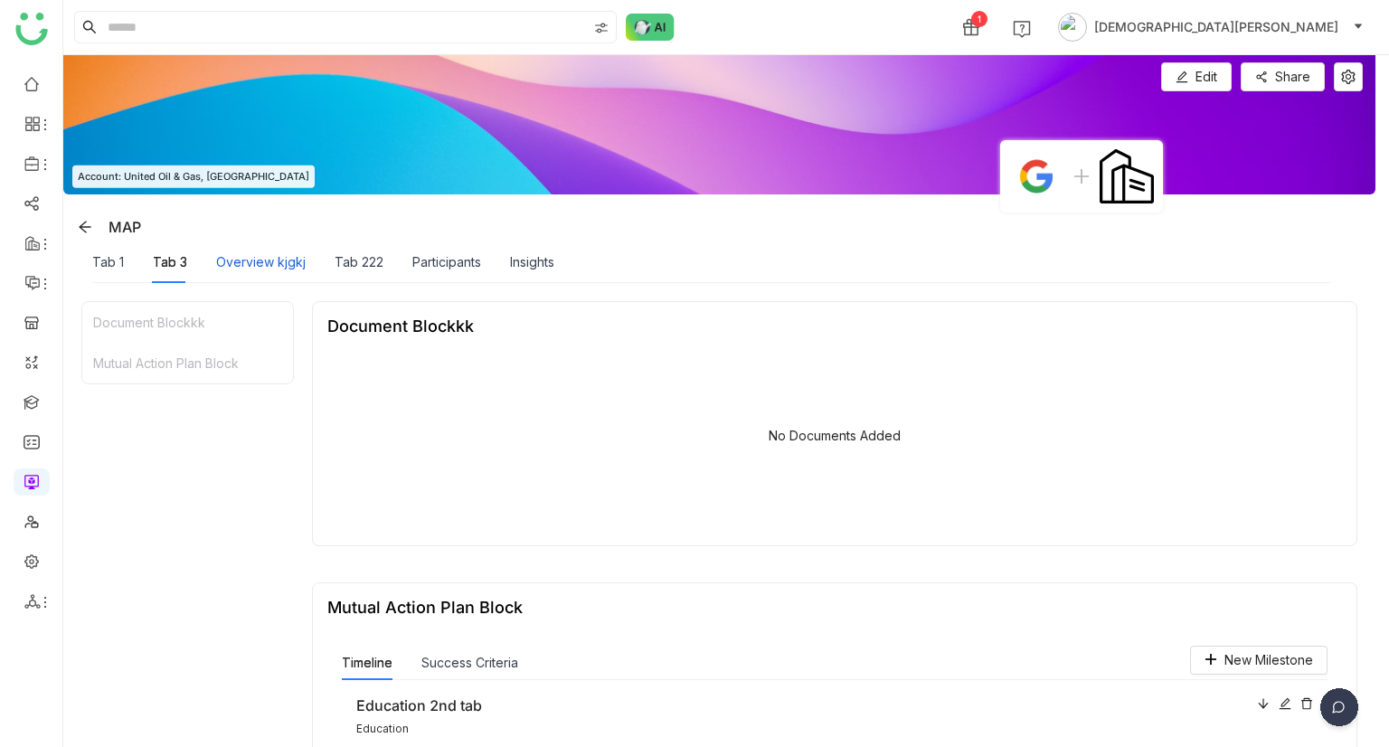
click at [283, 269] on div "Overview kjgkj" at bounding box center [261, 262] width 90 height 20
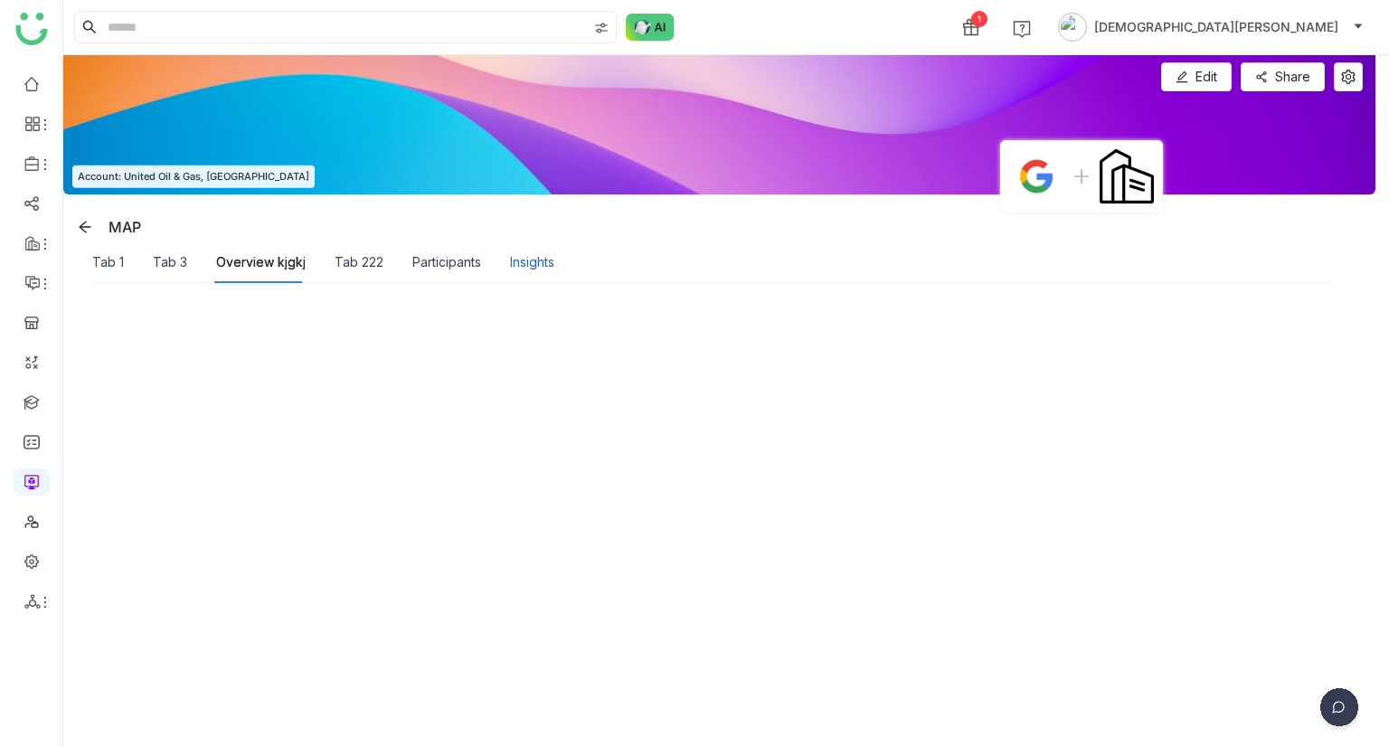
click at [528, 254] on div "Insights" at bounding box center [532, 262] width 44 height 20
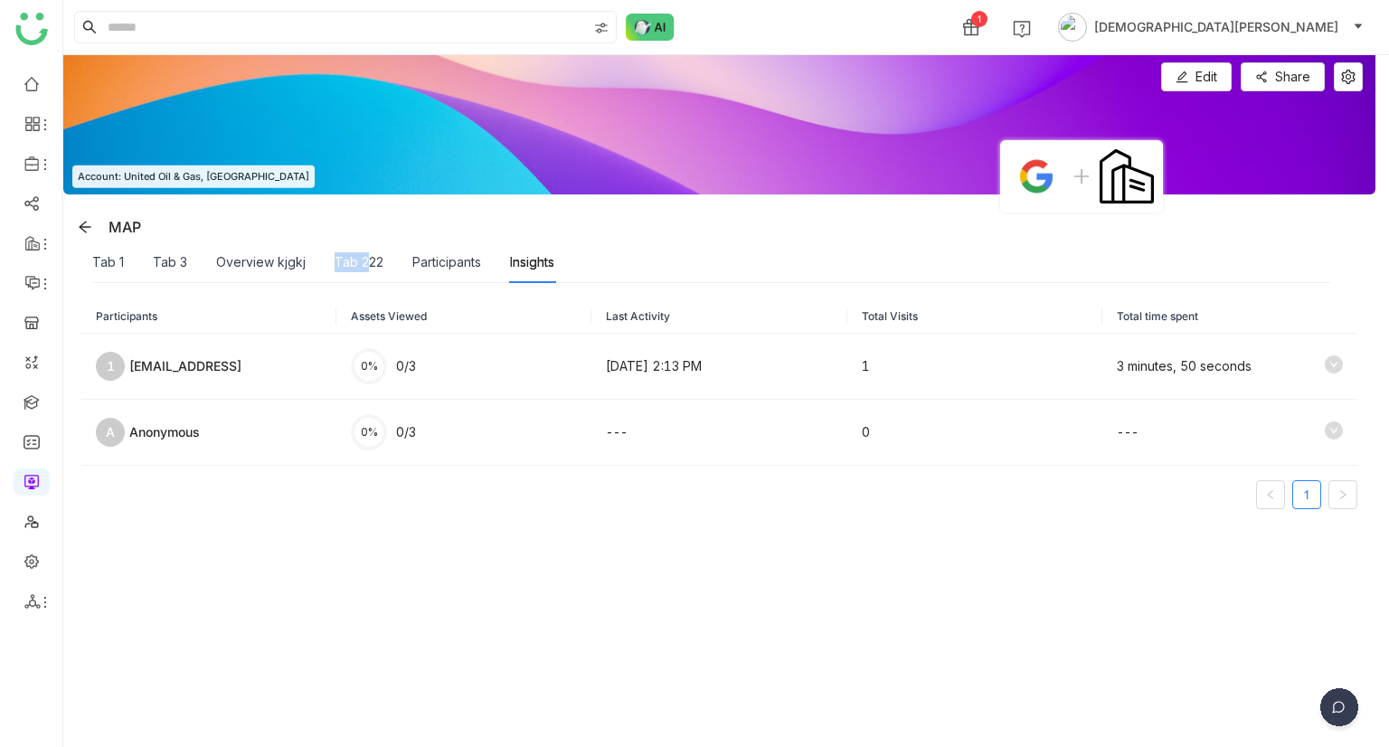
drag, startPoint x: 329, startPoint y: 243, endPoint x: 368, endPoint y: 268, distance: 45.9
click at [368, 268] on div "Tab 1 Tab 3 Overview kjgkj Tab 222 Participants Insights" at bounding box center [323, 262] width 462 height 42
click at [368, 268] on div "Tab 222" at bounding box center [359, 262] width 49 height 20
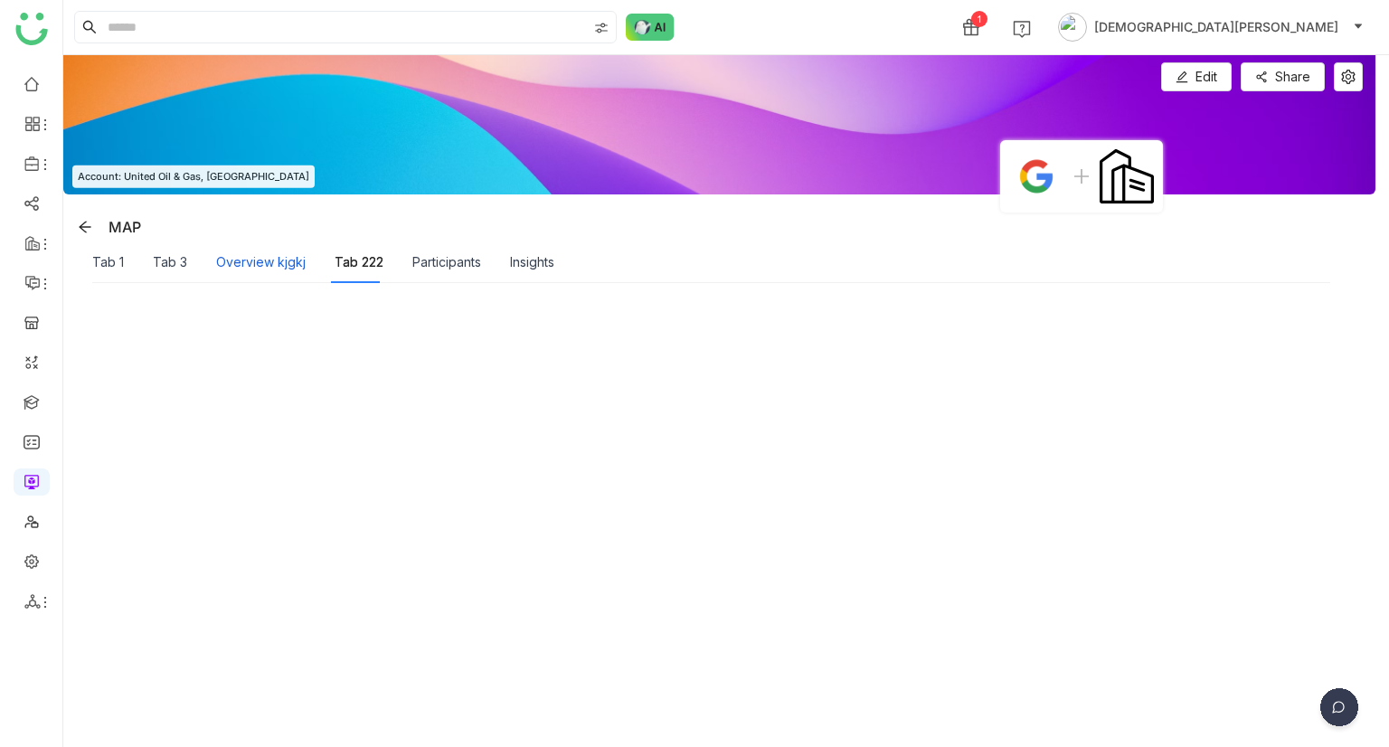
click at [231, 258] on div "Overview kjgkj" at bounding box center [261, 262] width 90 height 20
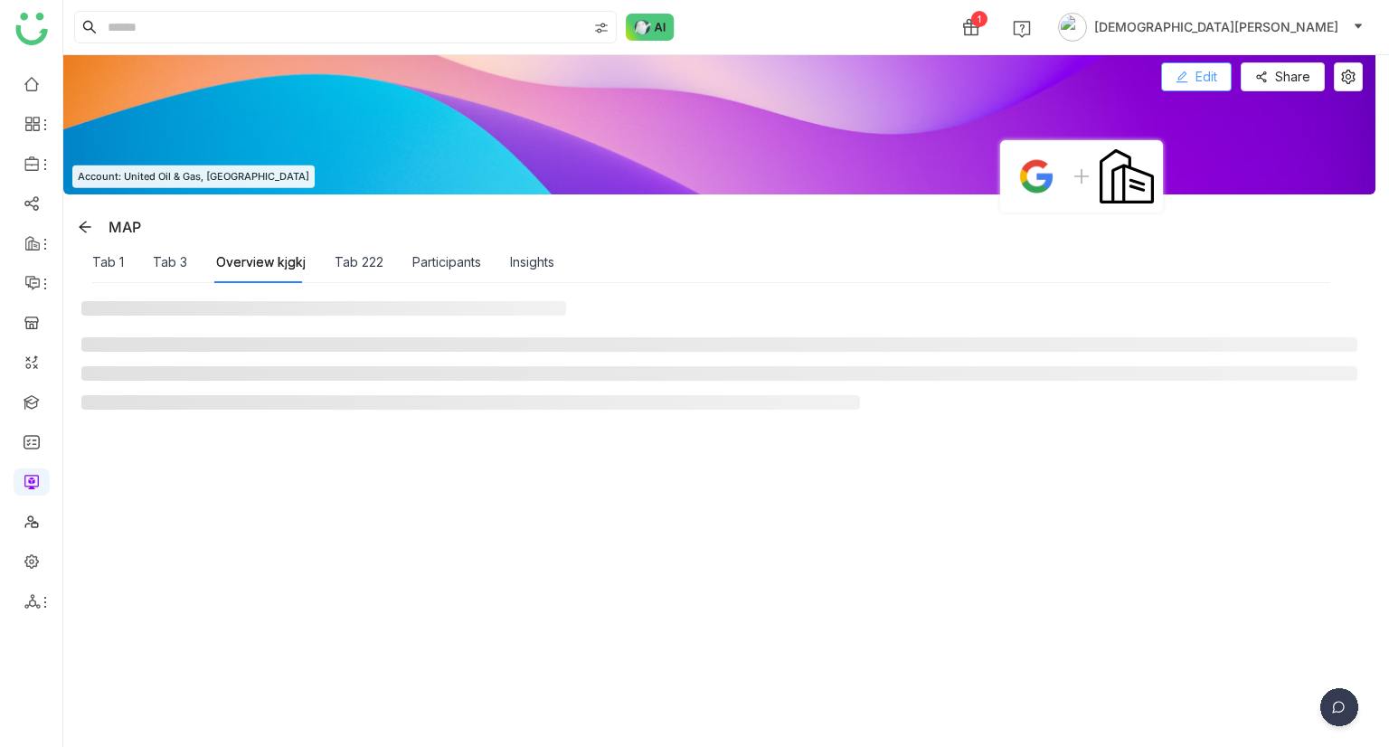
click at [1208, 73] on span "Edit" at bounding box center [1206, 77] width 22 height 20
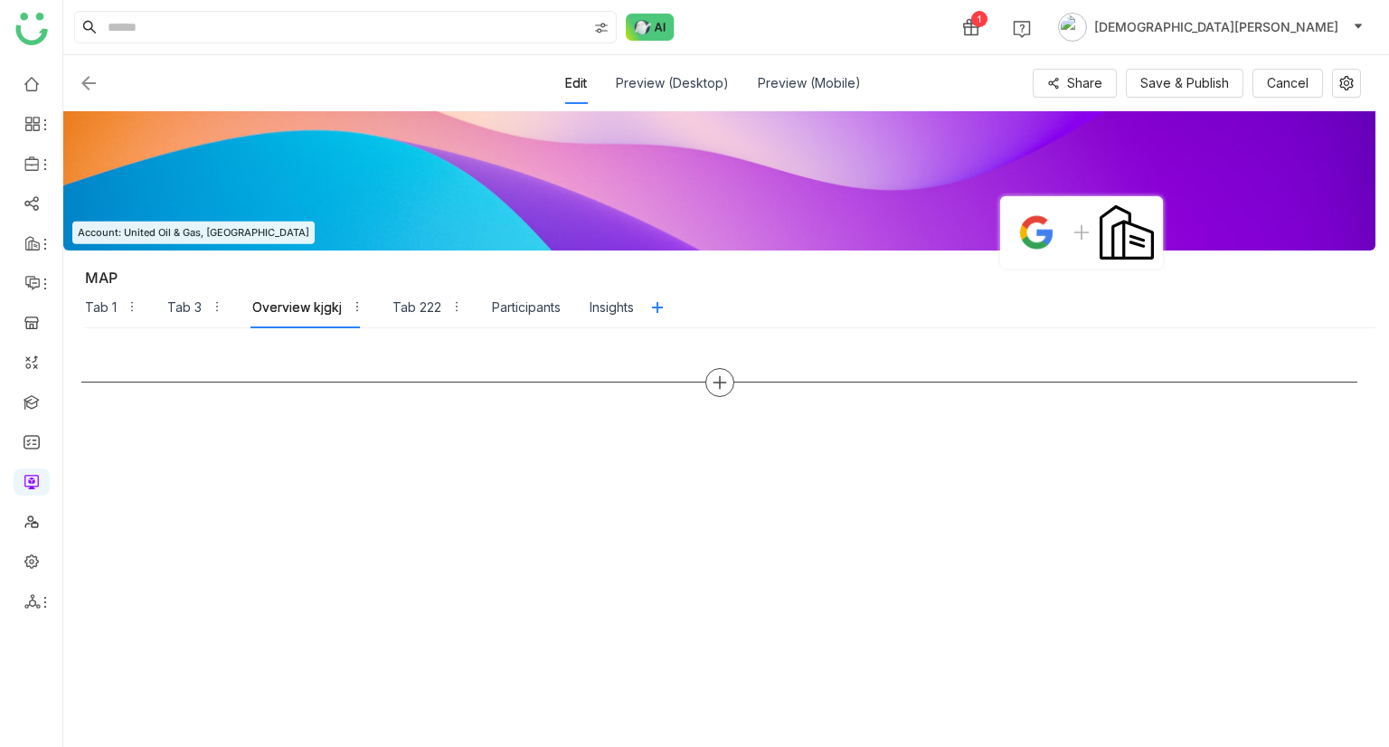
click at [722, 385] on icon at bounding box center [720, 382] width 16 height 16
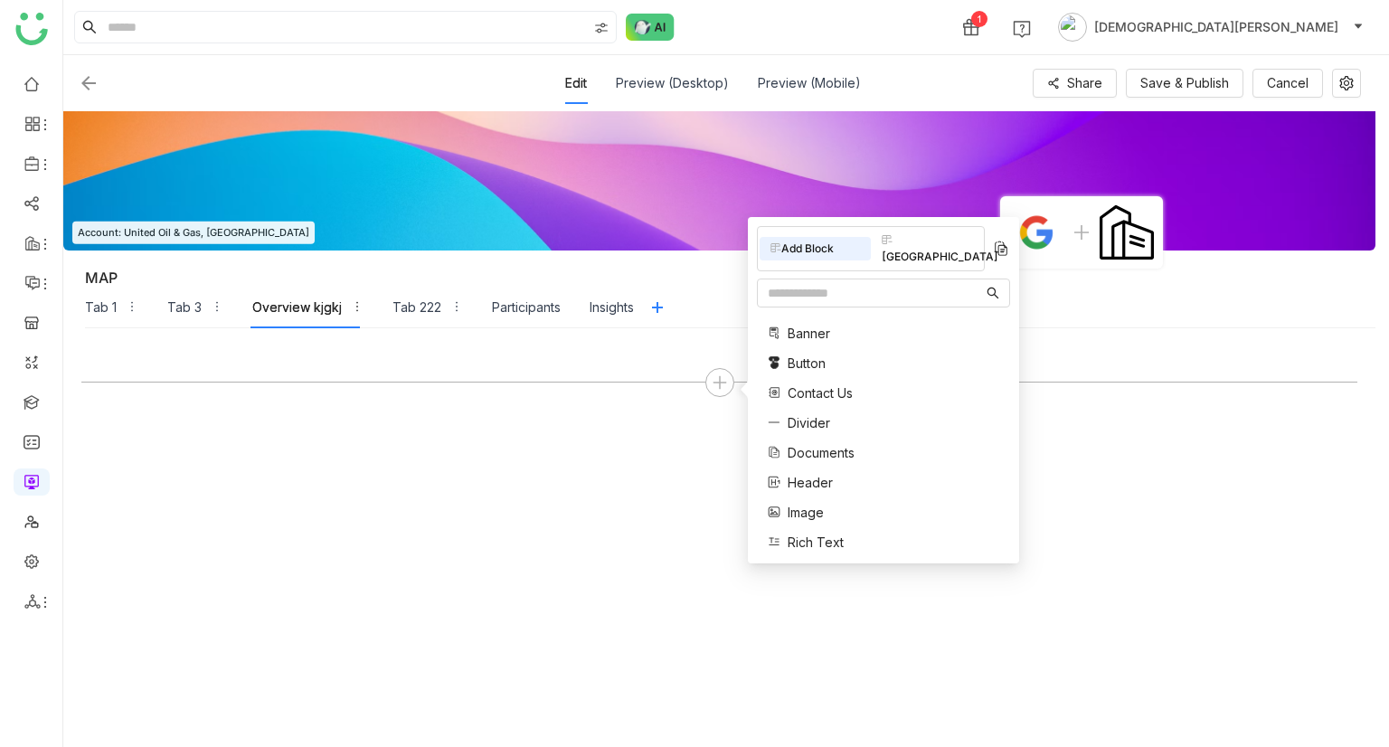
click at [953, 250] on div "Block Library" at bounding box center [926, 249] width 111 height 40
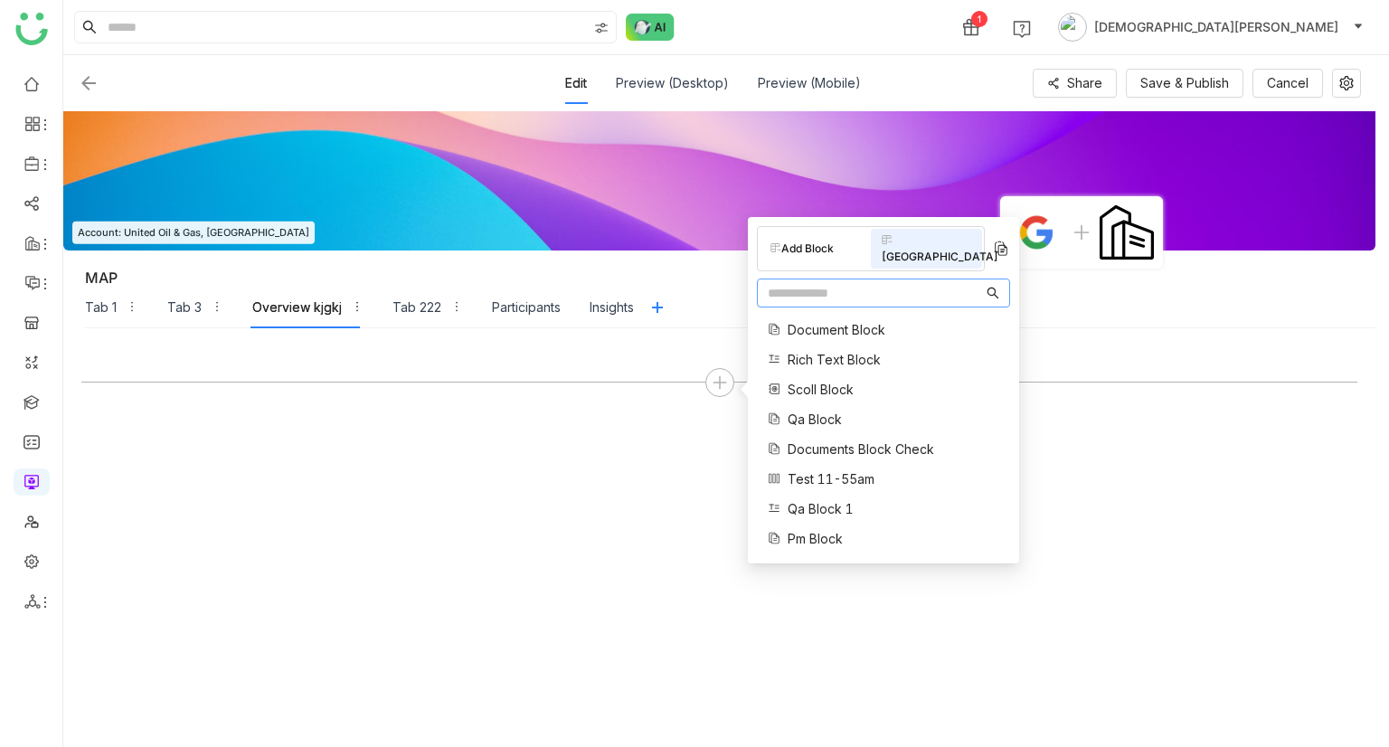
click at [852, 283] on input "text" at bounding box center [875, 293] width 215 height 20
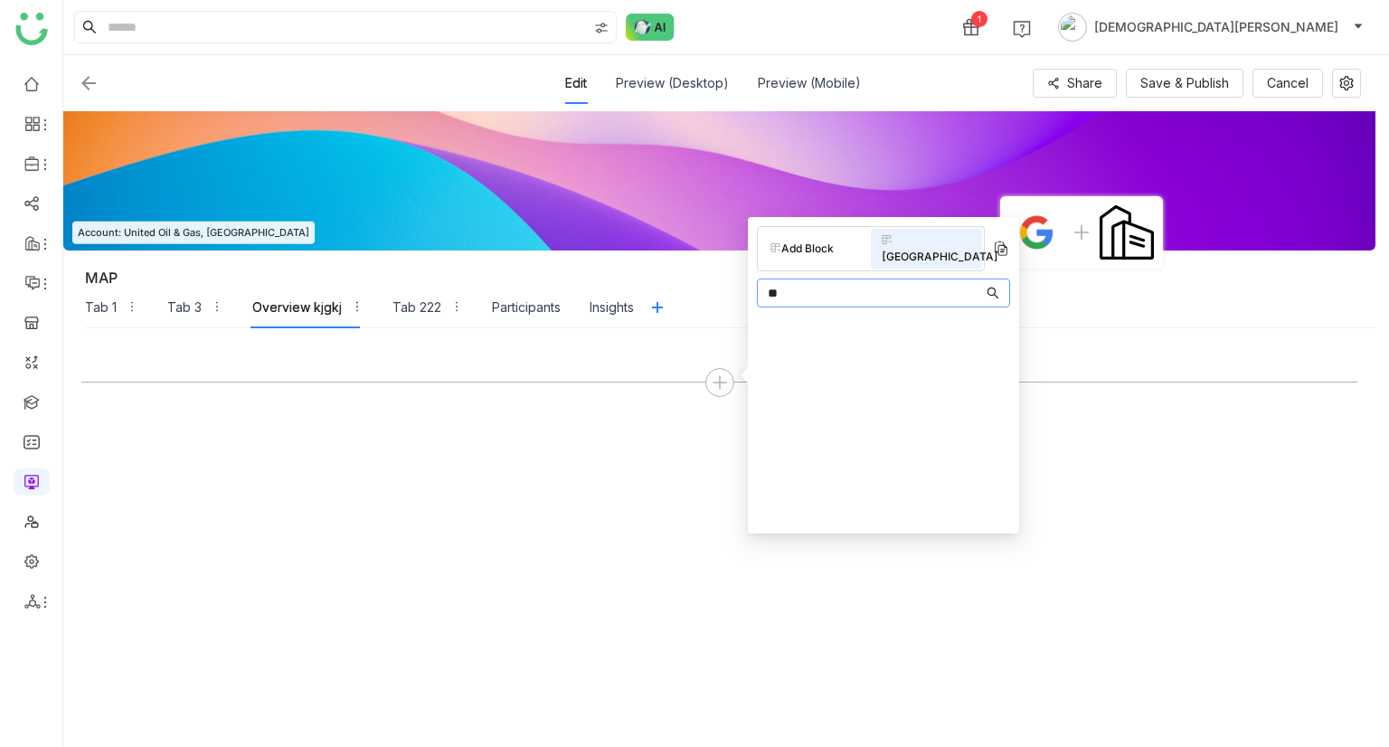
type input "*"
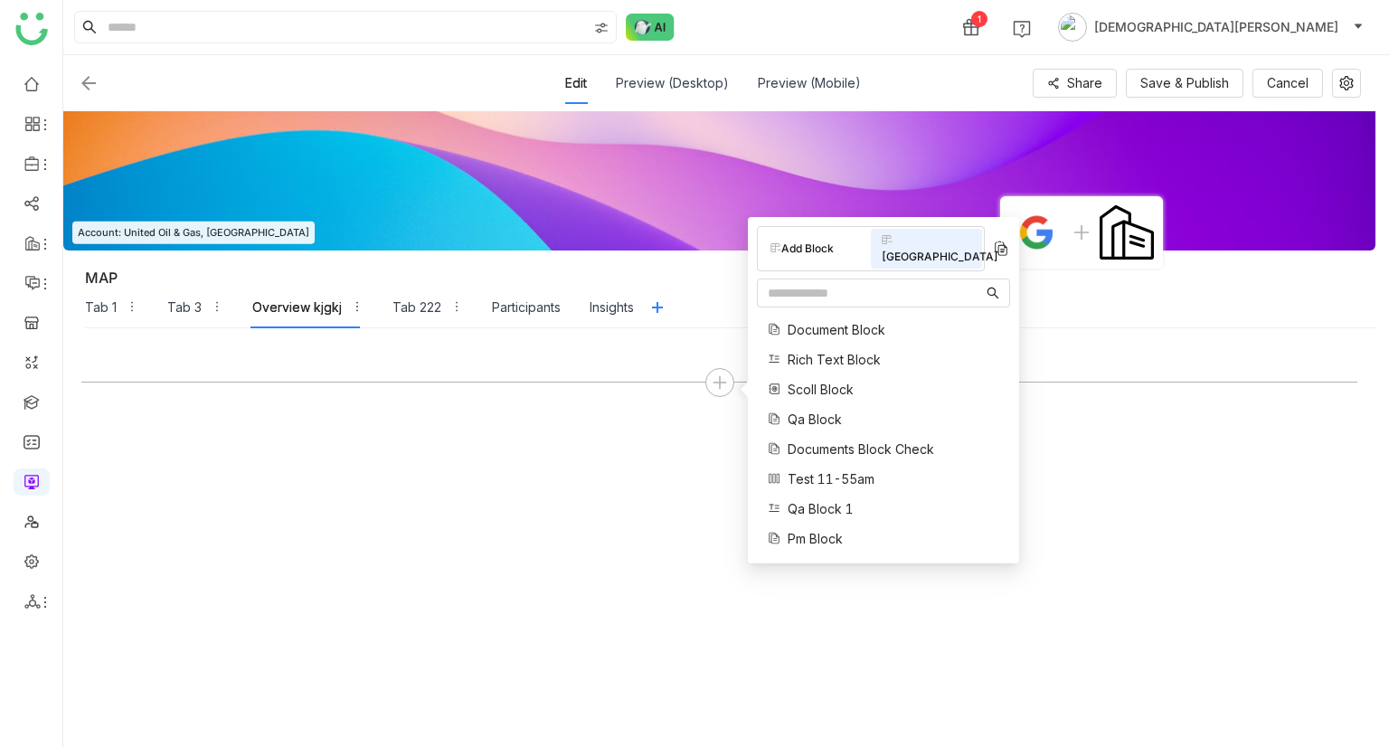
click at [82, 77] on img at bounding box center [89, 83] width 22 height 22
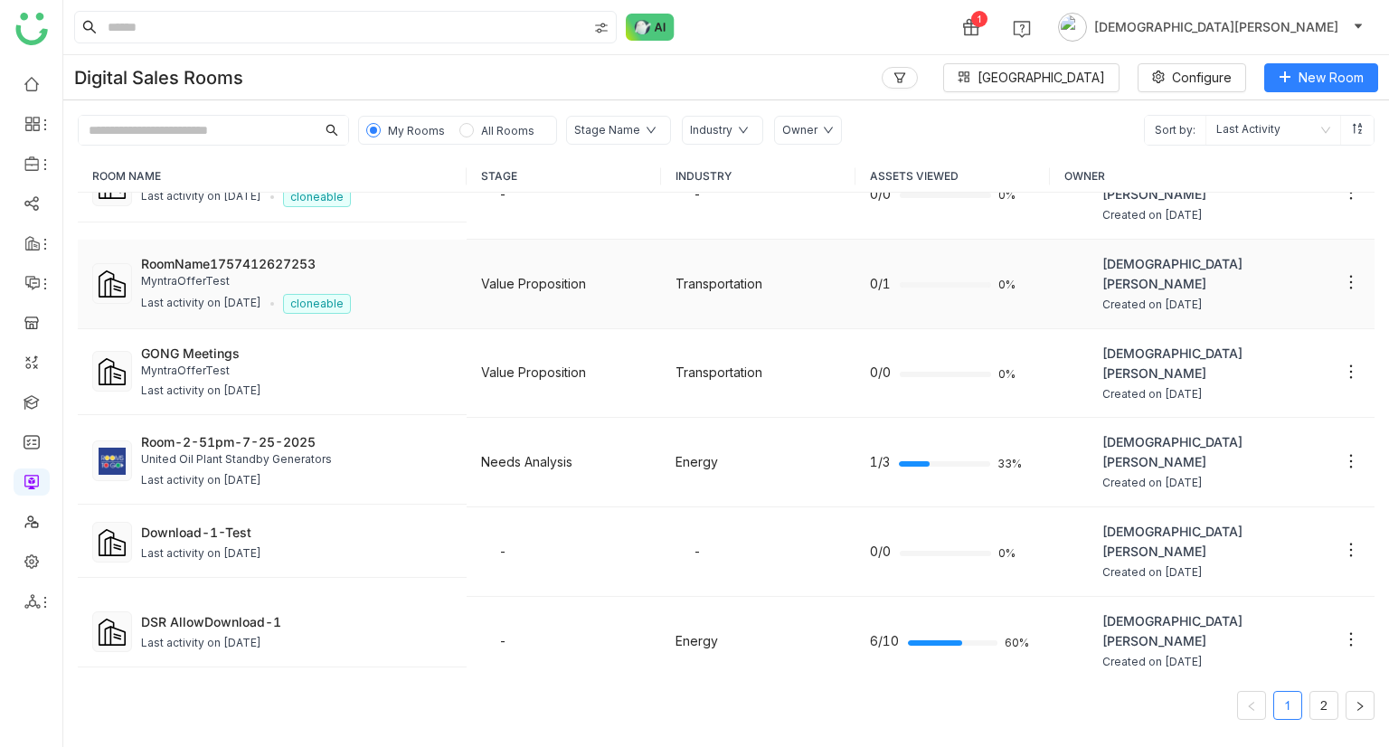
scroll to position [134, 0]
click at [40, 407] on link at bounding box center [32, 400] width 16 height 15
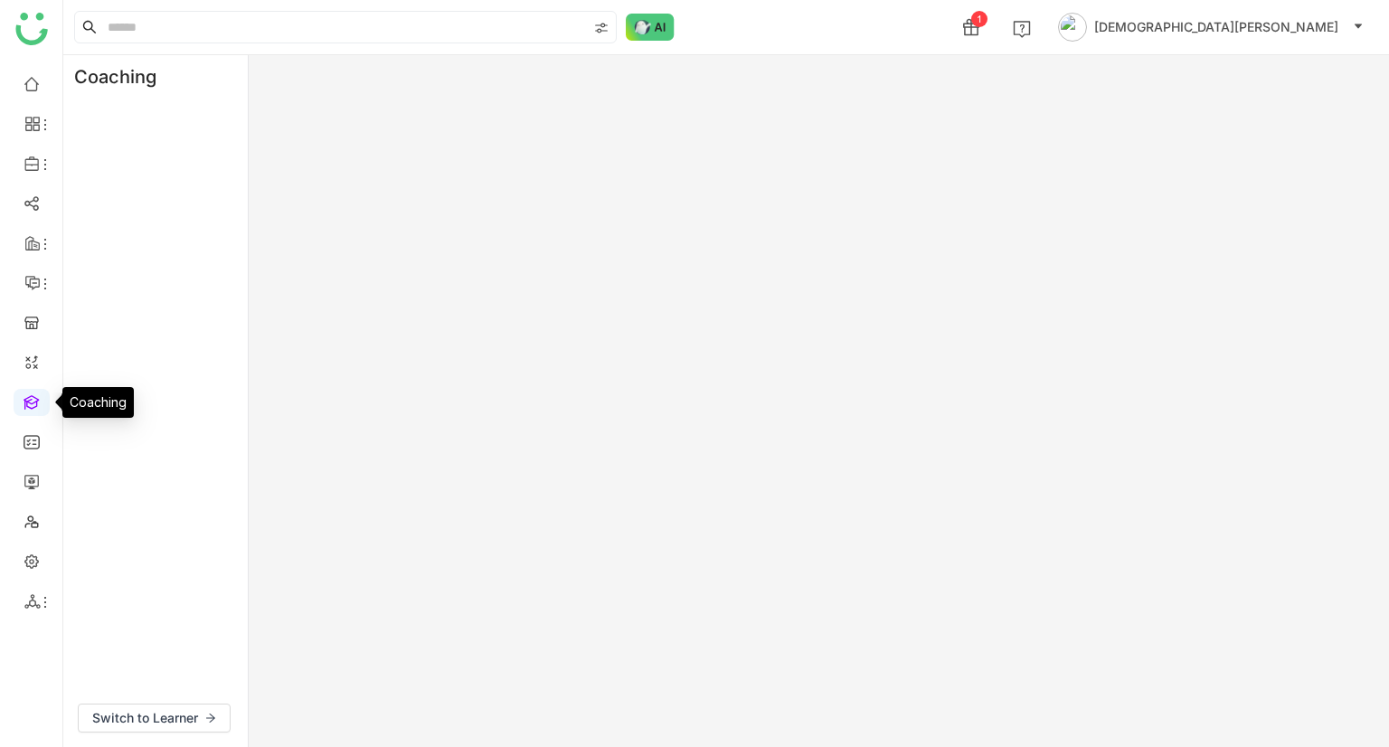
click at [29, 407] on link at bounding box center [32, 400] width 16 height 15
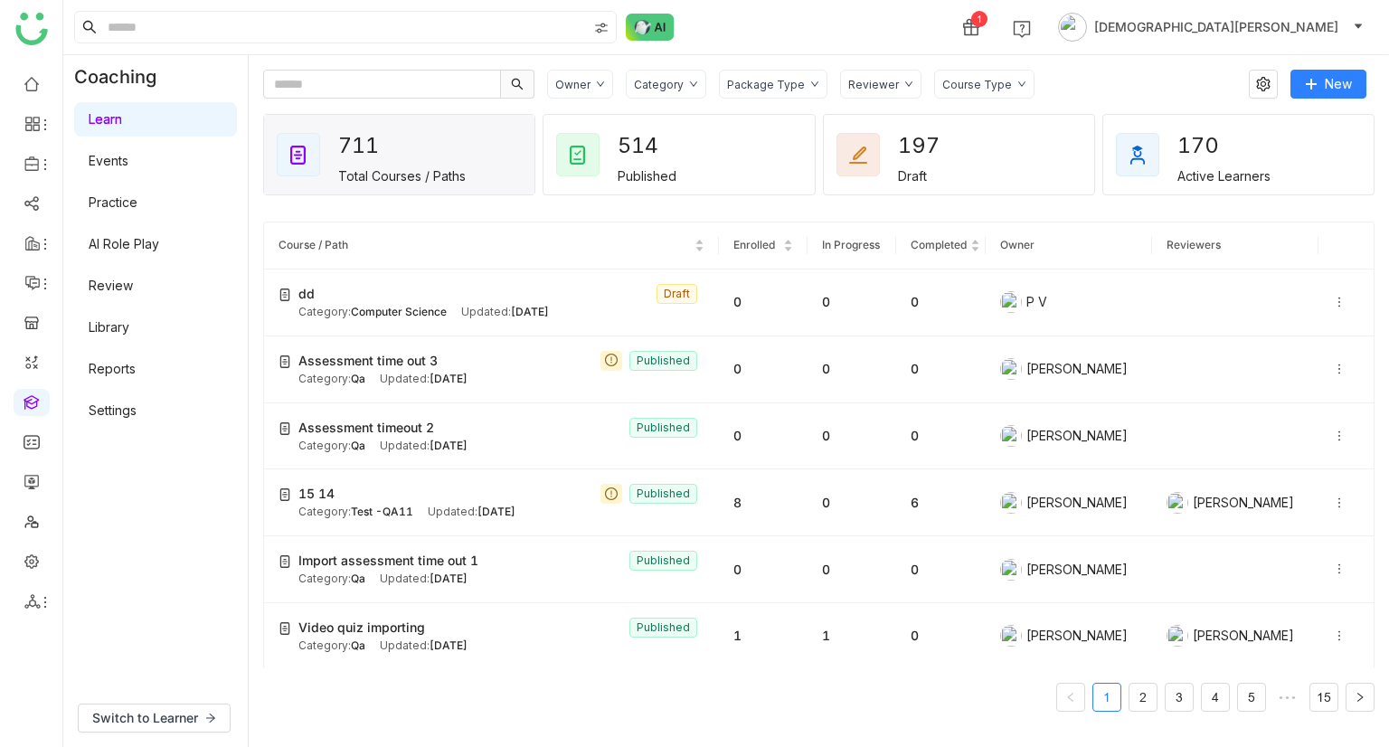
click at [128, 166] on link "Events" at bounding box center [109, 160] width 40 height 15
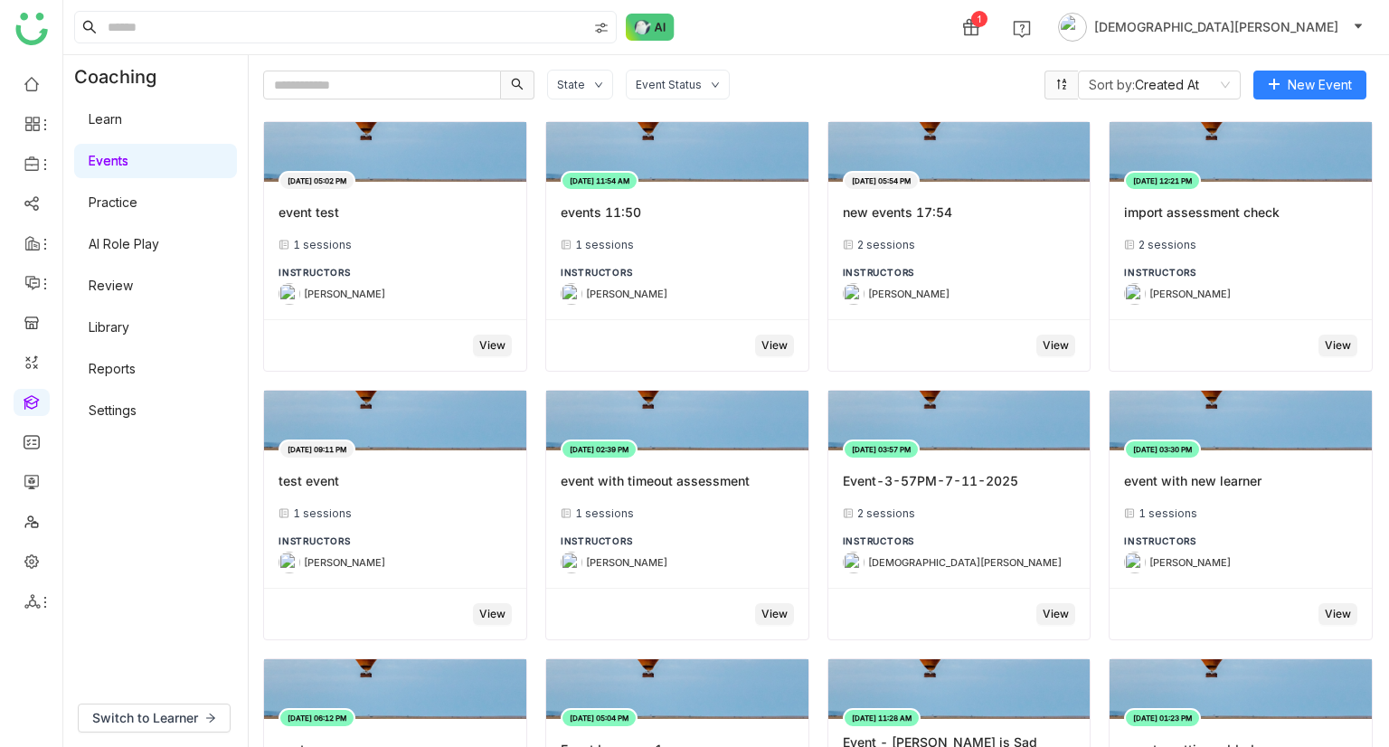
click at [122, 117] on link "Learn" at bounding box center [105, 118] width 33 height 15
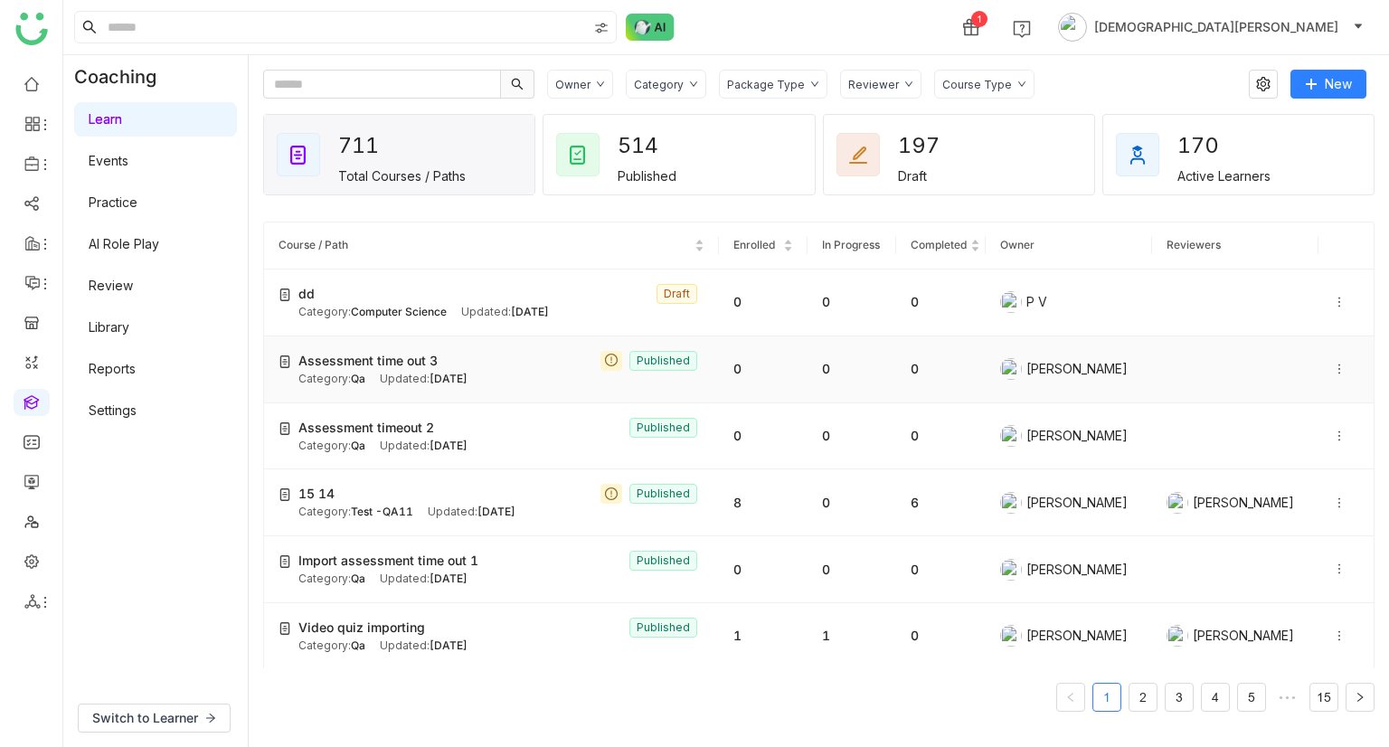
click at [1331, 379] on td at bounding box center [1345, 369] width 55 height 67
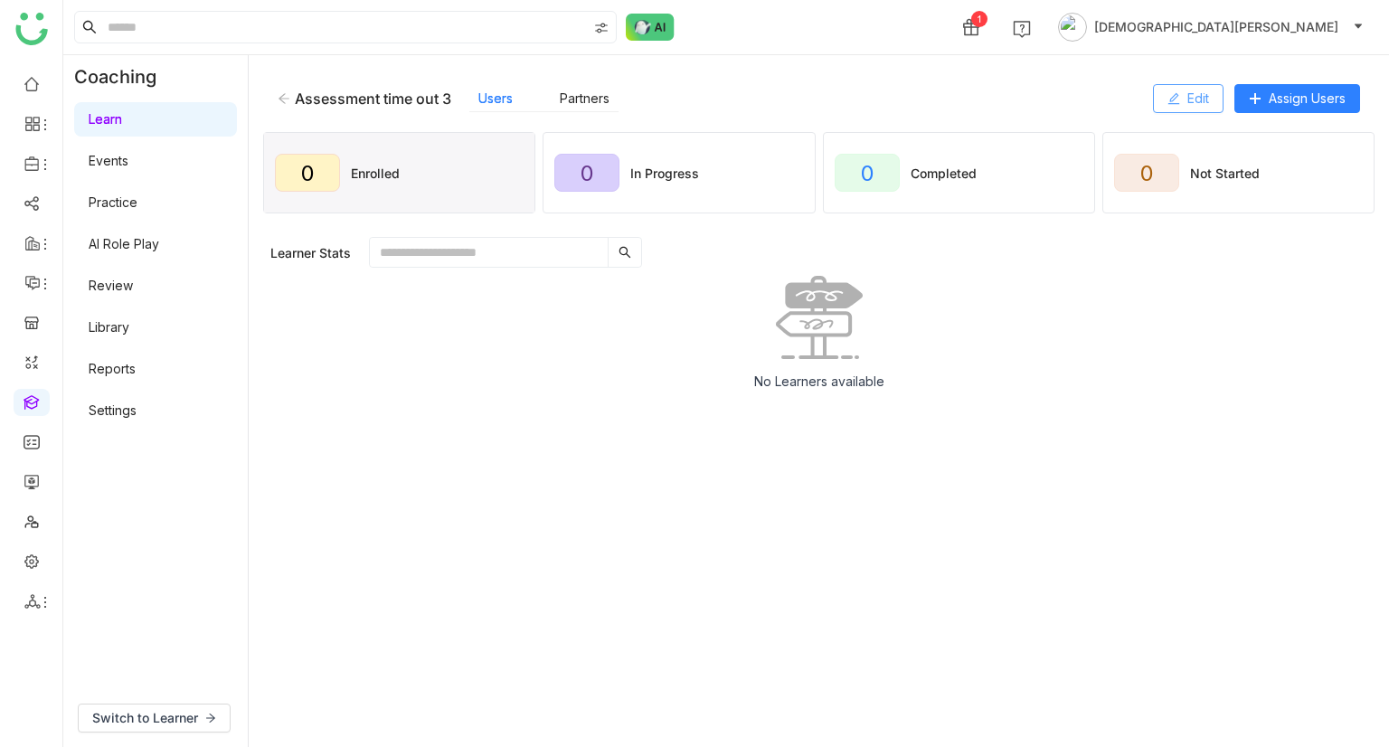
click at [1187, 106] on span "Edit" at bounding box center [1198, 99] width 22 height 20
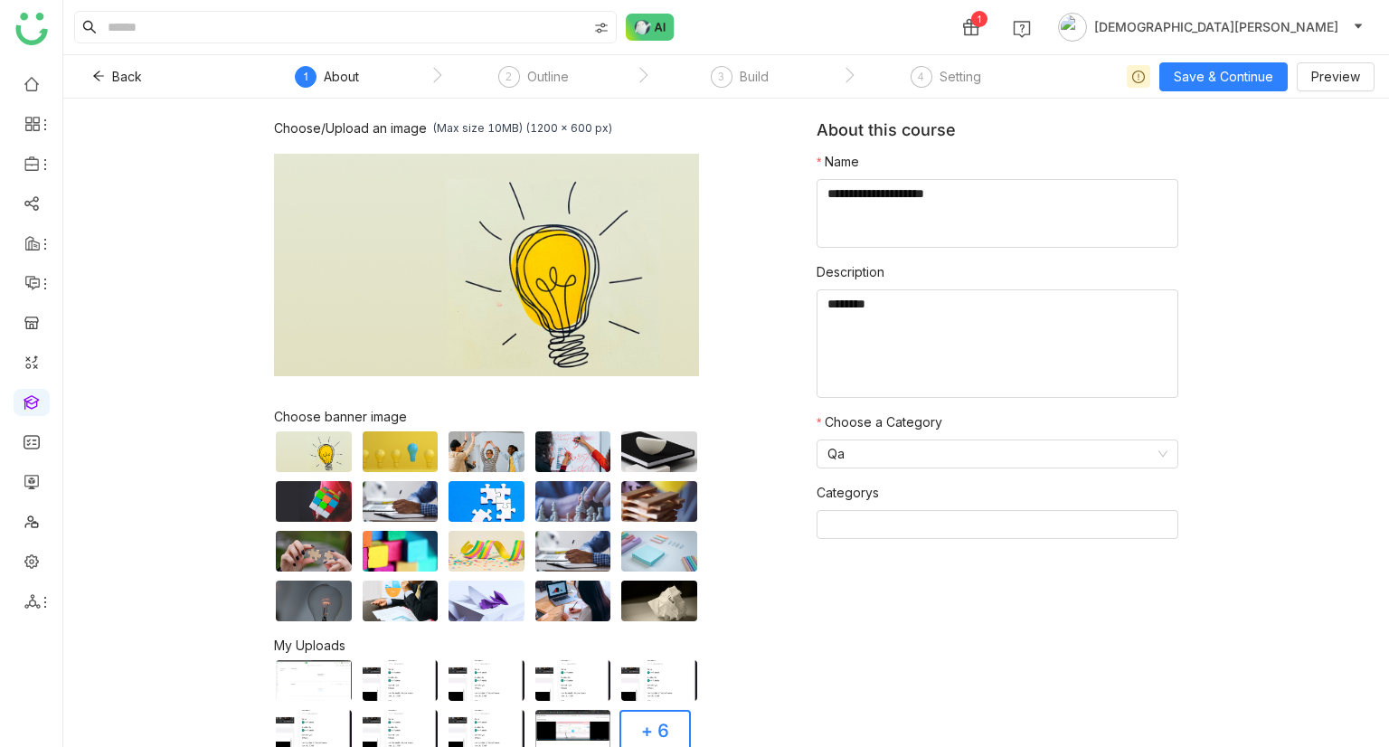
click at [546, 73] on div "Outline" at bounding box center [548, 77] width 42 height 22
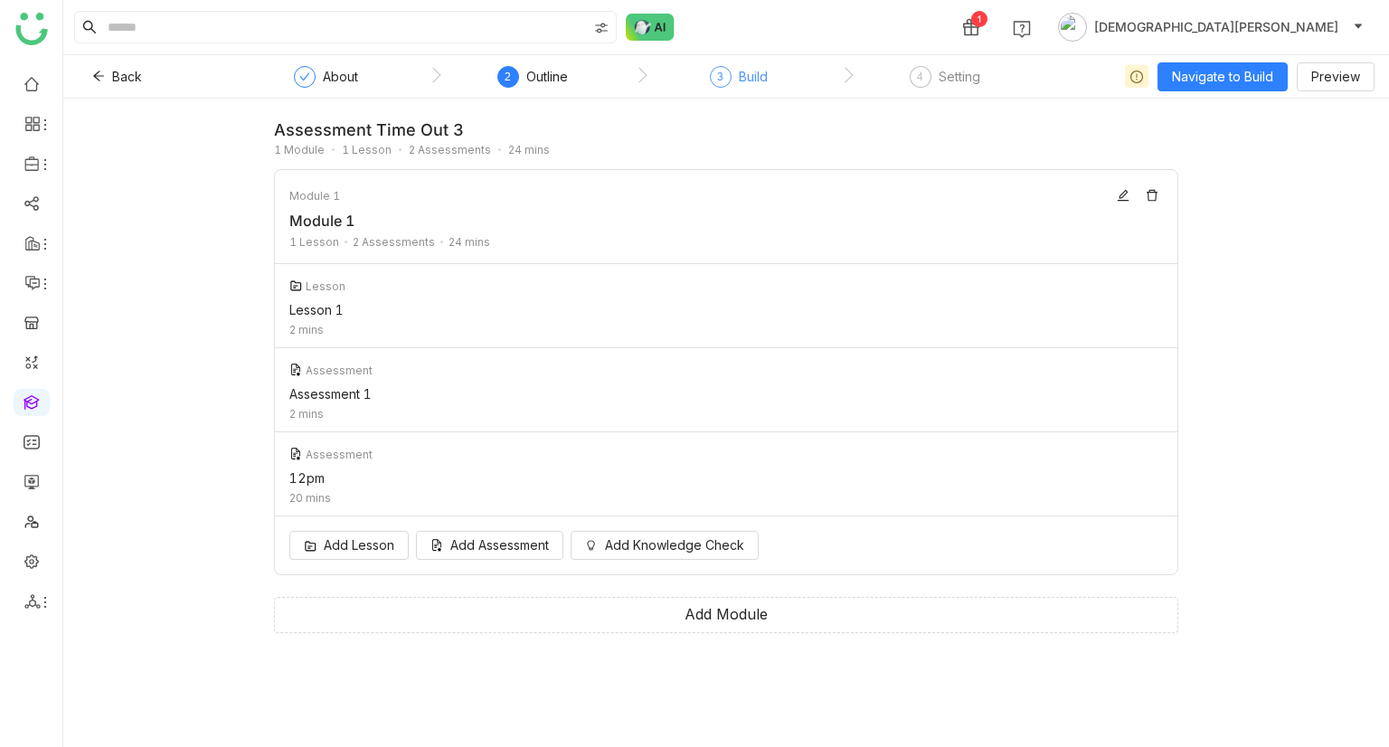
click at [723, 80] on div "3" at bounding box center [721, 77] width 22 height 22
click at [732, 73] on div "3 Build" at bounding box center [739, 82] width 58 height 33
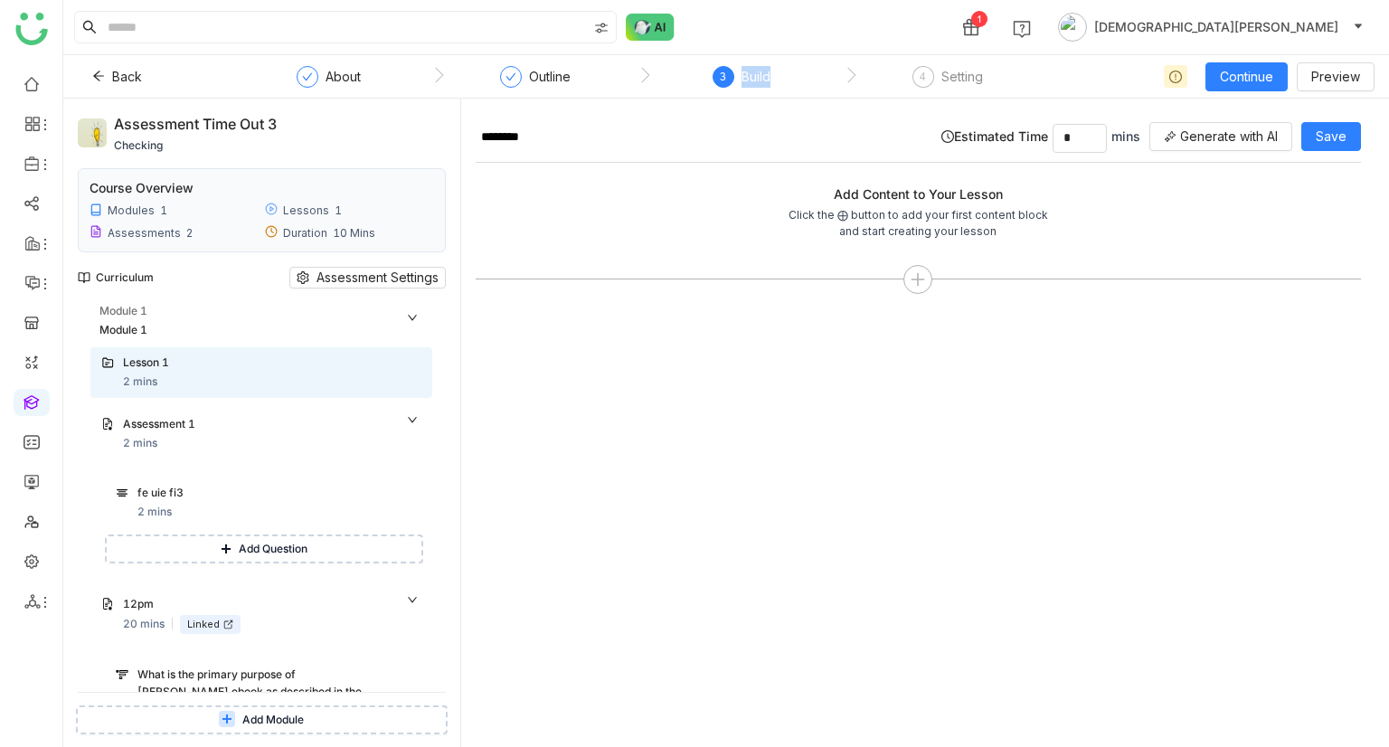
scroll to position [69, 0]
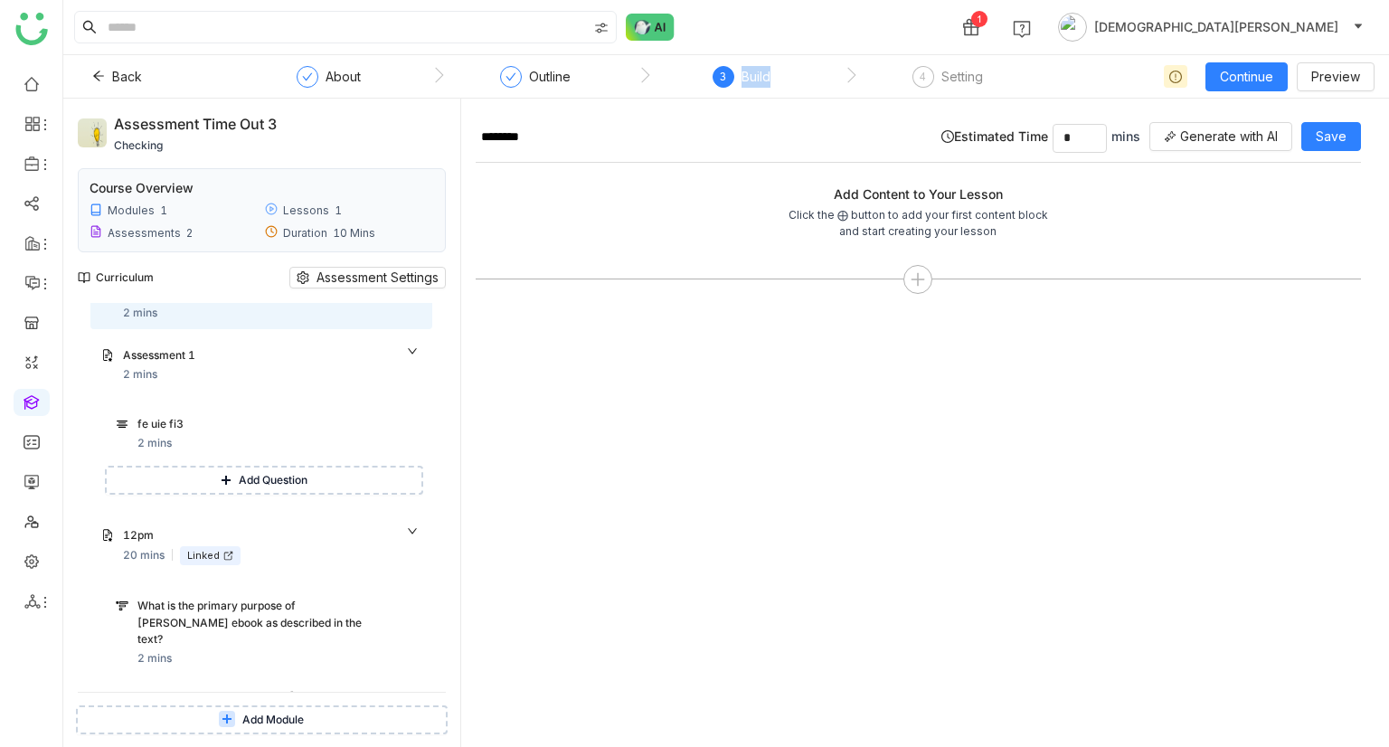
click at [264, 713] on span "Add Module" at bounding box center [272, 720] width 61 height 17
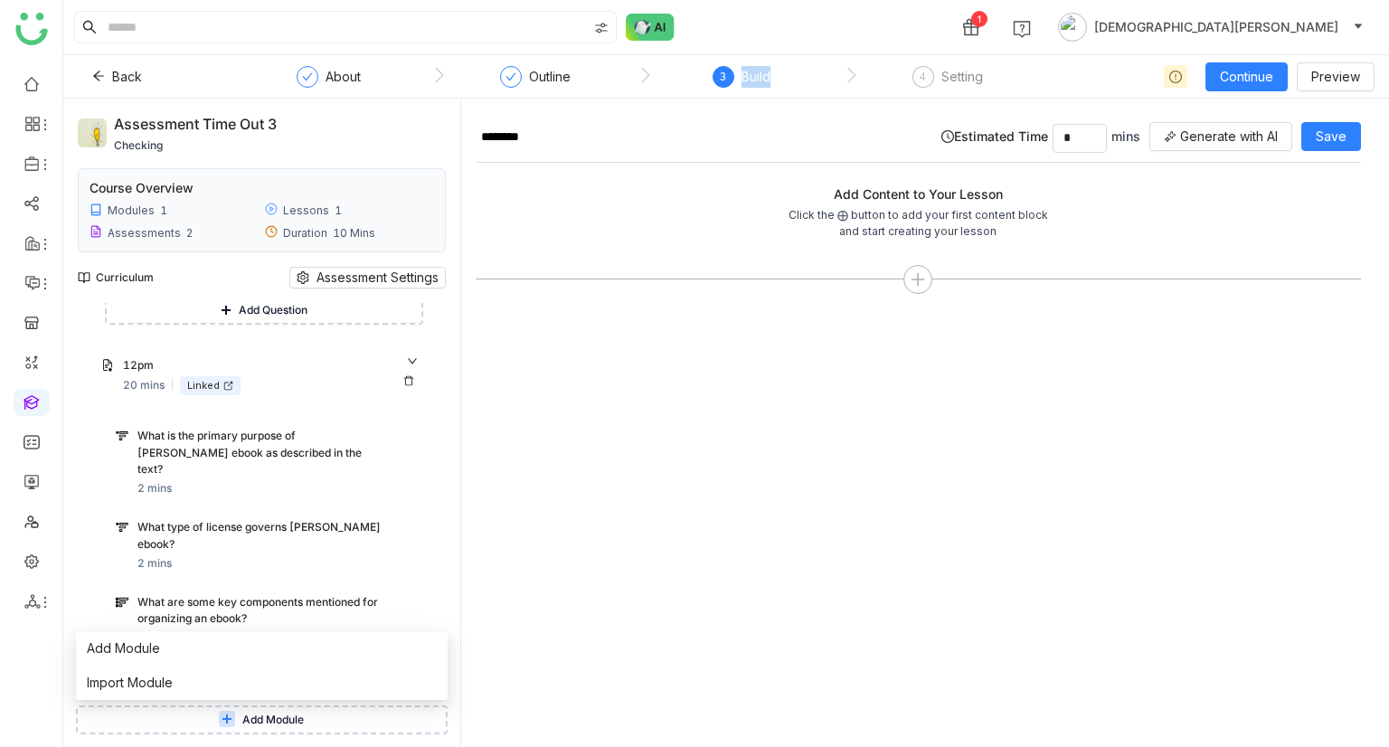
scroll to position [250, 0]
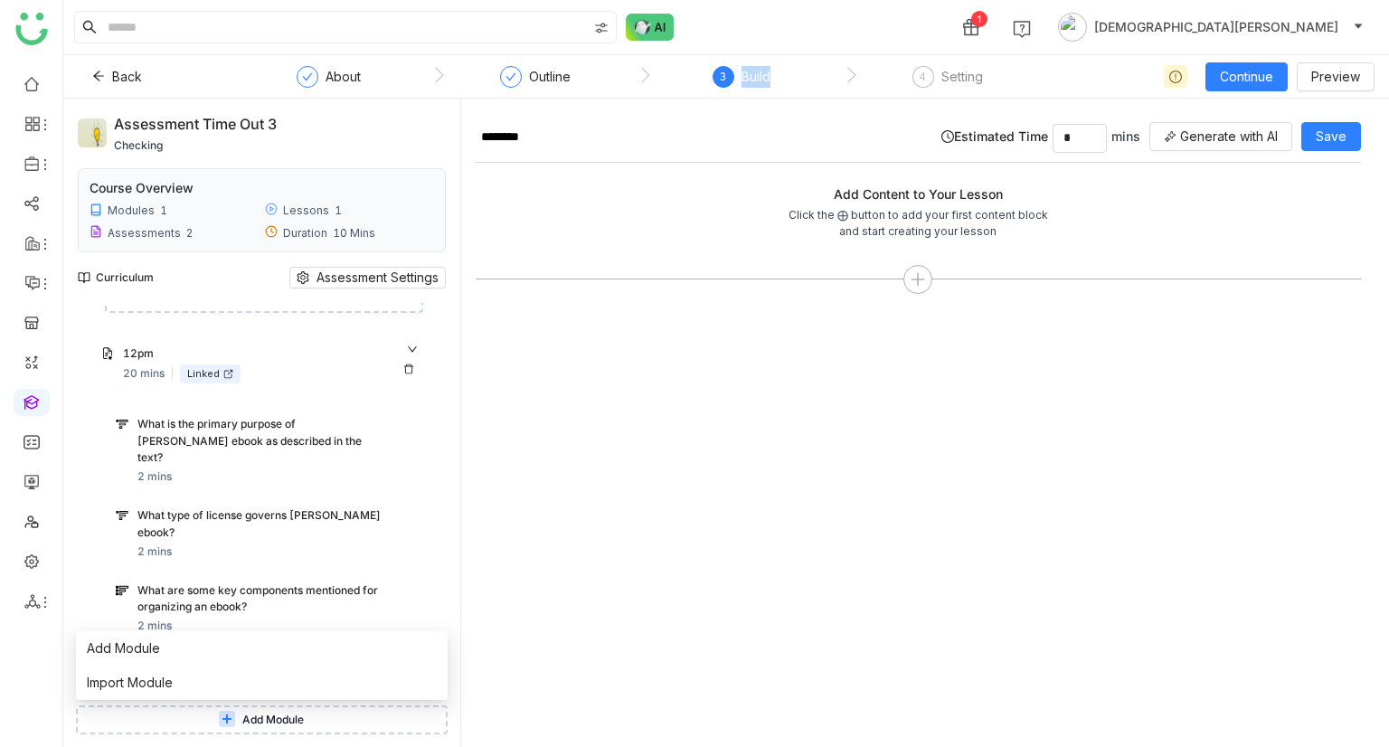
click at [278, 524] on div "What type of license governs Jonathan Kranz's ebook?" at bounding box center [279, 525] width 284 height 36
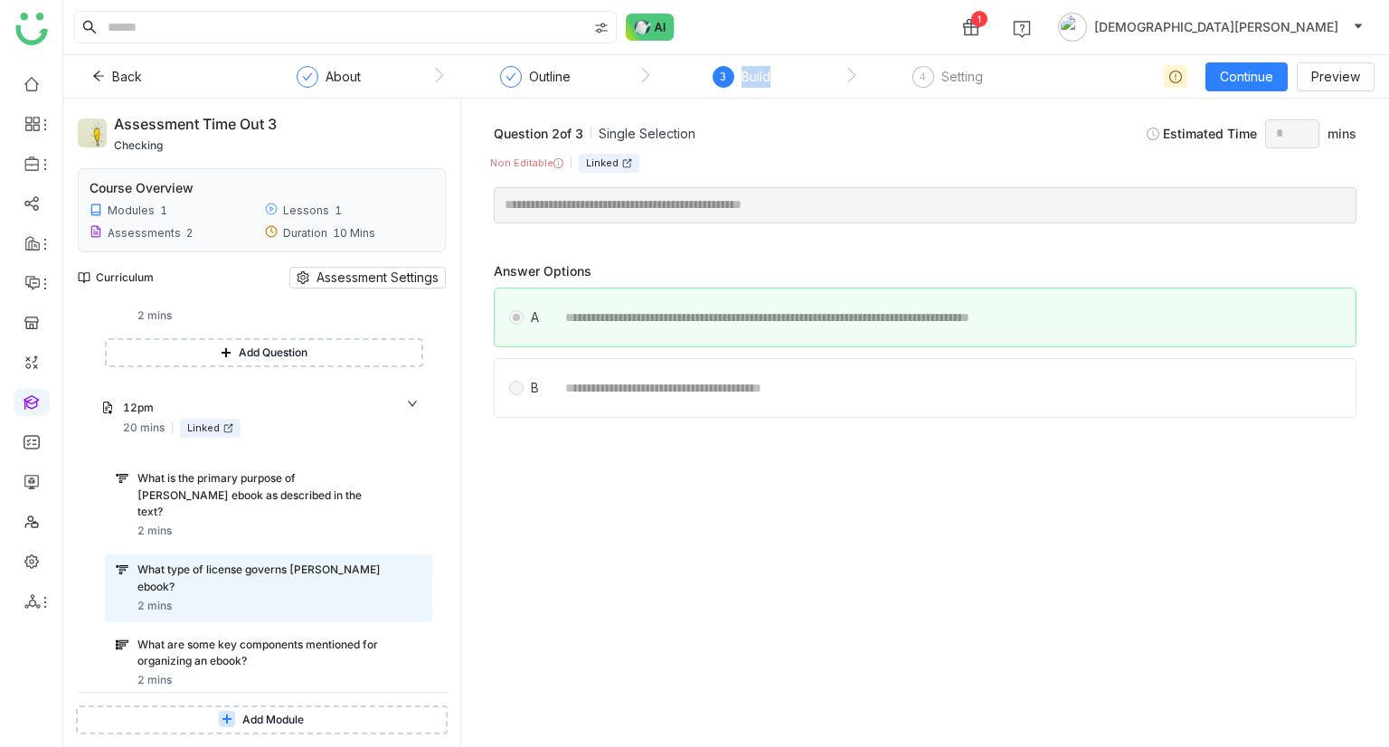
scroll to position [250, 0]
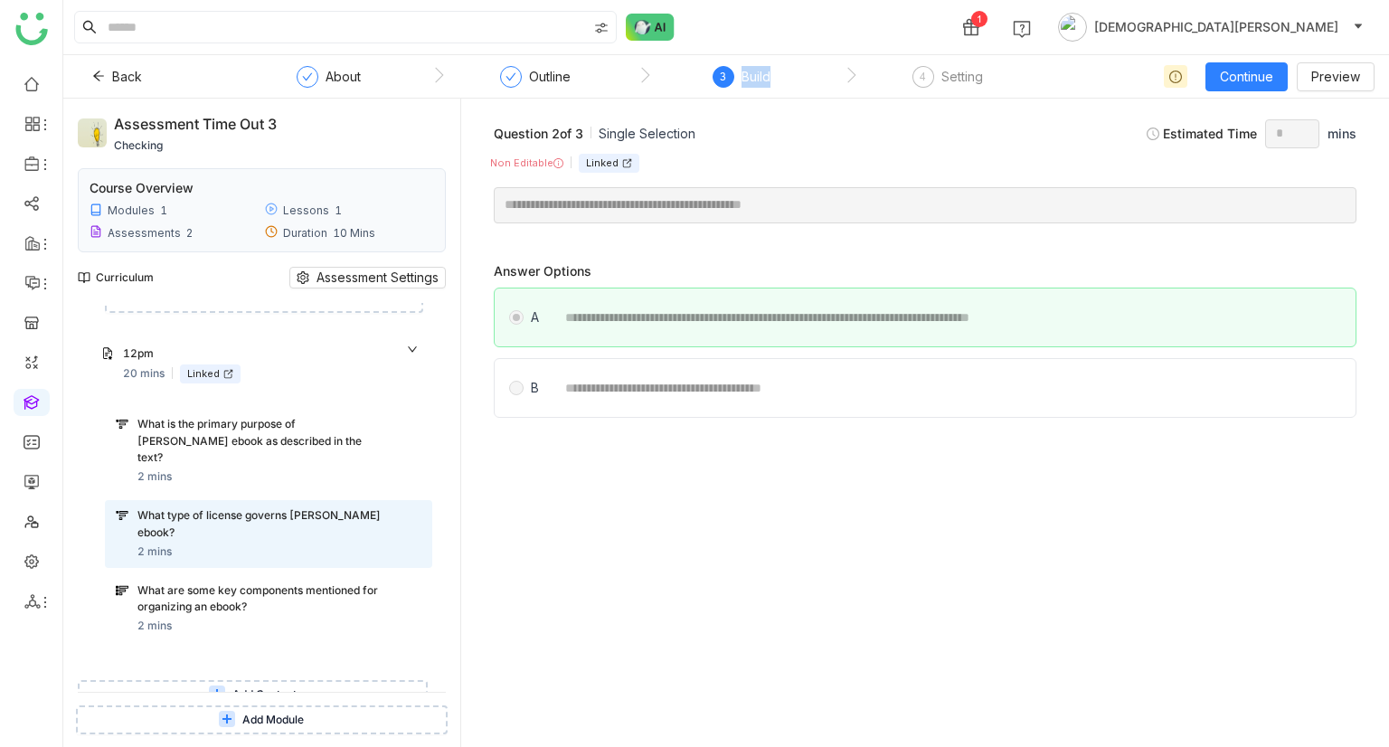
click at [274, 686] on span "Add Content" at bounding box center [264, 694] width 64 height 17
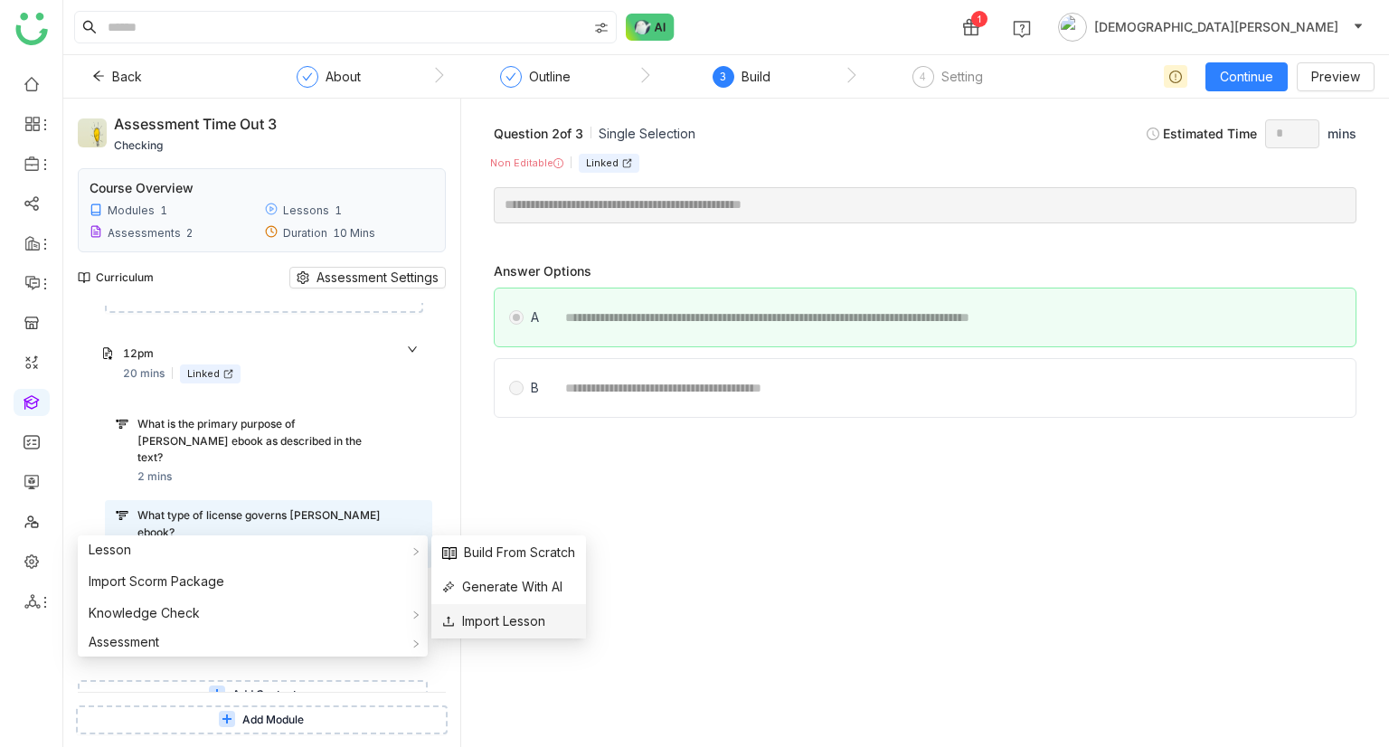
click at [540, 623] on span "Import Lesson" at bounding box center [493, 621] width 103 height 20
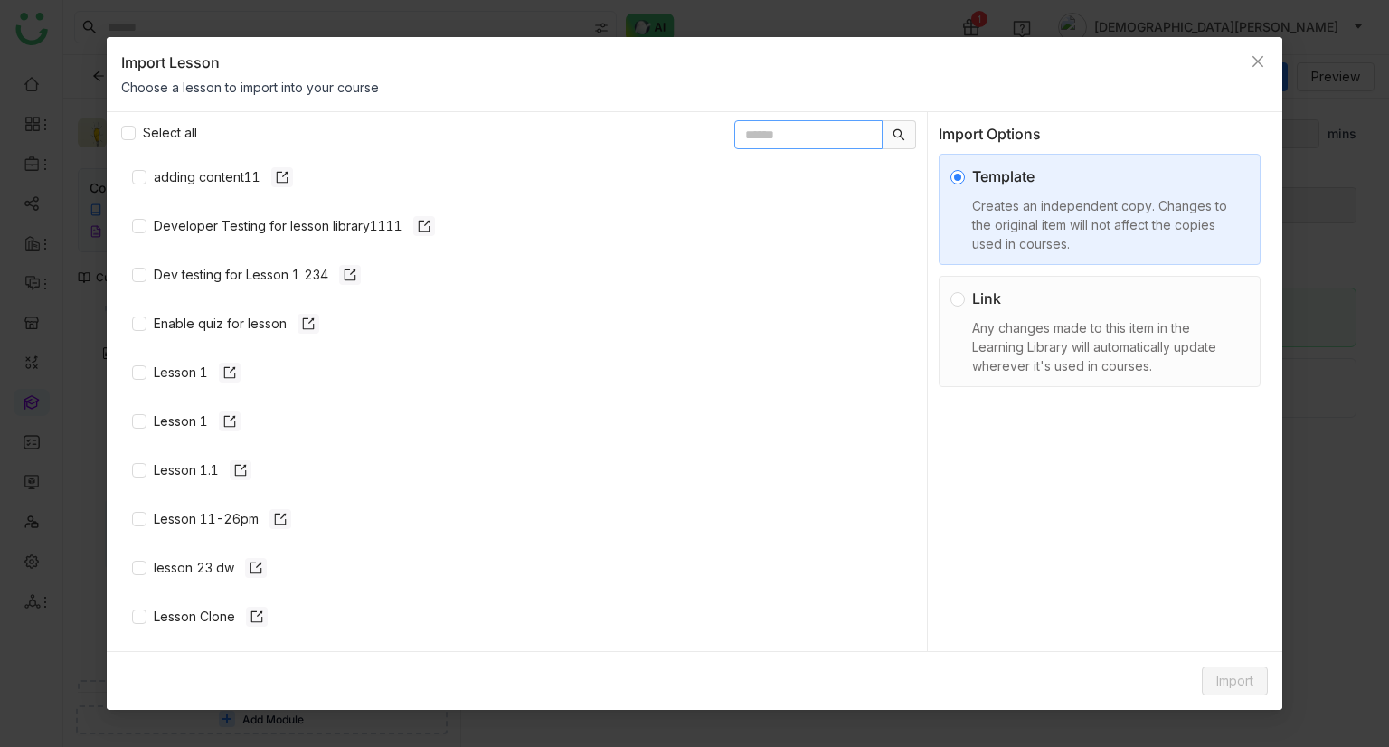
paste input "**********"
click at [752, 127] on input "**********" at bounding box center [808, 134] width 148 height 29
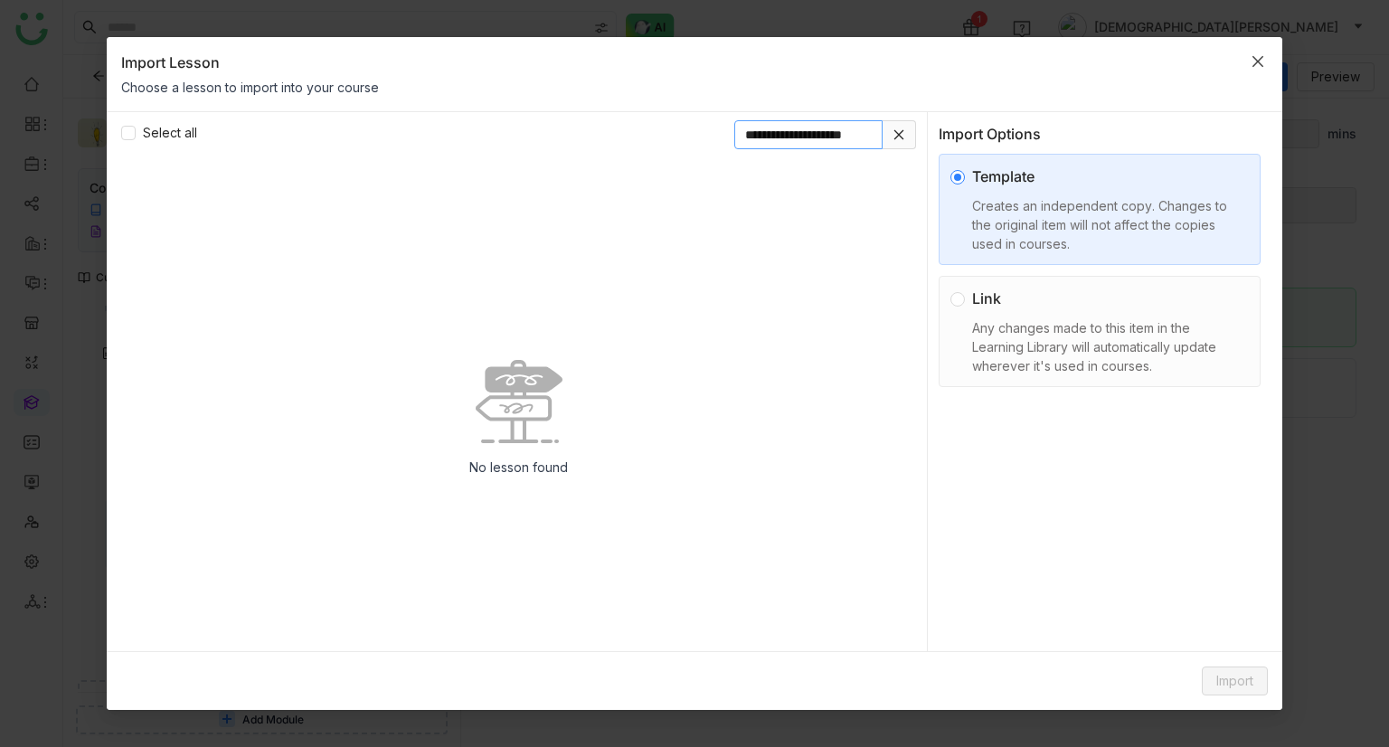
type input "**********"
click at [1262, 68] on span "Close" at bounding box center [1257, 61] width 49 height 49
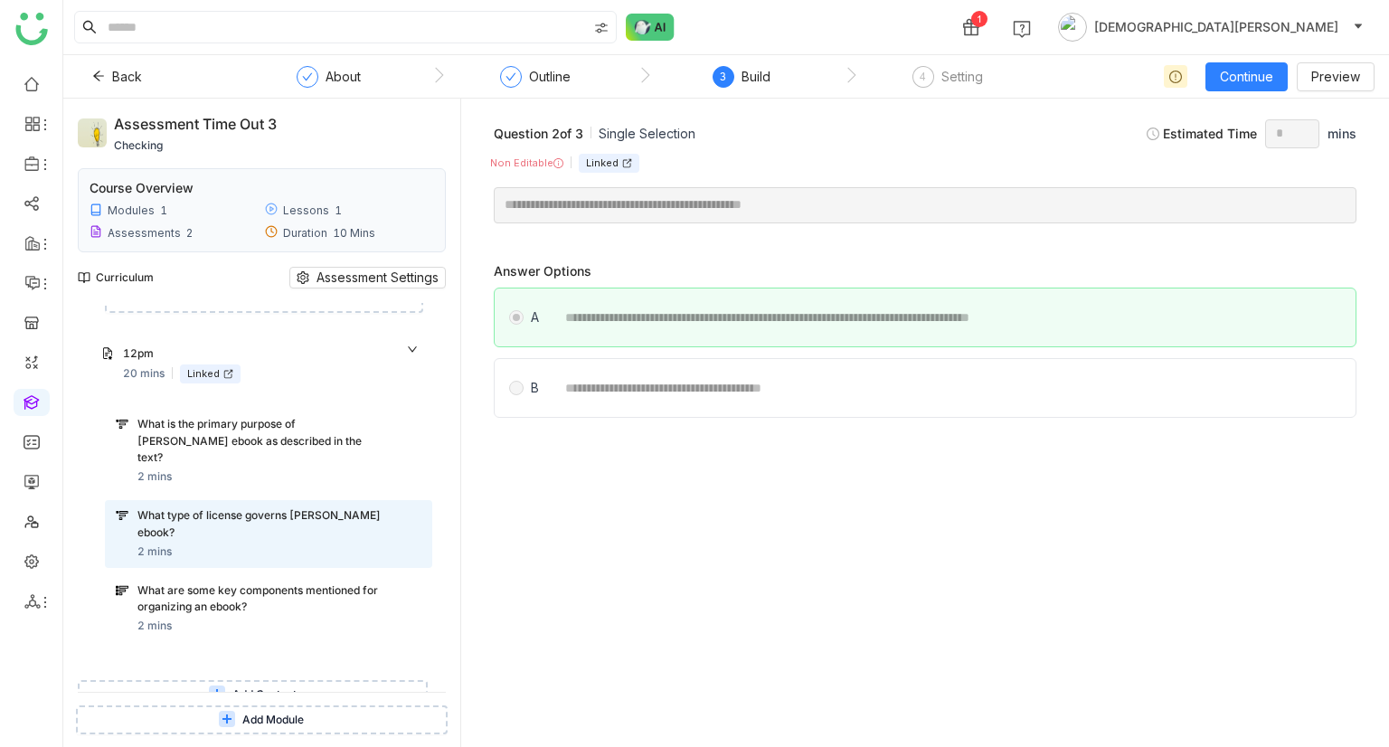
click at [268, 686] on span "Add Content" at bounding box center [264, 694] width 64 height 17
click at [275, 686] on span "Add Content" at bounding box center [264, 694] width 64 height 17
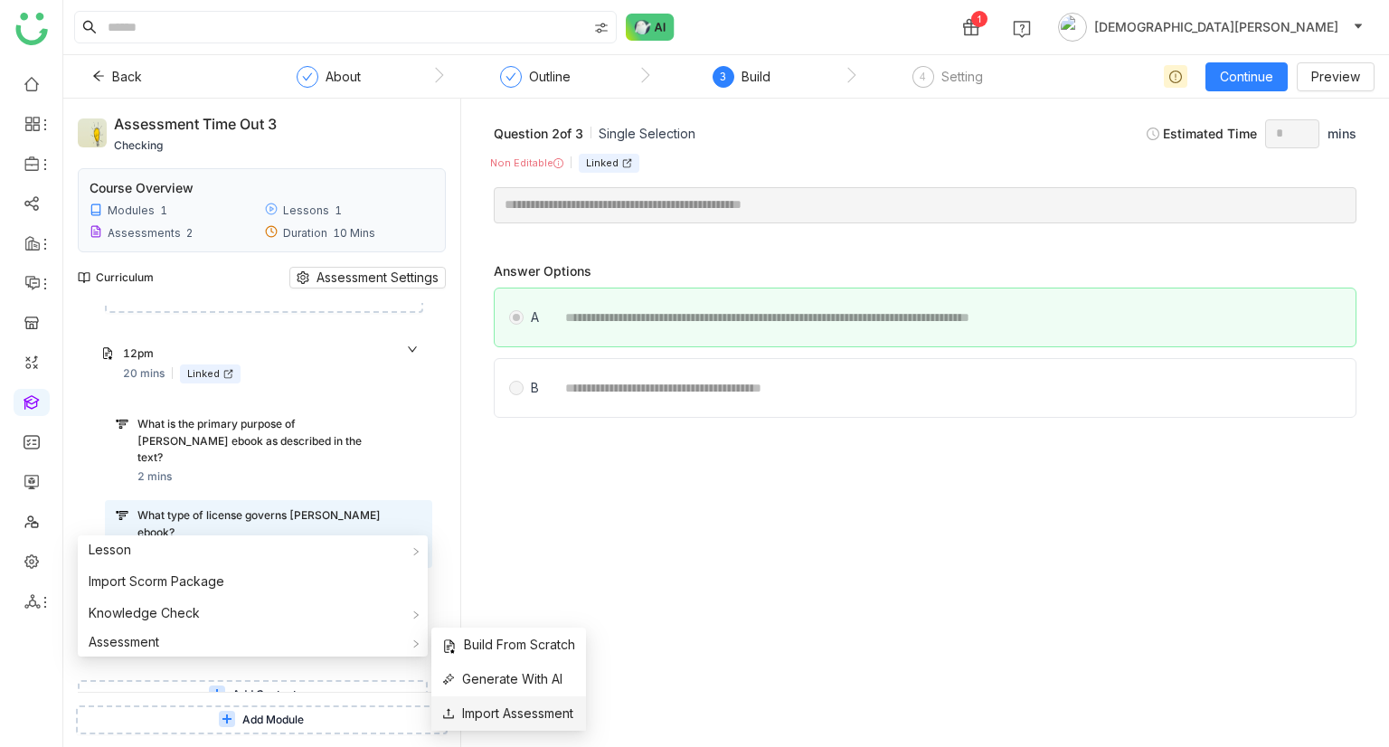
click at [511, 712] on span "Import Assessment" at bounding box center [507, 713] width 131 height 20
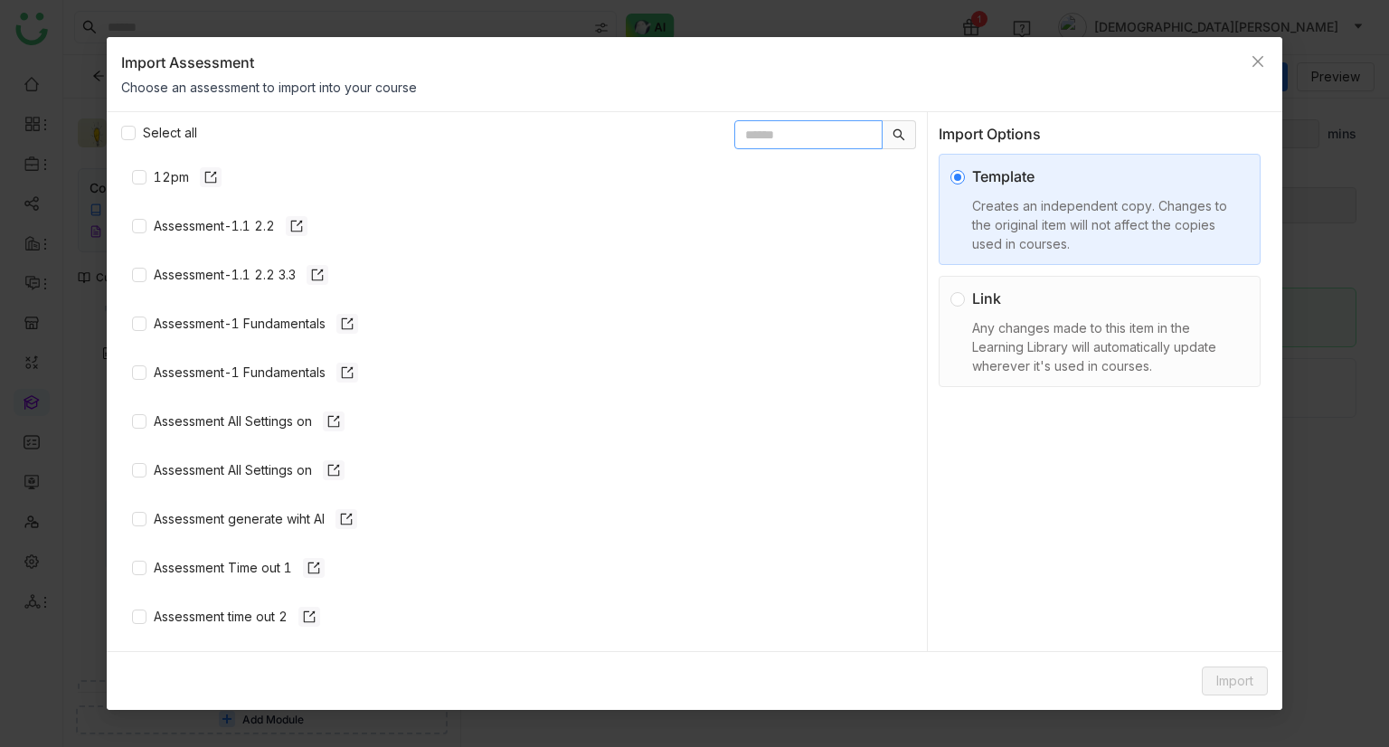
paste input "**********"
click at [752, 138] on input "**********" at bounding box center [808, 134] width 148 height 29
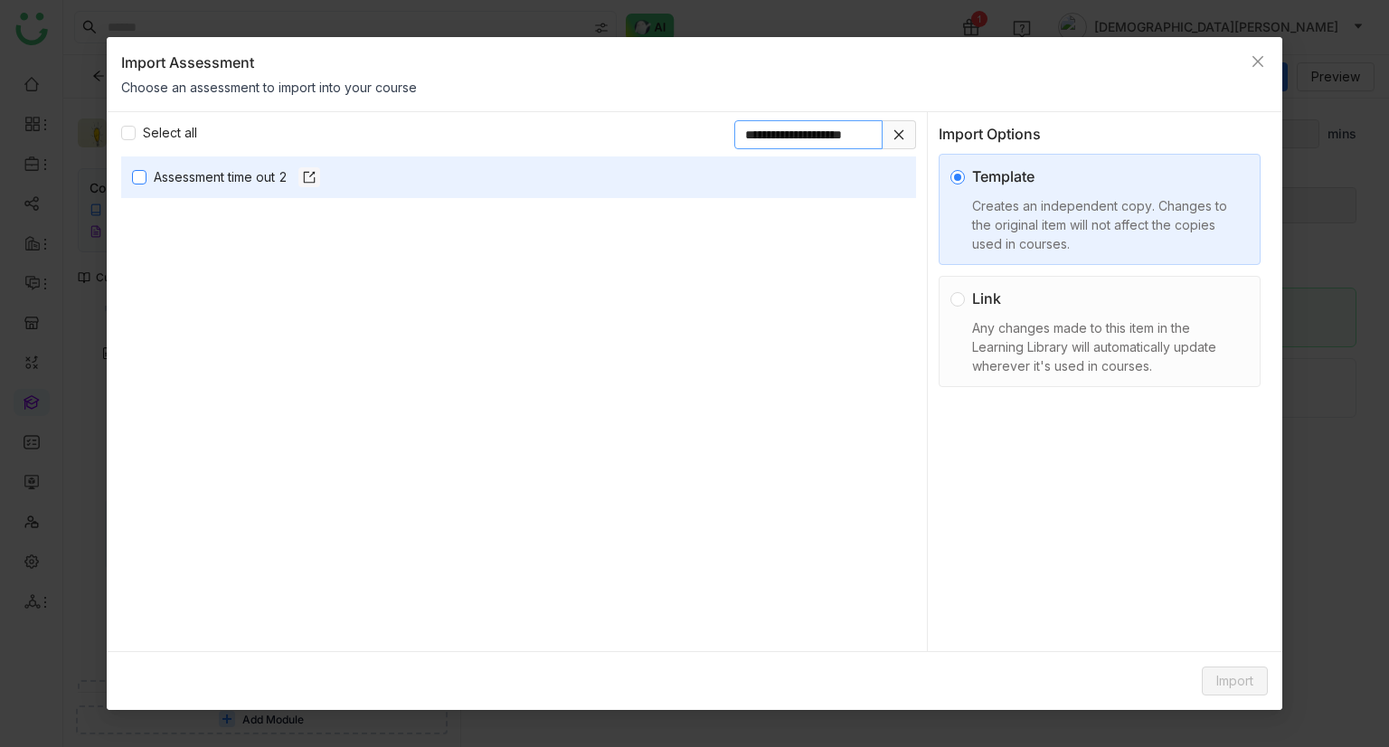
type input "**********"
click at [1233, 684] on span "Import" at bounding box center [1234, 681] width 37 height 20
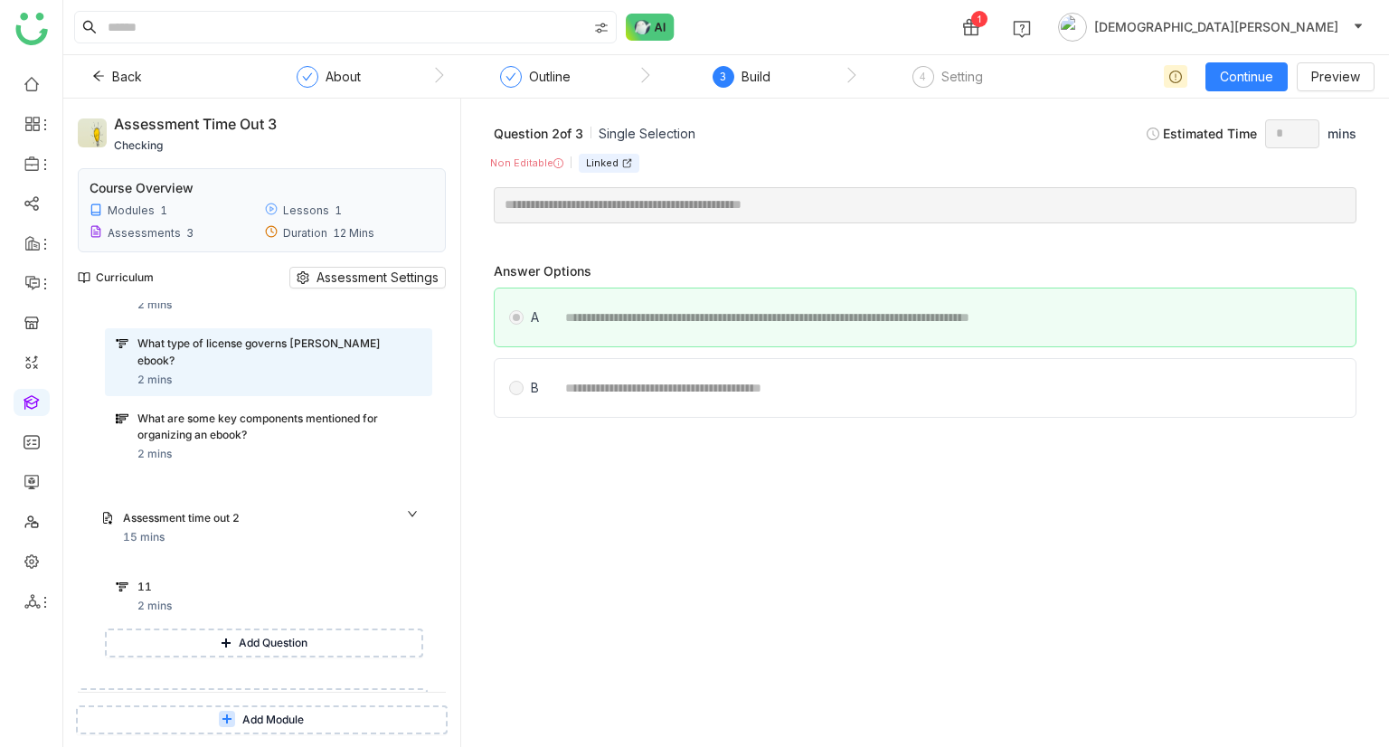
scroll to position [427, 0]
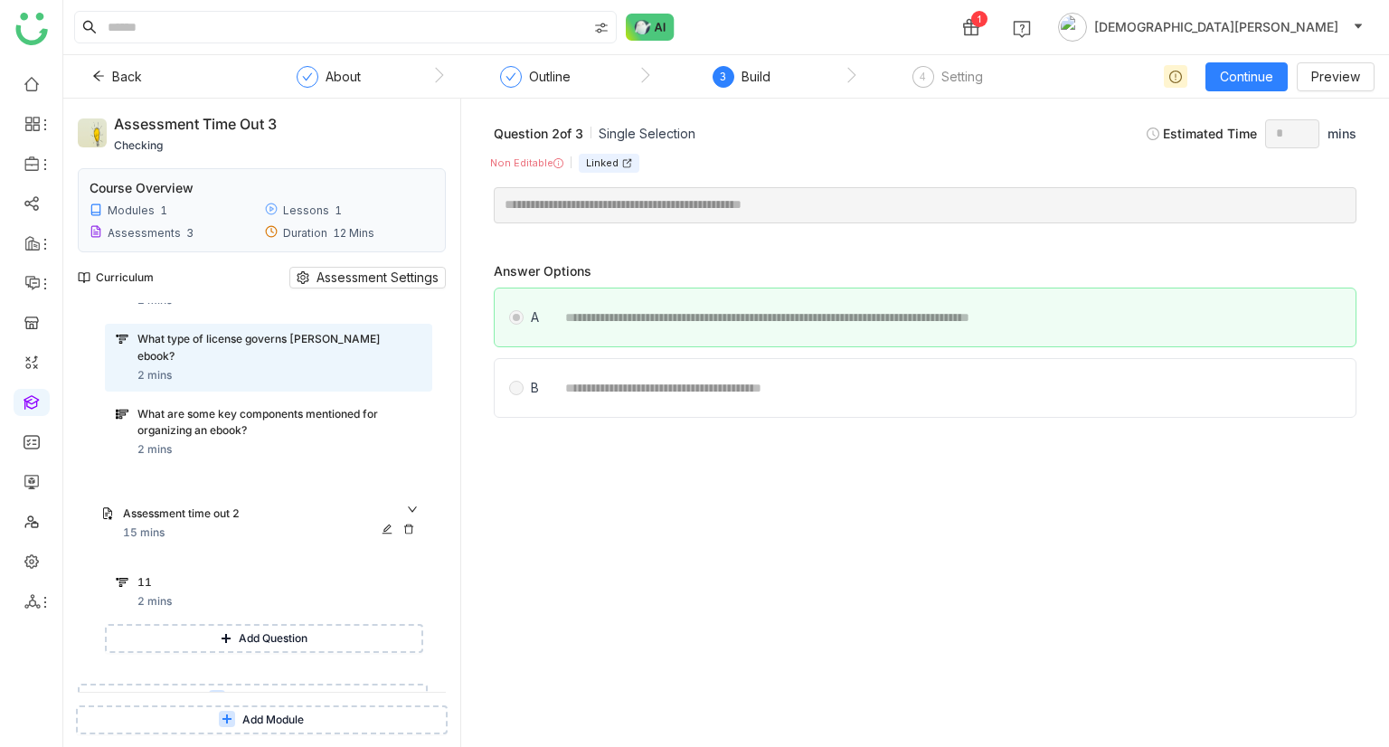
click at [408, 523] on icon at bounding box center [408, 528] width 11 height 11
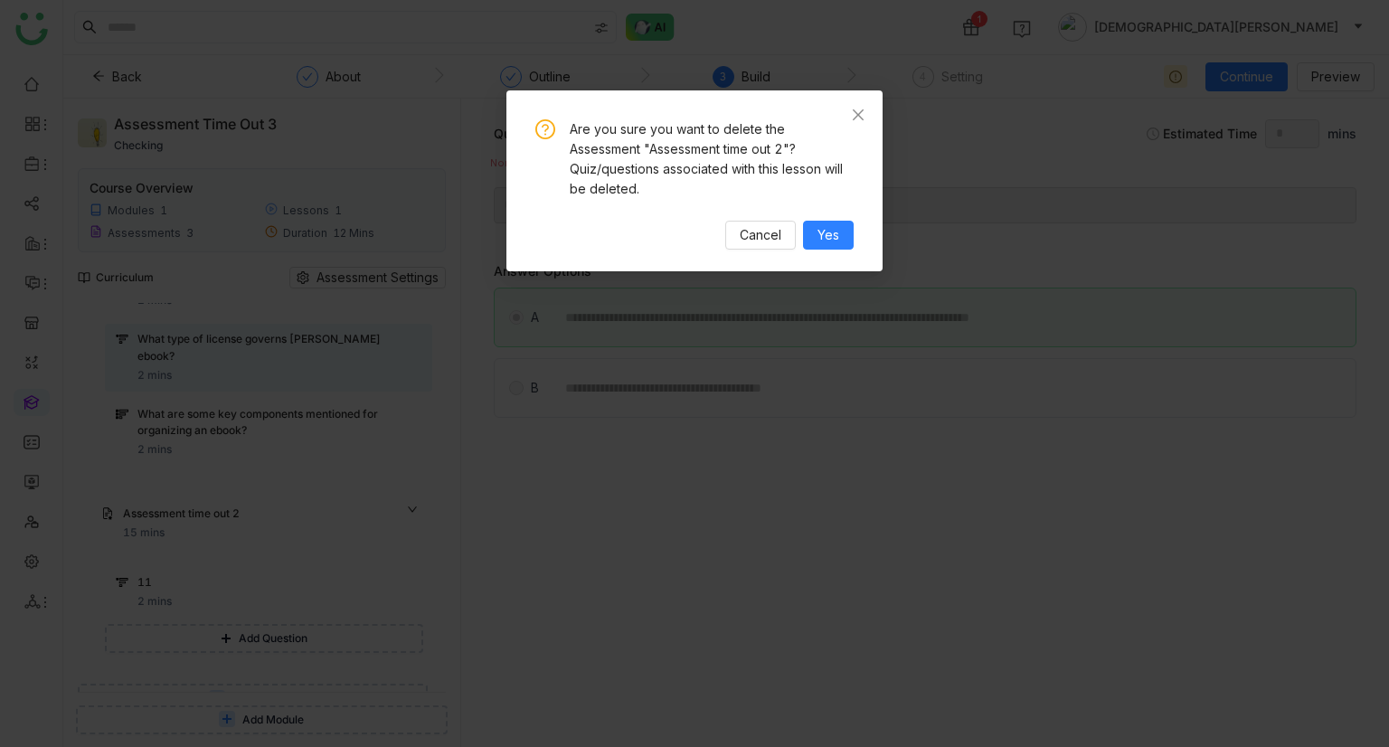
click at [252, 523] on nz-modal-confirm-container "Are you sure you want to delete the Assessment "Assessment time out 2"? Quiz/qu…" at bounding box center [694, 373] width 1389 height 747
click at [750, 231] on span "Cancel" at bounding box center [761, 235] width 42 height 20
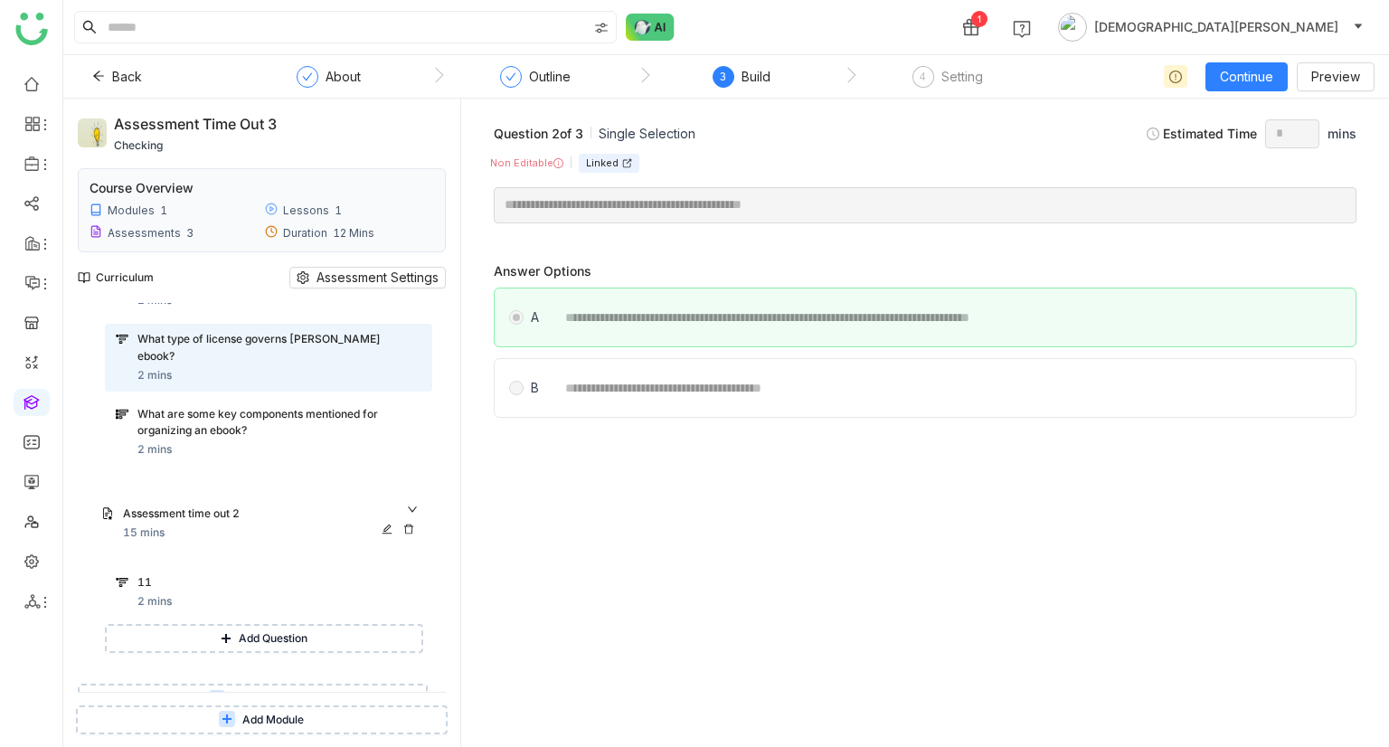
click at [210, 518] on div "Assessment time out 2 15 mins" at bounding box center [272, 523] width 298 height 36
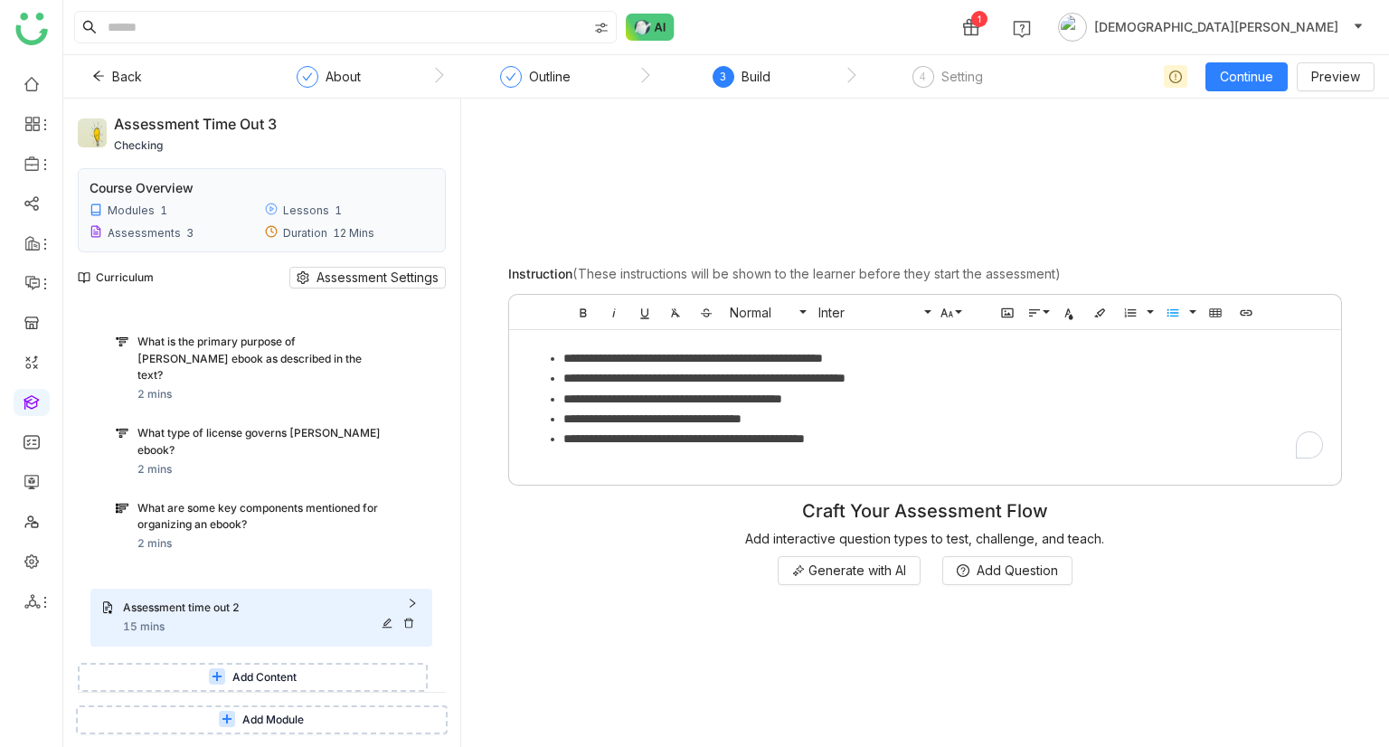
scroll to position [315, 0]
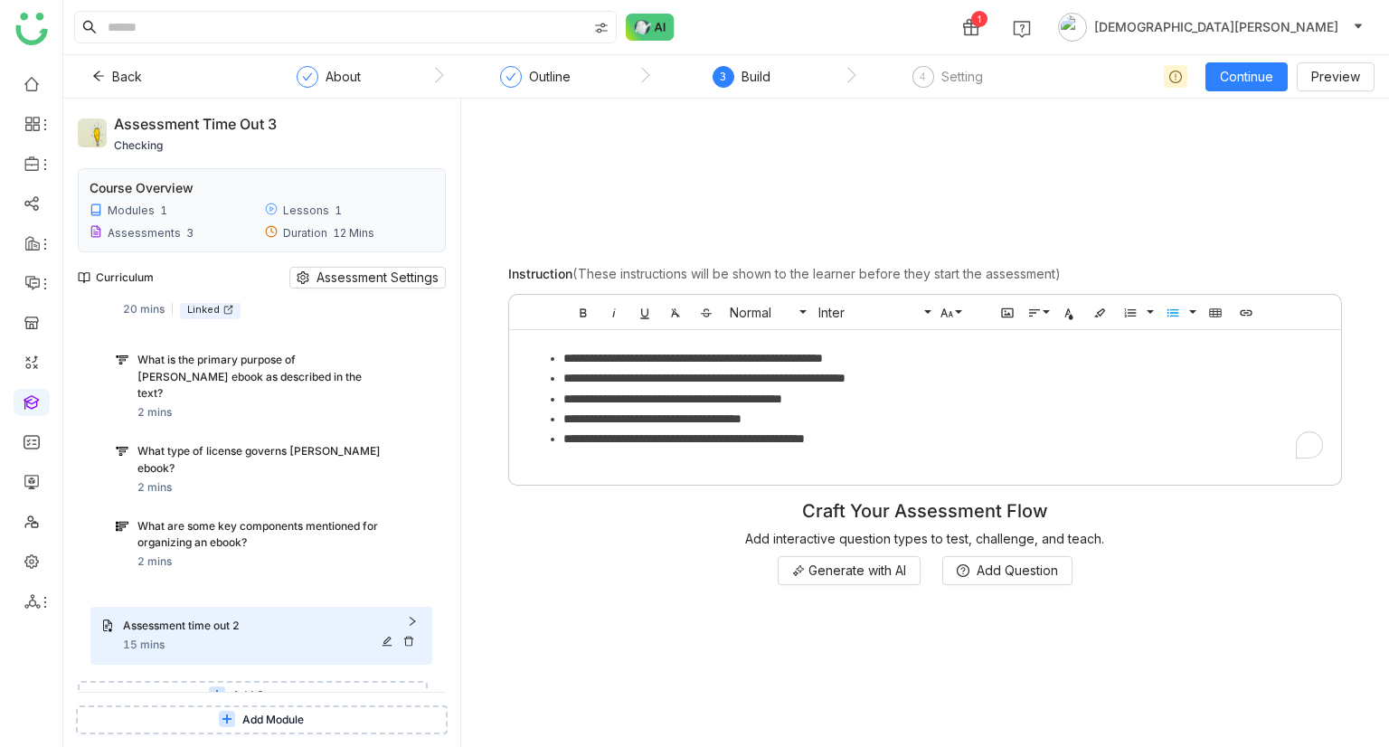
click at [343, 617] on div "Assessment time out 2" at bounding box center [272, 626] width 298 height 19
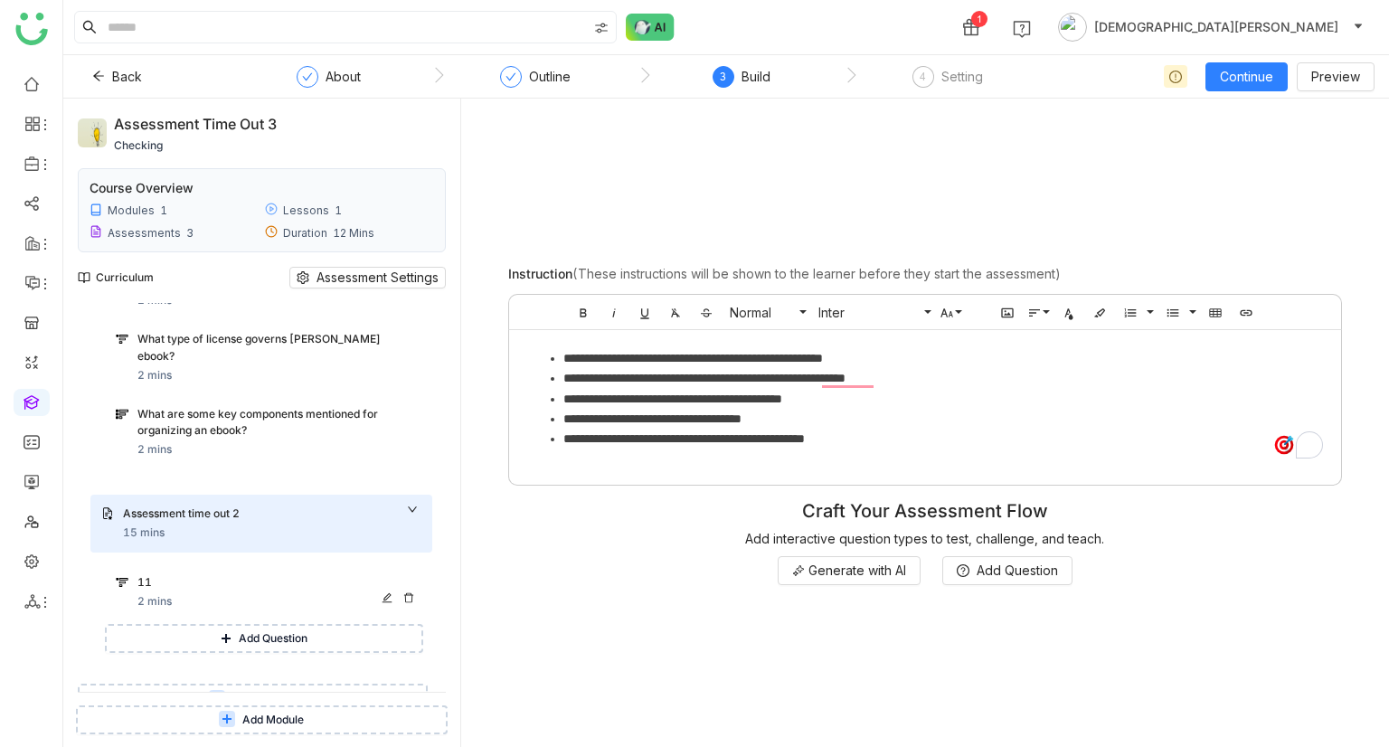
click at [245, 574] on div "11" at bounding box center [262, 582] width 250 height 17
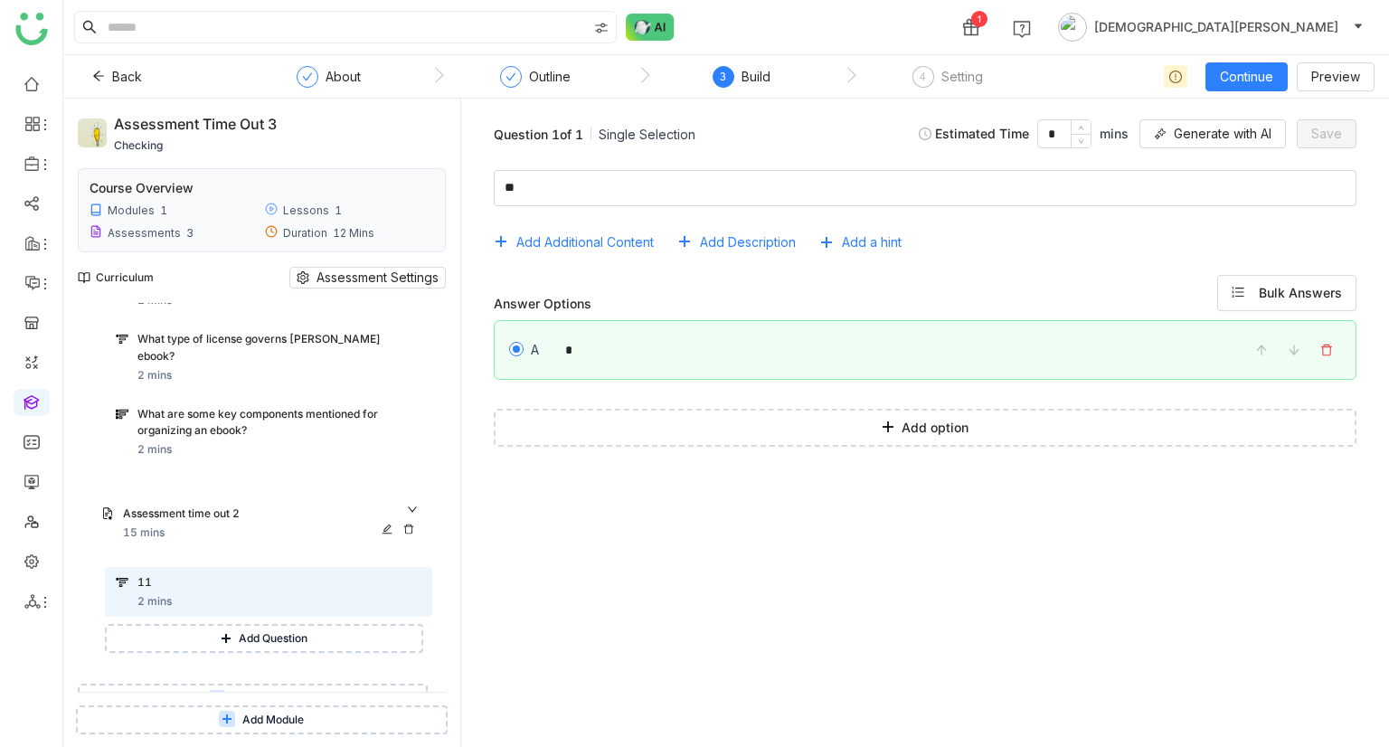
click at [407, 523] on icon at bounding box center [408, 528] width 11 height 11
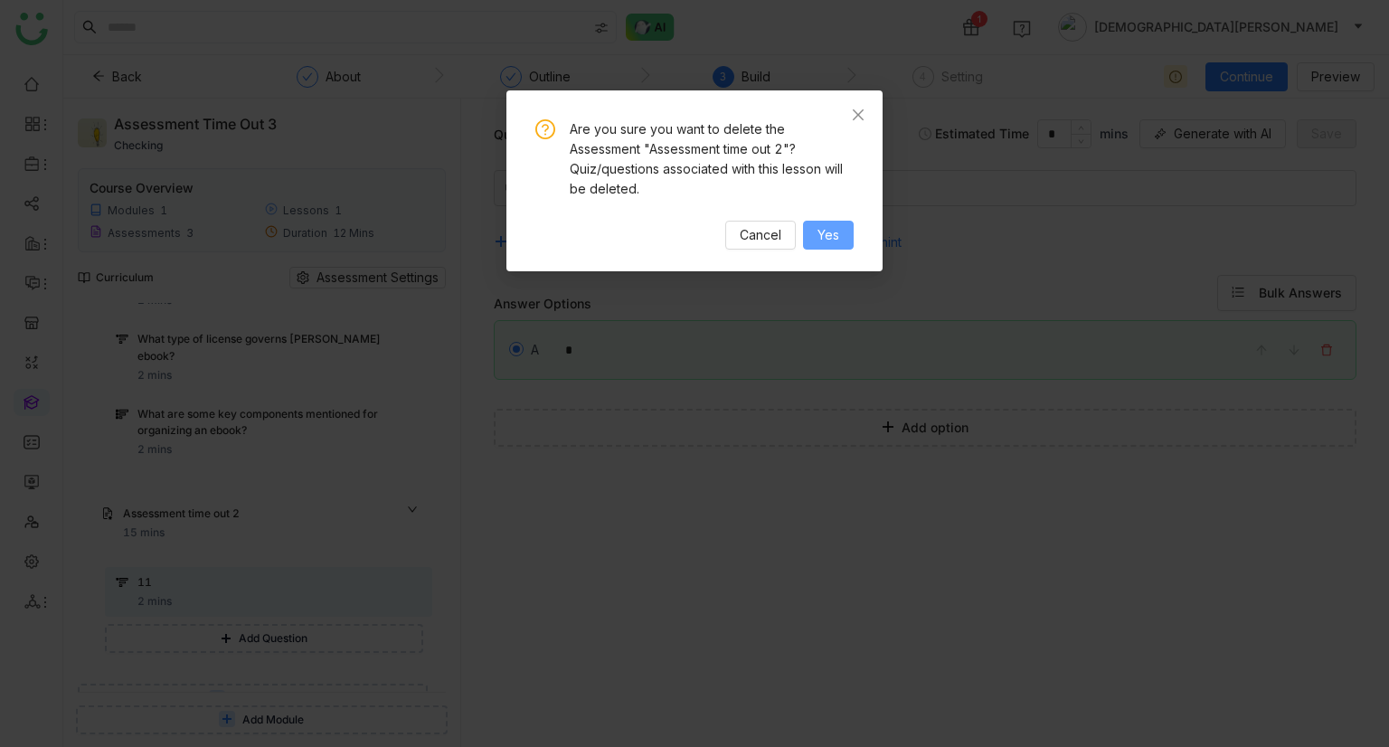
click at [820, 241] on span "Yes" at bounding box center [828, 235] width 22 height 20
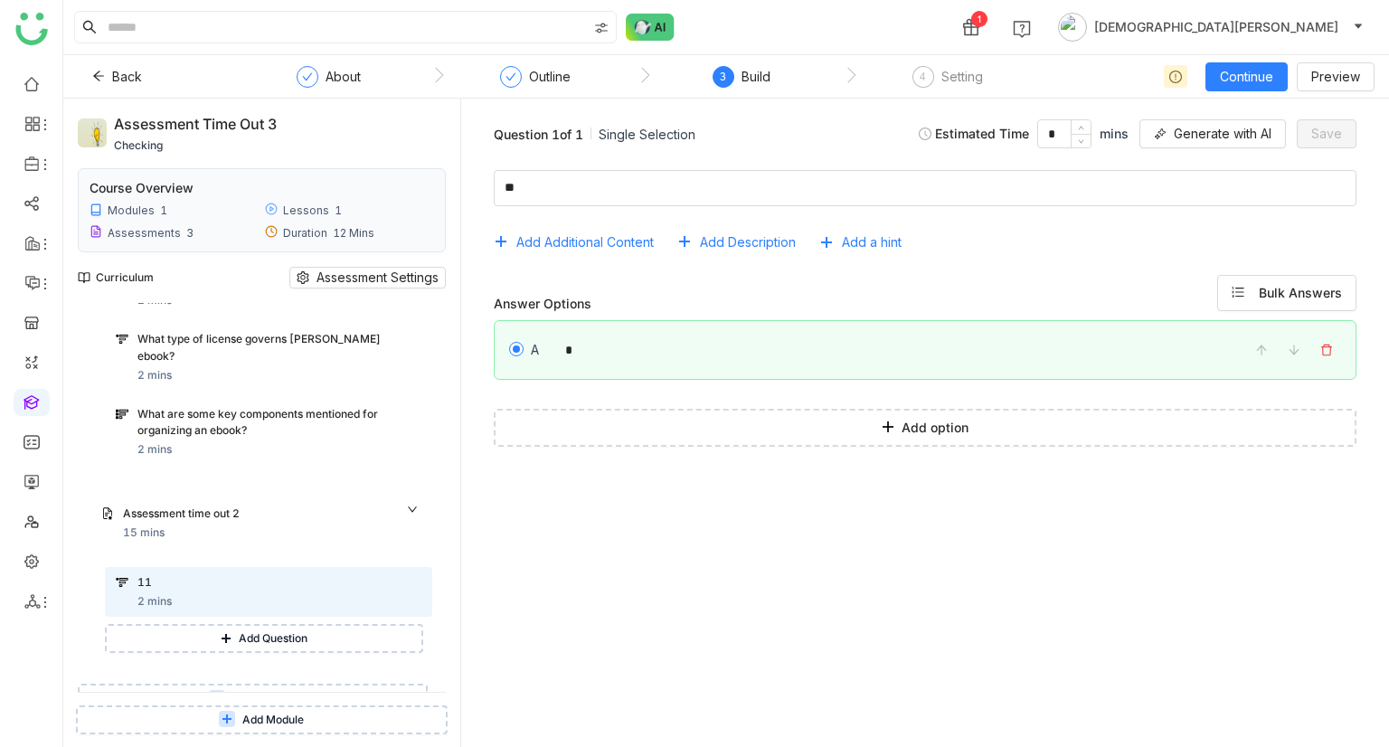
scroll to position [250, 0]
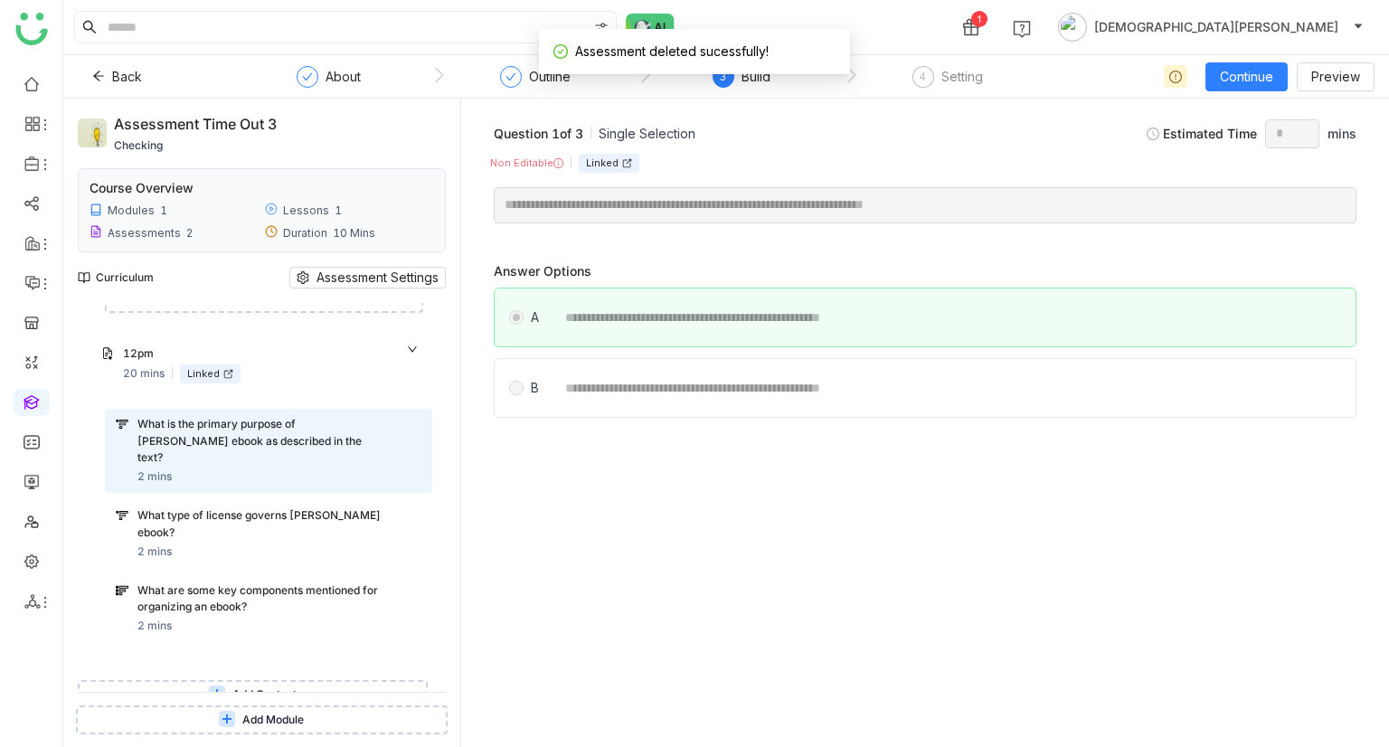
click at [248, 686] on span "Add Content" at bounding box center [264, 694] width 64 height 17
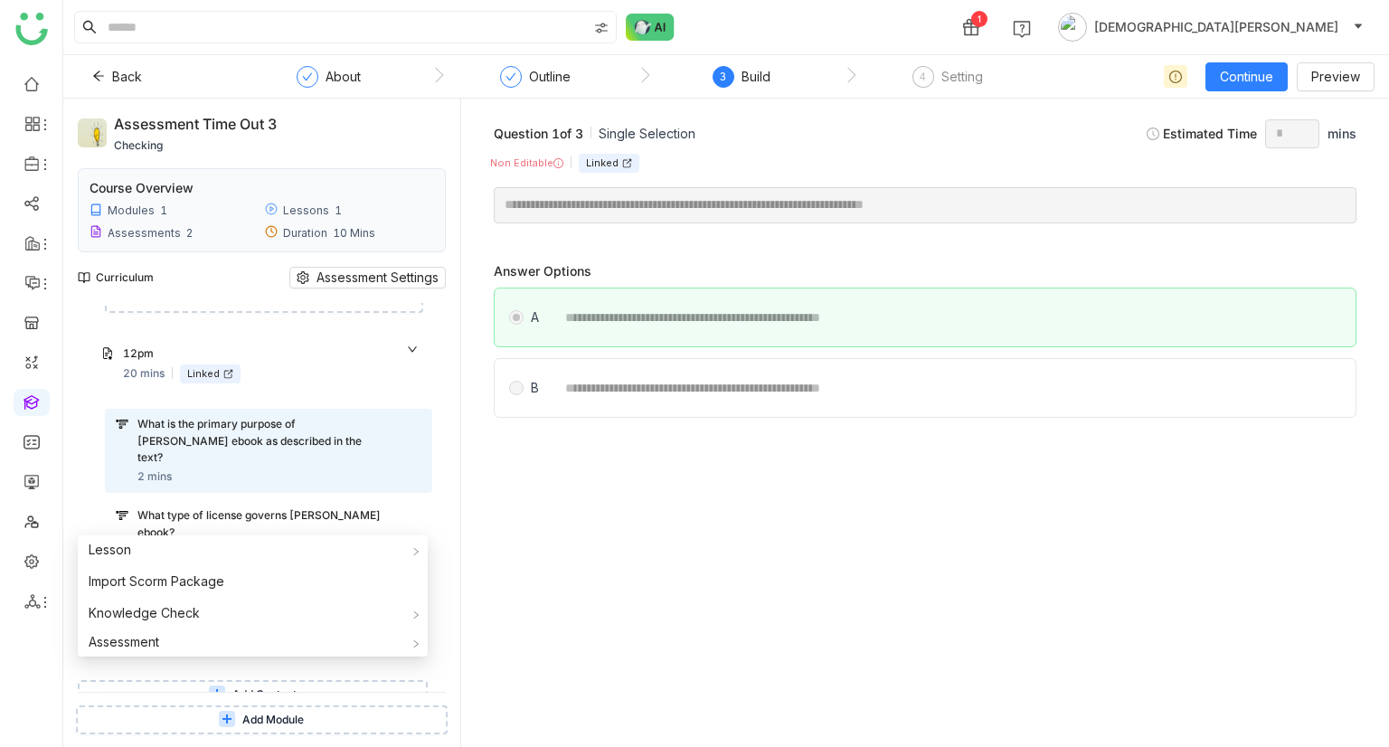
click at [232, 686] on span "Add Content" at bounding box center [264, 694] width 64 height 17
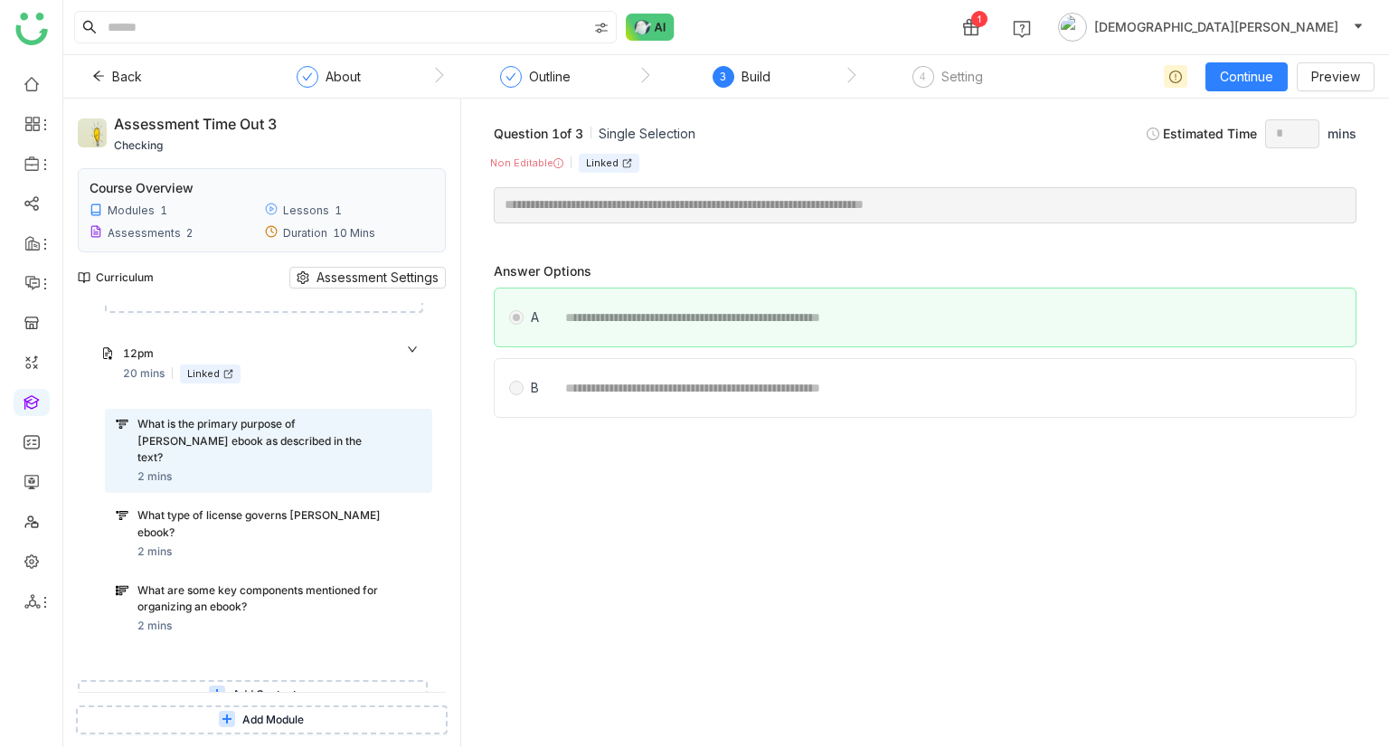
click at [261, 686] on span "Add Content" at bounding box center [264, 694] width 64 height 17
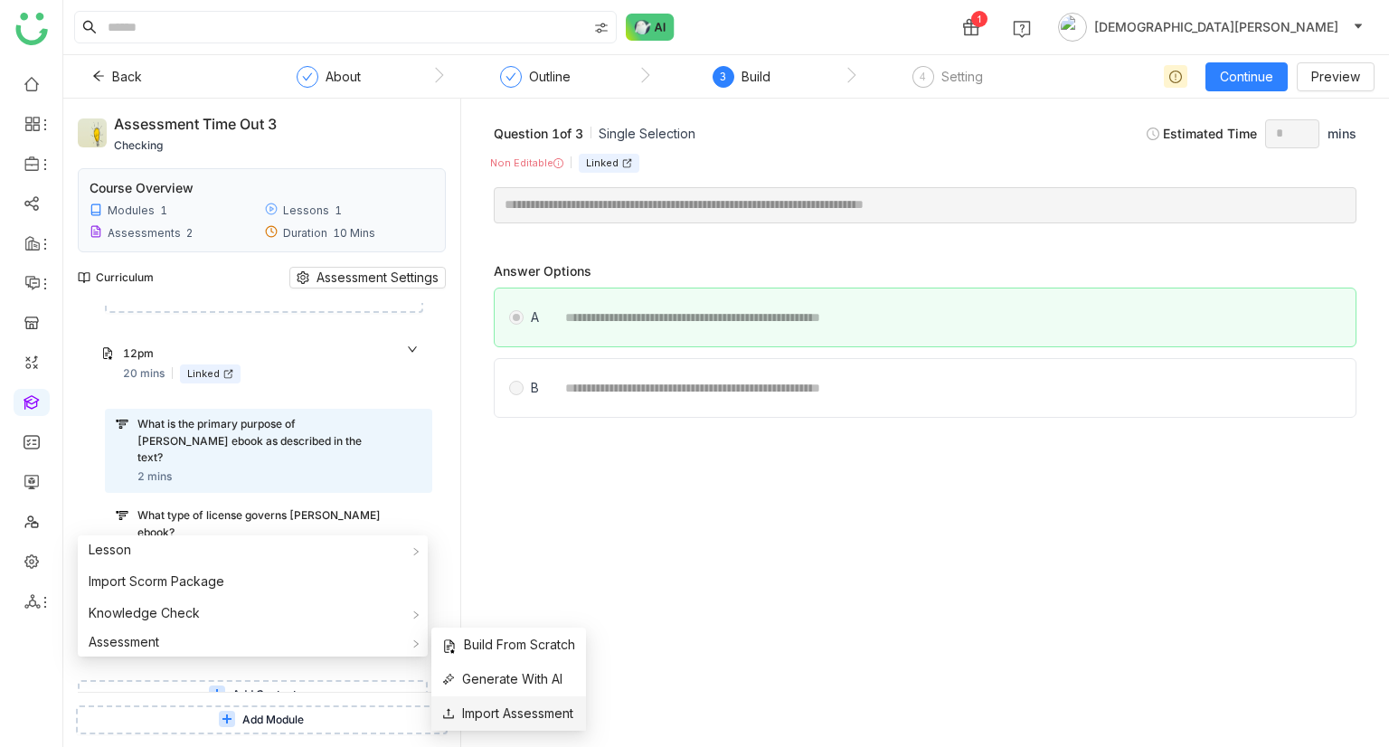
click at [489, 702] on li "Import Assessment" at bounding box center [508, 713] width 155 height 34
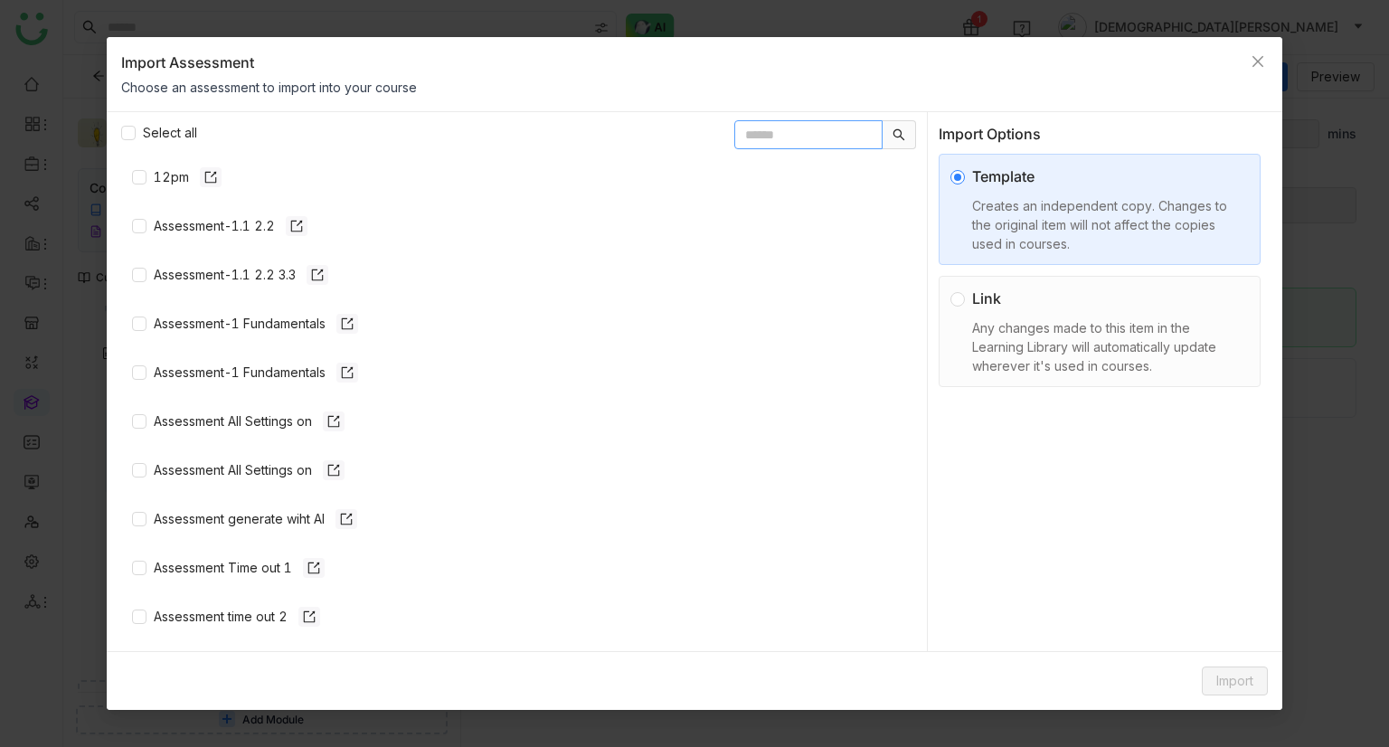
click at [781, 130] on input "text" at bounding box center [808, 134] width 148 height 29
paste input "**********"
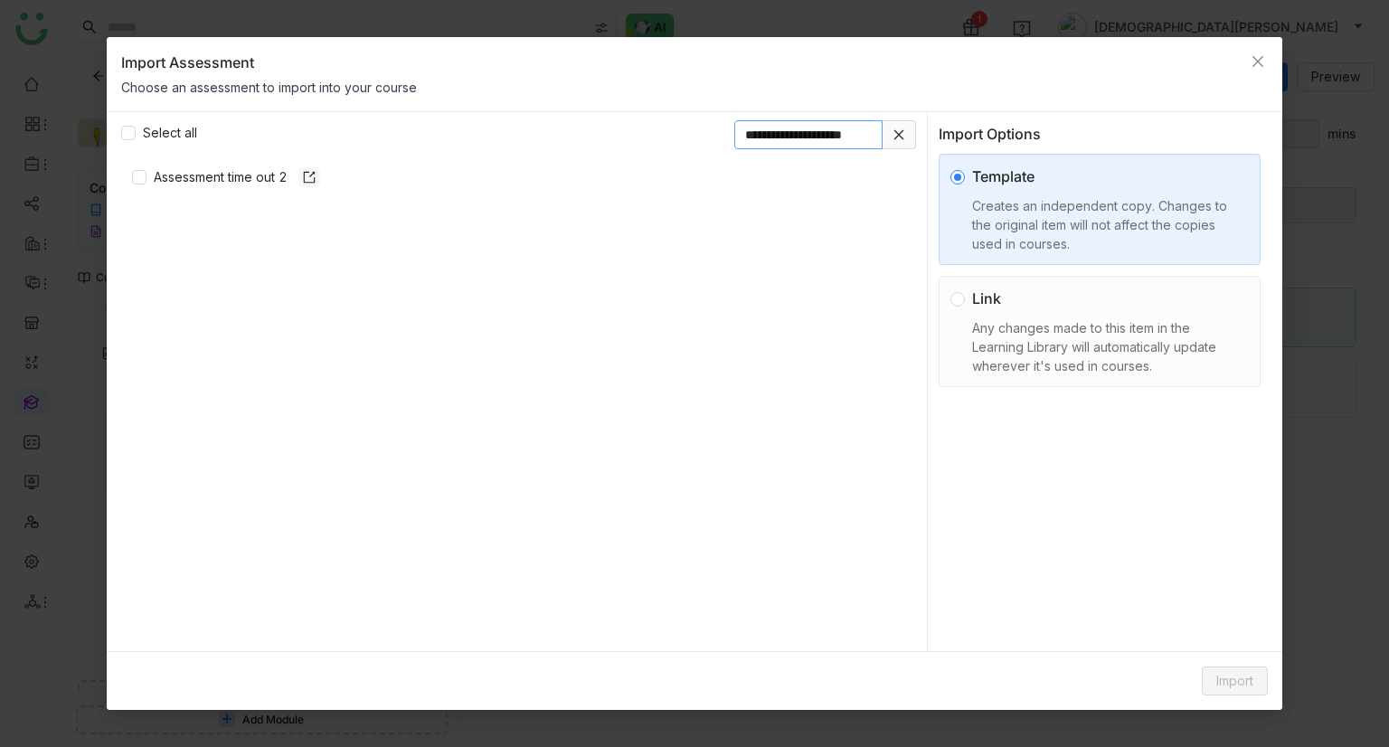
type input "**********"
click at [1042, 328] on div "Any changes made to this item in the Learning Library will automatically update…" at bounding box center [1106, 346] width 269 height 57
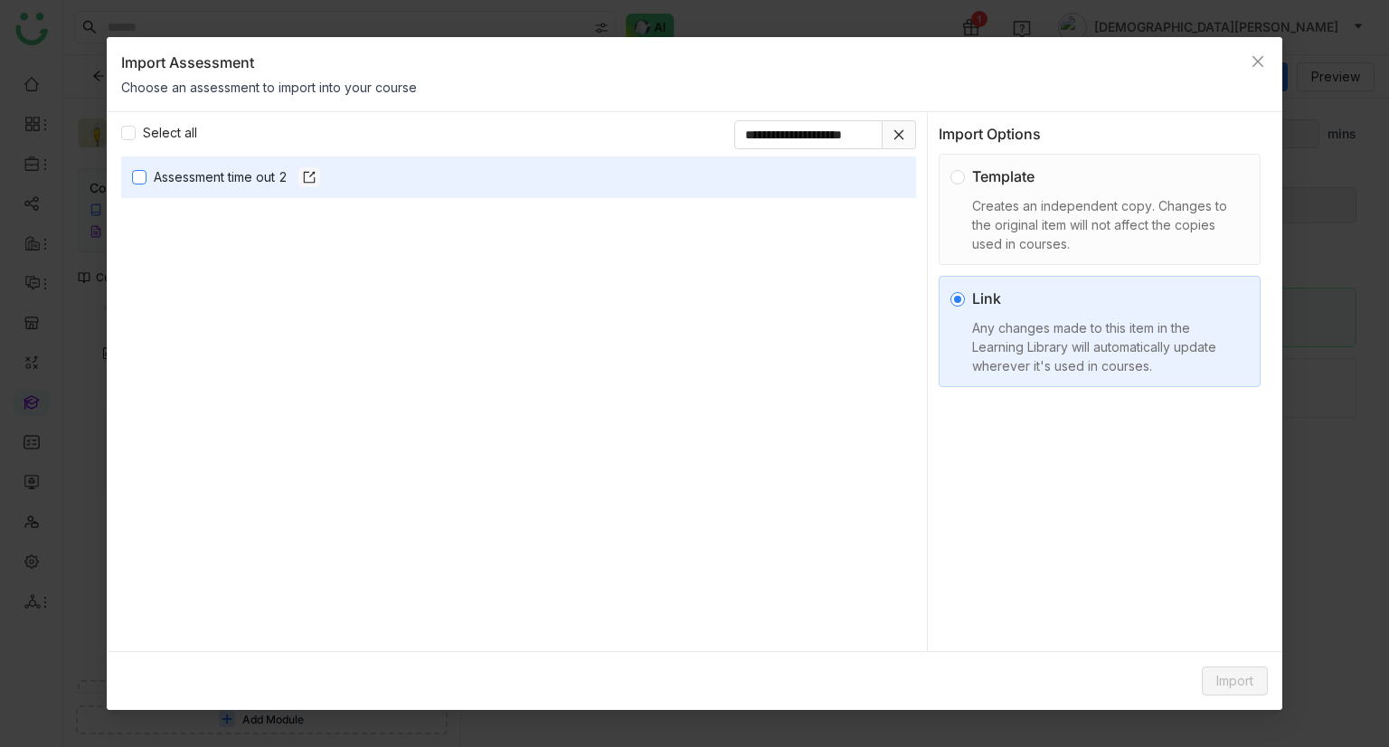
click at [252, 167] on div "Assessment time out 2" at bounding box center [237, 177] width 166 height 20
click at [1230, 666] on button "Import" at bounding box center [1235, 680] width 66 height 29
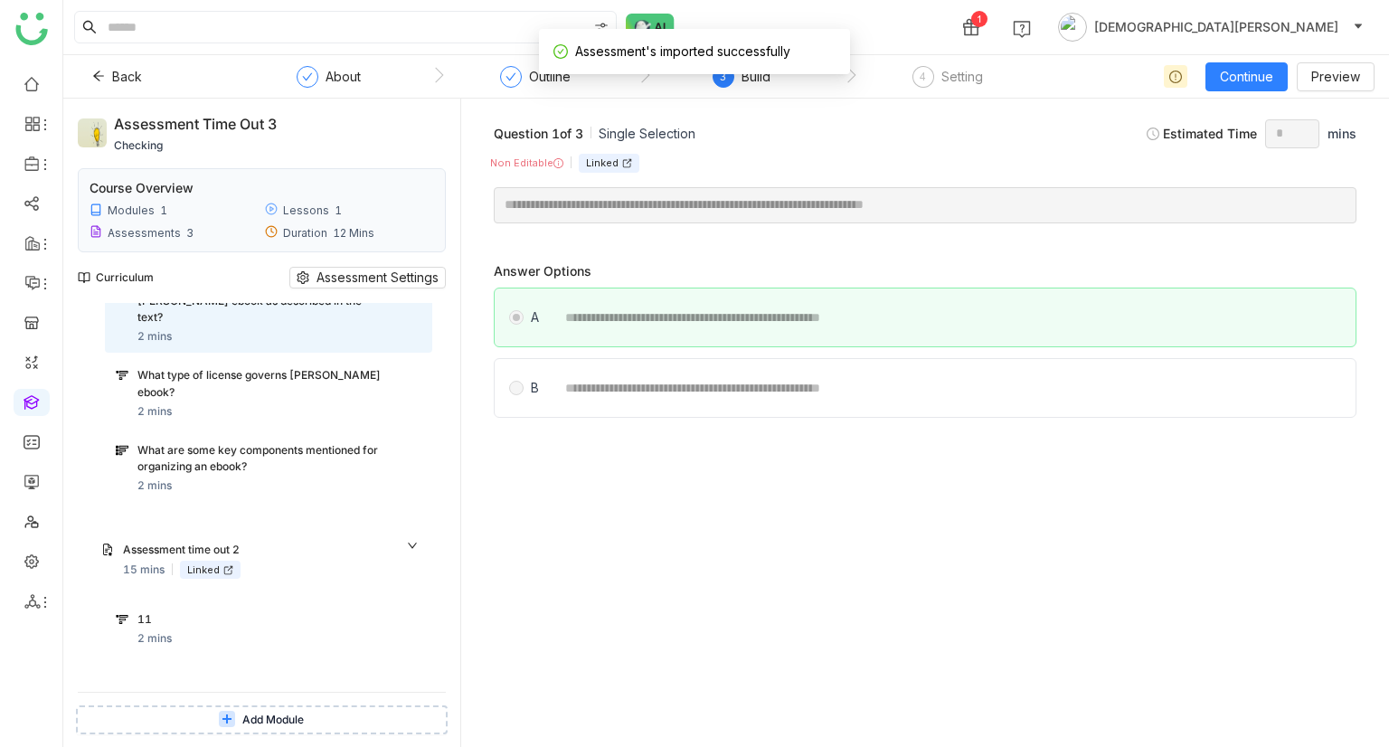
scroll to position [403, 0]
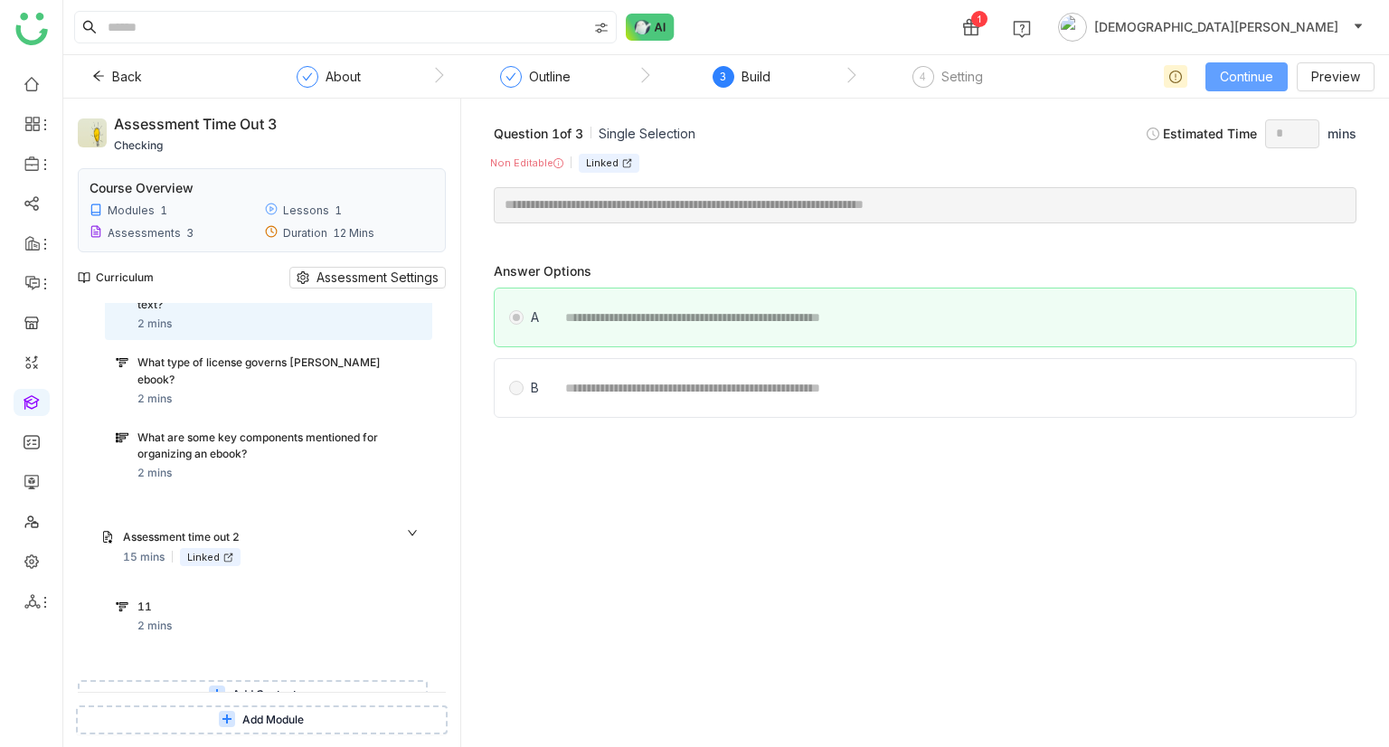
click at [1233, 88] on button "Continue" at bounding box center [1246, 76] width 82 height 29
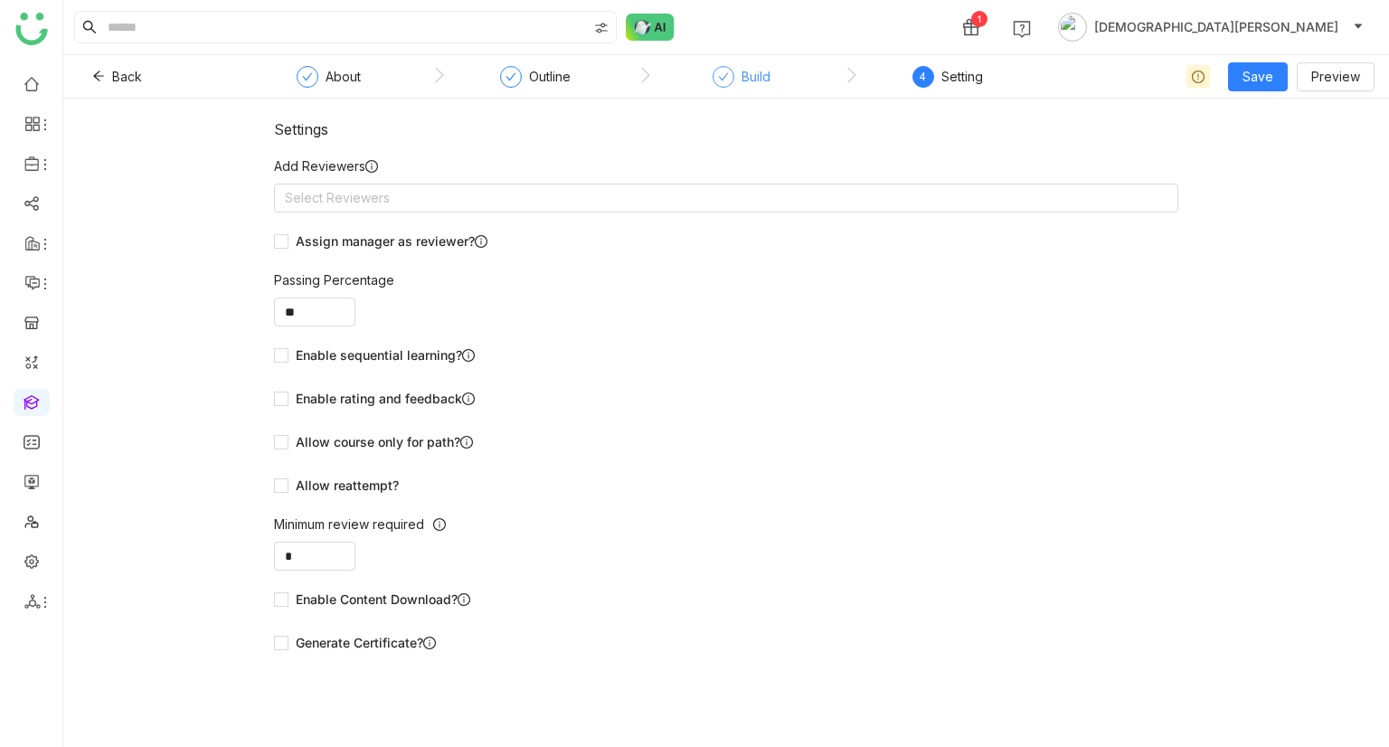
click at [727, 75] on div at bounding box center [723, 77] width 22 height 22
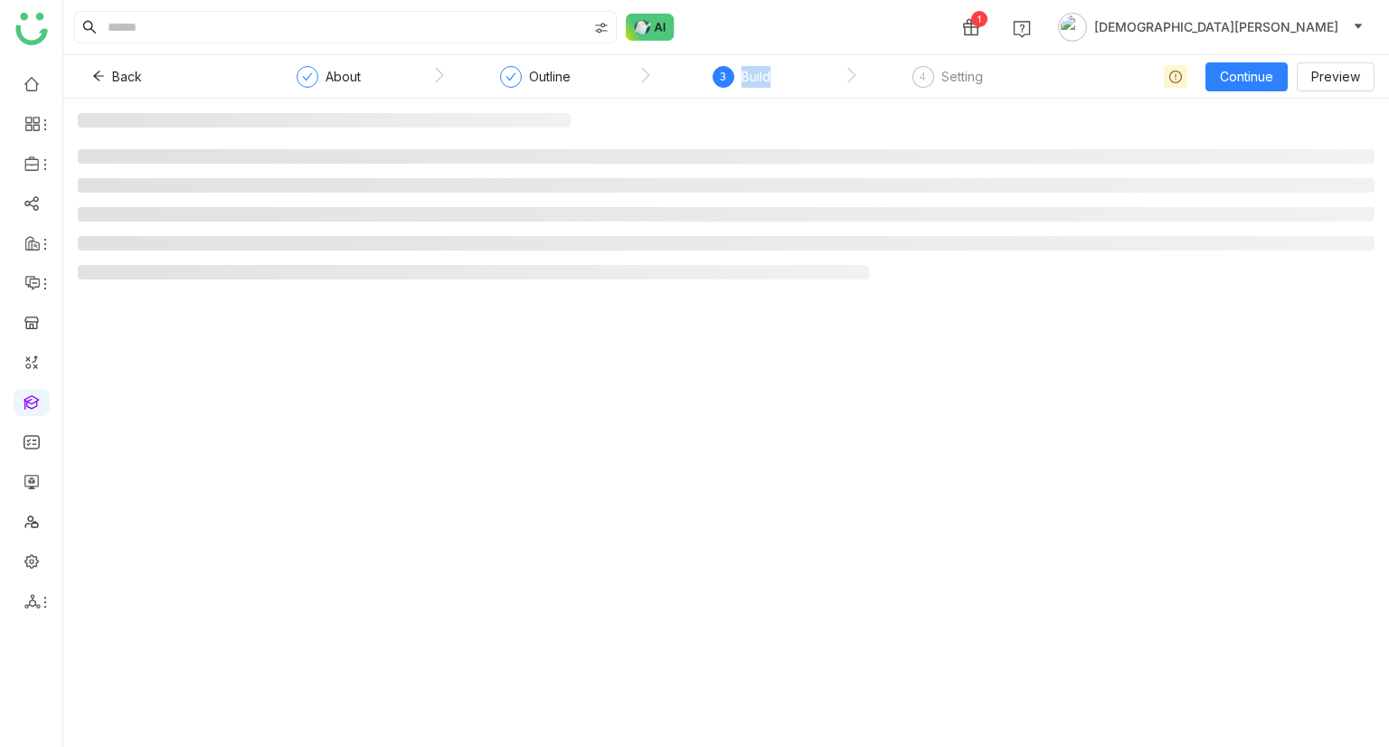
click at [727, 75] on div "3" at bounding box center [723, 77] width 22 height 22
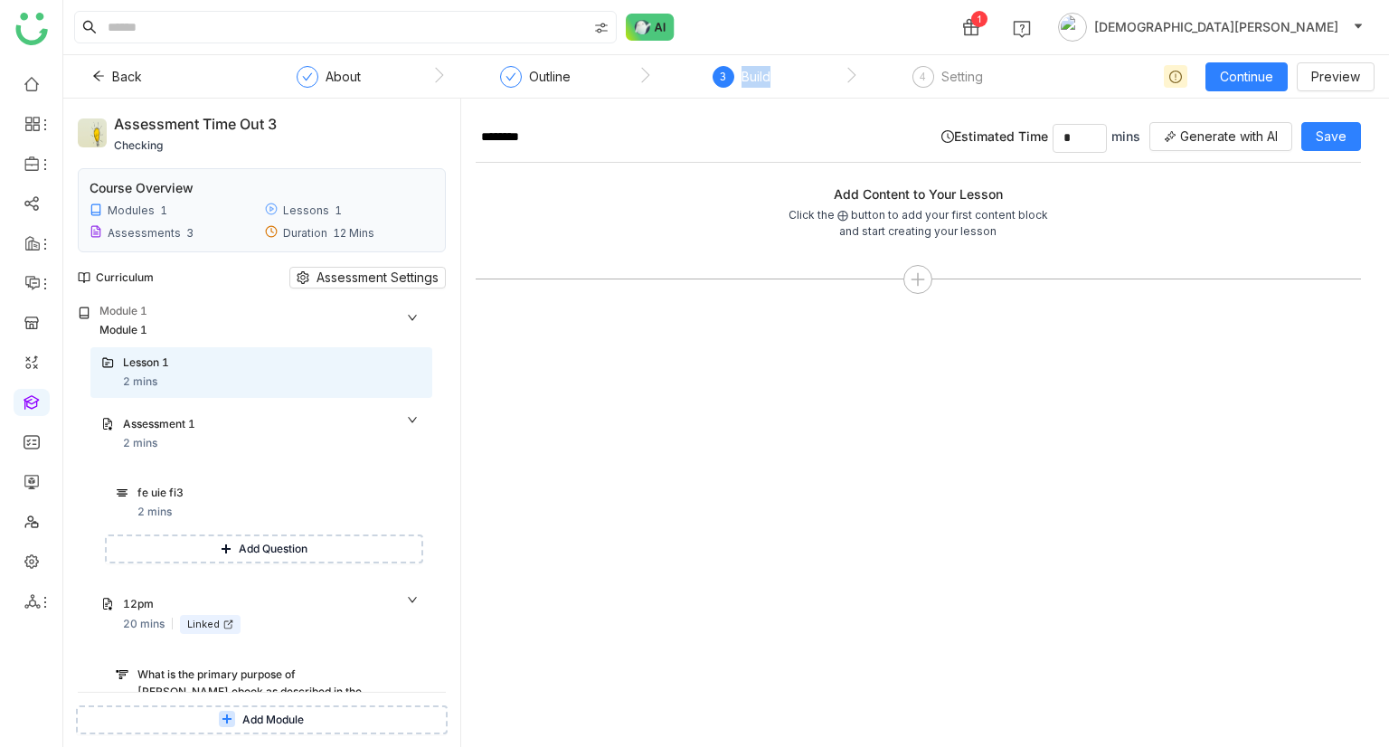
click at [115, 123] on div "Assessment time out 3" at bounding box center [262, 125] width 296 height 24
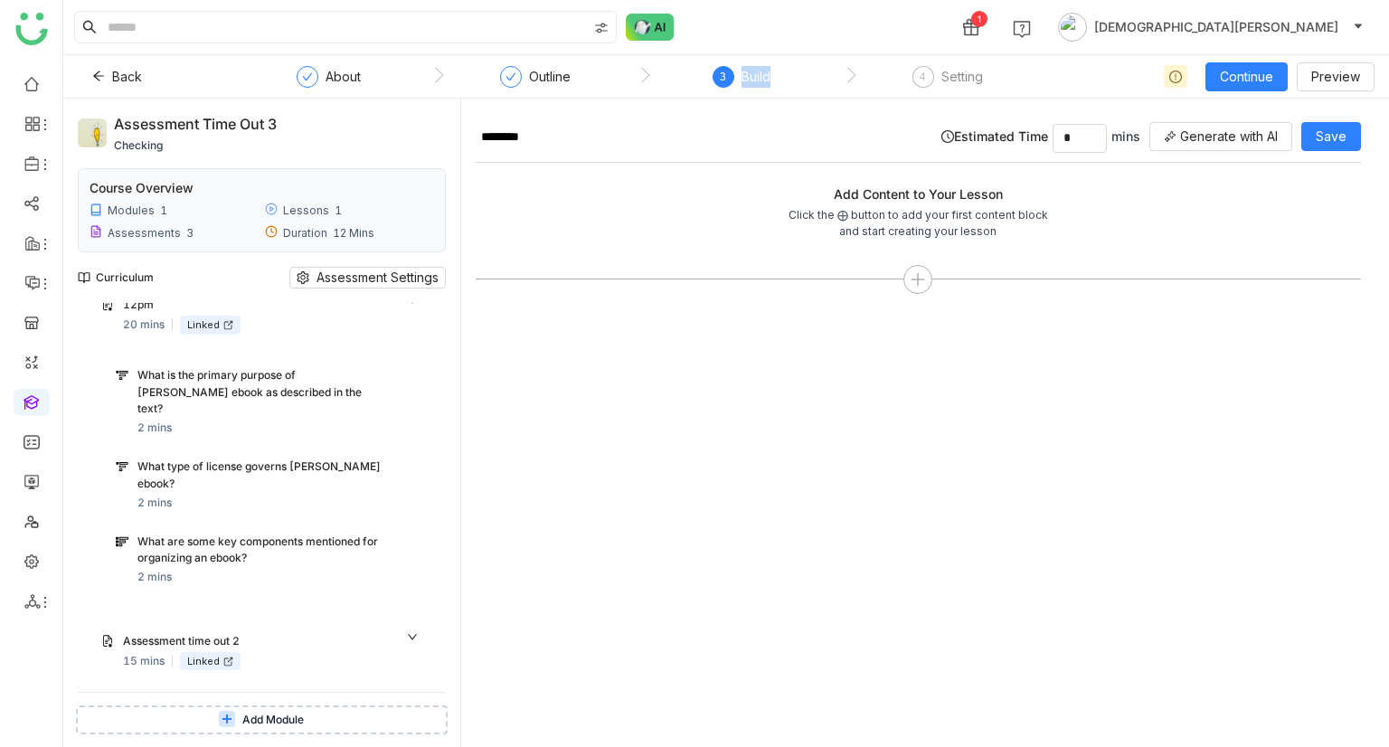
scroll to position [403, 0]
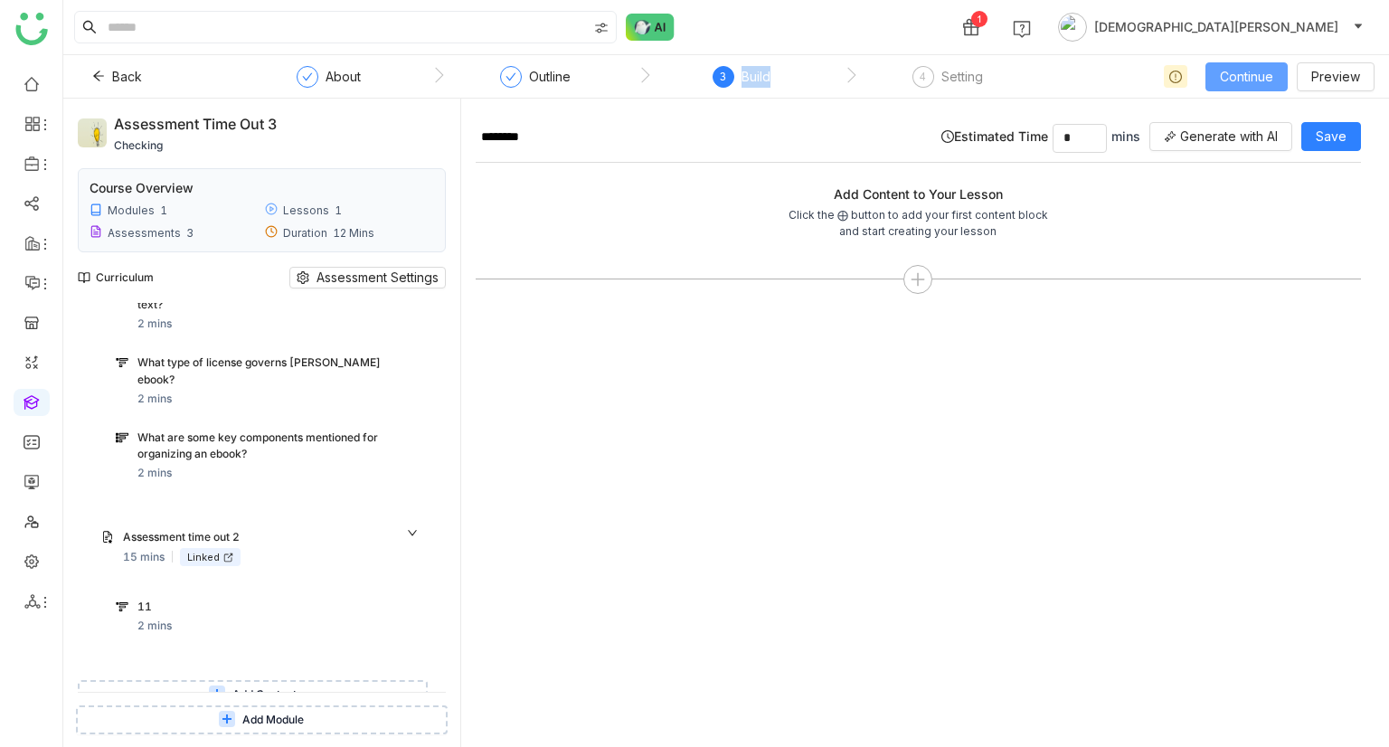
click at [1250, 79] on span "Continue" at bounding box center [1246, 77] width 53 height 20
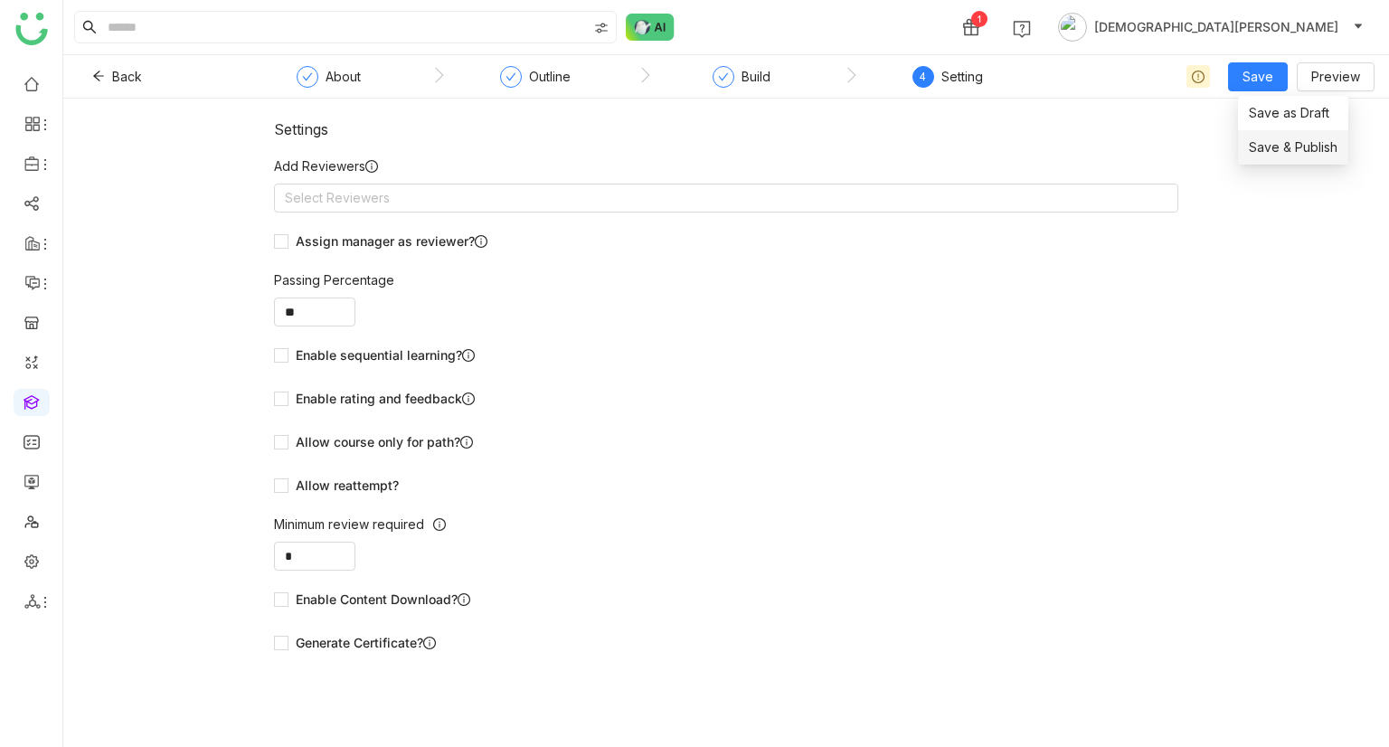
click at [1295, 144] on span "Save & Publish" at bounding box center [1293, 147] width 89 height 20
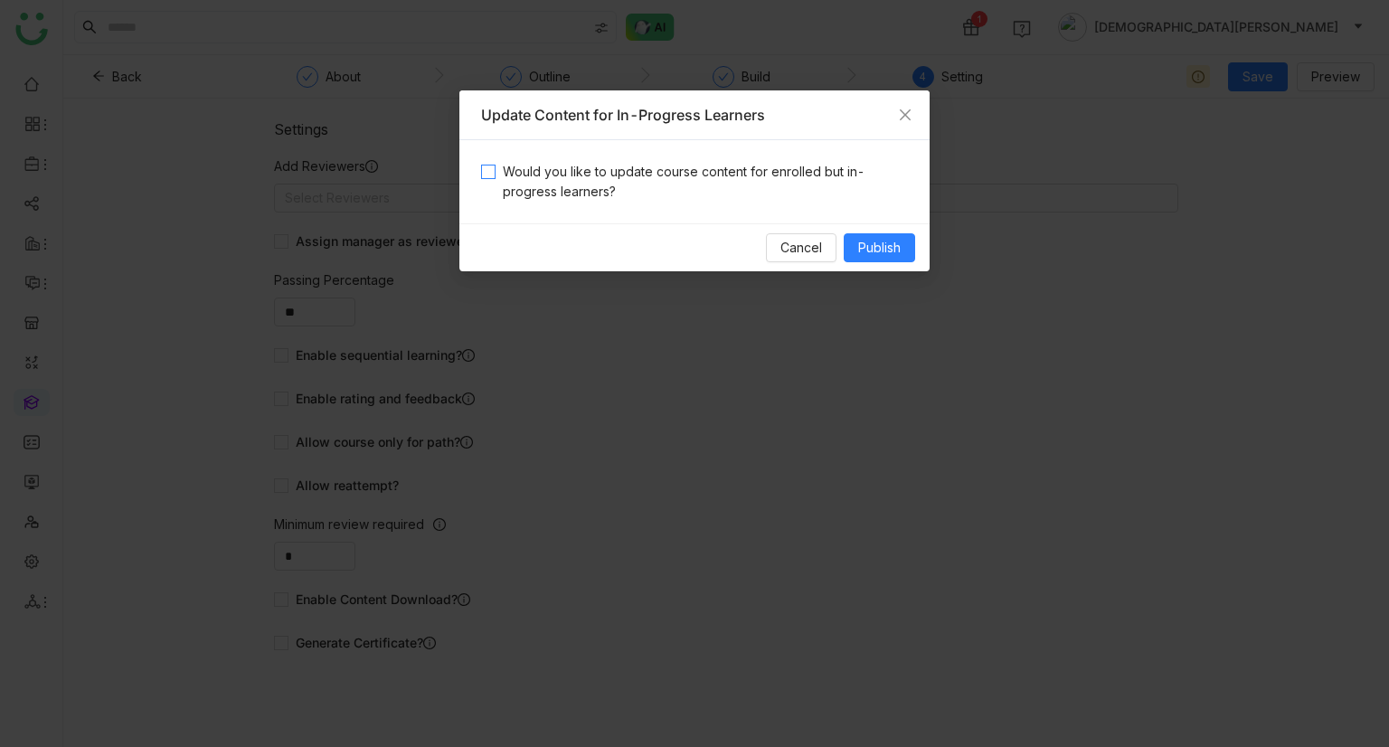
click at [610, 194] on span "Would you like to update course content for enrolled but in-progress learners?" at bounding box center [701, 182] width 412 height 40
click at [511, 169] on span "Would you like to update course content for enrolled but in-progress learners?" at bounding box center [701, 182] width 412 height 40
click at [884, 235] on button "Publish" at bounding box center [879, 247] width 71 height 29
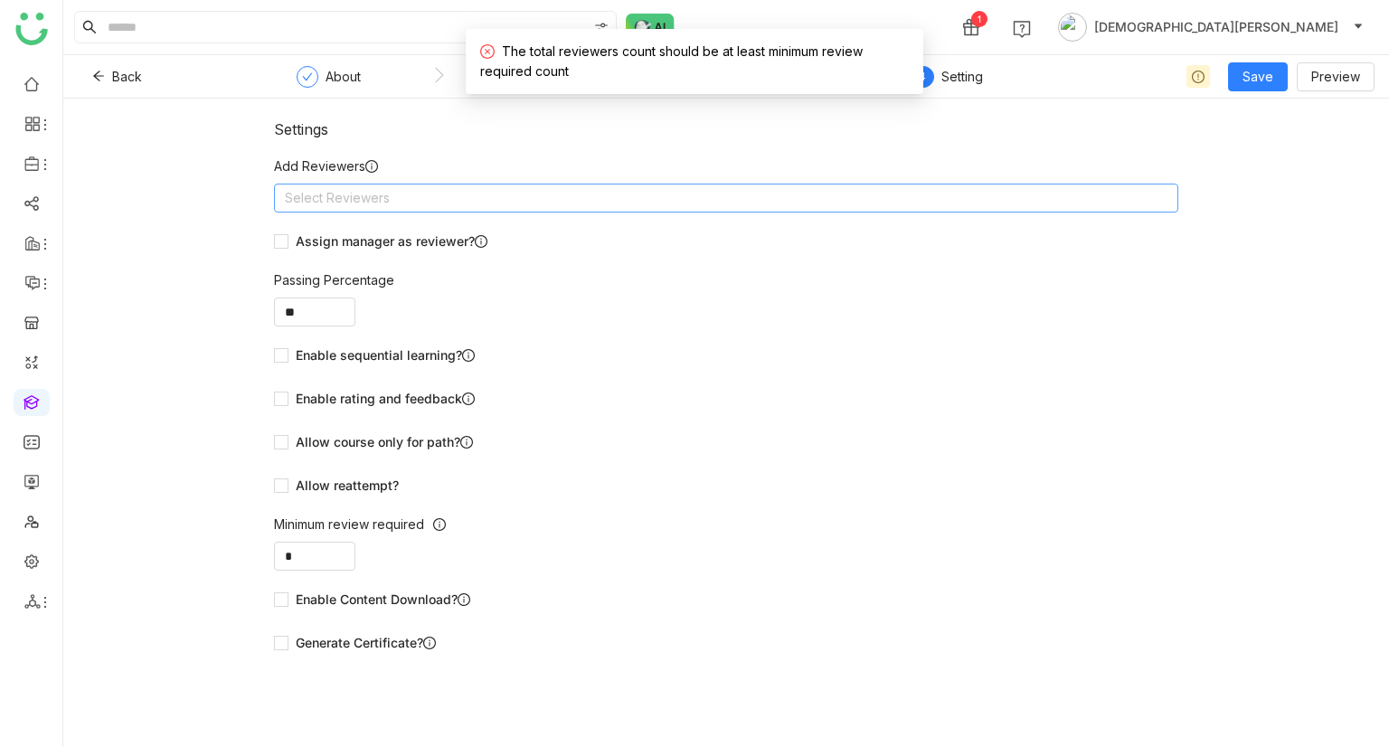
click at [627, 207] on nz-select-top-control "Select Reviewers" at bounding box center [726, 198] width 904 height 29
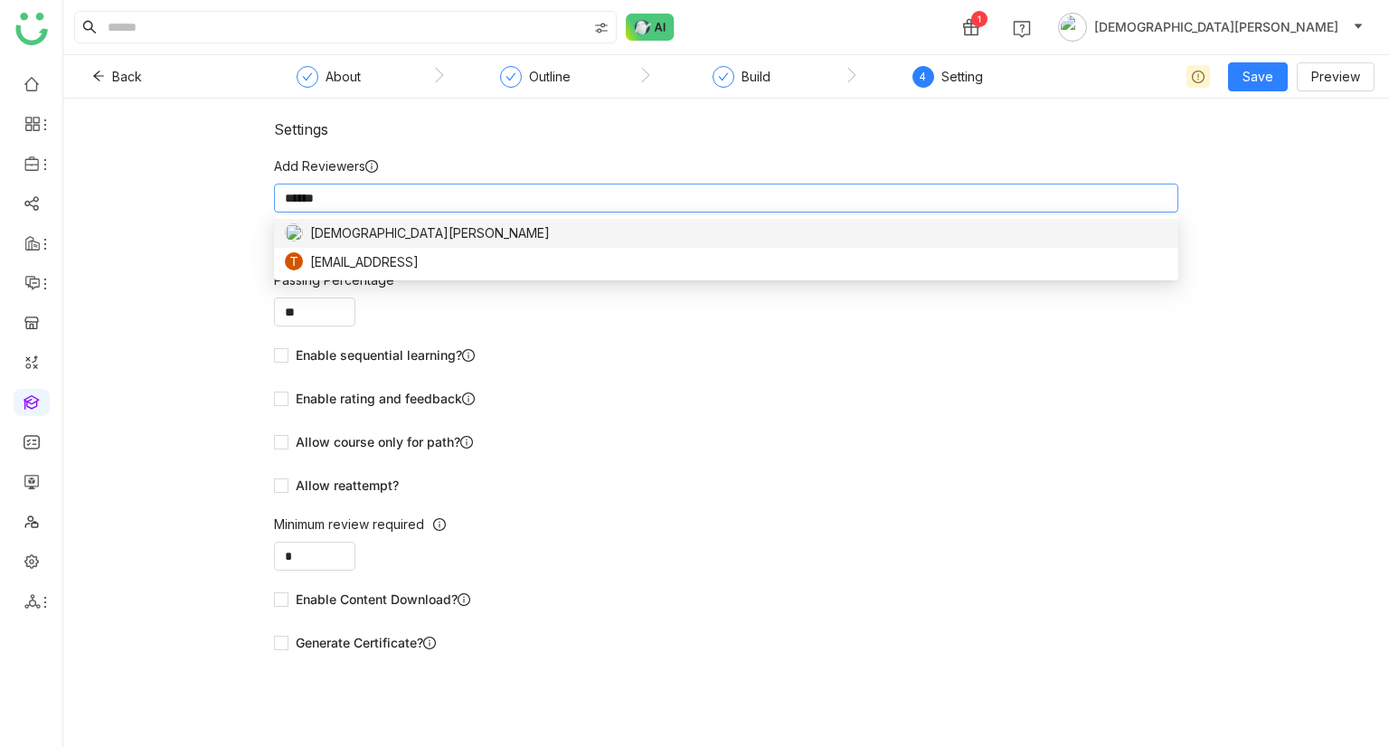
type input "******"
click at [492, 231] on div "[DEMOGRAPHIC_DATA][PERSON_NAME]" at bounding box center [726, 233] width 882 height 20
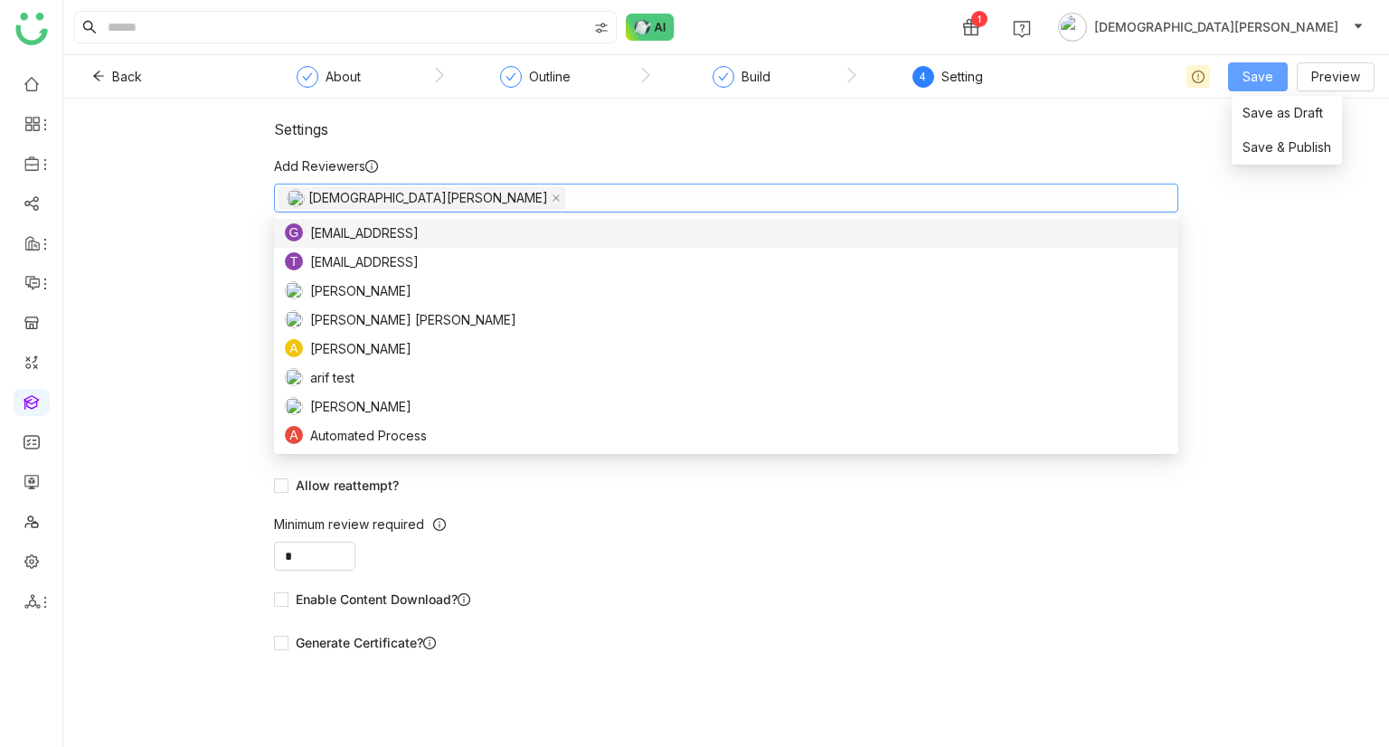
click at [1260, 79] on span "Save" at bounding box center [1257, 77] width 31 height 20
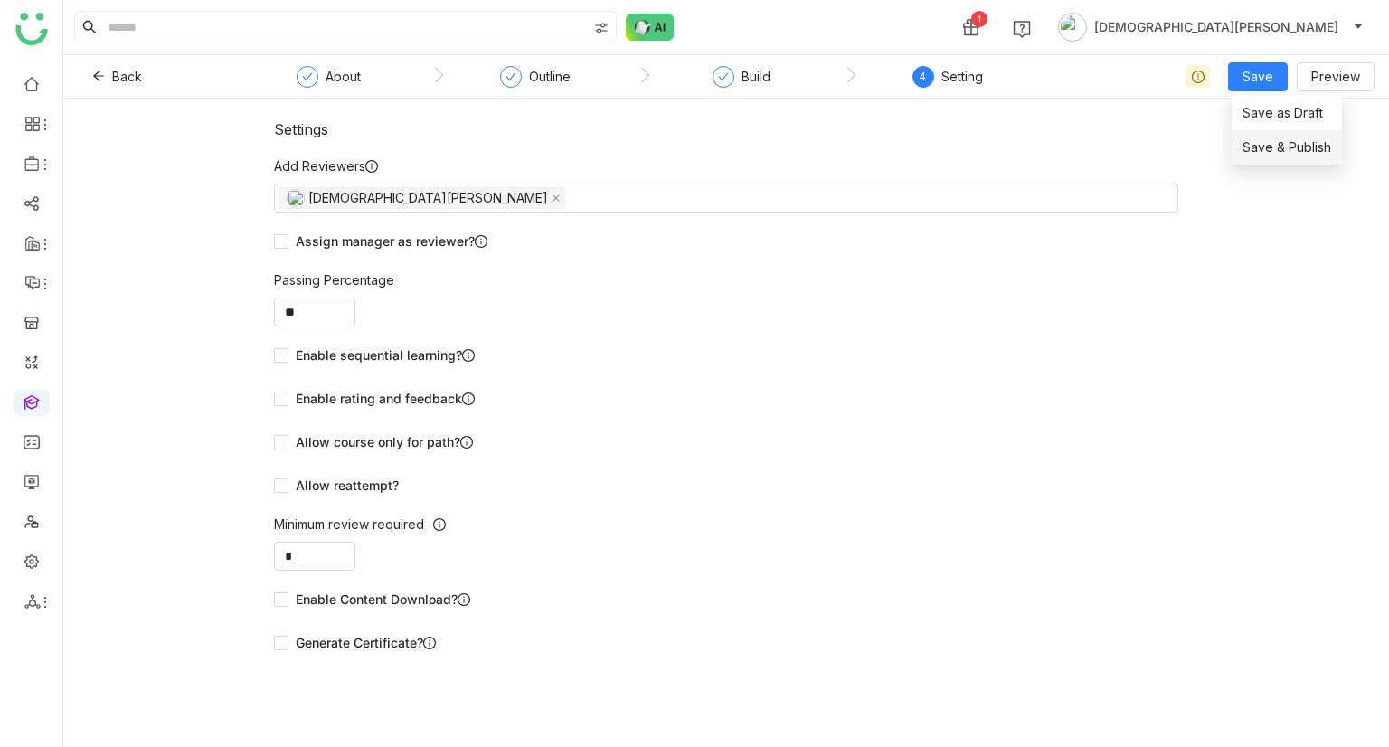
click at [1284, 138] on span "Save & Publish" at bounding box center [1286, 147] width 89 height 20
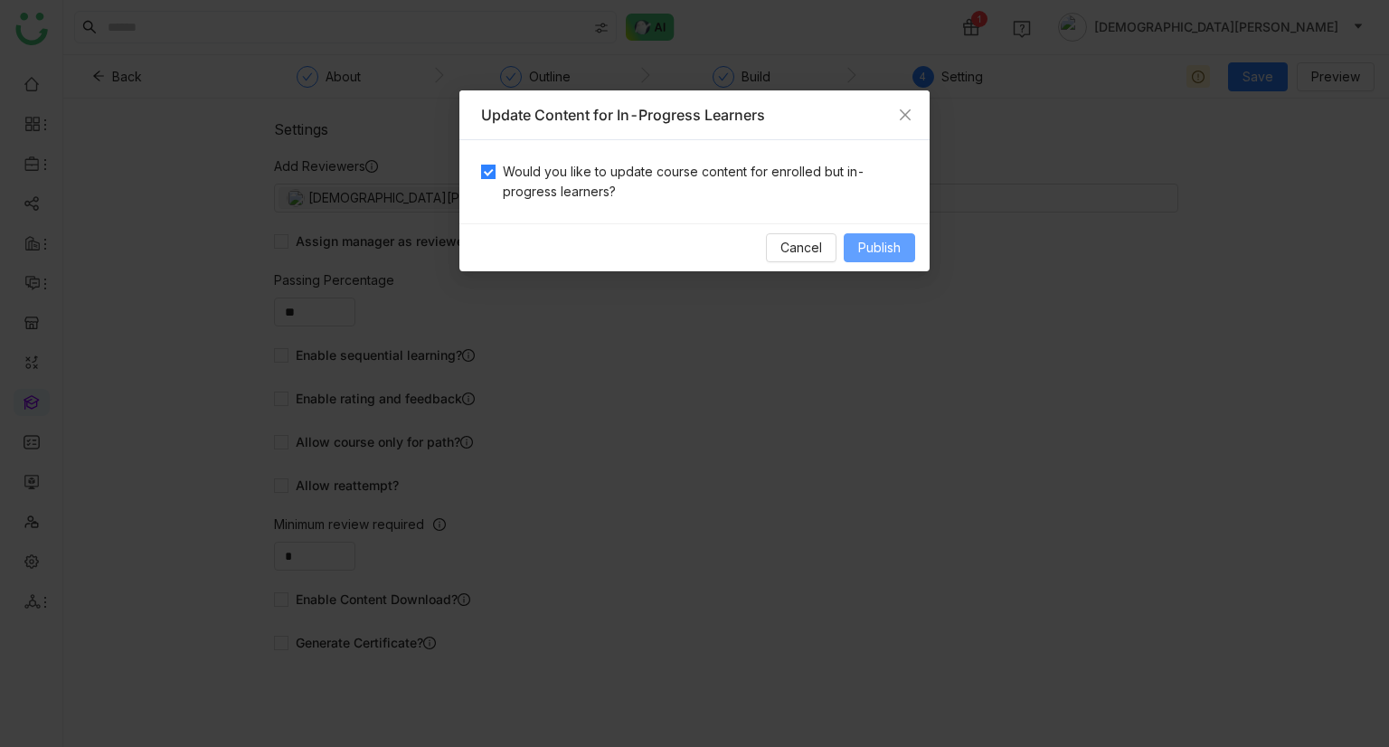
click at [882, 249] on span "Publish" at bounding box center [879, 248] width 42 height 20
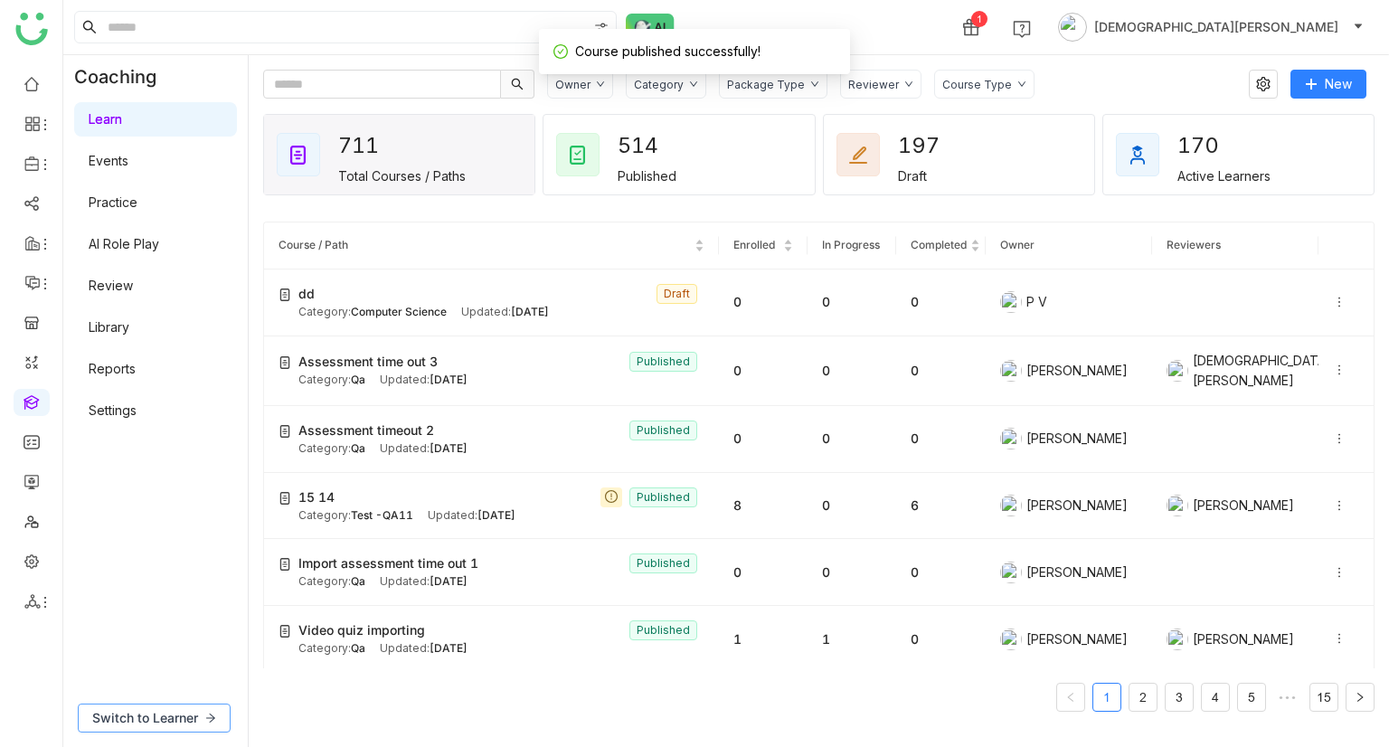
click at [144, 710] on span "Switch to Learner" at bounding box center [145, 718] width 106 height 20
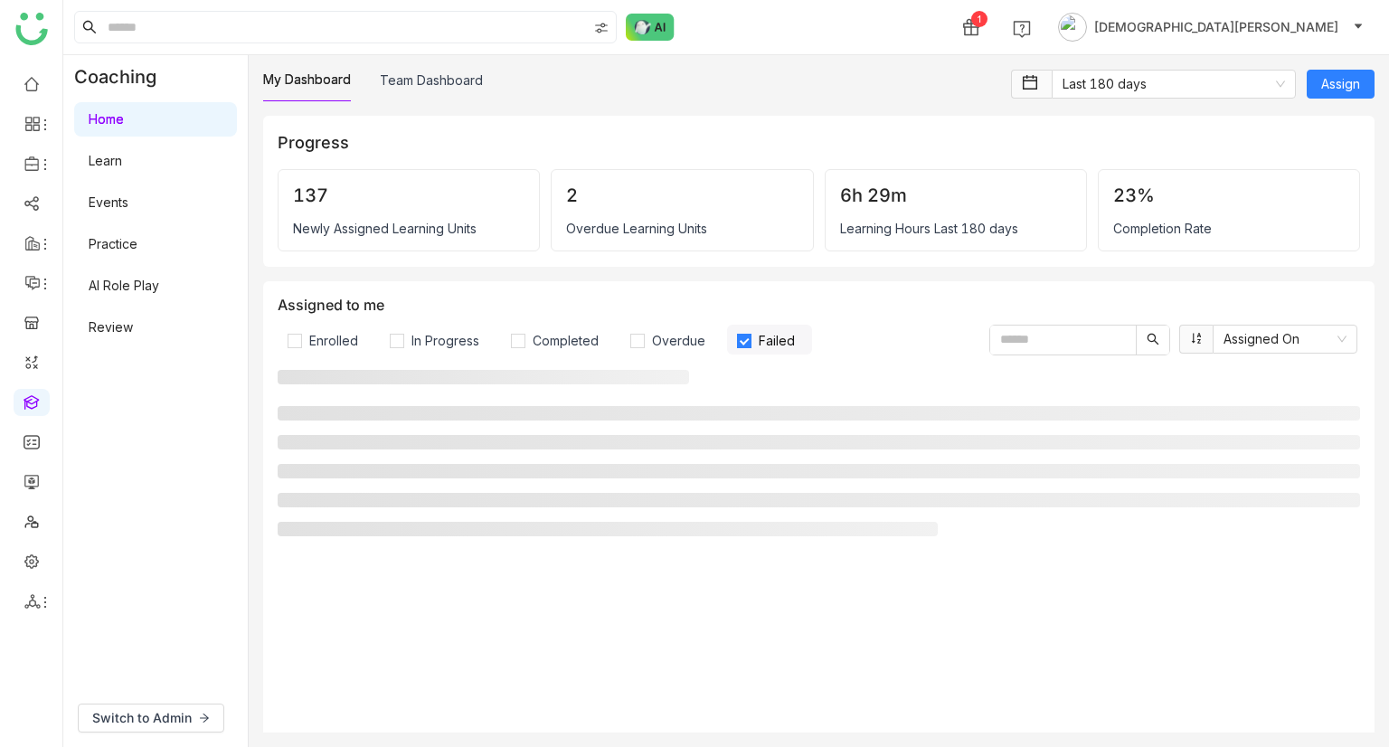
click at [100, 167] on link "Learn" at bounding box center [105, 160] width 33 height 15
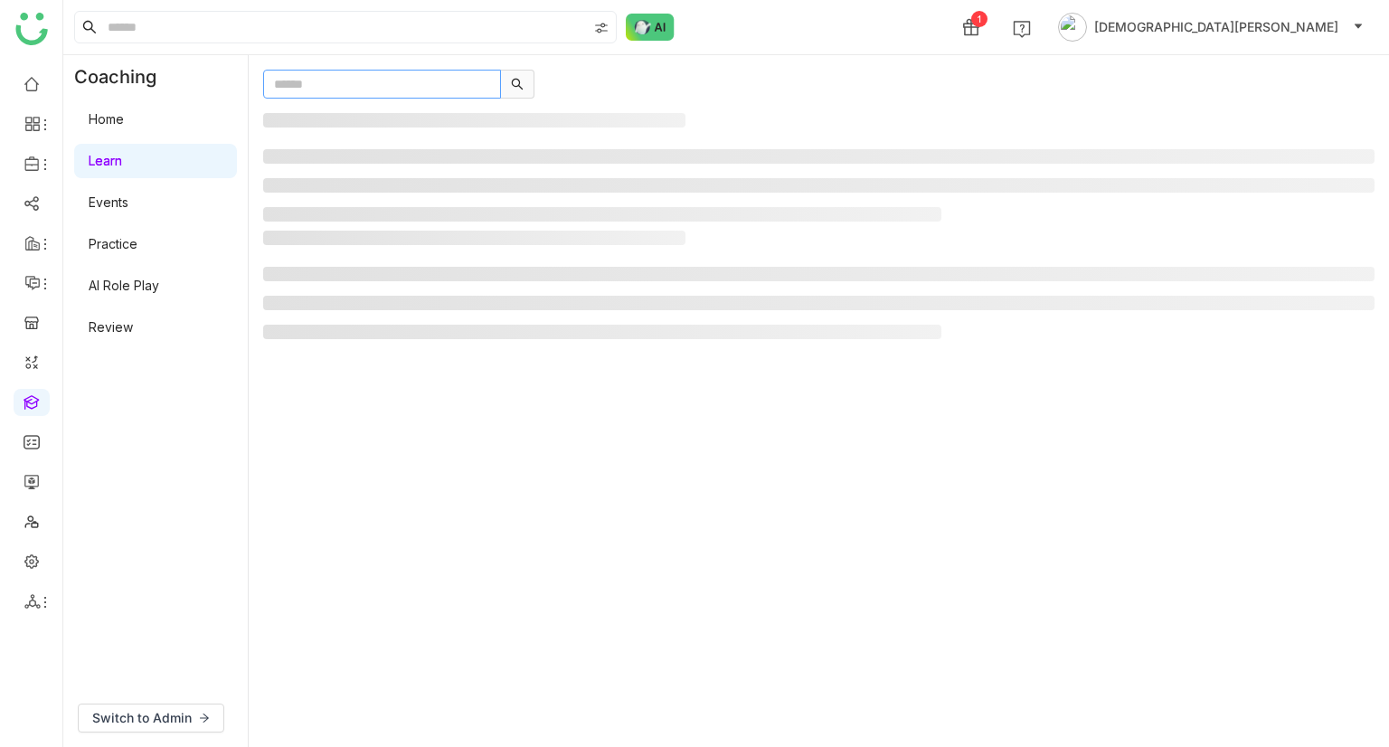
paste input "**********"
click at [323, 82] on input "text" at bounding box center [382, 84] width 238 height 29
click at [323, 82] on input "**********" at bounding box center [382, 84] width 238 height 29
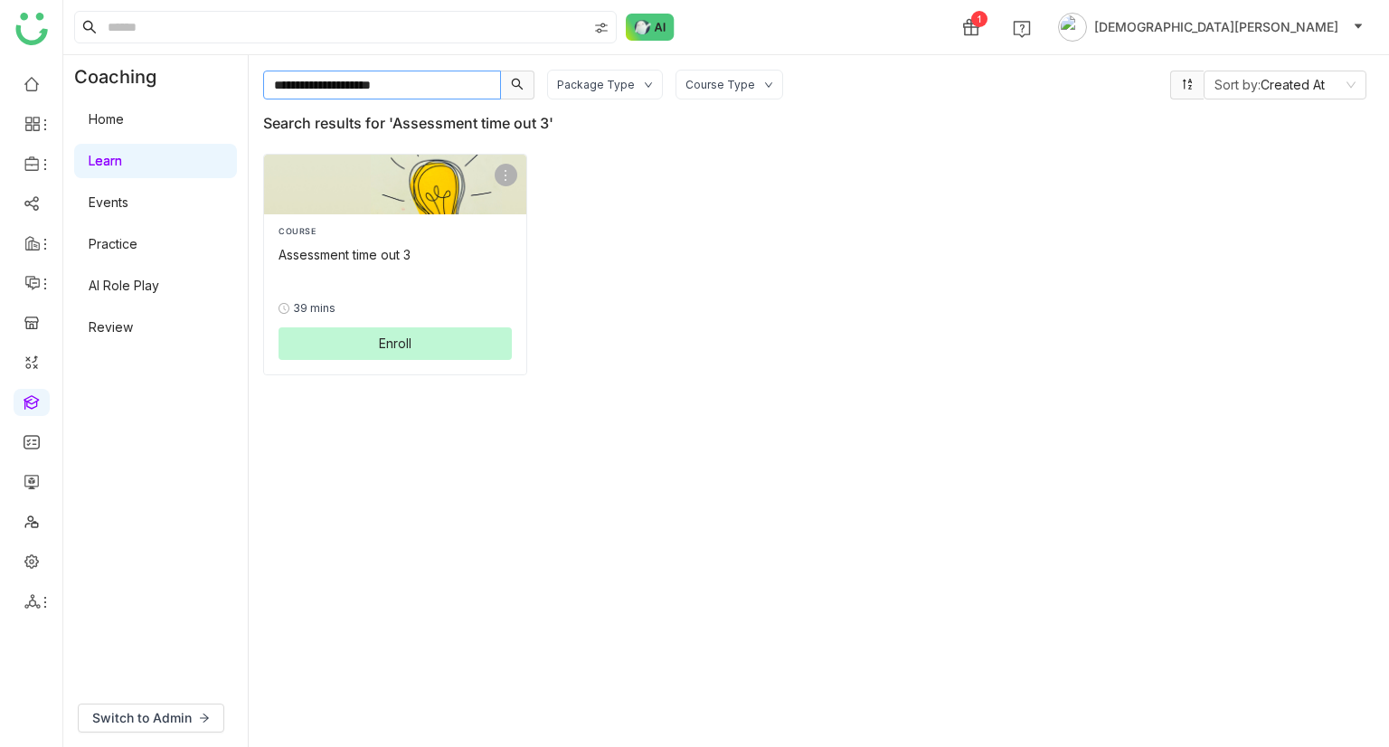
type input "**********"
click at [416, 261] on div "Assessment time out 3" at bounding box center [394, 254] width 233 height 19
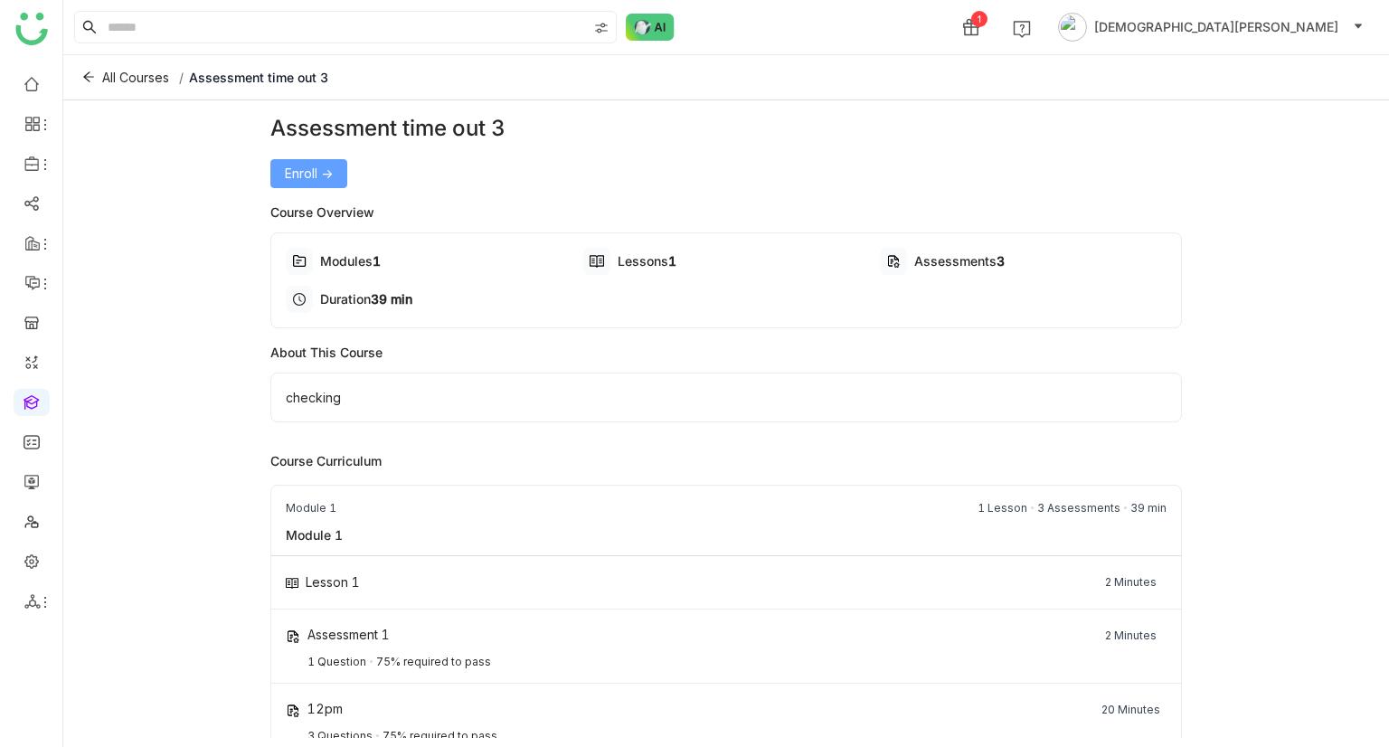
click at [323, 177] on span "Enroll ->" at bounding box center [309, 174] width 48 height 20
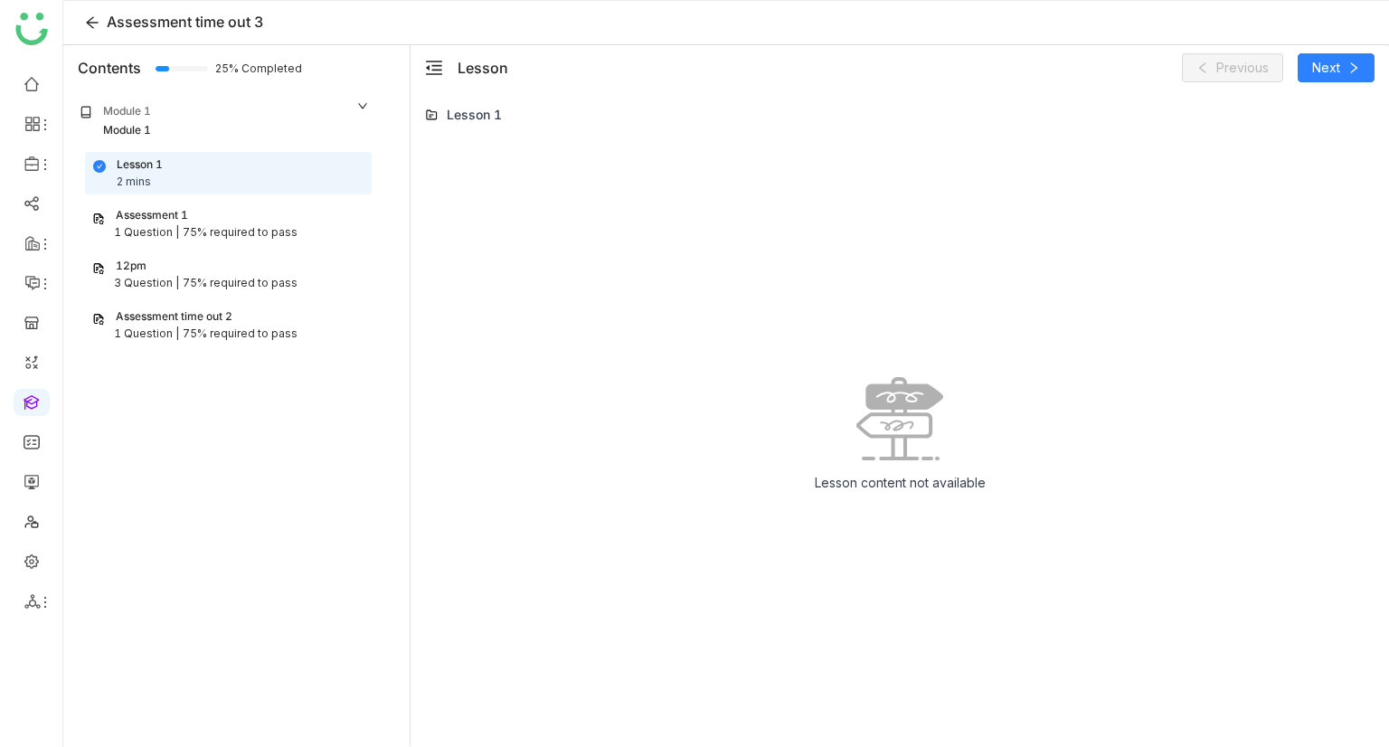
click at [236, 322] on div "Assessment time out 2" at bounding box center [228, 316] width 272 height 17
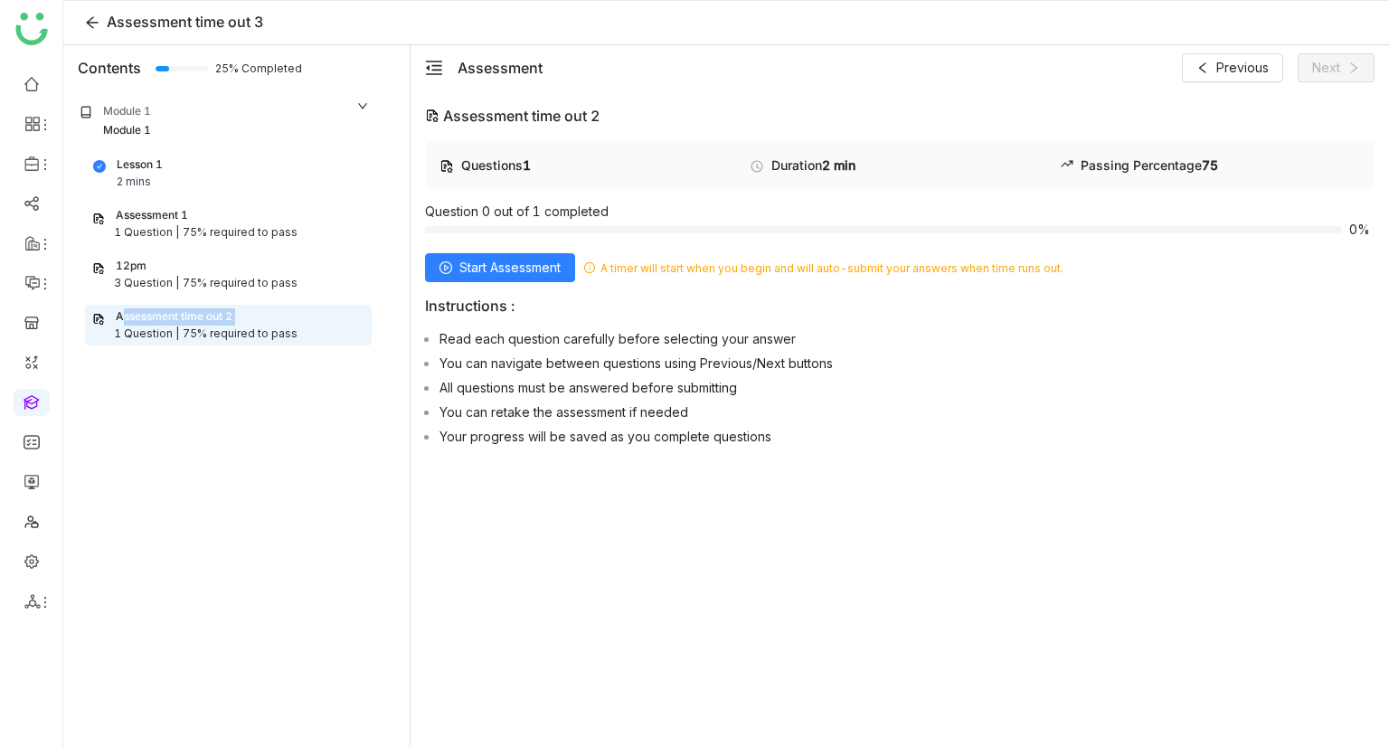
click at [236, 322] on div "Assessment time out 2" at bounding box center [228, 316] width 272 height 17
click at [687, 230] on div at bounding box center [883, 229] width 917 height 7
click at [488, 272] on span "Start Assessment" at bounding box center [509, 268] width 101 height 20
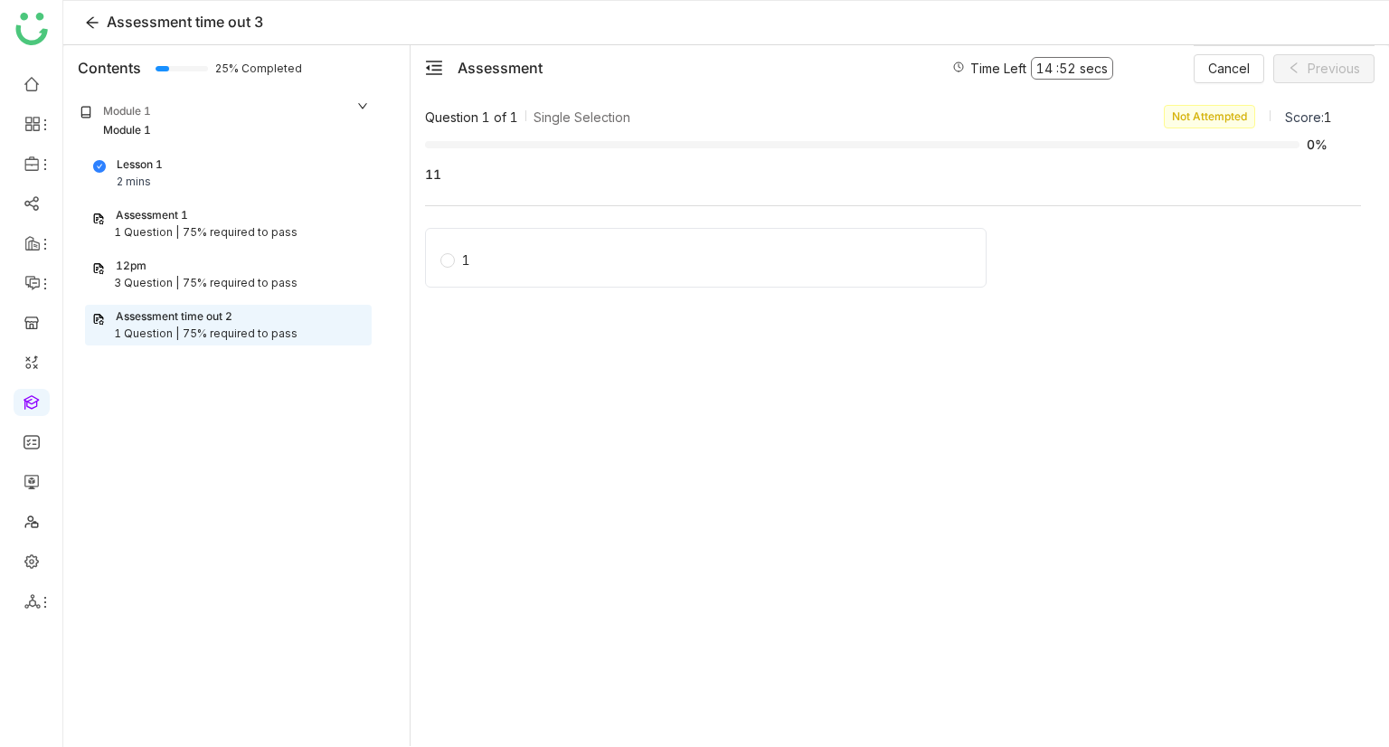
click at [221, 319] on div "Assessment time out 2" at bounding box center [174, 316] width 117 height 17
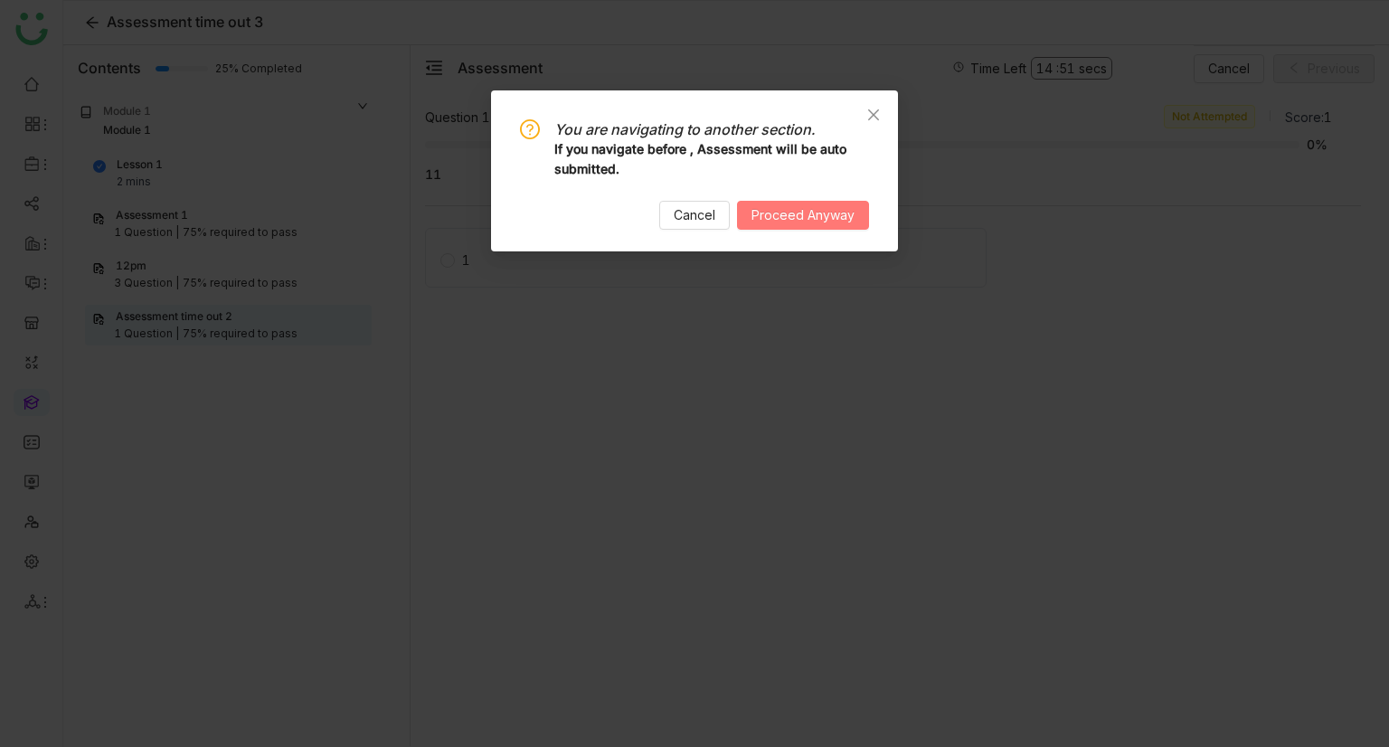
click at [825, 219] on span "Proceed Anyway" at bounding box center [802, 215] width 103 height 20
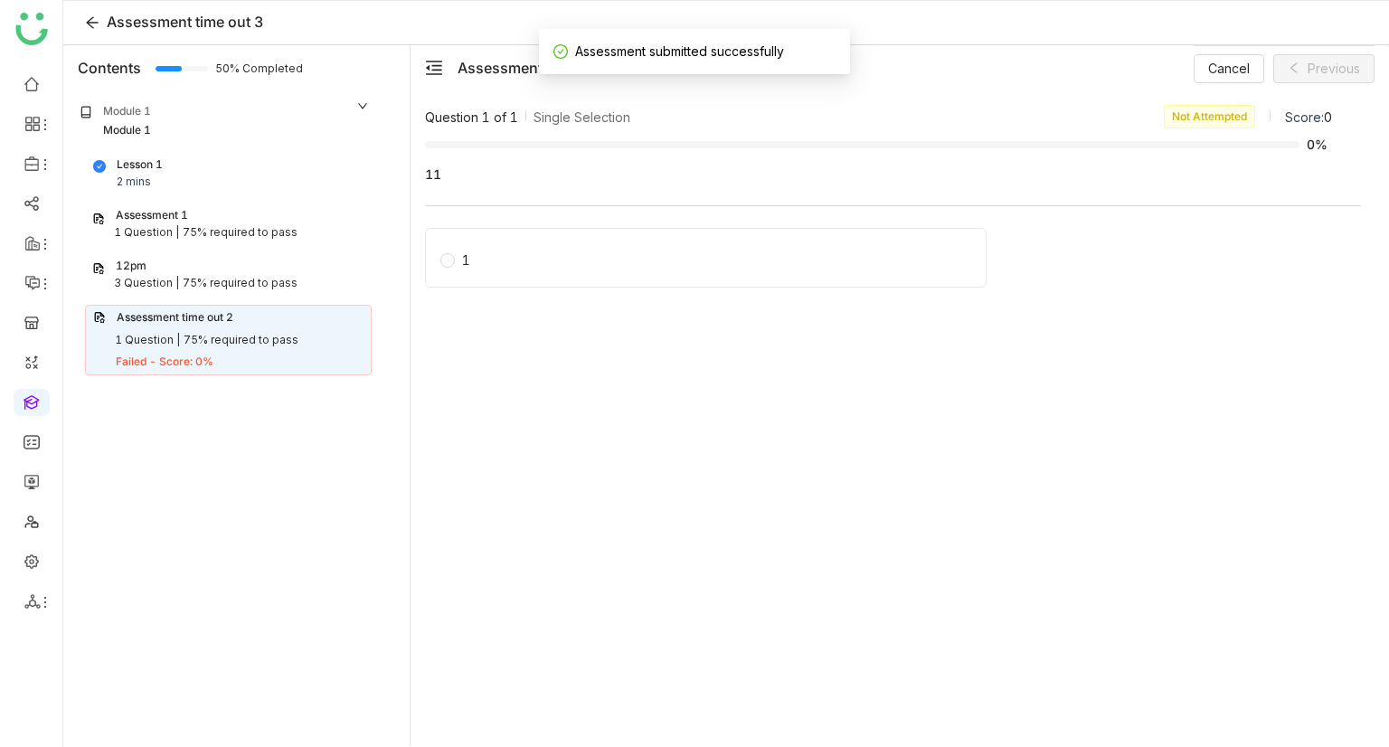
click at [246, 334] on div "75% required to pass" at bounding box center [241, 340] width 115 height 17
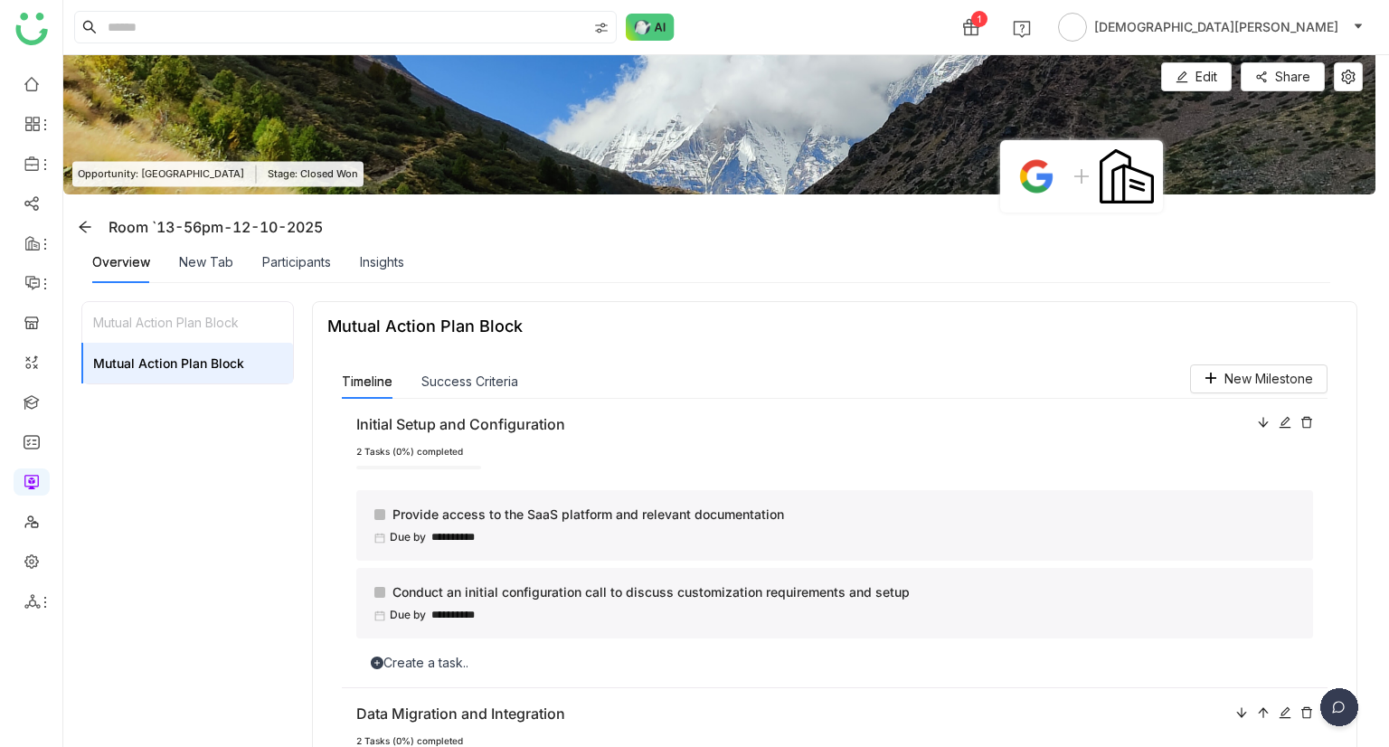
scroll to position [872, 0]
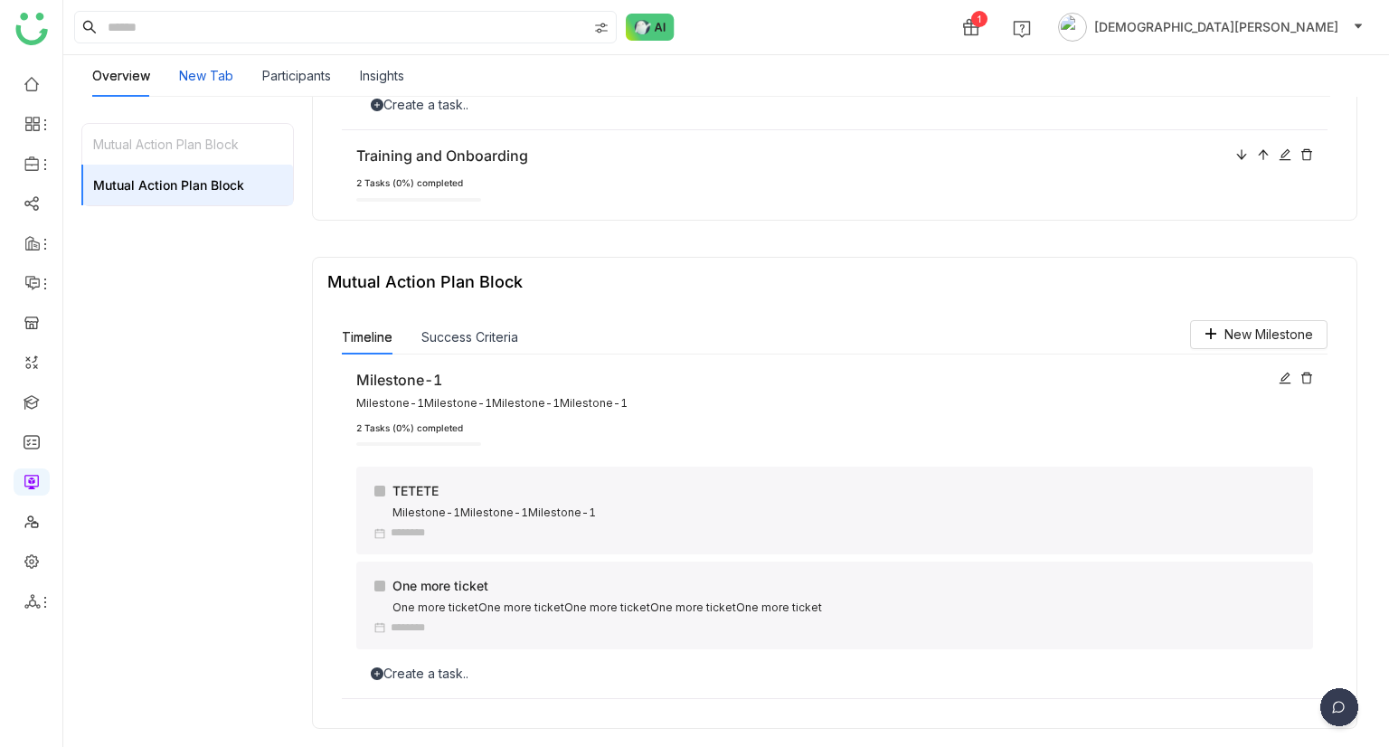
click at [212, 84] on div "New Tab" at bounding box center [206, 76] width 54 height 20
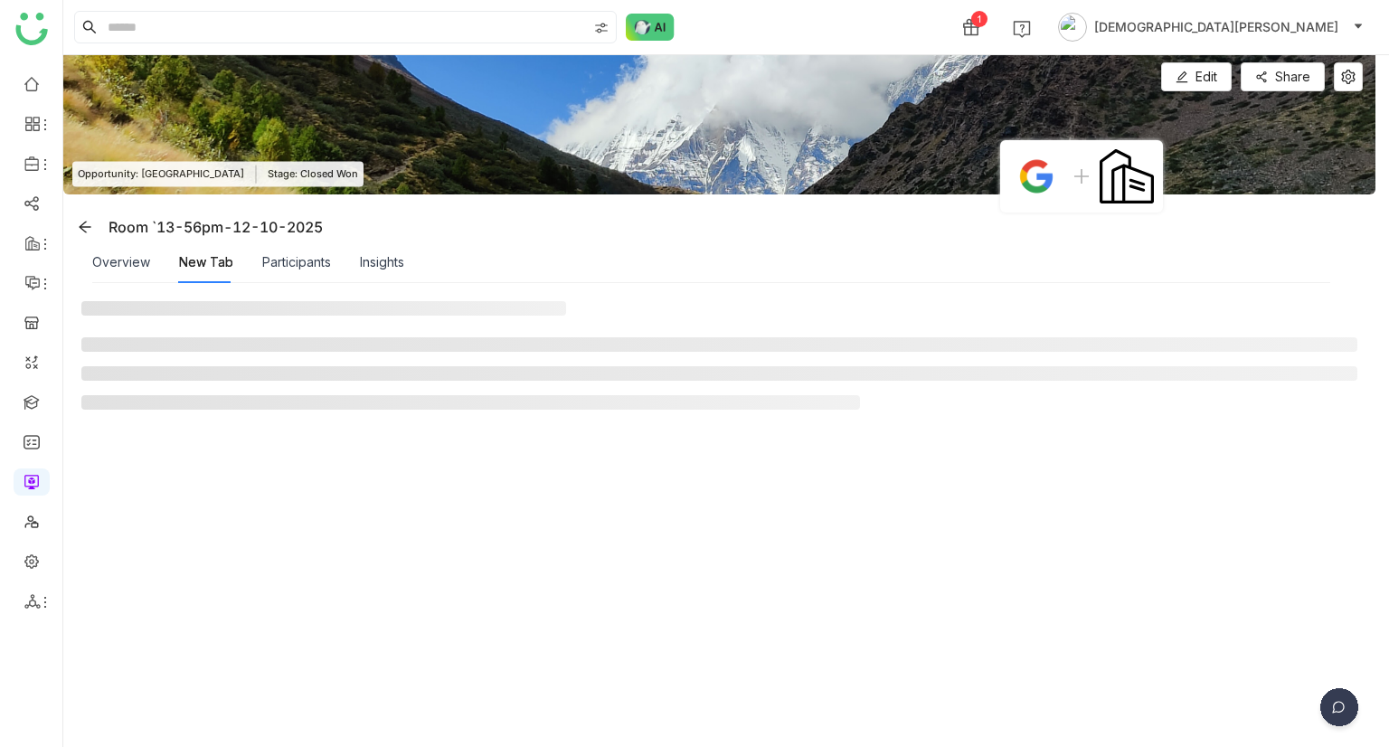
click at [660, 27] on img at bounding box center [650, 27] width 49 height 27
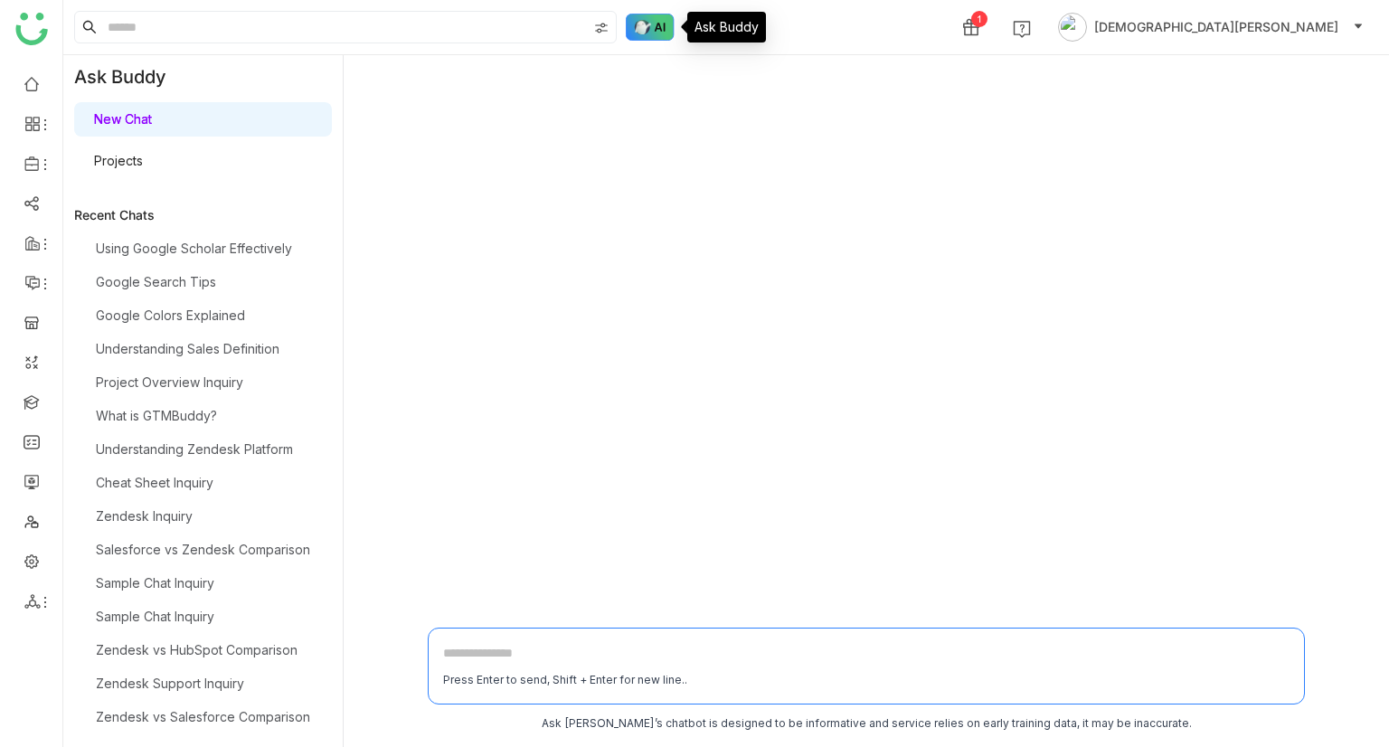
click at [649, 23] on img at bounding box center [650, 27] width 49 height 27
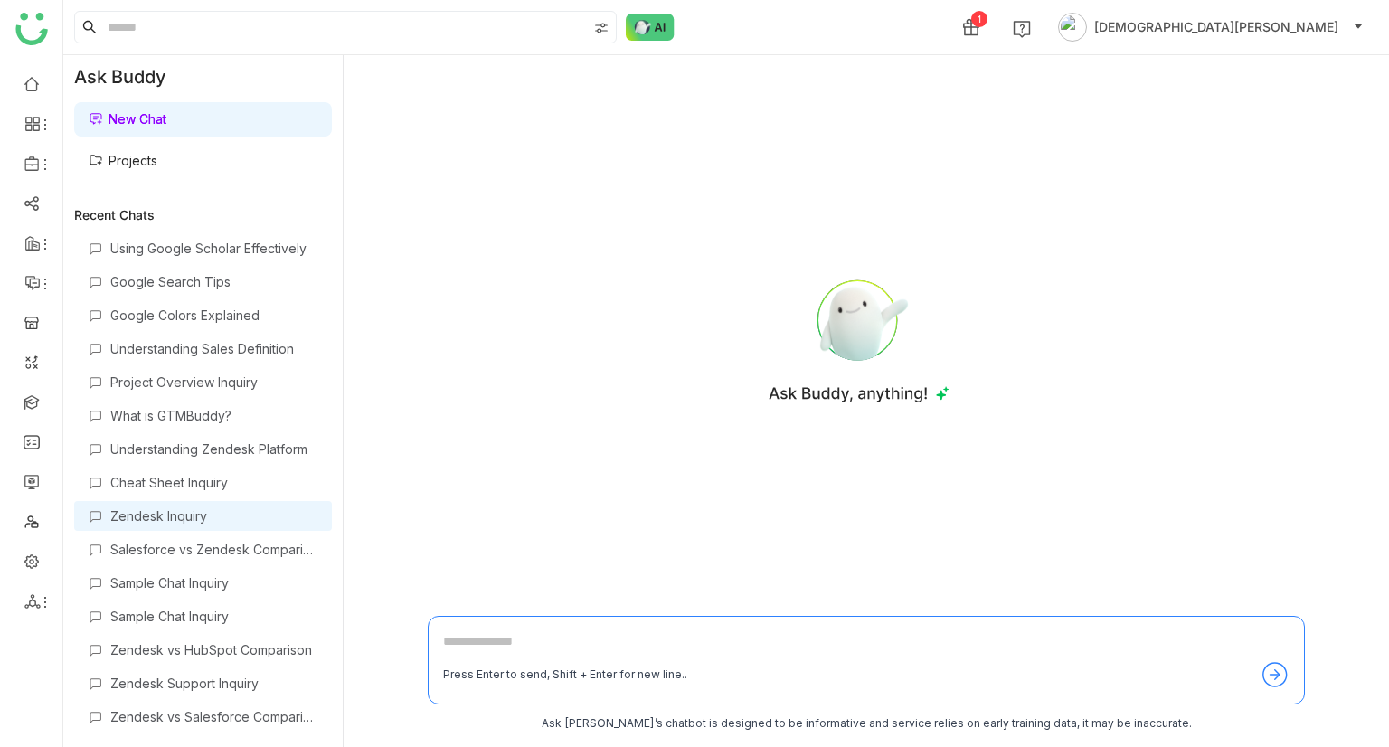
click at [175, 508] on div "Zendesk Inquiry" at bounding box center [213, 515] width 207 height 15
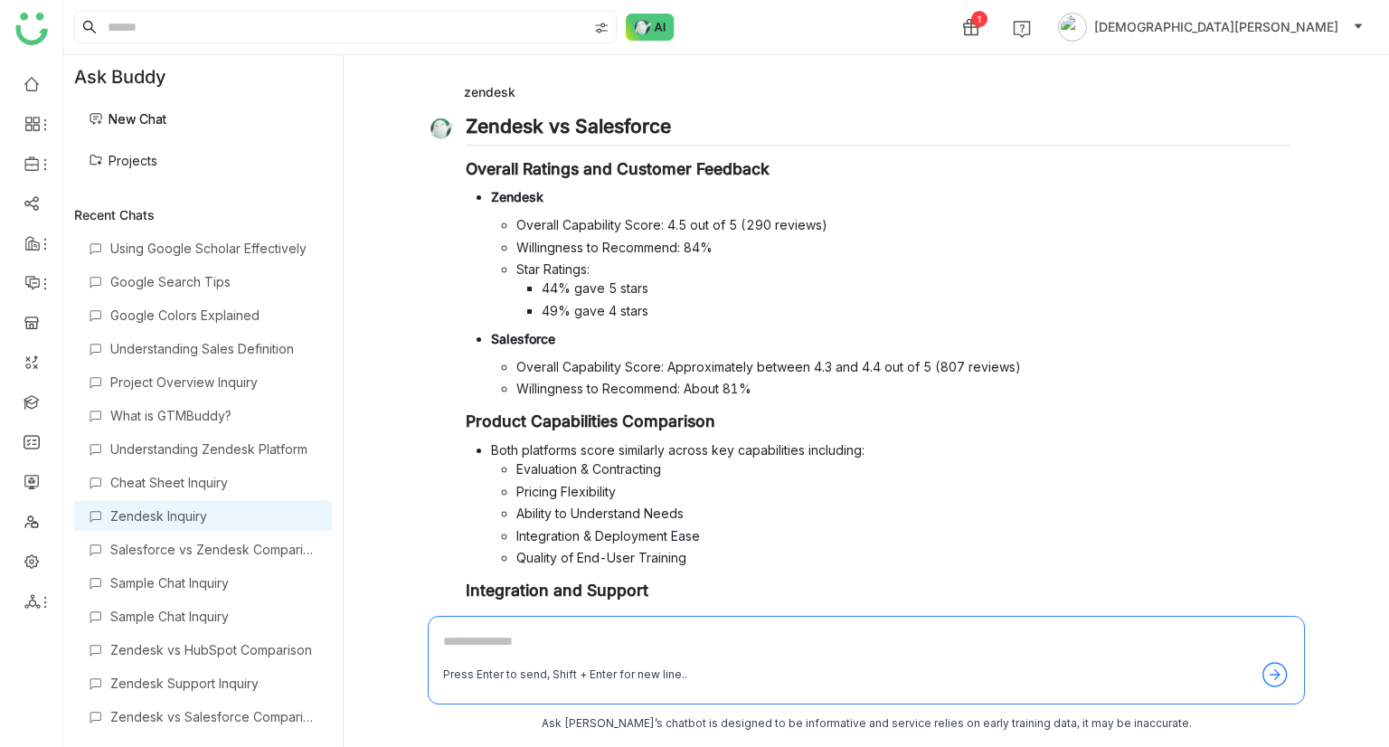
scroll to position [237, 0]
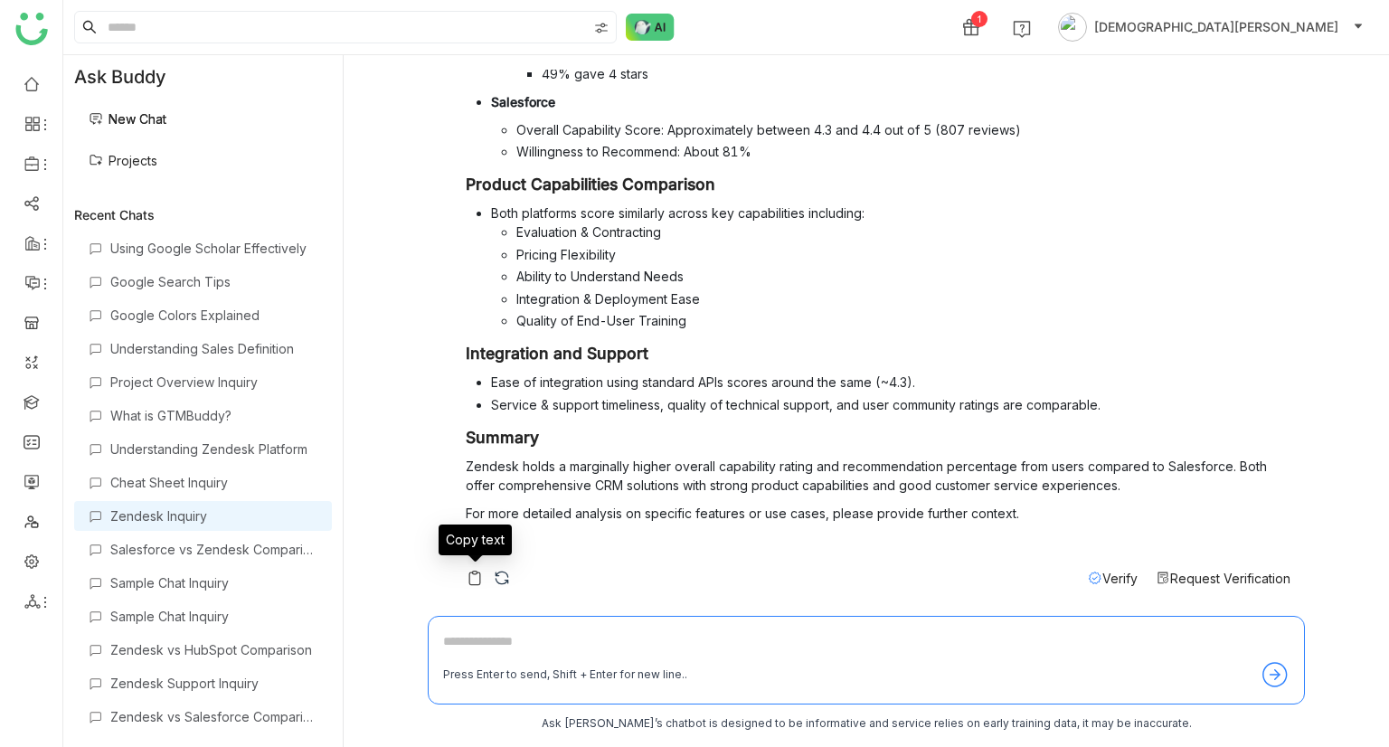
click at [471, 577] on img at bounding box center [475, 578] width 18 height 18
paste textarea "**********"
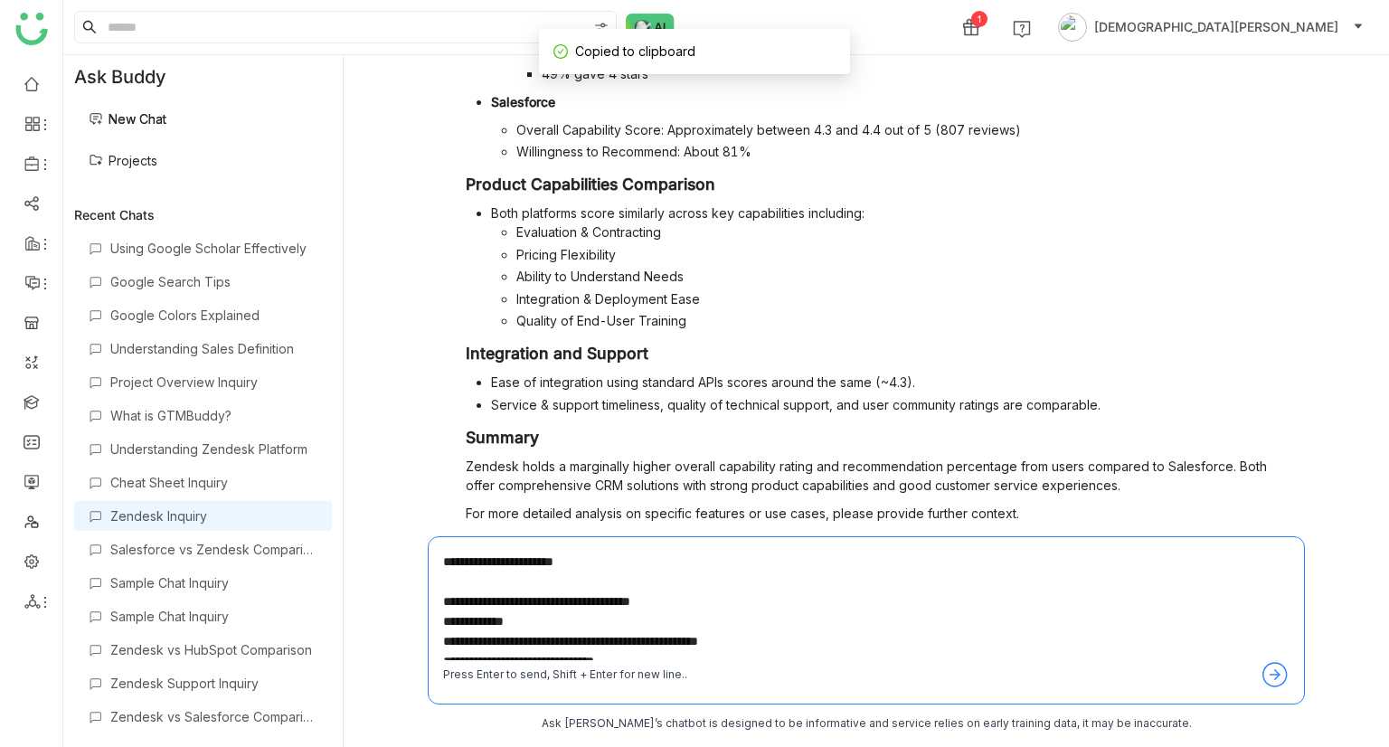
click at [473, 649] on textarea at bounding box center [866, 605] width 846 height 108
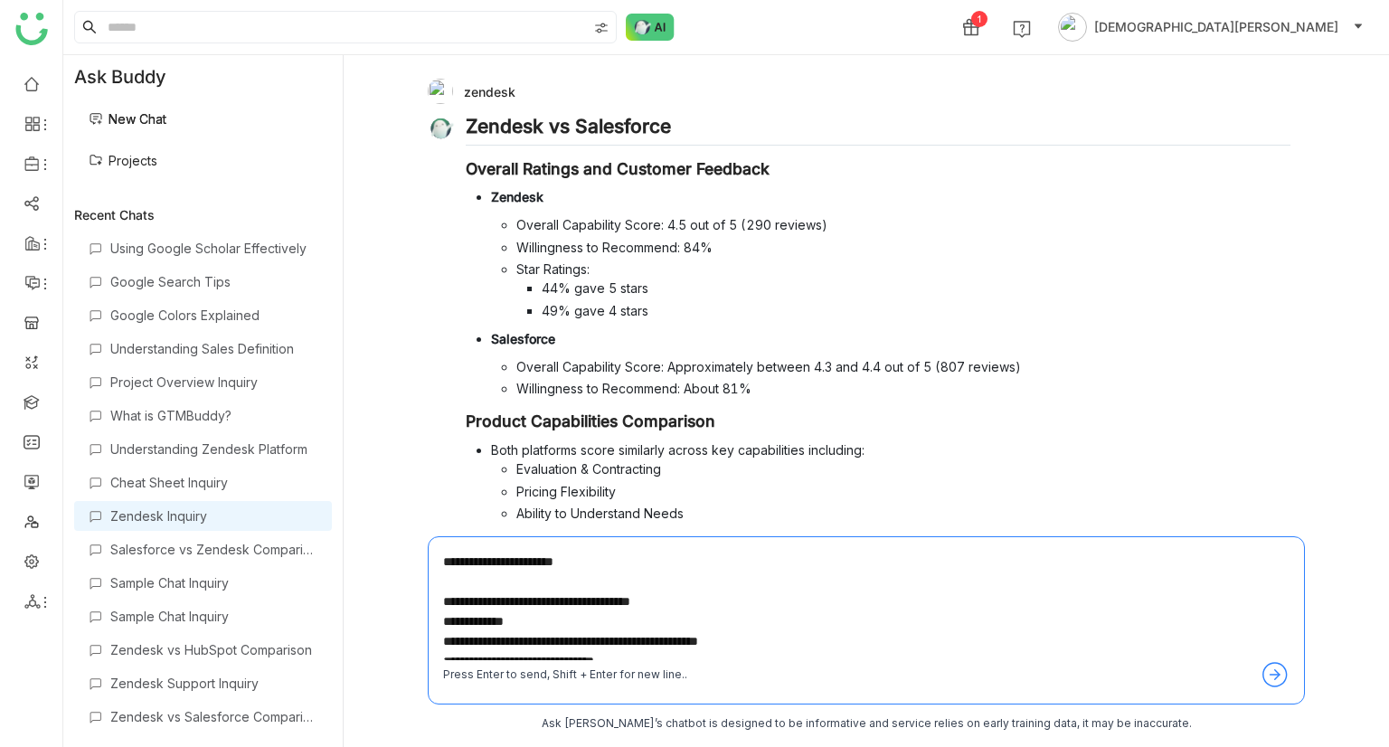
type textarea "**********"
drag, startPoint x: 465, startPoint y: 558, endPoint x: 434, endPoint y: 553, distance: 31.1
click at [434, 553] on div "Press Enter to send, Shift + Enter for new line.." at bounding box center [866, 620] width 877 height 168
click at [35, 561] on link at bounding box center [32, 559] width 16 height 15
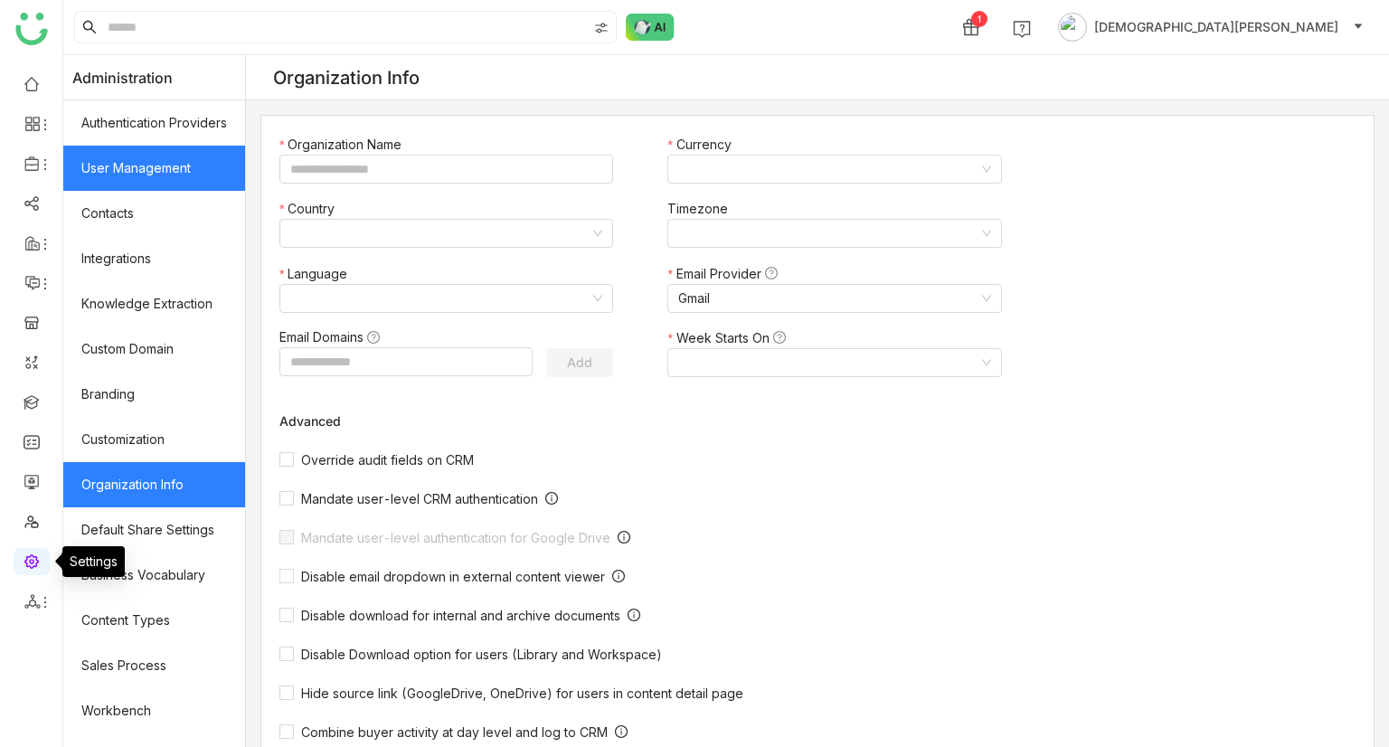
type input "*******"
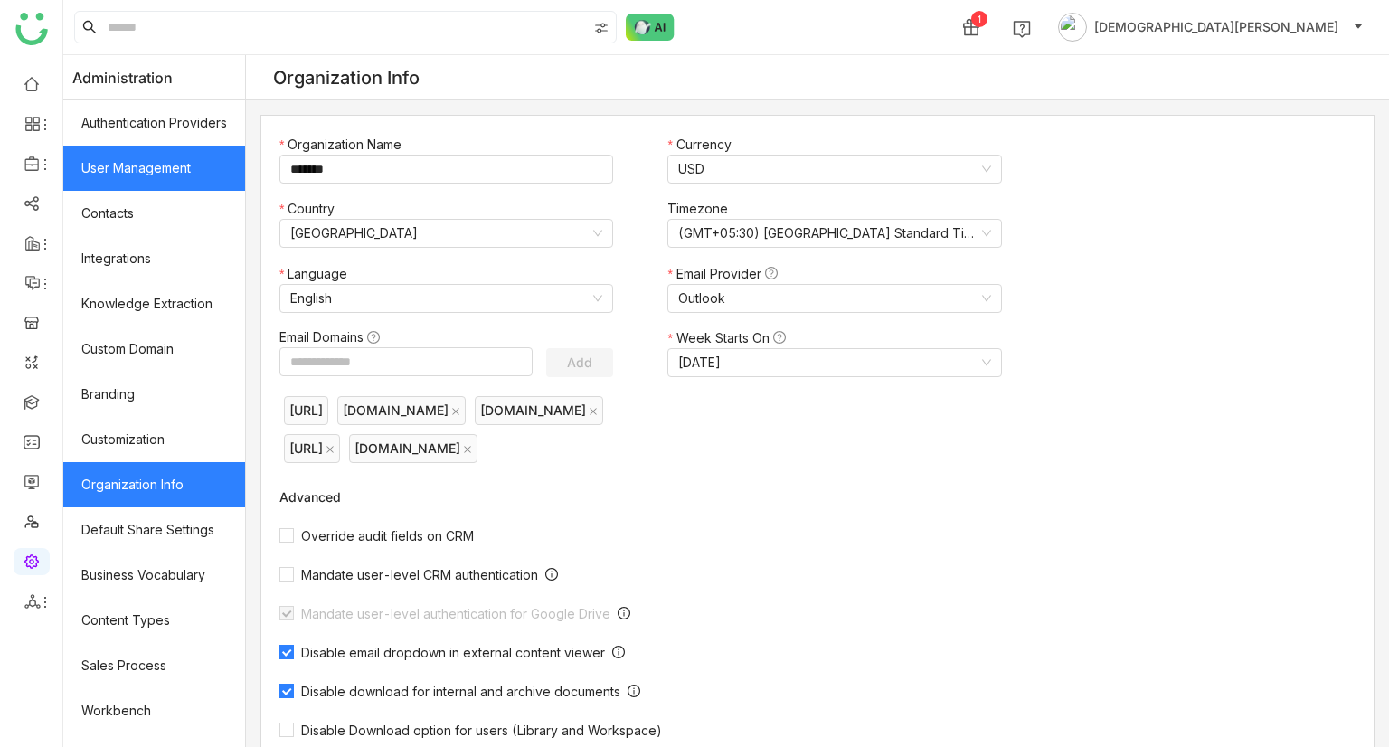
click at [157, 170] on link "User Management" at bounding box center [154, 168] width 182 height 45
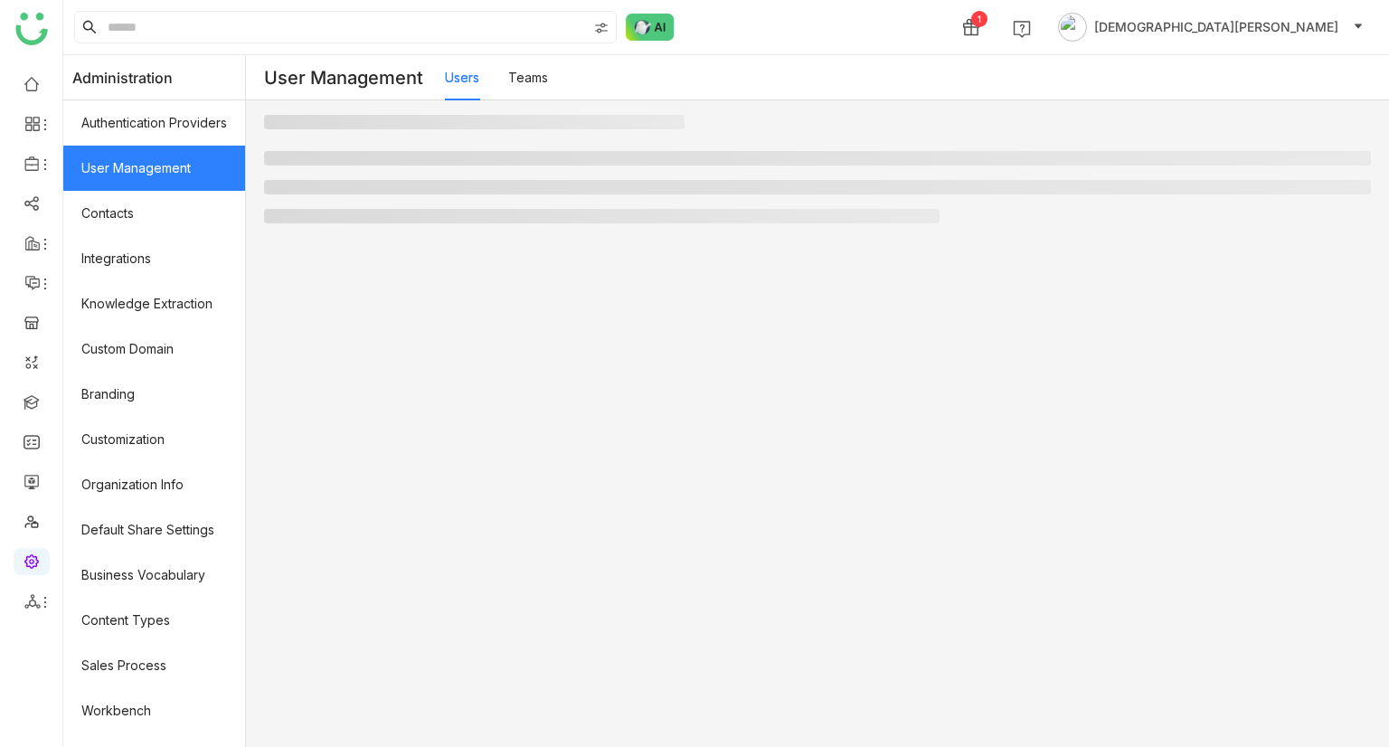
click at [157, 170] on link "User Management" at bounding box center [154, 168] width 182 height 45
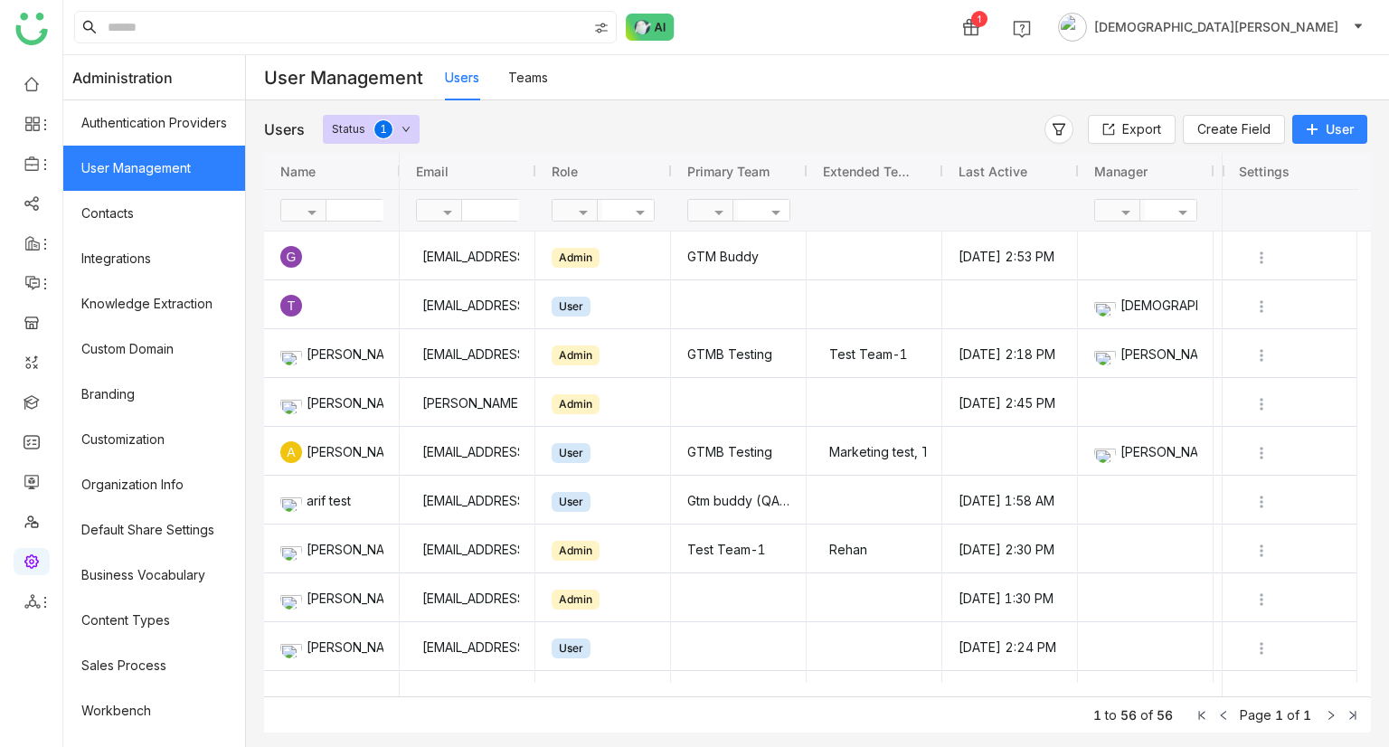
click at [503, 207] on input "text" at bounding box center [527, 210] width 131 height 21
type input "******"
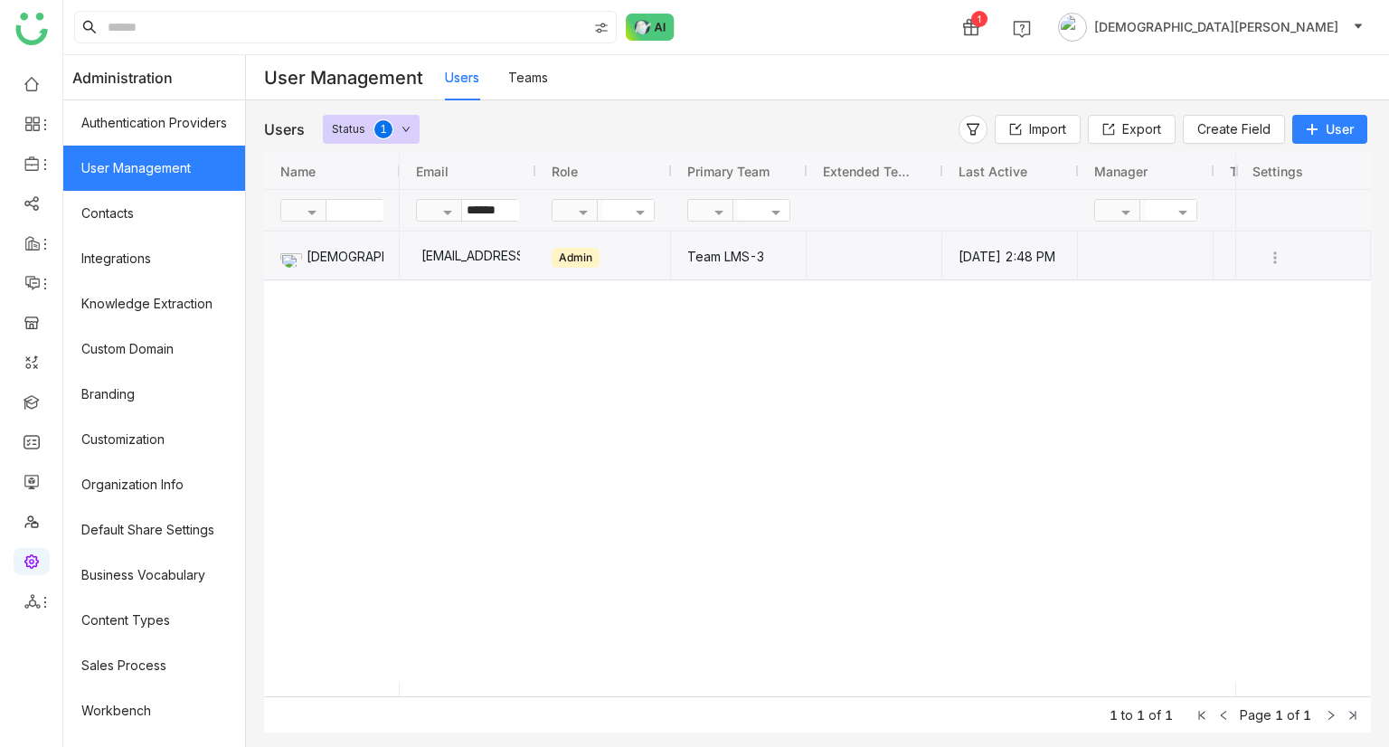
click at [510, 264] on div "[EMAIL_ADDRESS]" at bounding box center [467, 255] width 105 height 48
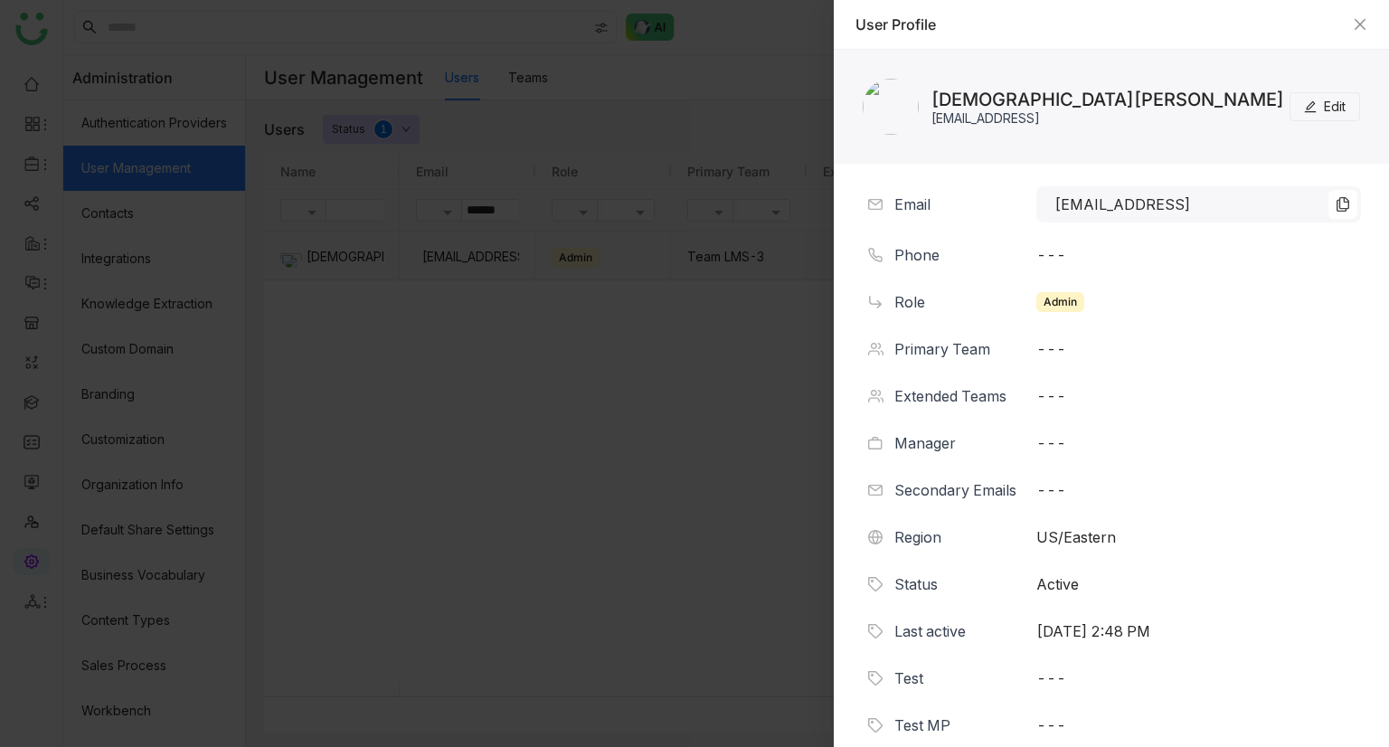
click at [1324, 102] on span "Edit" at bounding box center [1335, 107] width 22 height 20
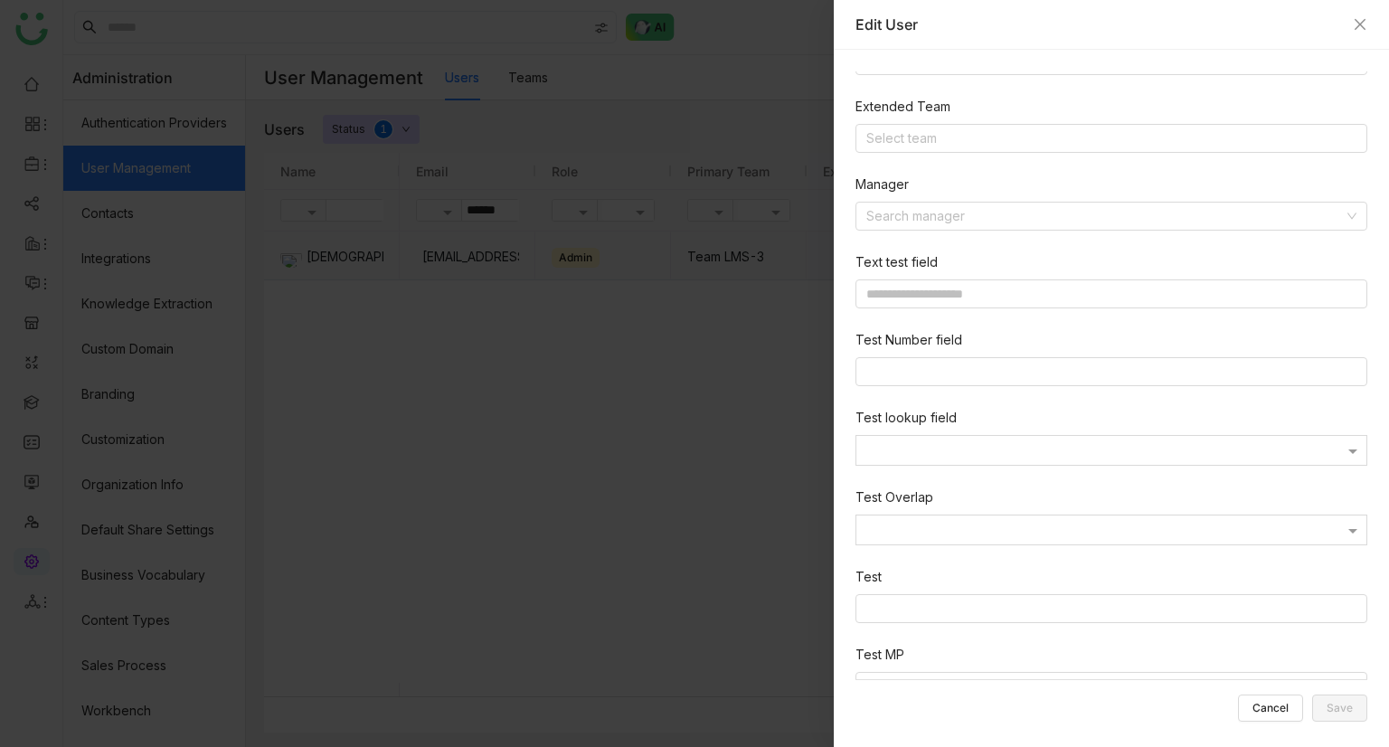
scroll to position [550, 0]
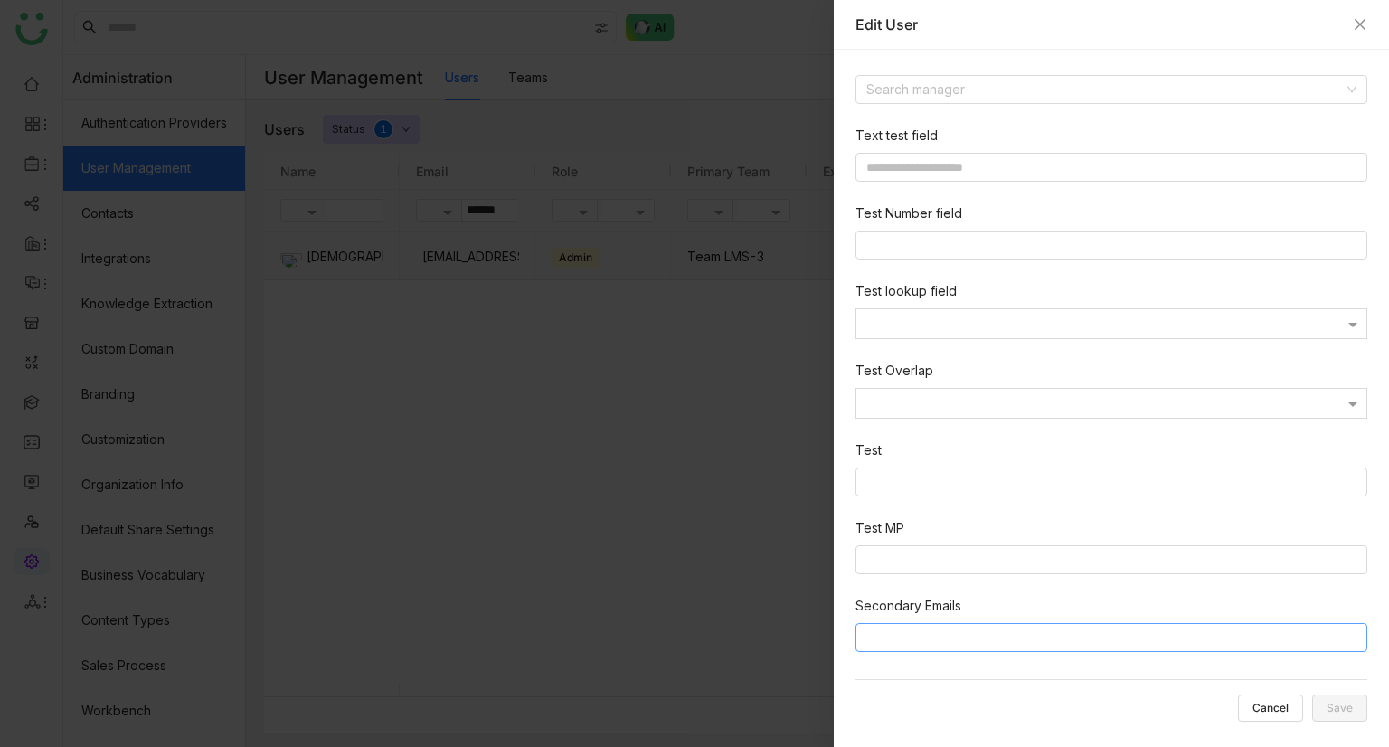
click at [977, 638] on input at bounding box center [1114, 638] width 496 height 22
type input "**********"
click at [987, 674] on div "**********" at bounding box center [1118, 101] width 526 height 1159
click at [759, 84] on div at bounding box center [694, 373] width 1389 height 747
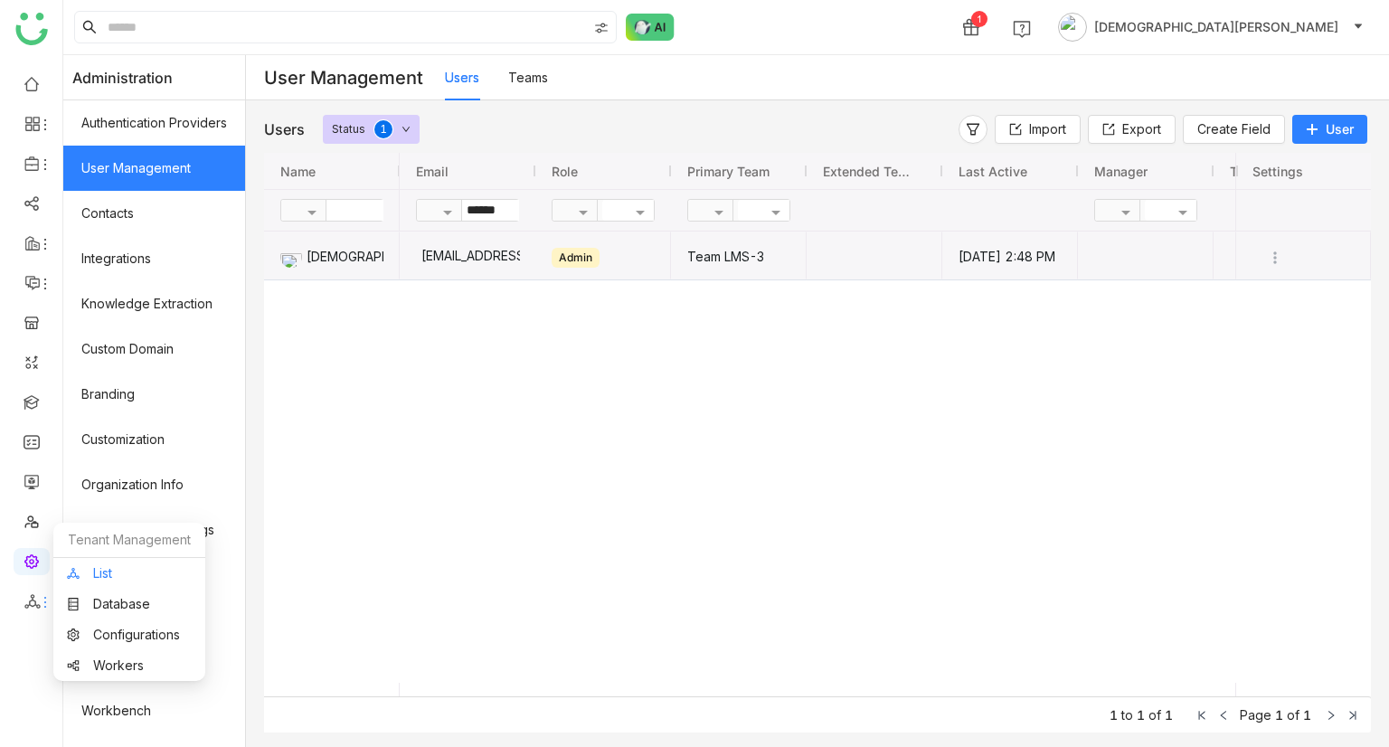
click at [96, 570] on link "List" at bounding box center [129, 573] width 125 height 13
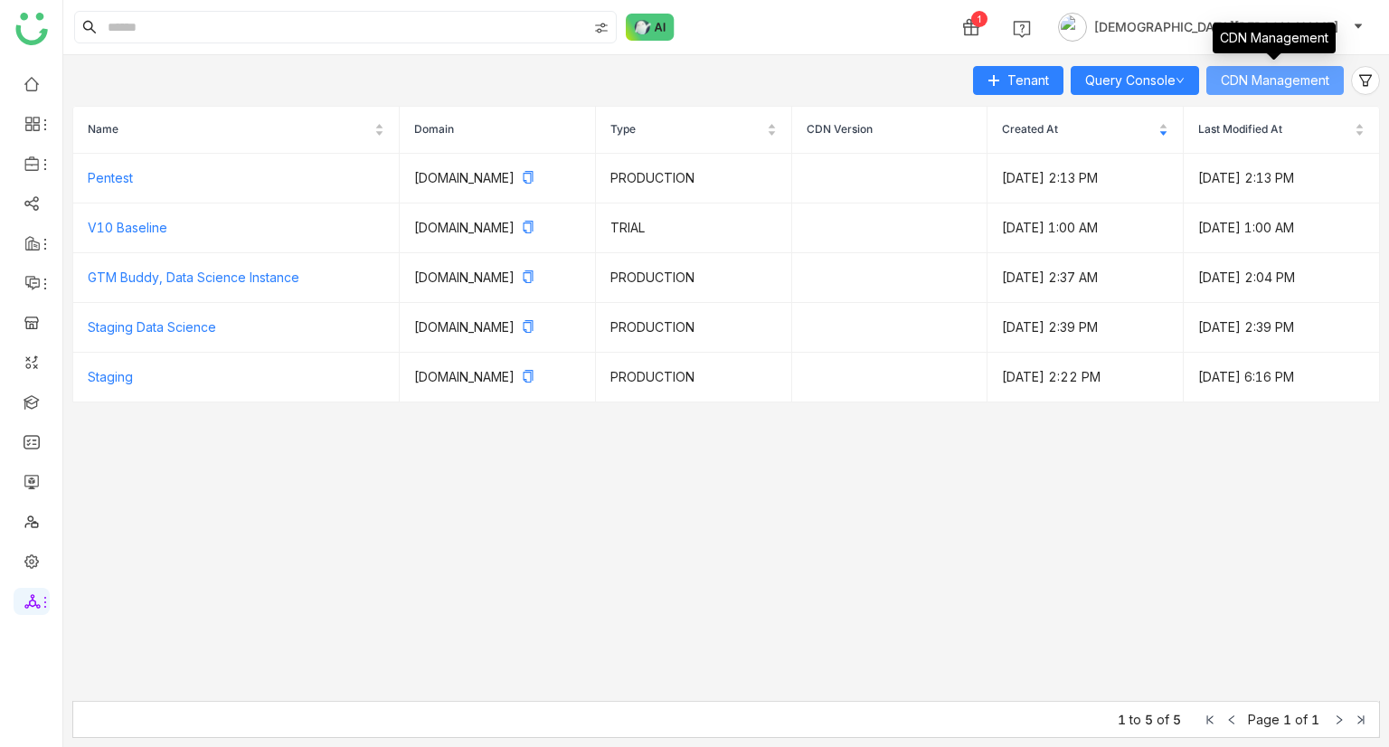
click at [1287, 66] on button "CDN Management" at bounding box center [1274, 80] width 137 height 29
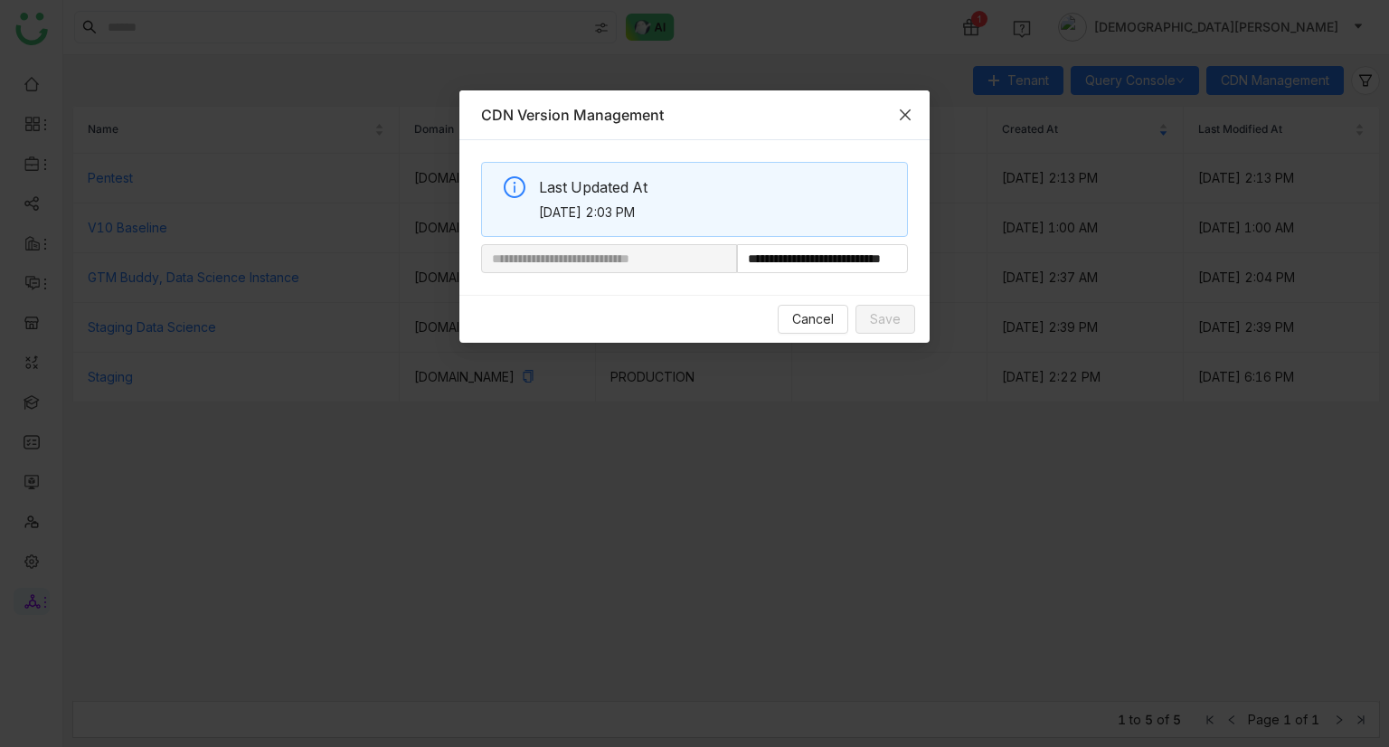
click at [887, 129] on span "Close" at bounding box center [905, 114] width 49 height 49
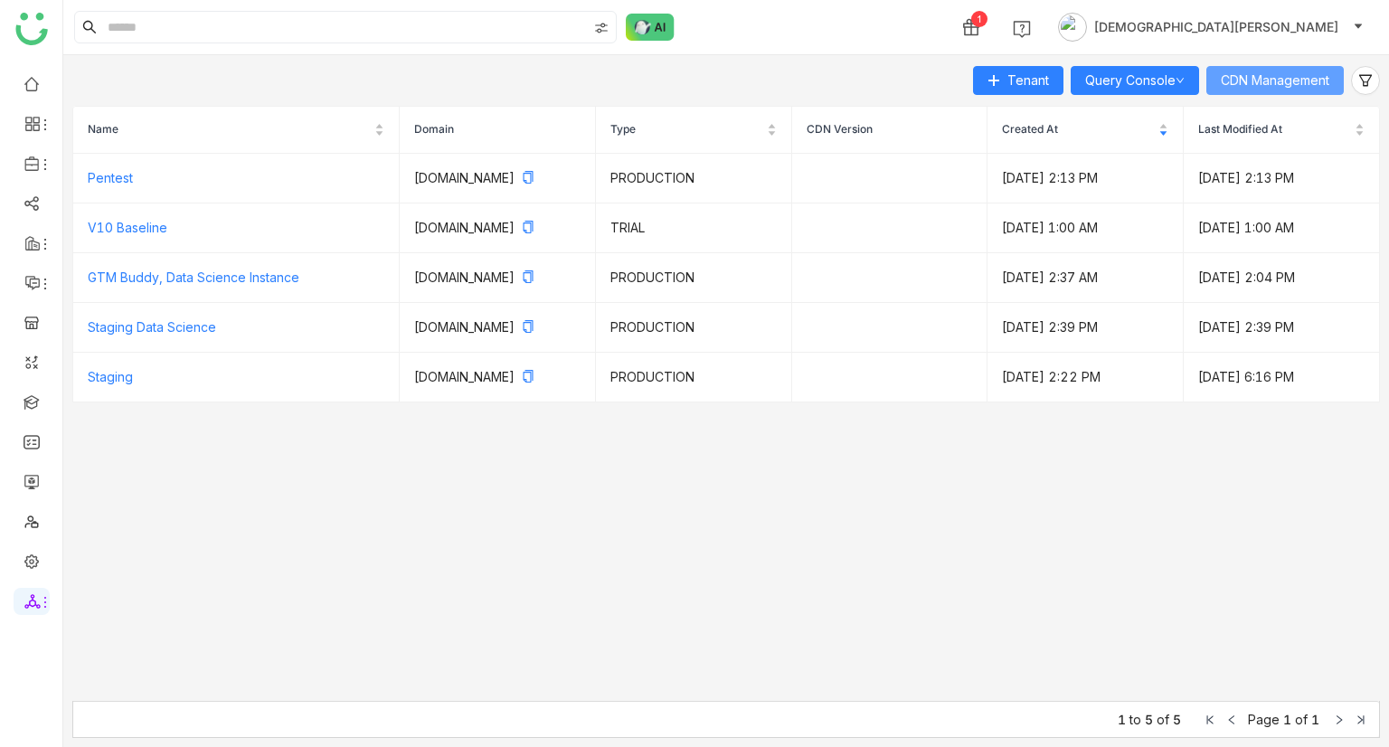
drag, startPoint x: 897, startPoint y: 122, endPoint x: 168, endPoint y: 45, distance: 732.7
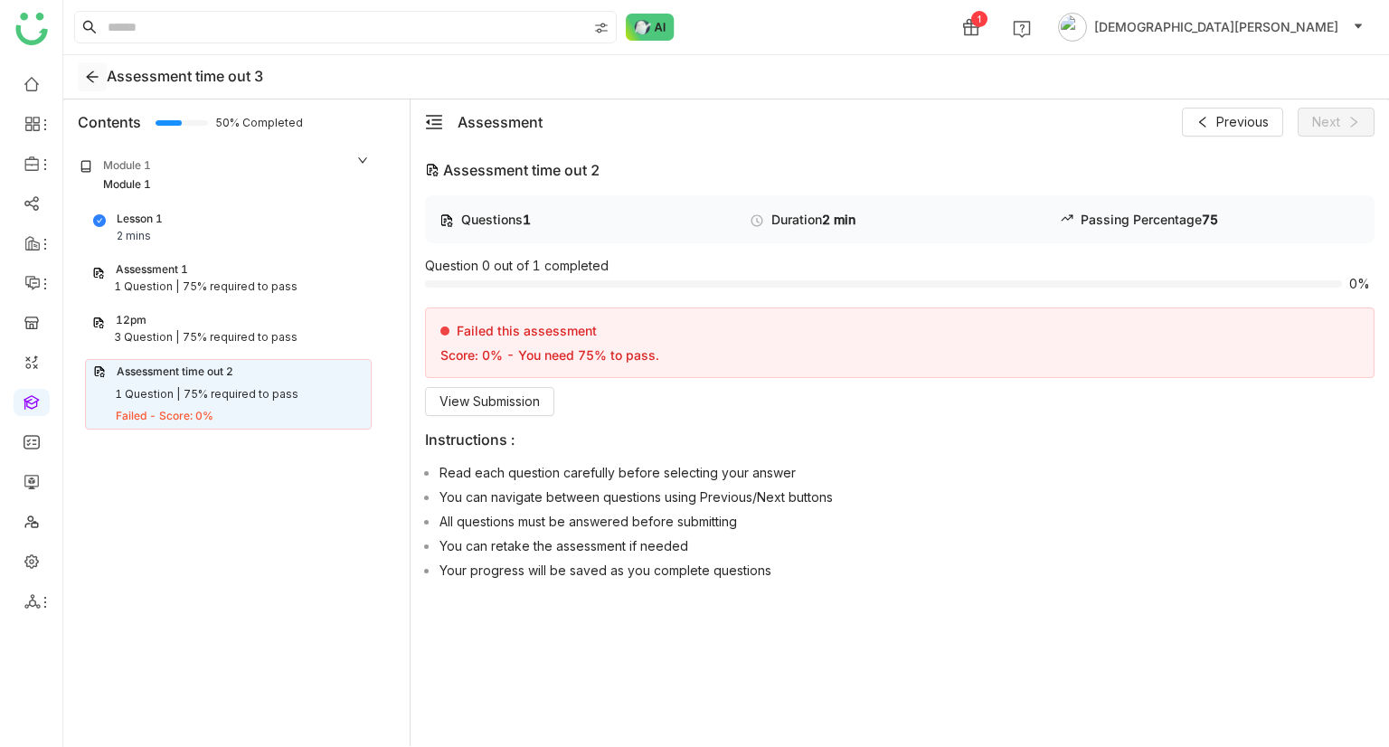
click at [90, 77] on icon at bounding box center [92, 77] width 12 height 12
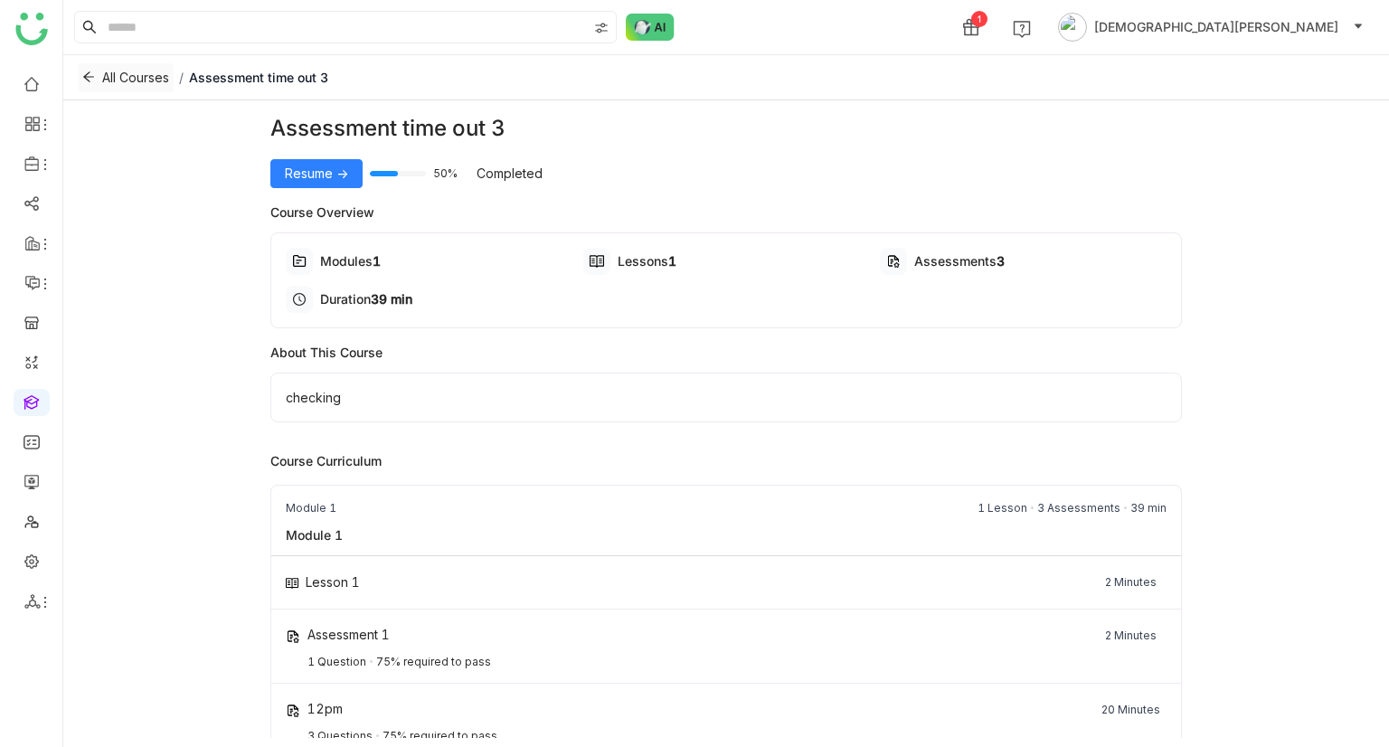
click at [94, 72] on icon at bounding box center [88, 77] width 13 height 13
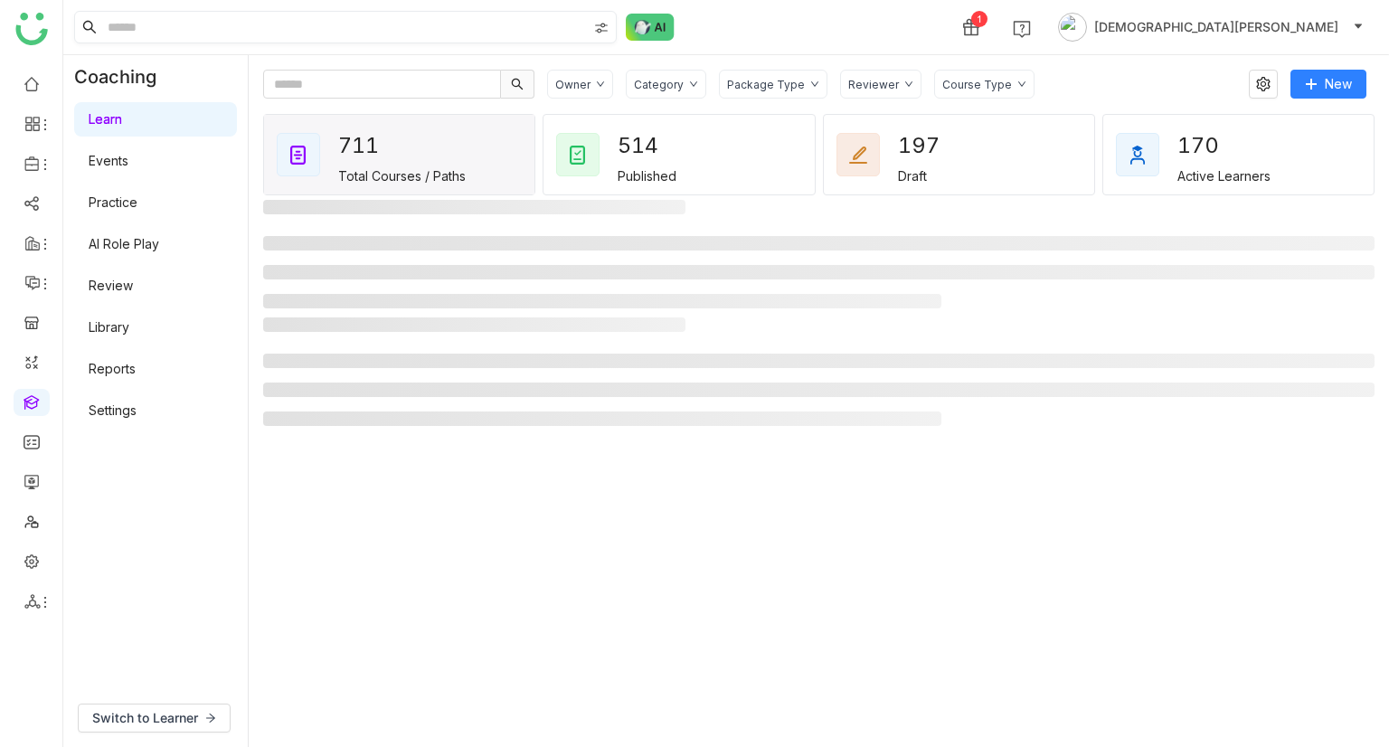
click at [129, 319] on link "Library" at bounding box center [109, 326] width 41 height 15
click at [129, 328] on link "Library" at bounding box center [109, 326] width 41 height 15
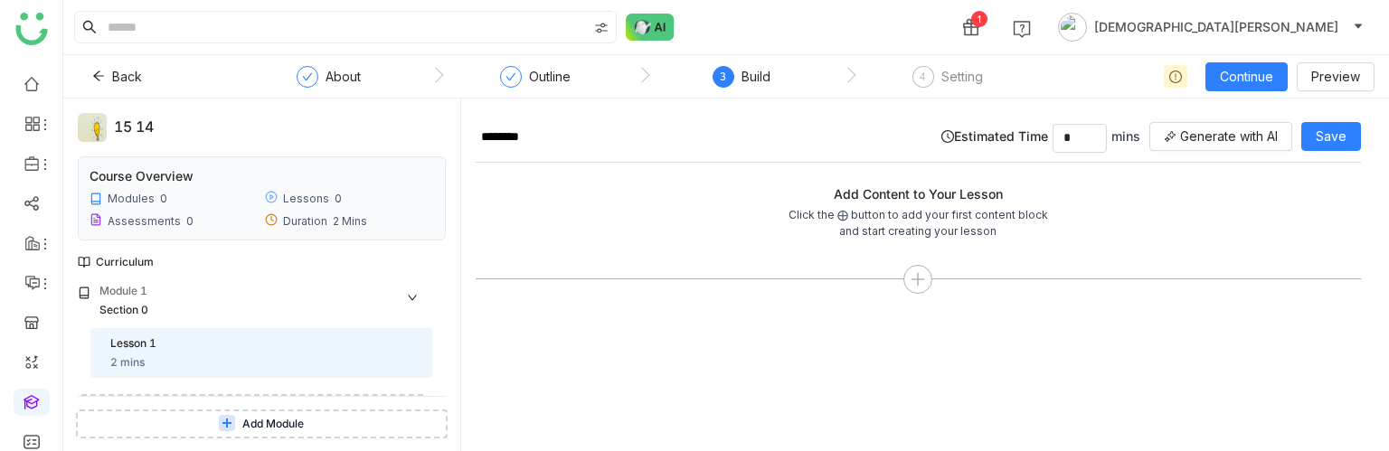
click at [963, 119] on div "******** Estimated Time * mins Generate with AI Save" at bounding box center [918, 138] width 885 height 50
click at [409, 360] on icon at bounding box center [408, 358] width 11 height 11
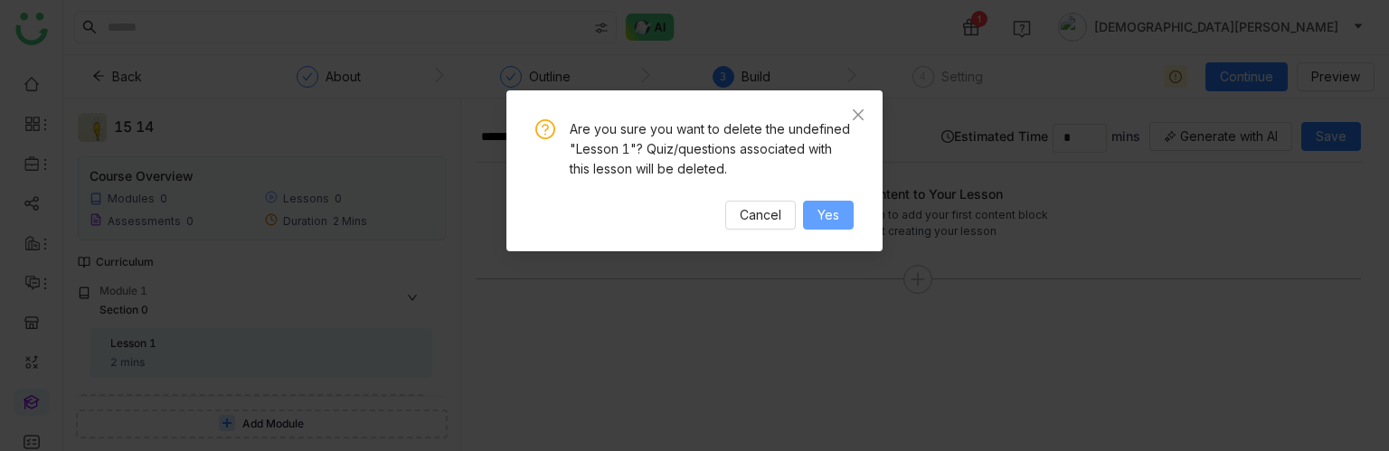
click at [825, 203] on button "Yes" at bounding box center [828, 215] width 51 height 29
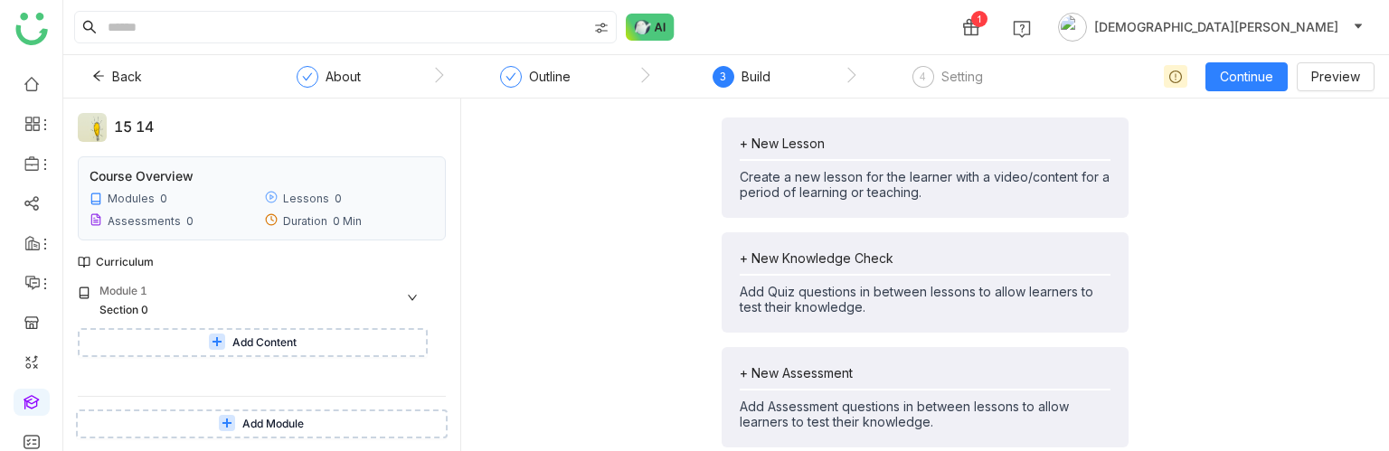
click at [242, 337] on span "Add Content" at bounding box center [264, 343] width 64 height 17
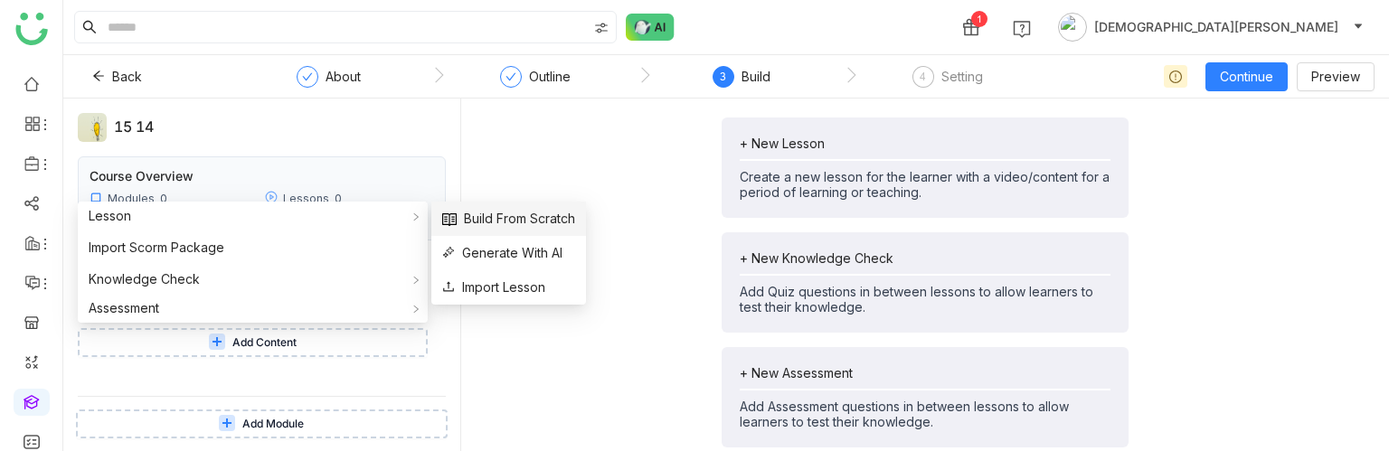
click at [499, 218] on span "Build From Scratch" at bounding box center [508, 219] width 133 height 20
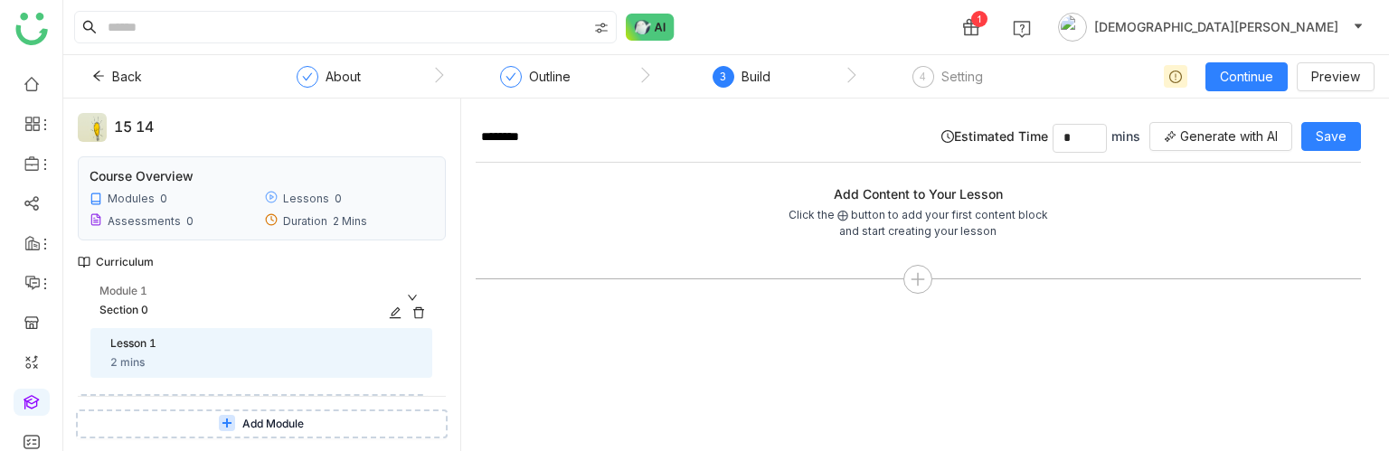
scroll to position [26, 0]
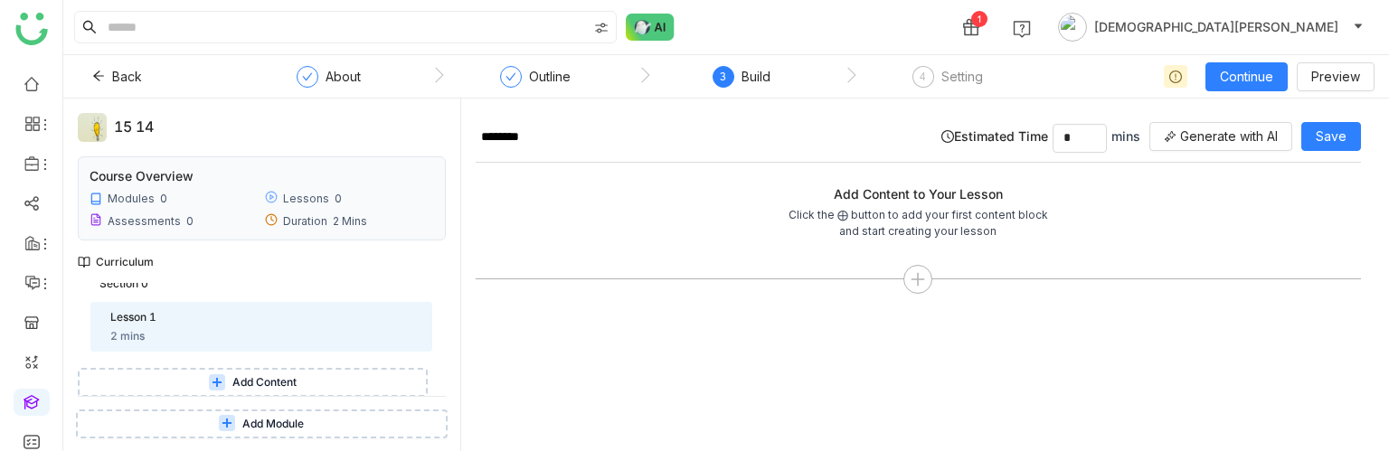
click at [258, 424] on span "Add Module" at bounding box center [272, 424] width 61 height 17
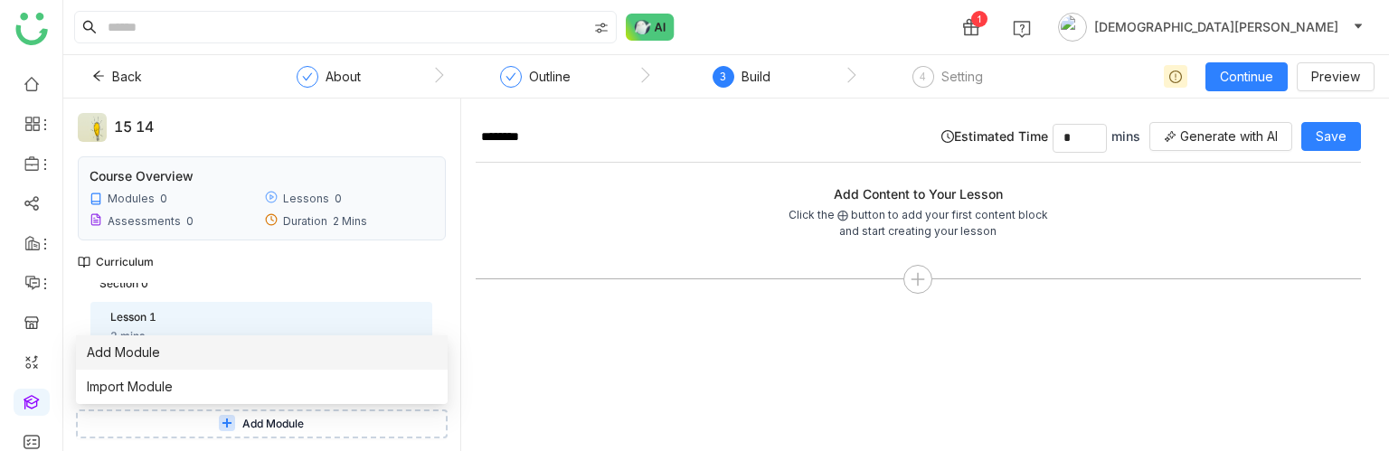
click at [159, 352] on li "Add Module" at bounding box center [262, 352] width 372 height 34
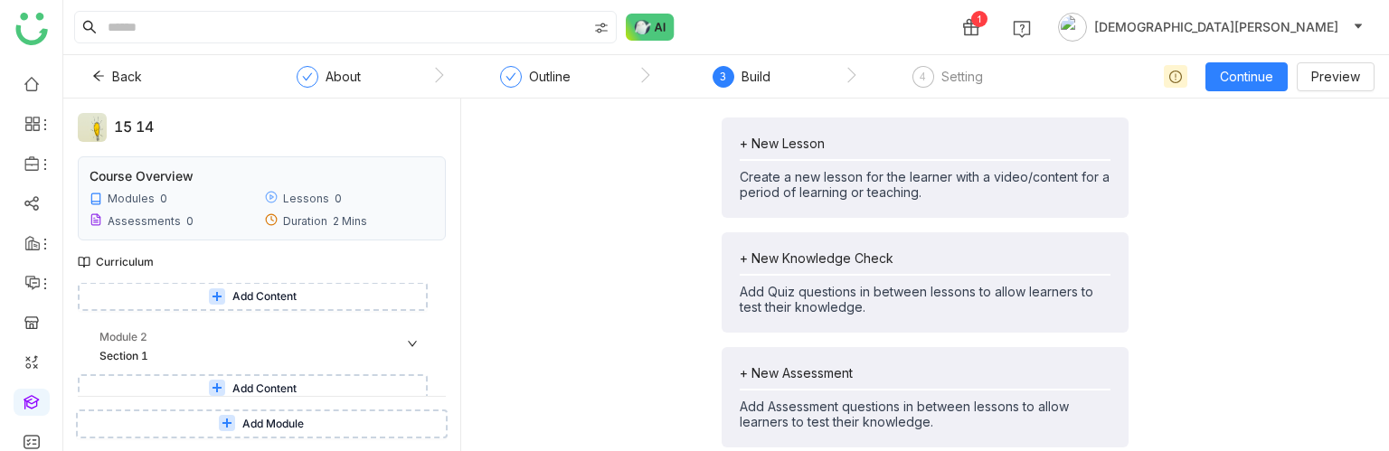
scroll to position [118, 0]
click at [412, 352] on icon at bounding box center [418, 352] width 13 height 13
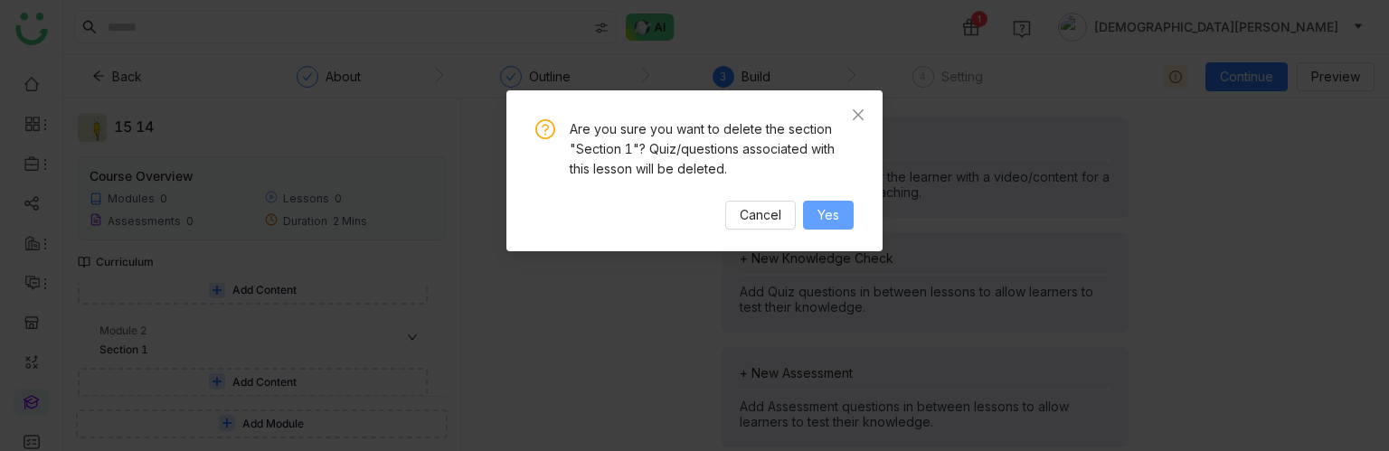
click at [829, 214] on span "Yes" at bounding box center [828, 215] width 22 height 20
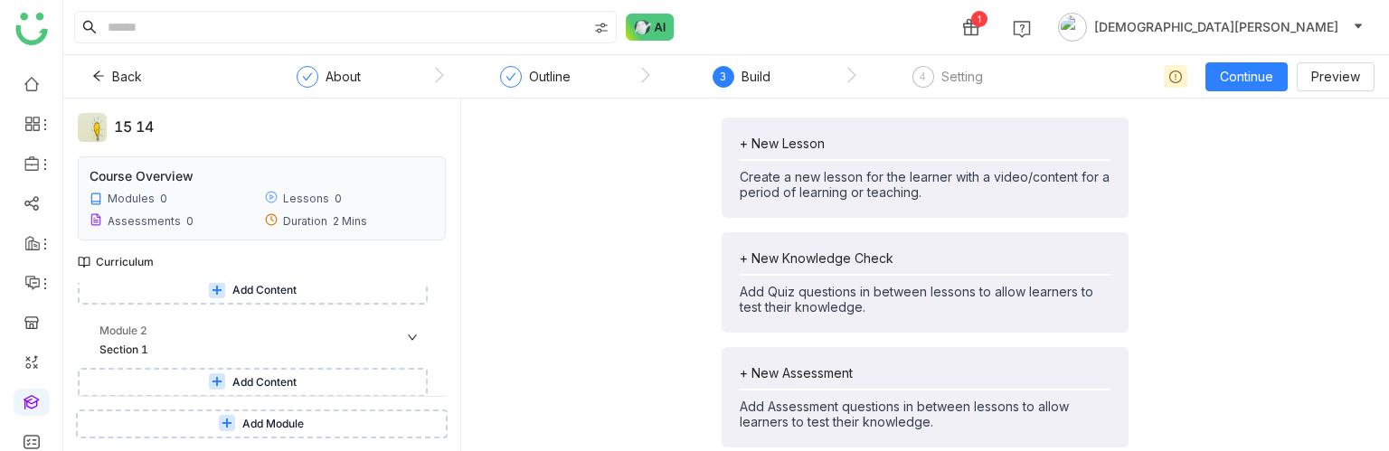
scroll to position [26, 0]
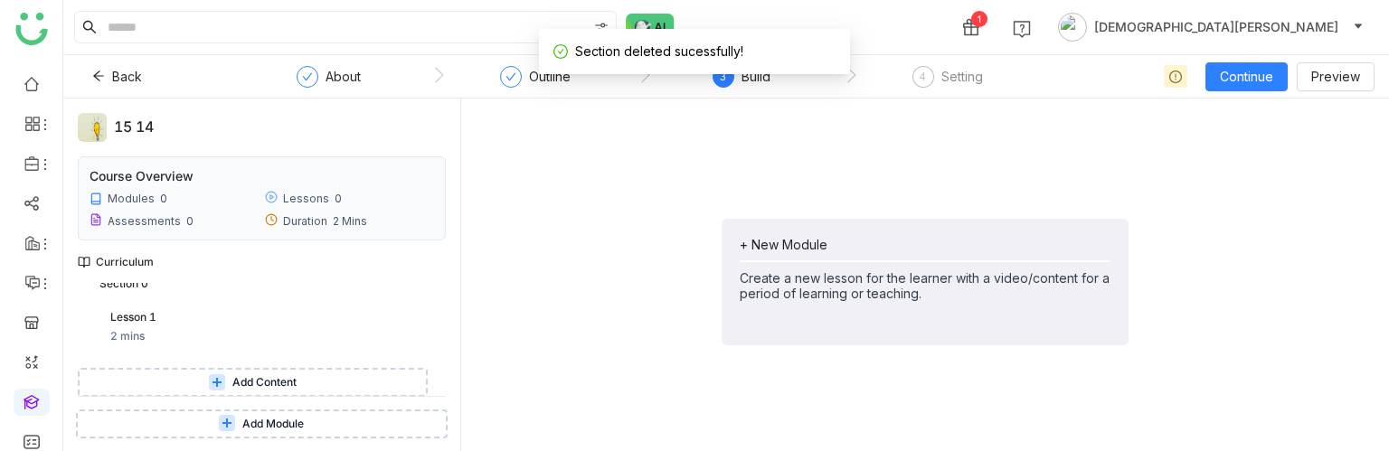
click at [264, 419] on span "Add Module" at bounding box center [272, 424] width 61 height 17
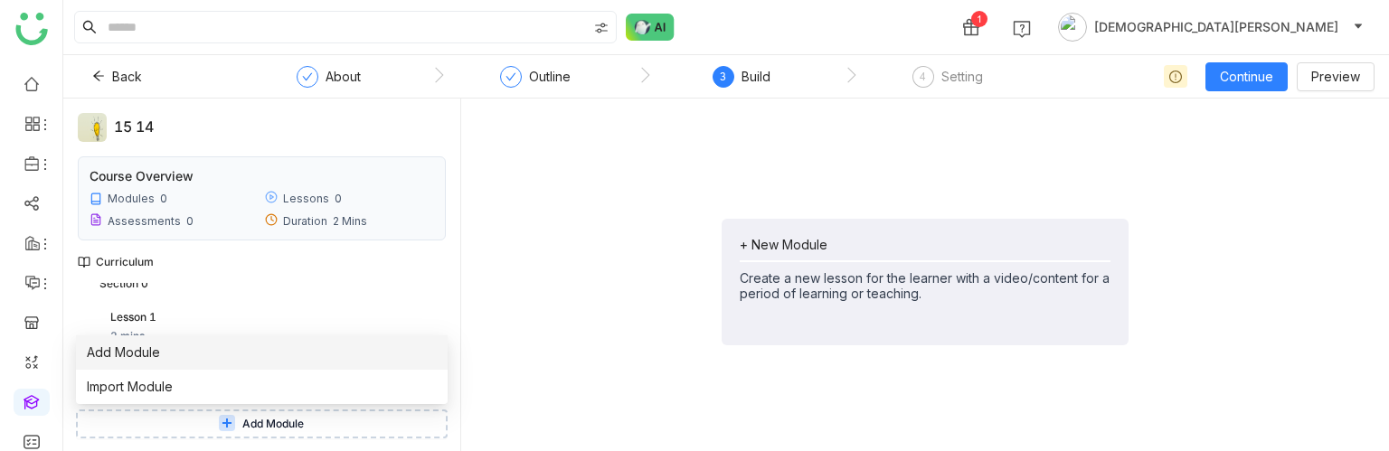
click at [217, 349] on li "Add Module" at bounding box center [262, 352] width 372 height 34
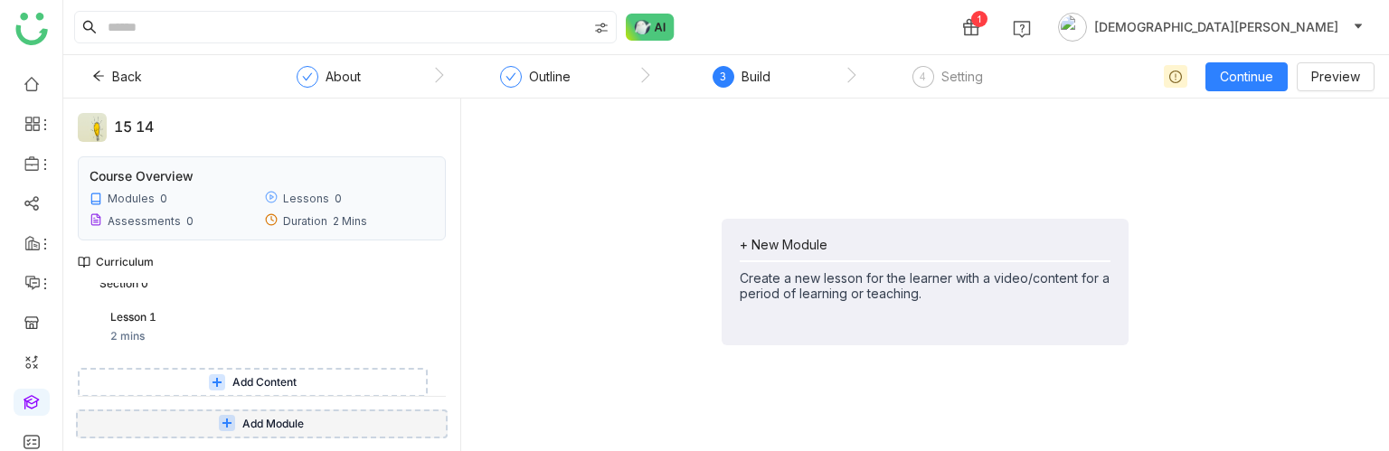
scroll to position [118, 0]
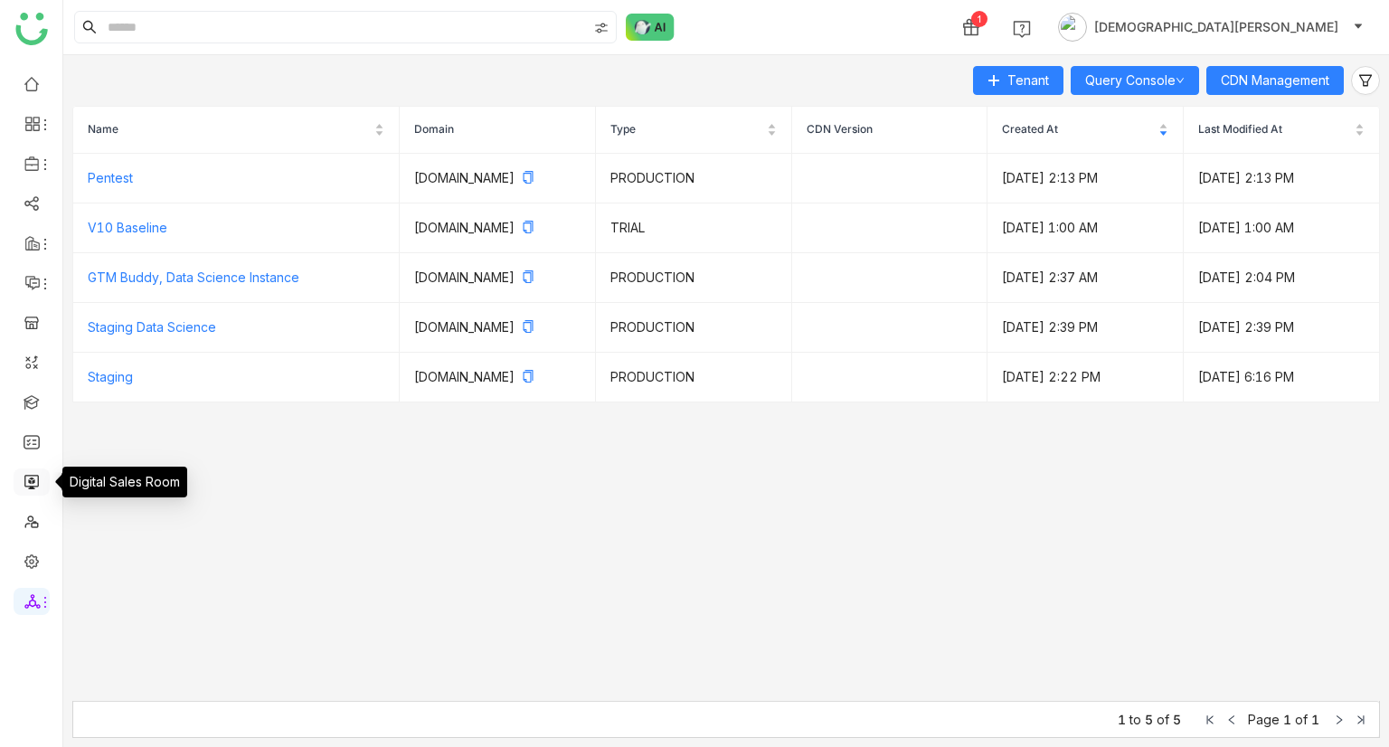
click at [29, 484] on link at bounding box center [32, 480] width 16 height 15
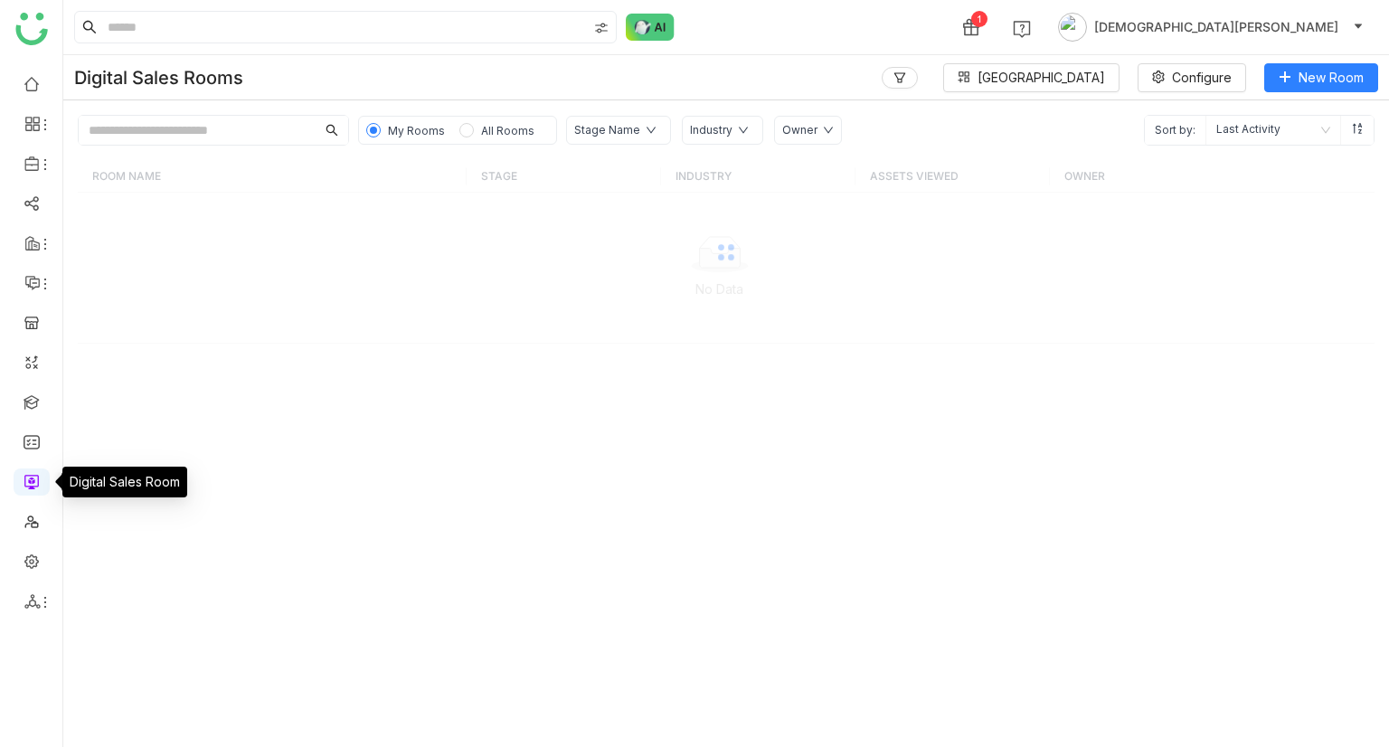
click at [29, 484] on link at bounding box center [32, 480] width 16 height 15
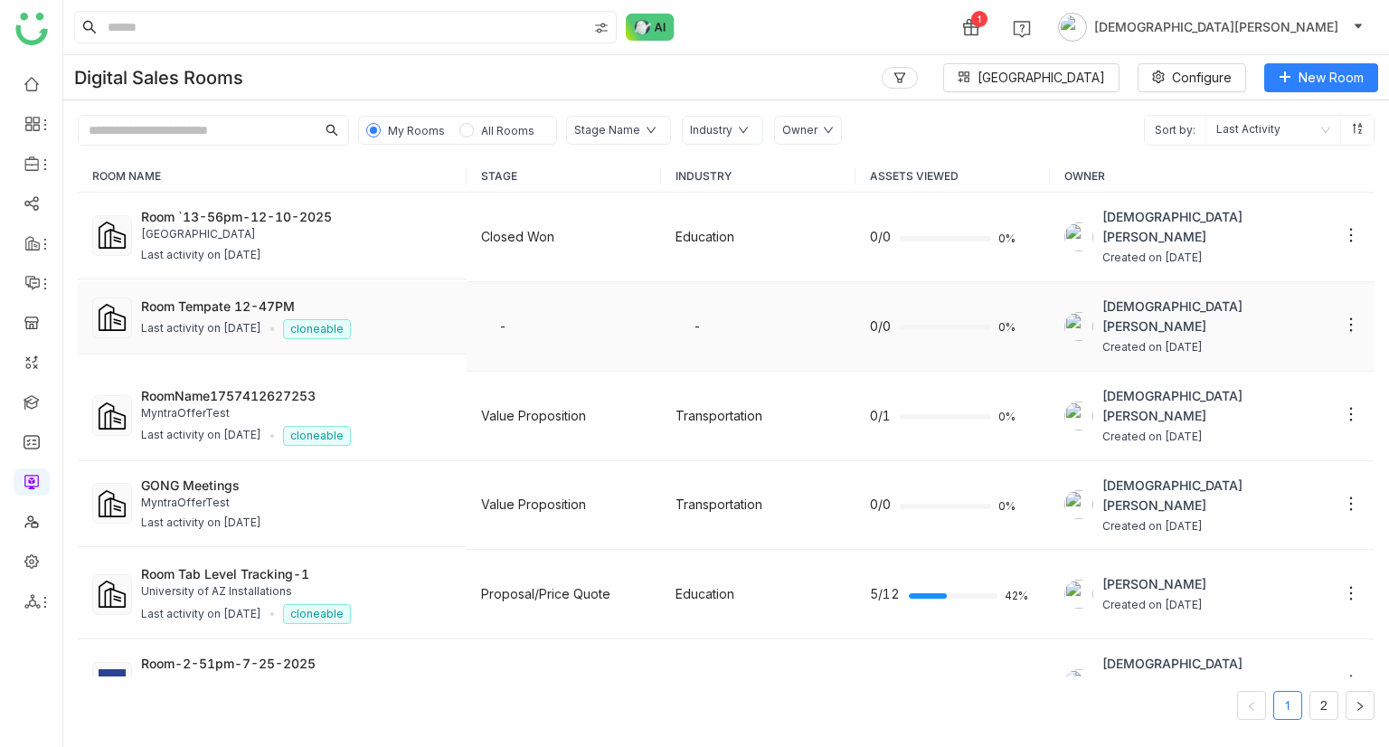
click at [261, 320] on div "Last activity on [DATE]" at bounding box center [201, 328] width 120 height 17
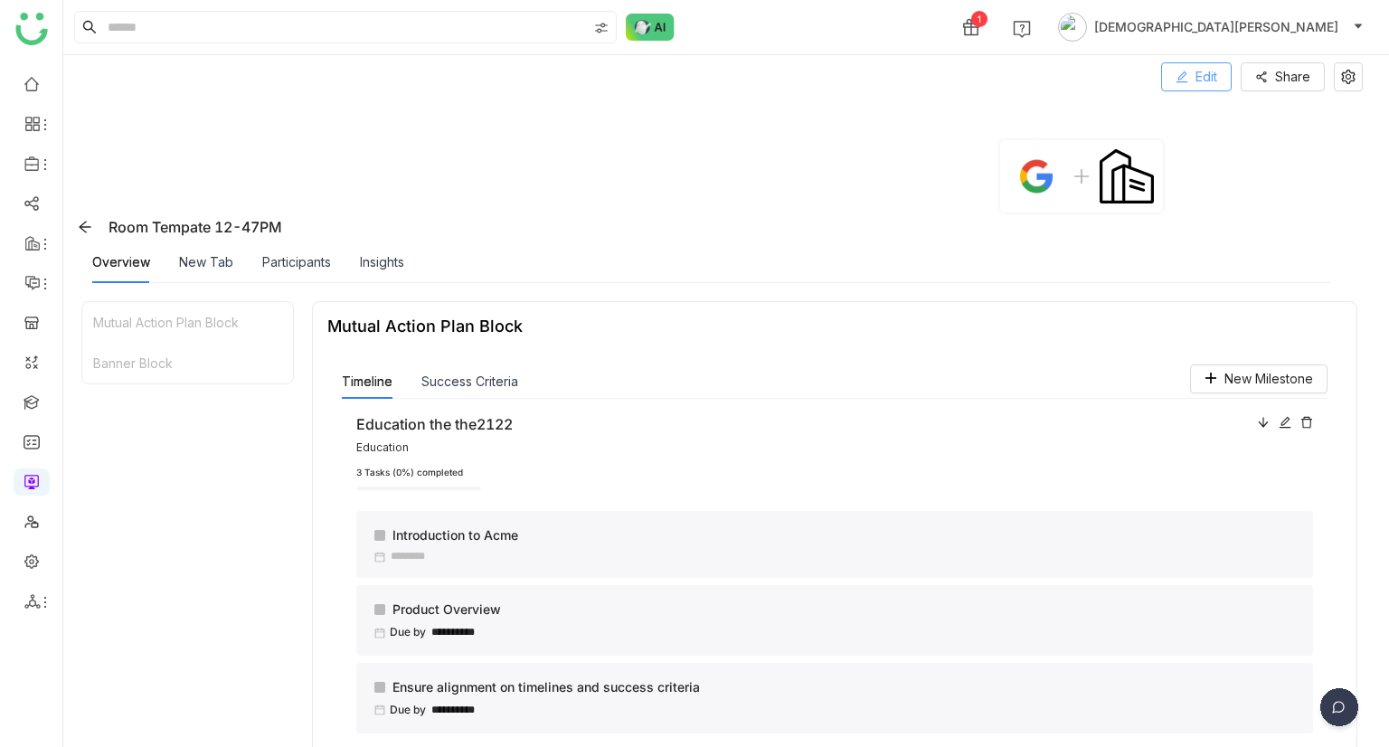
click at [1201, 80] on span "Edit" at bounding box center [1206, 77] width 22 height 20
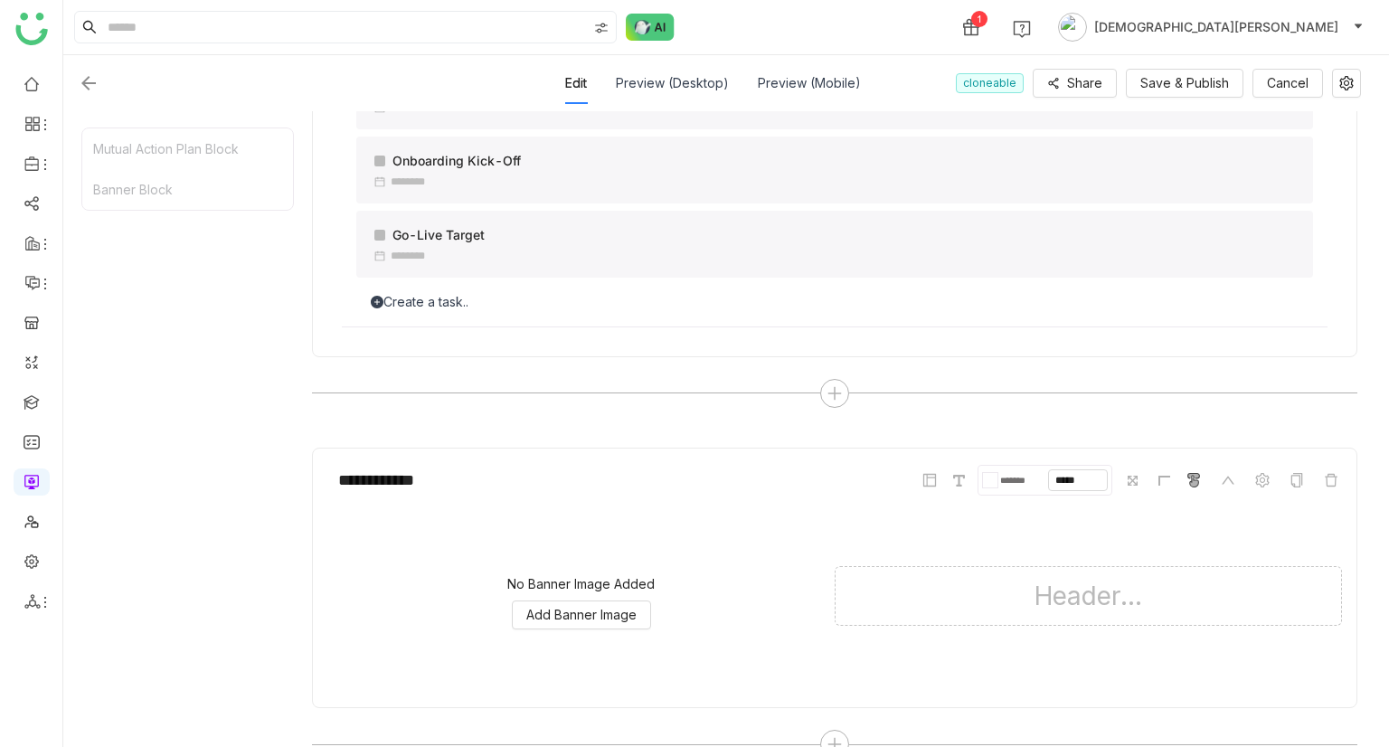
scroll to position [824, 0]
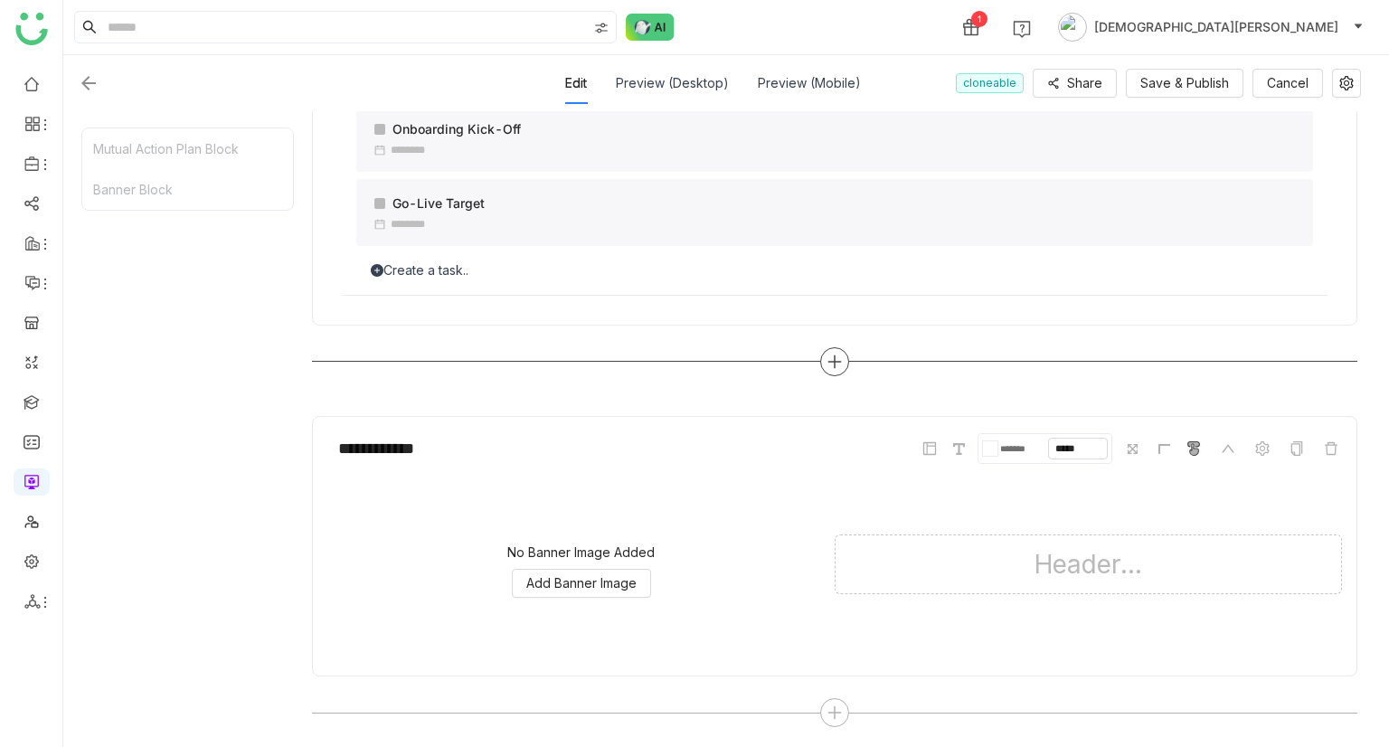
click at [828, 354] on icon at bounding box center [834, 361] width 16 height 16
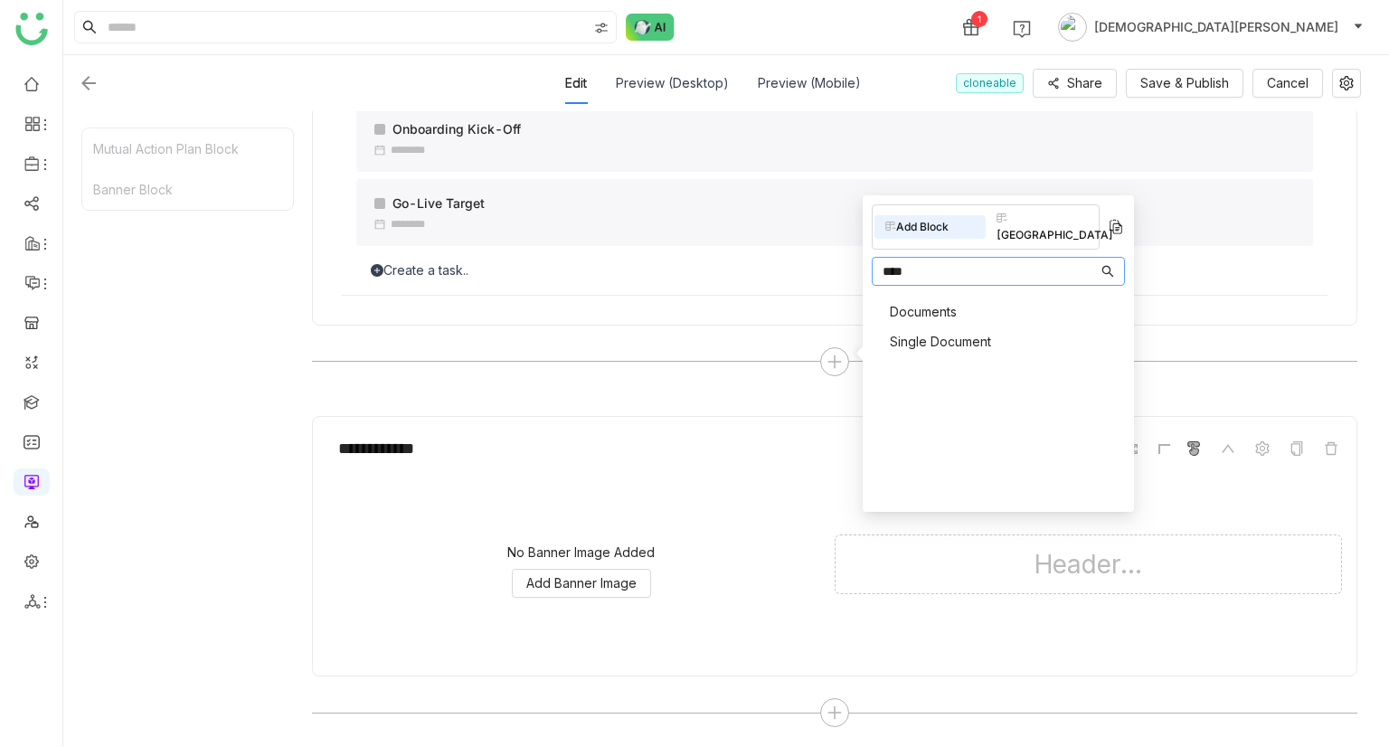
type input "****"
click at [947, 302] on span "Documents" at bounding box center [923, 311] width 67 height 19
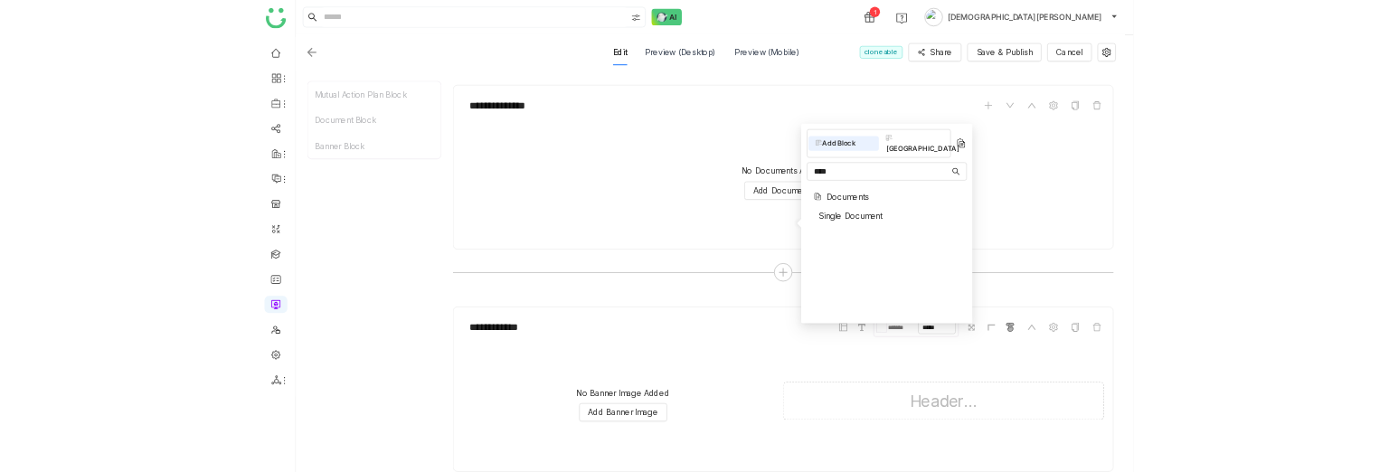
scroll to position [1123, 0]
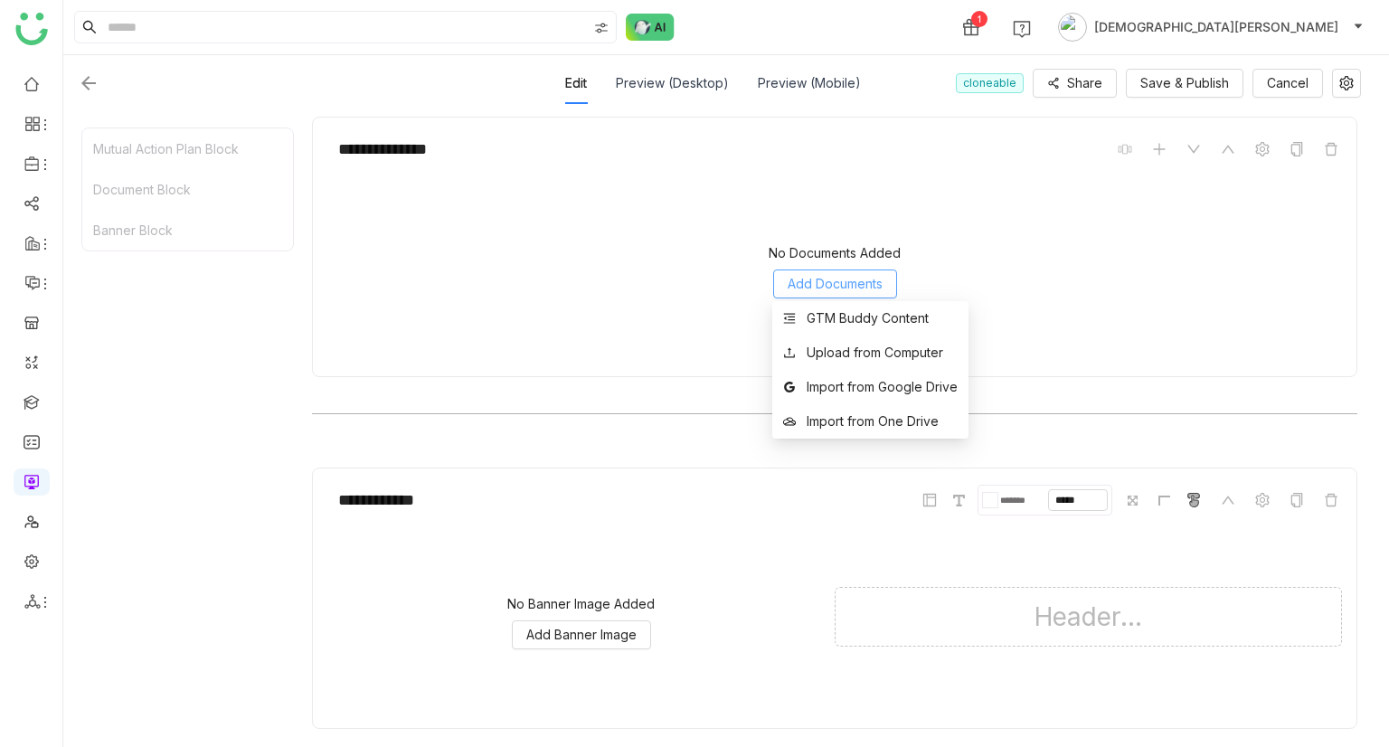
click at [834, 287] on span "Add Documents" at bounding box center [834, 284] width 95 height 20
click at [843, 315] on div "GTM Buddy Content" at bounding box center [867, 318] width 122 height 20
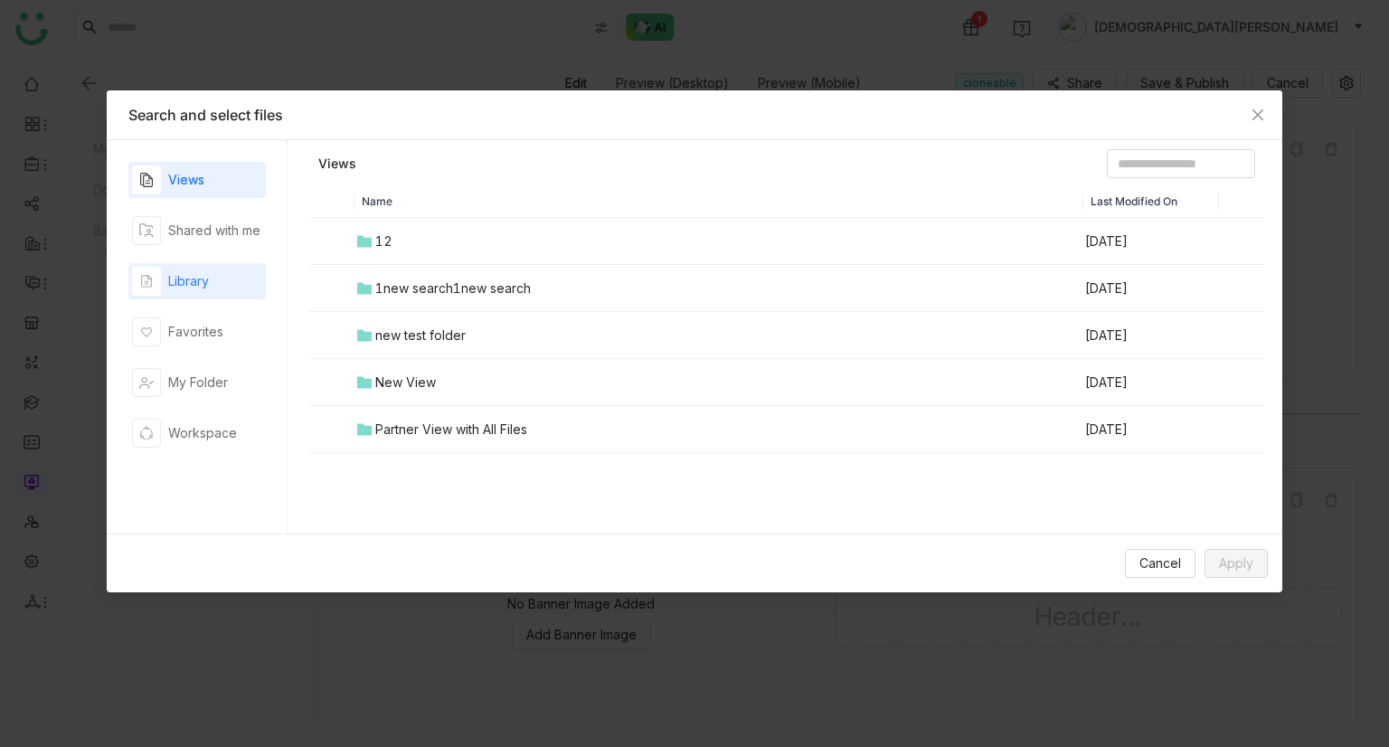
click at [184, 291] on div "Library" at bounding box center [170, 281] width 77 height 29
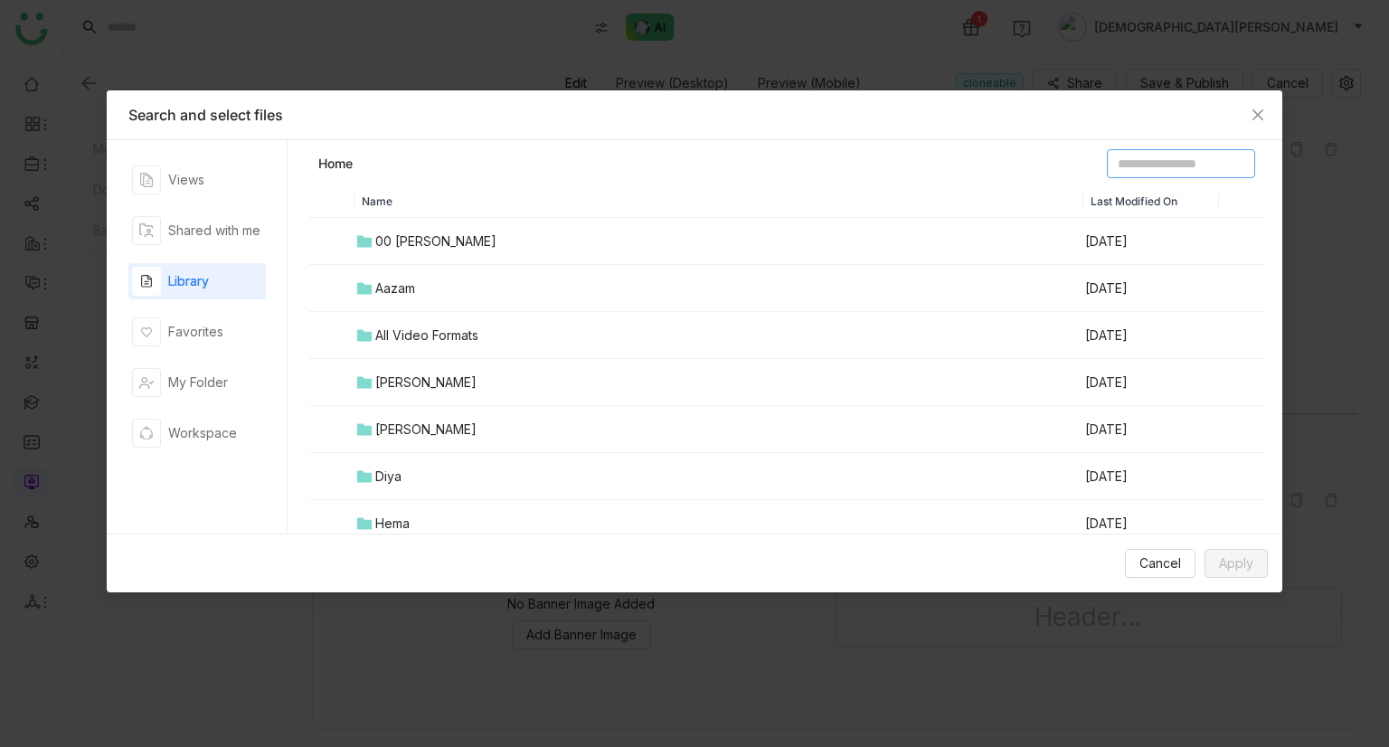
click at [1142, 166] on input at bounding box center [1181, 163] width 148 height 29
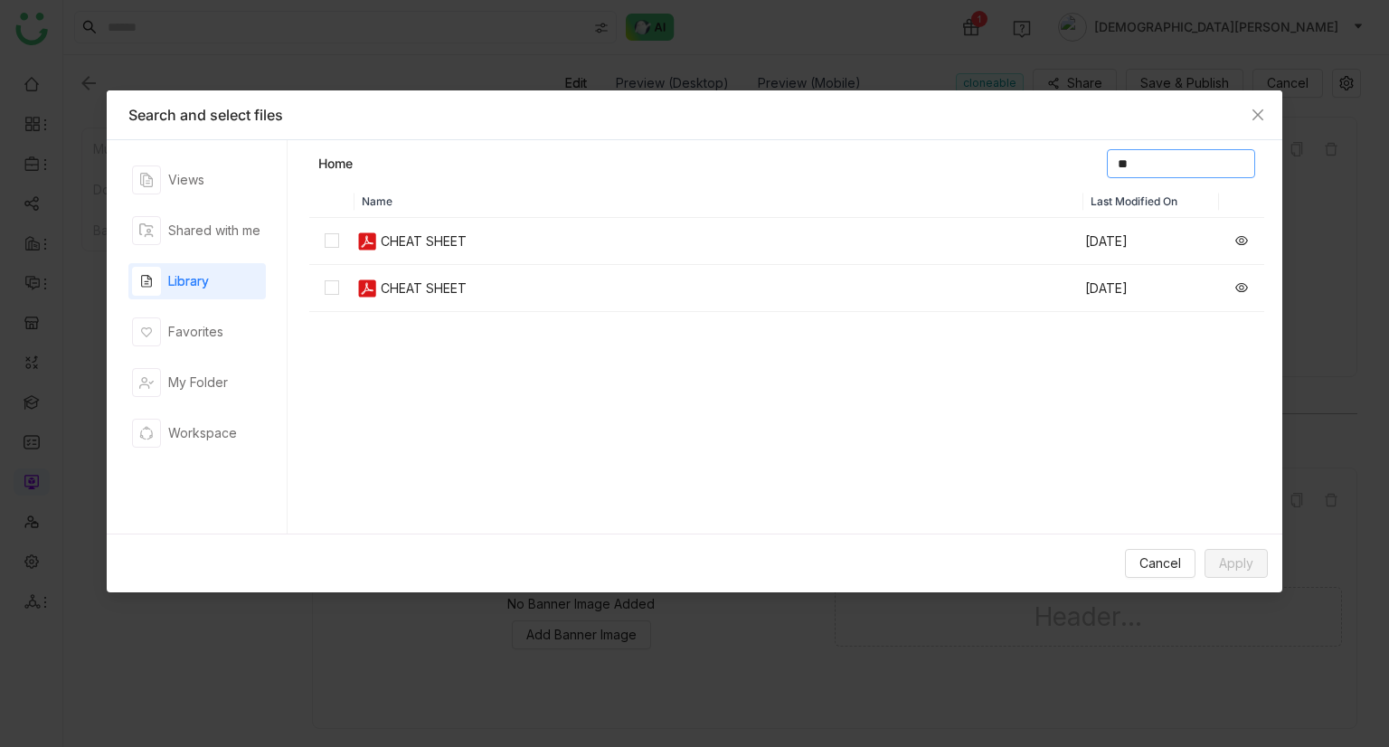
type input "*"
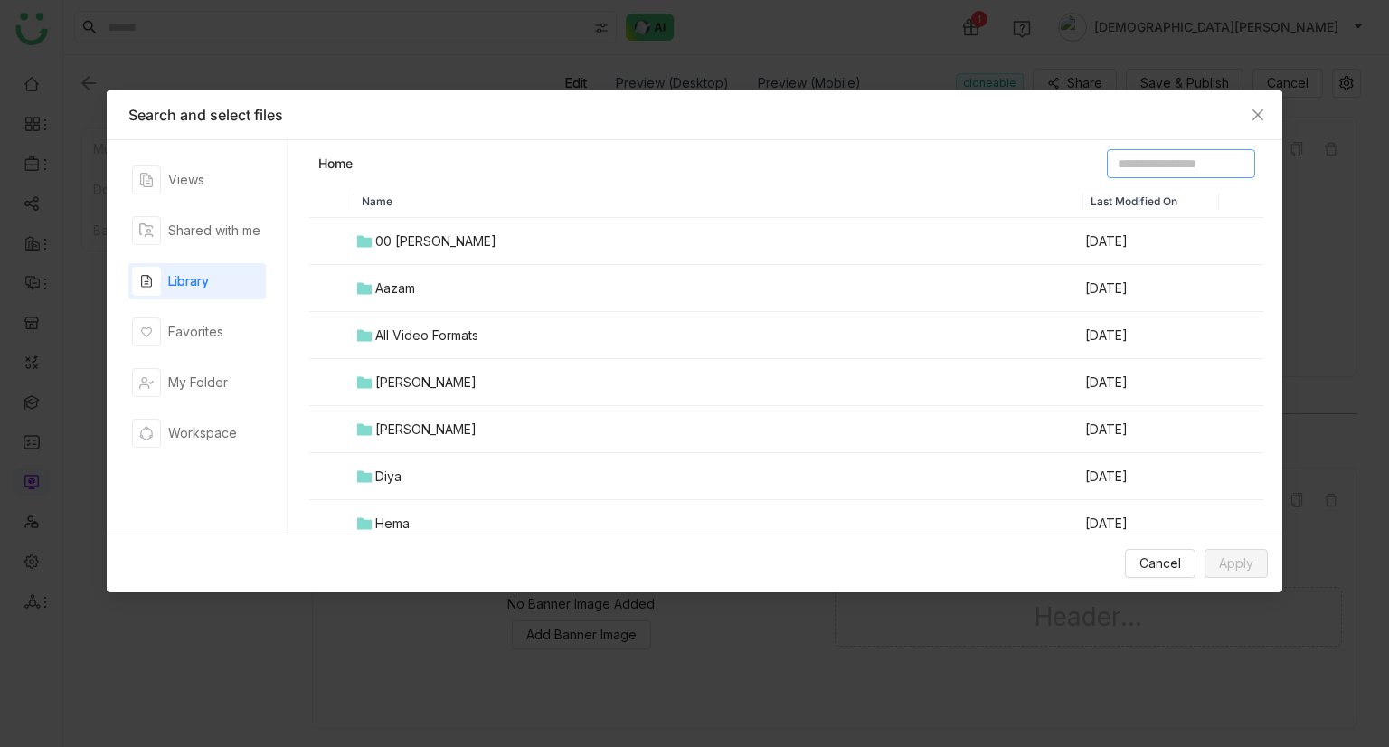
click at [1125, 165] on input at bounding box center [1181, 163] width 148 height 29
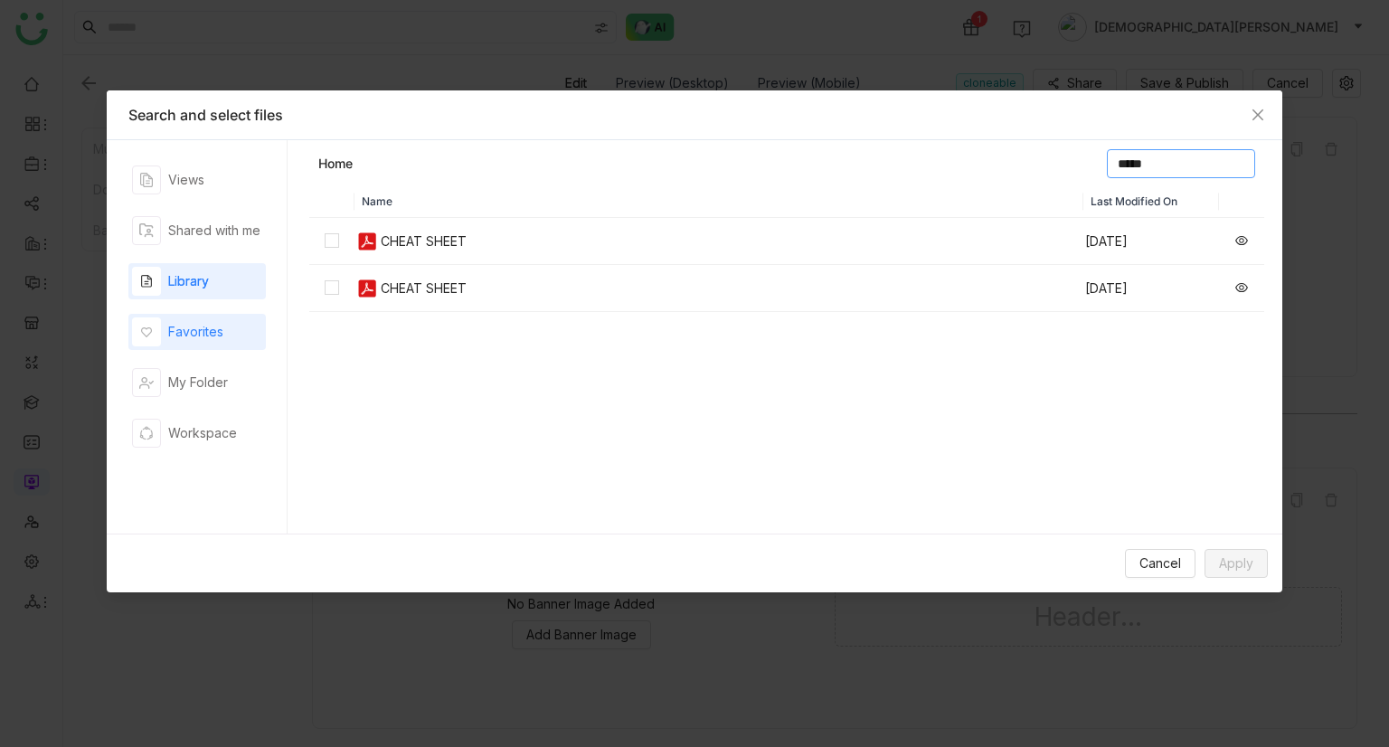
type input "*****"
click at [237, 319] on div "Favorites" at bounding box center [196, 332] width 137 height 36
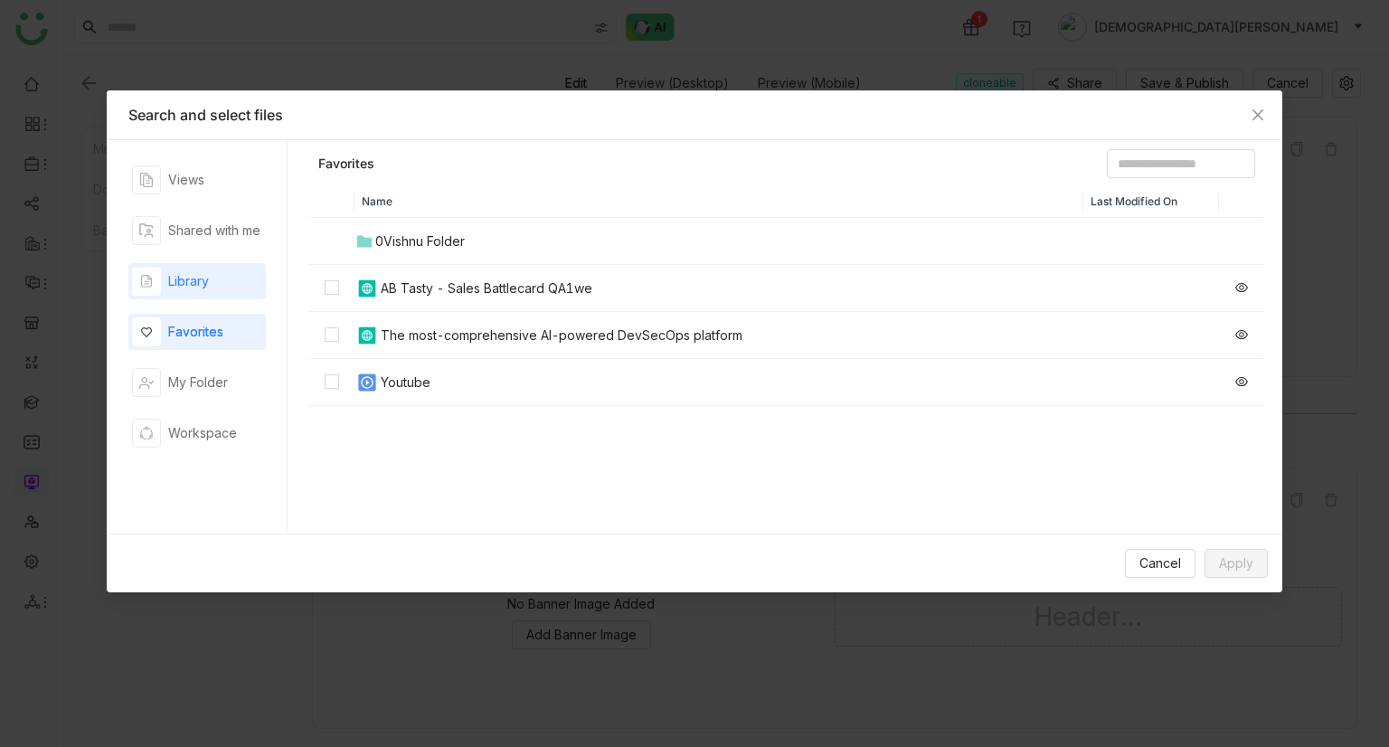
click at [216, 287] on div "Library" at bounding box center [196, 281] width 137 height 36
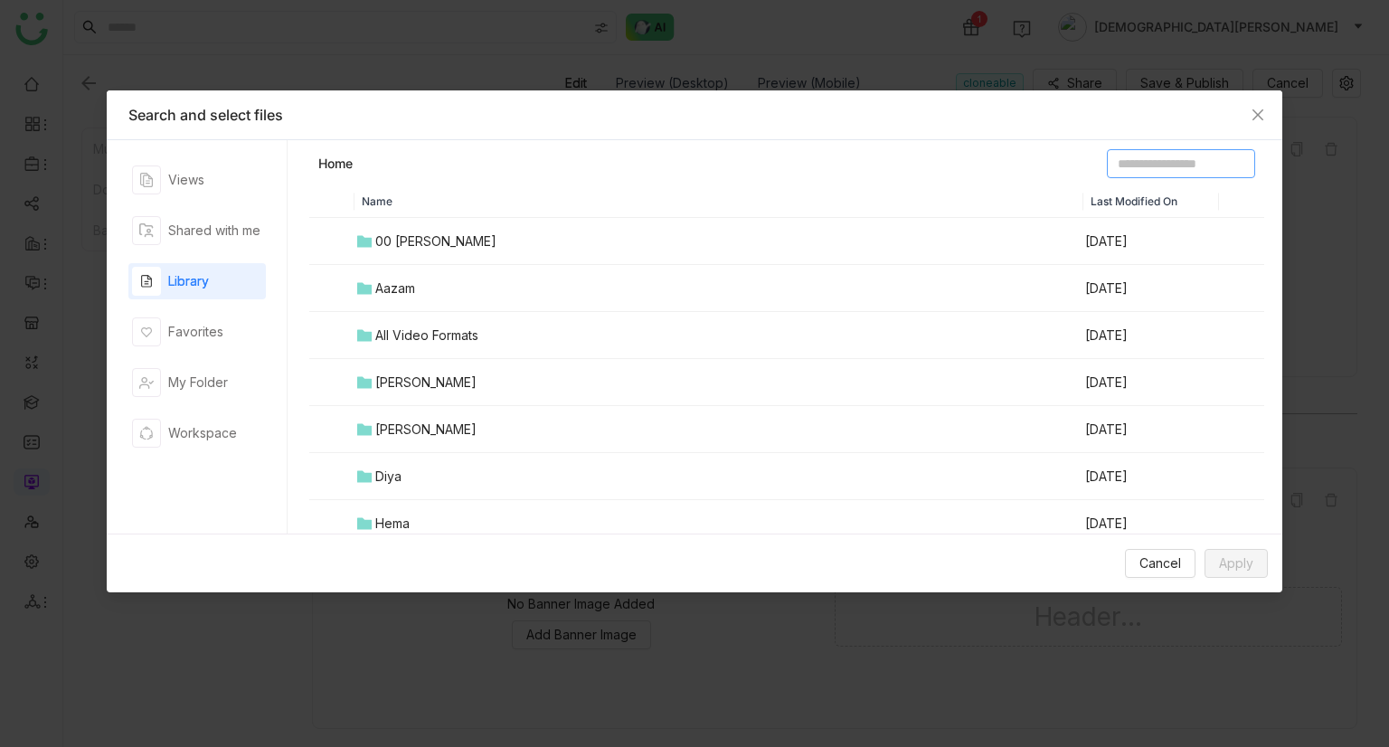
click at [1120, 165] on input at bounding box center [1181, 163] width 148 height 29
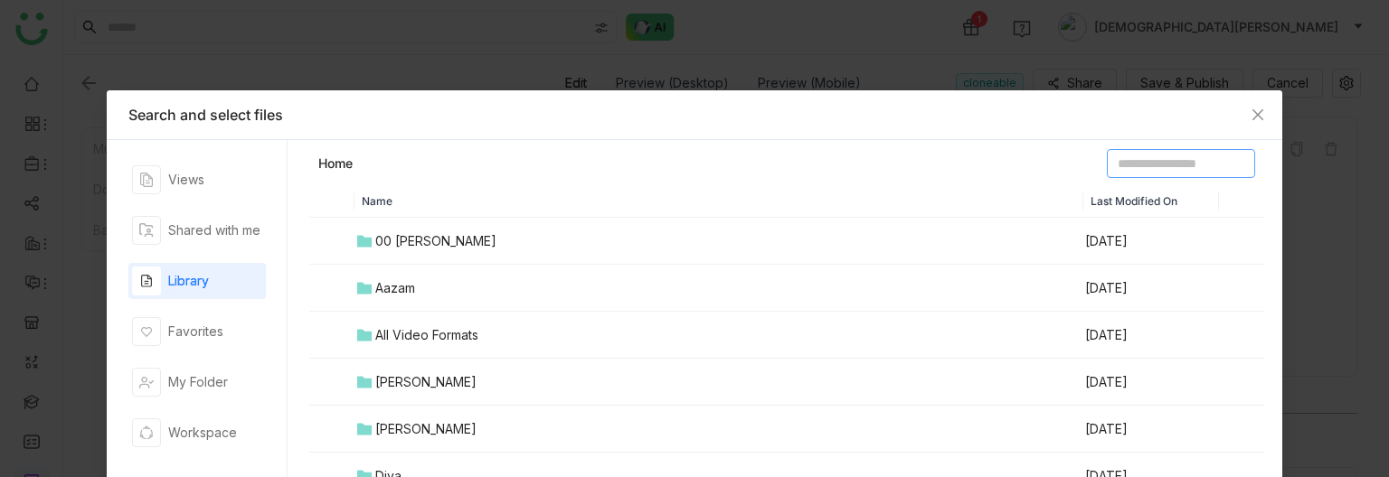
click at [1117, 155] on input at bounding box center [1181, 163] width 148 height 29
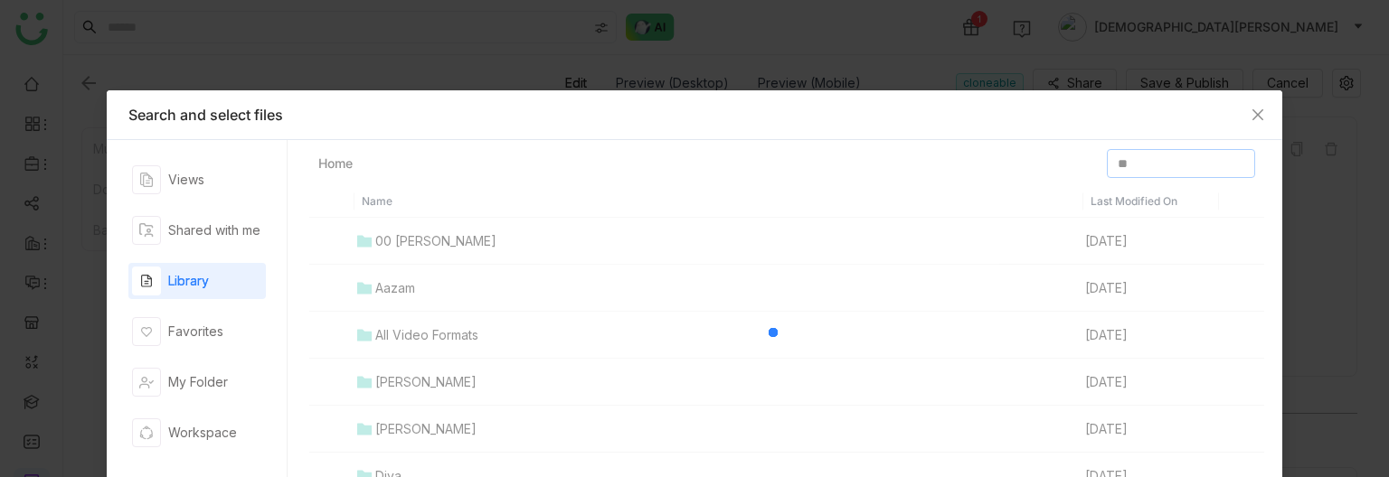
type input "*"
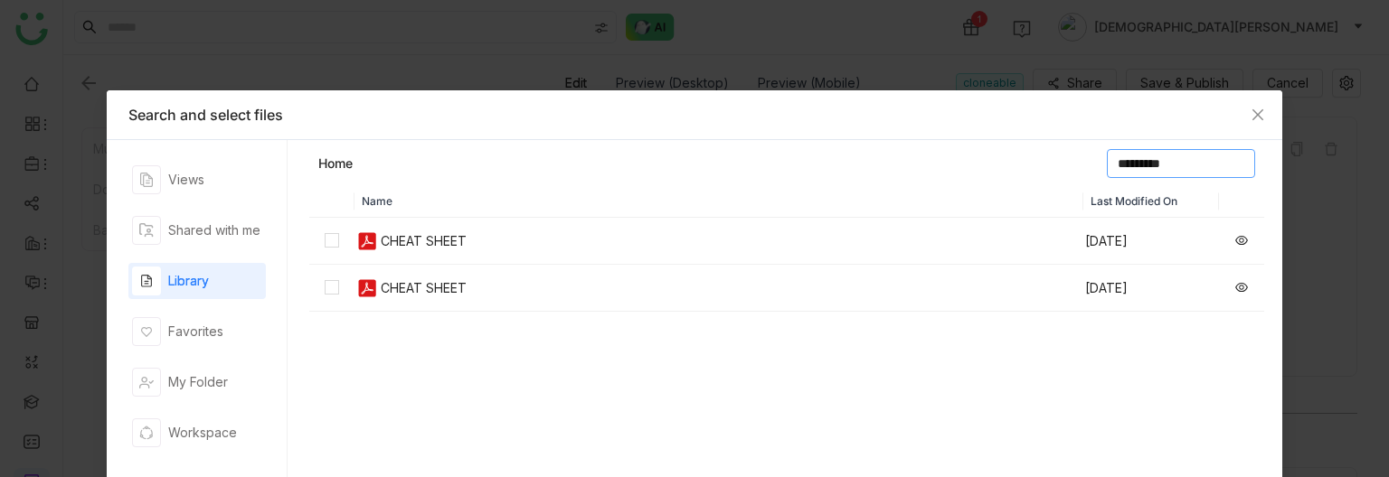
type input "*********"
